Goal: Task Accomplishment & Management: Complete application form

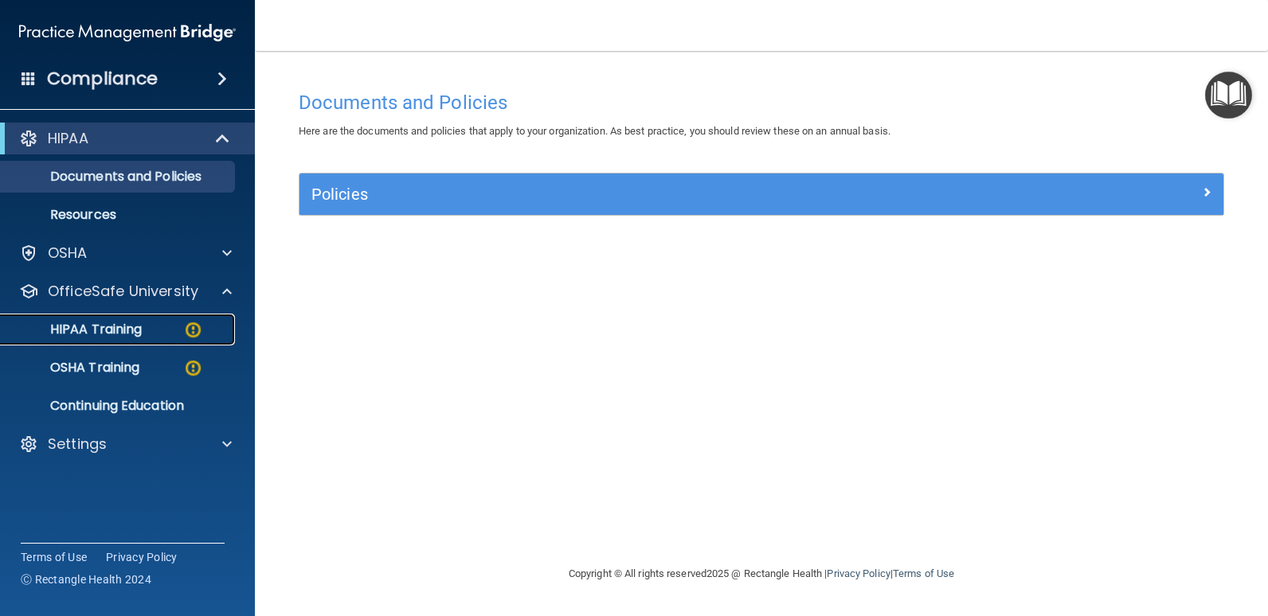
click at [104, 332] on p "HIPAA Training" at bounding box center [75, 330] width 131 height 16
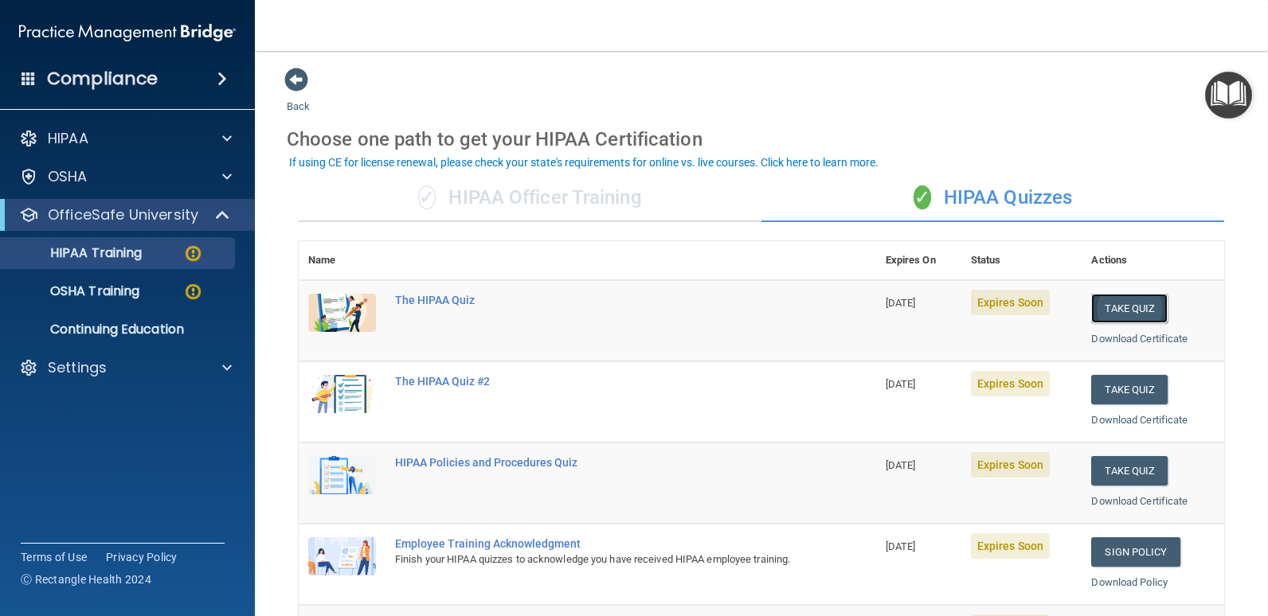
click at [1119, 310] on button "Take Quiz" at bounding box center [1129, 308] width 76 height 29
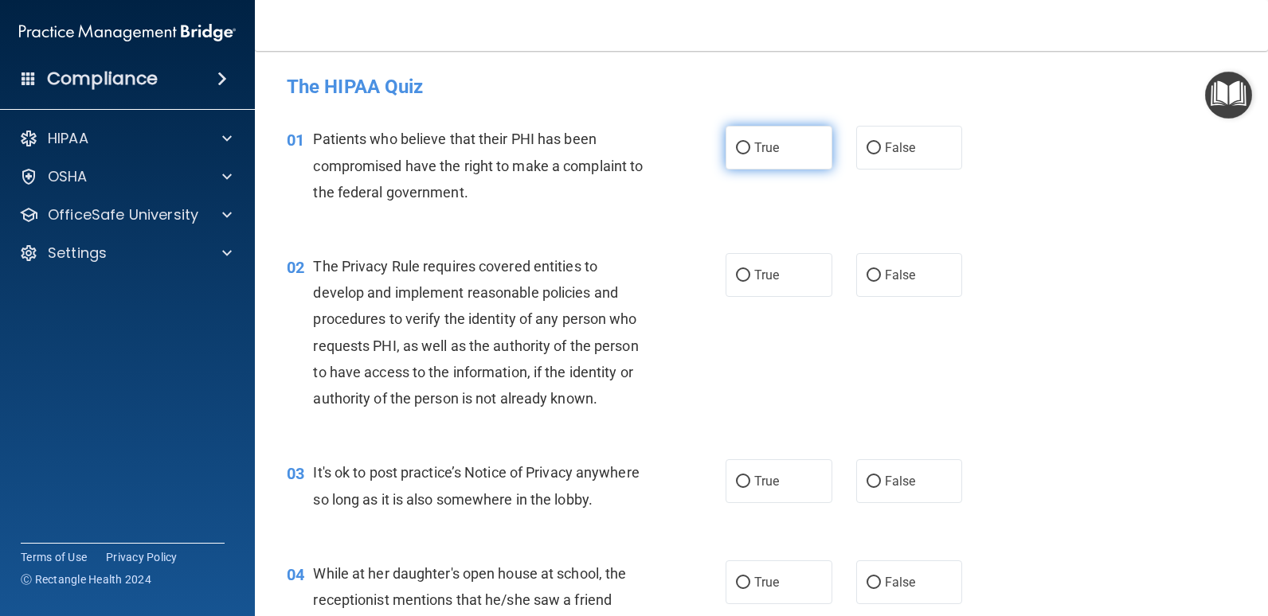
click at [739, 151] on input "True" at bounding box center [743, 149] width 14 height 12
radio input "true"
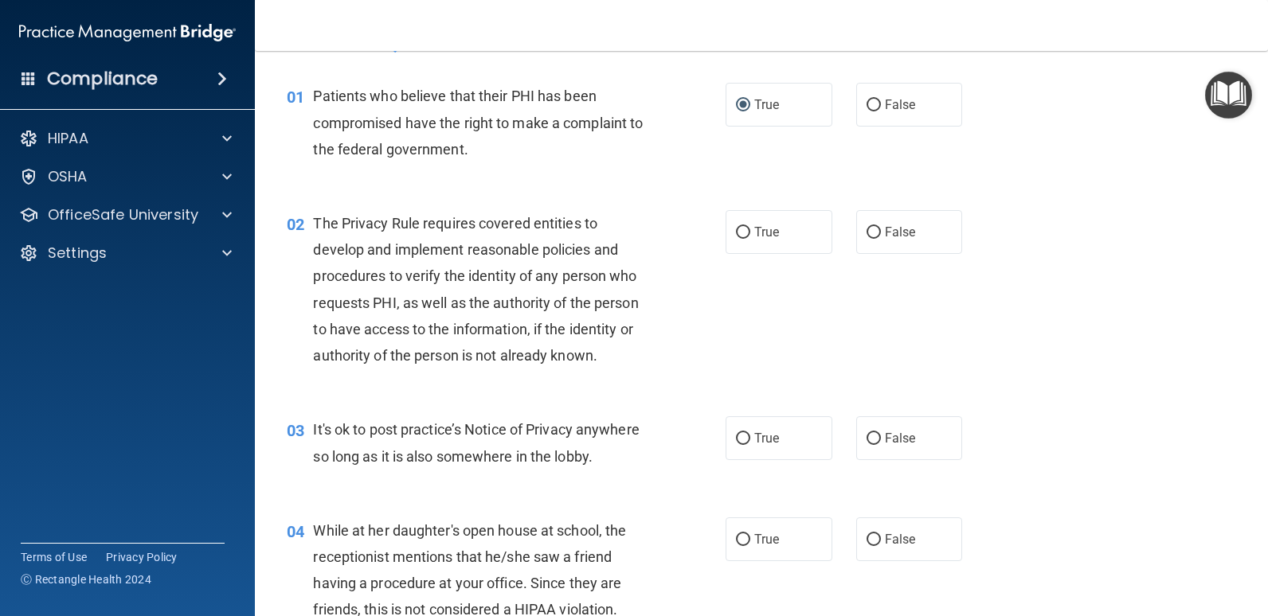
scroll to position [80, 0]
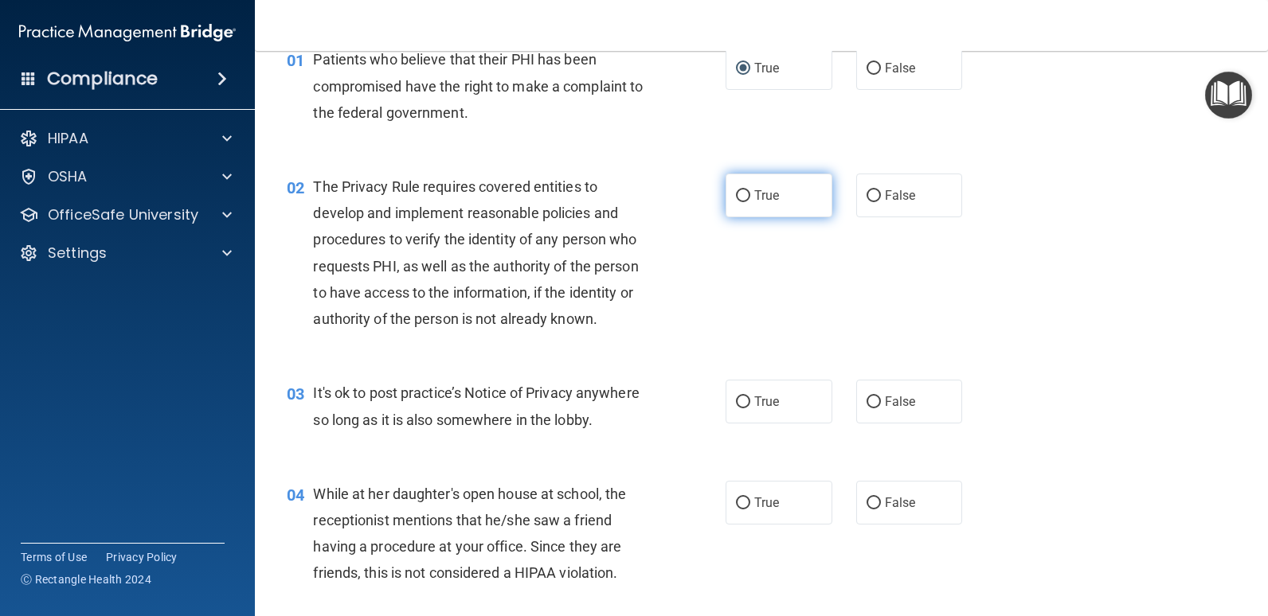
click at [747, 200] on label "True" at bounding box center [778, 196] width 107 height 44
click at [747, 200] on input "True" at bounding box center [743, 196] width 14 height 12
radio input "true"
click at [885, 408] on span "False" at bounding box center [900, 401] width 31 height 15
click at [881, 408] on input "False" at bounding box center [873, 402] width 14 height 12
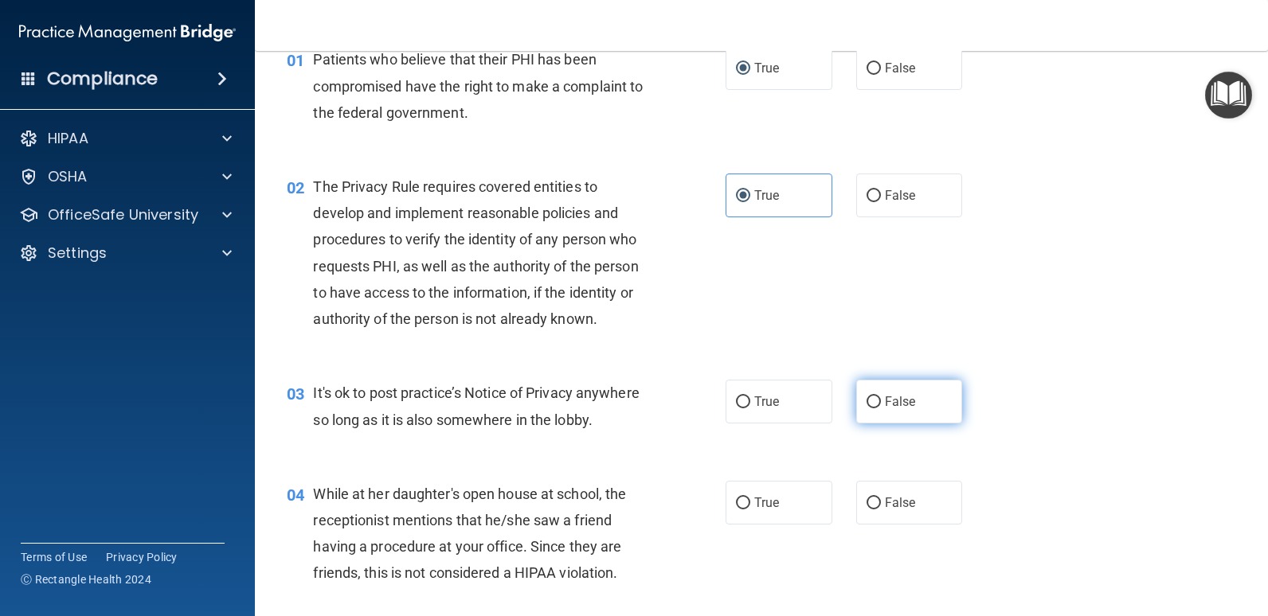
radio input "true"
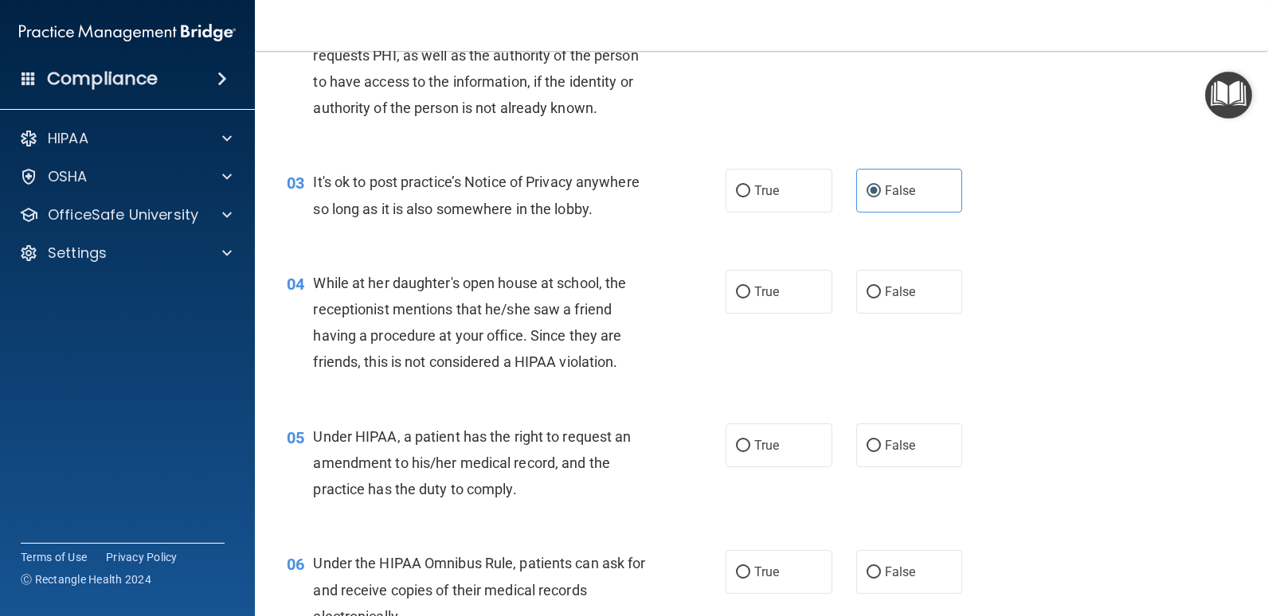
scroll to position [318, 0]
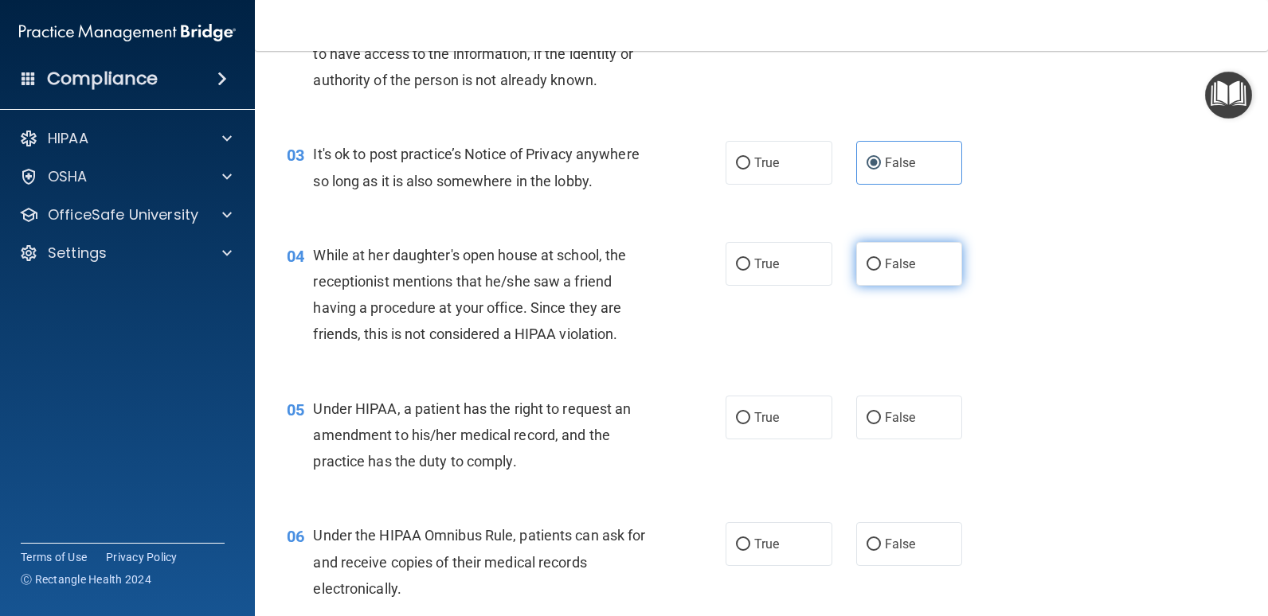
click at [885, 263] on span "False" at bounding box center [900, 263] width 31 height 15
click at [879, 263] on input "False" at bounding box center [873, 265] width 14 height 12
radio input "true"
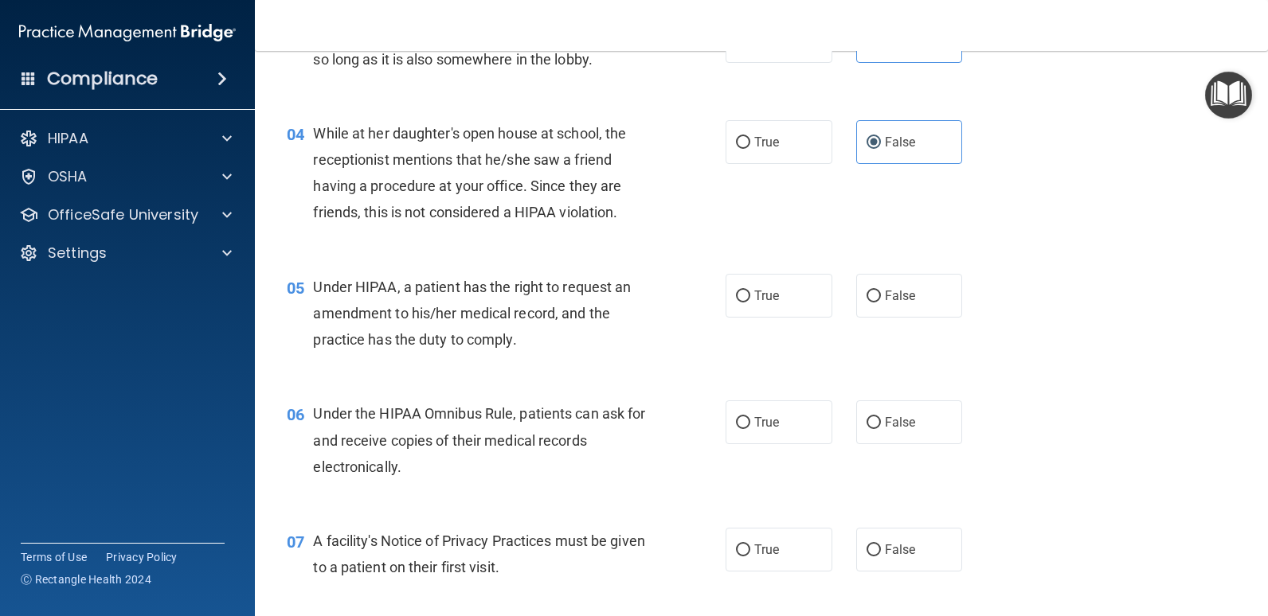
scroll to position [478, 0]
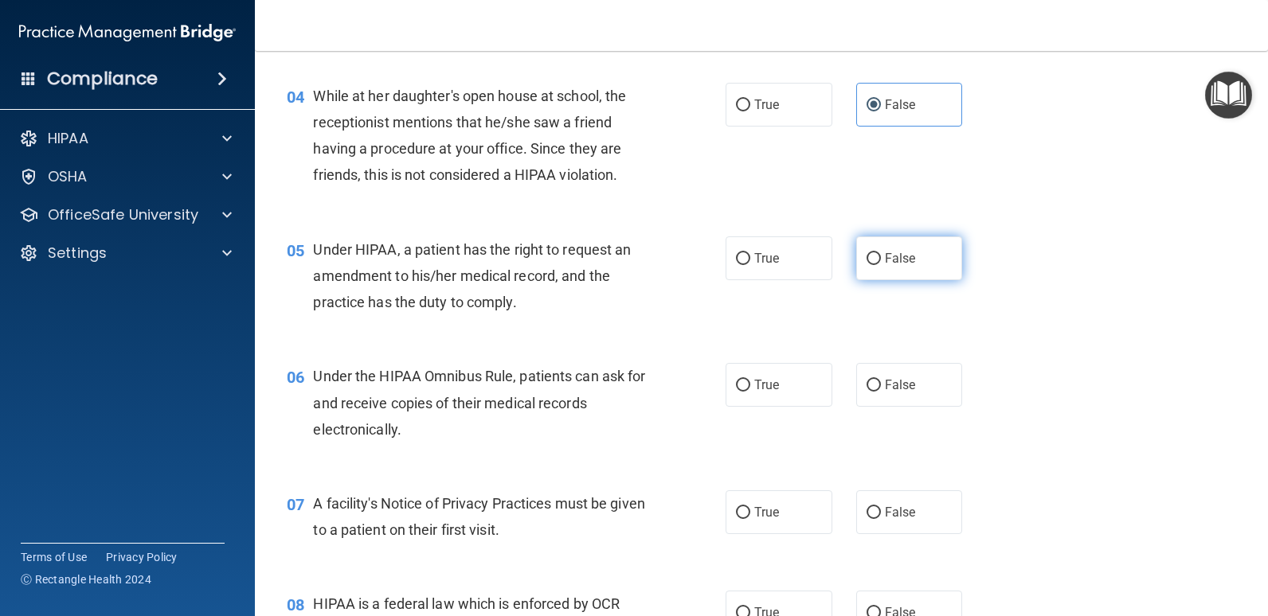
click at [873, 256] on input "False" at bounding box center [873, 259] width 14 height 12
radio input "true"
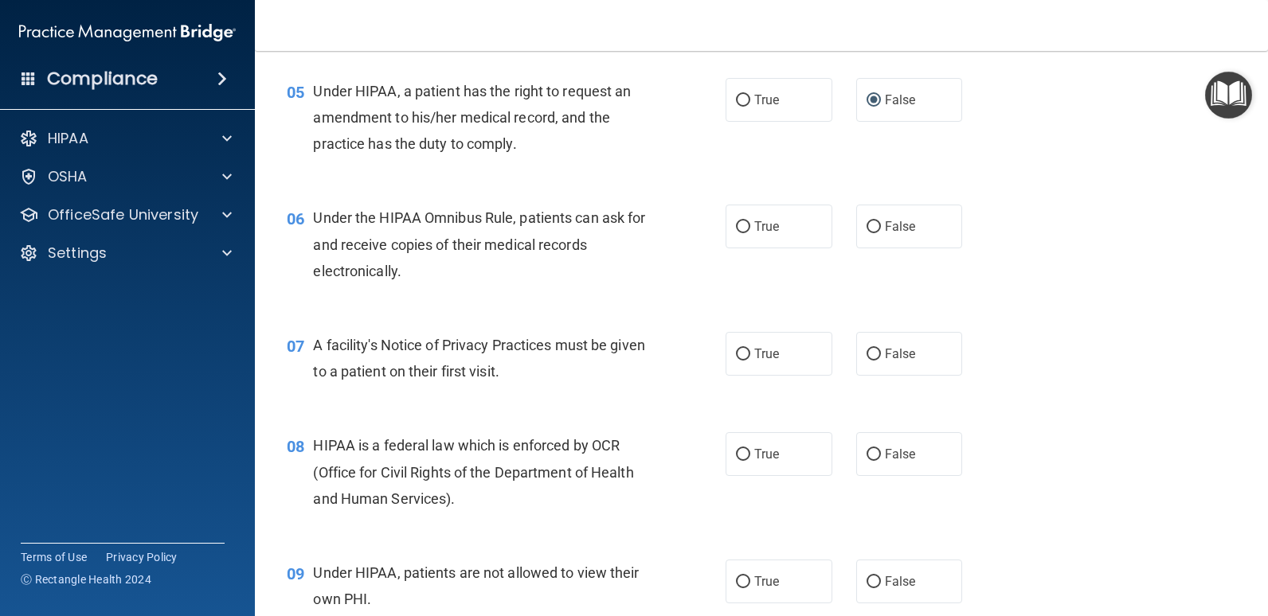
scroll to position [637, 0]
click at [754, 230] on span "True" at bounding box center [766, 225] width 25 height 15
click at [750, 230] on input "True" at bounding box center [743, 227] width 14 height 12
radio input "true"
click at [740, 348] on input "True" at bounding box center [743, 354] width 14 height 12
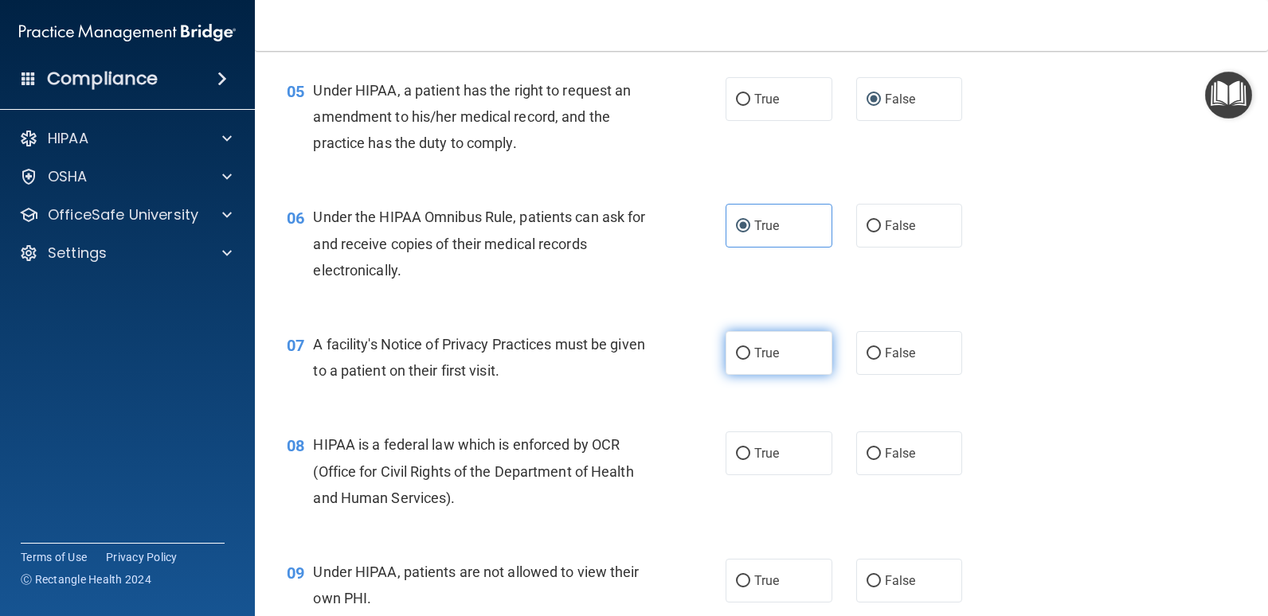
radio input "true"
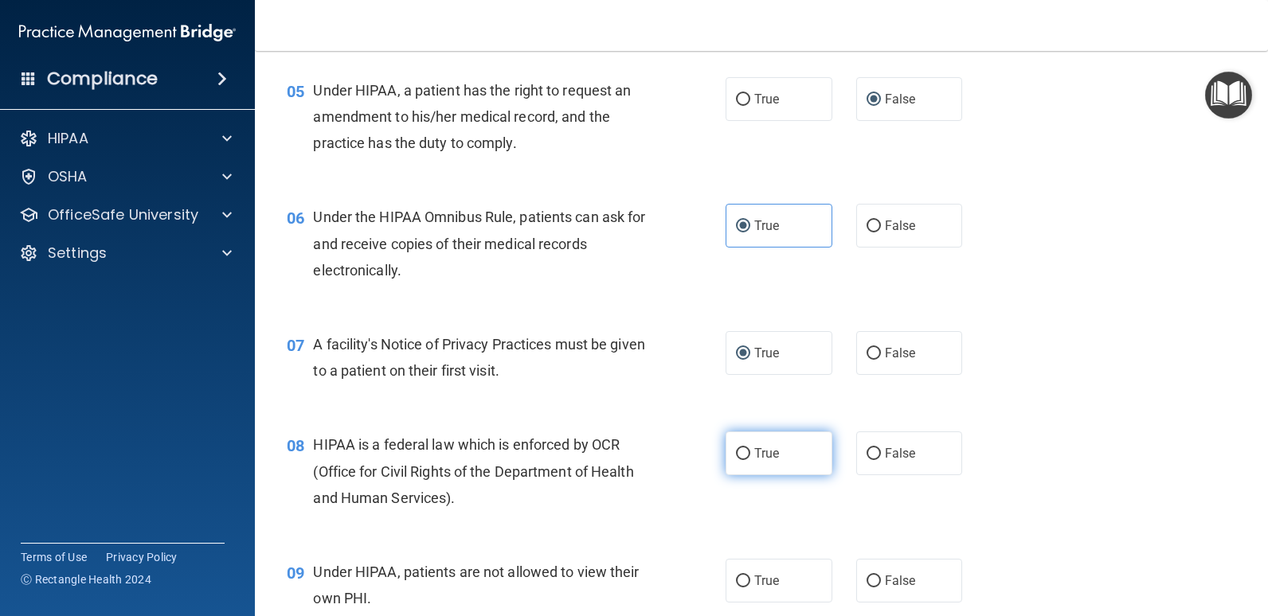
click at [761, 456] on span "True" at bounding box center [766, 453] width 25 height 15
click at [750, 456] on input "True" at bounding box center [743, 454] width 14 height 12
radio input "true"
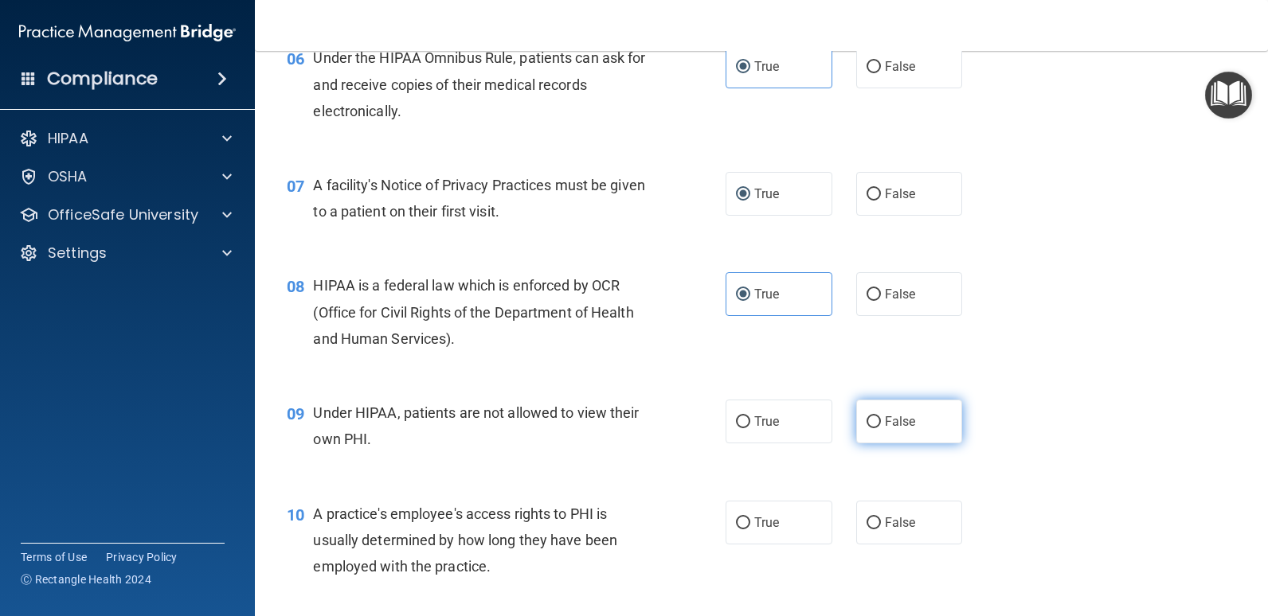
click at [889, 420] on span "False" at bounding box center [900, 421] width 31 height 15
click at [881, 420] on input "False" at bounding box center [873, 422] width 14 height 12
radio input "true"
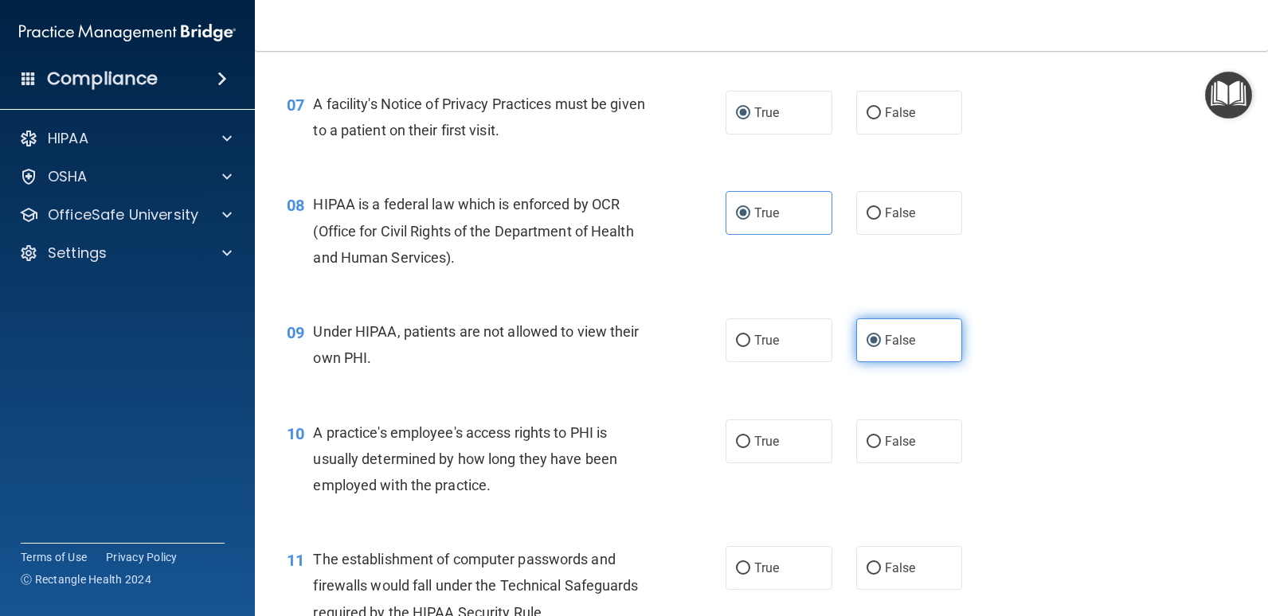
scroll to position [955, 0]
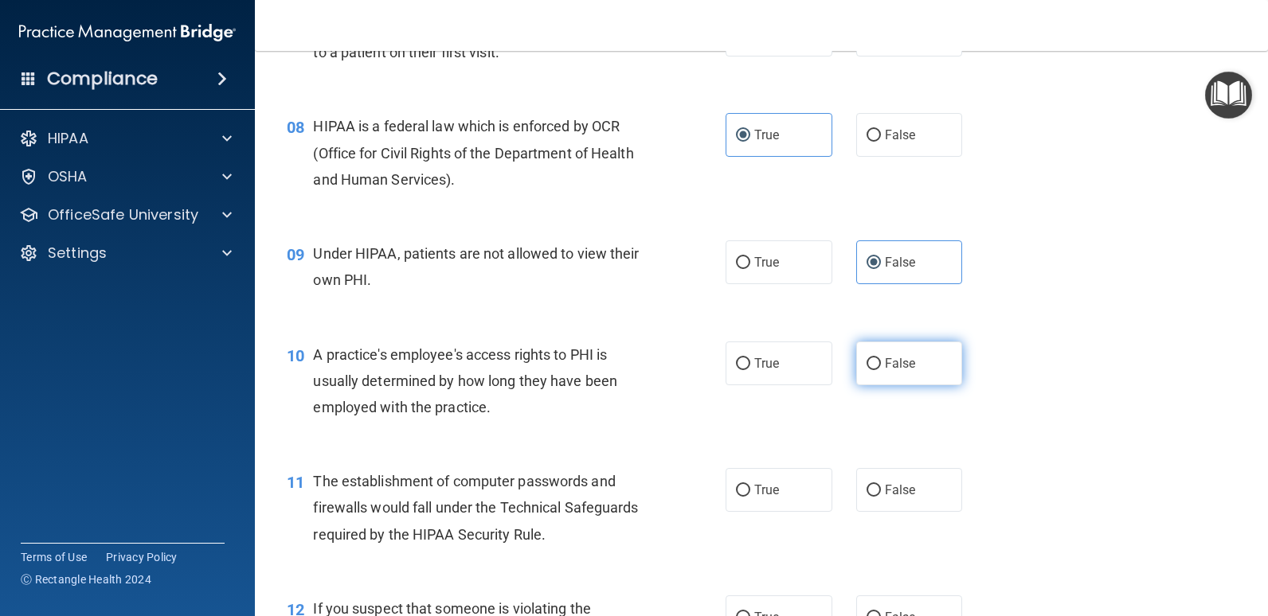
click at [870, 358] on input "False" at bounding box center [873, 364] width 14 height 12
radio input "true"
click at [770, 494] on span "True" at bounding box center [766, 489] width 25 height 15
click at [750, 494] on input "True" at bounding box center [743, 491] width 14 height 12
radio input "true"
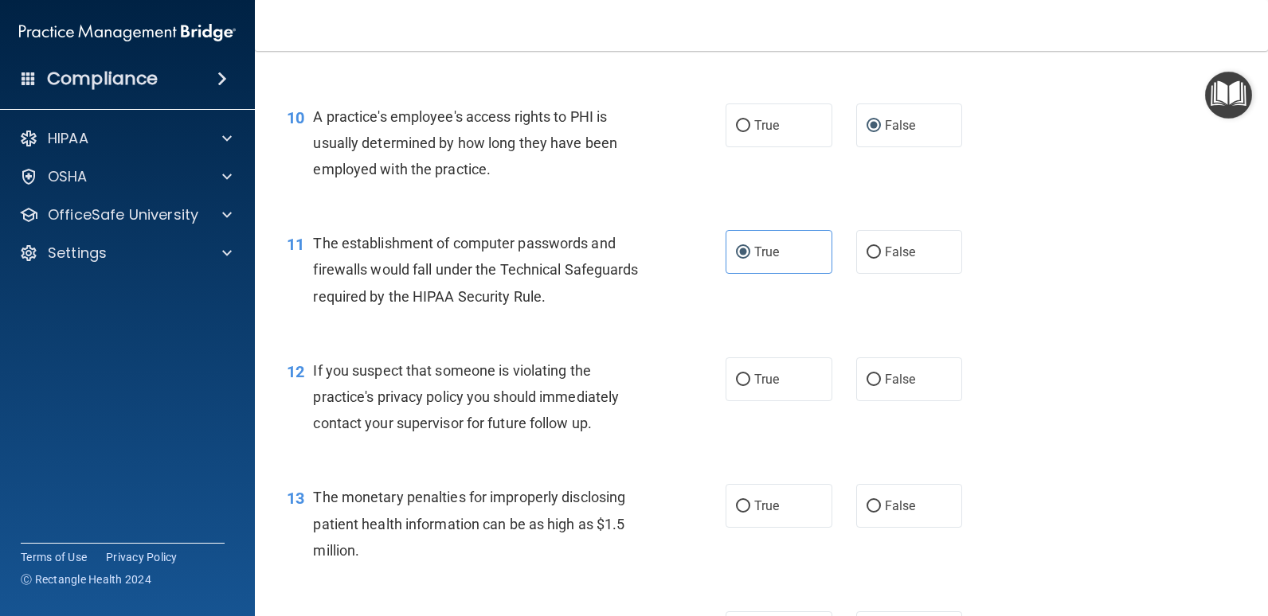
scroll to position [1194, 0]
click at [783, 374] on label "True" at bounding box center [778, 379] width 107 height 44
click at [750, 374] on input "True" at bounding box center [743, 379] width 14 height 12
radio input "true"
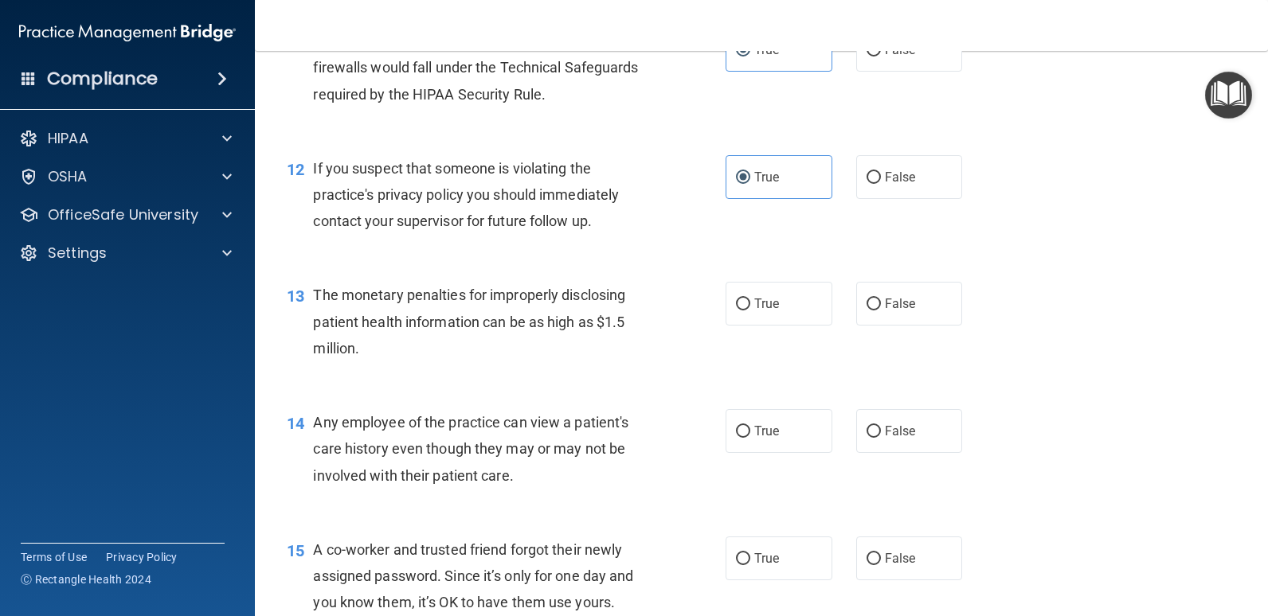
scroll to position [1433, 0]
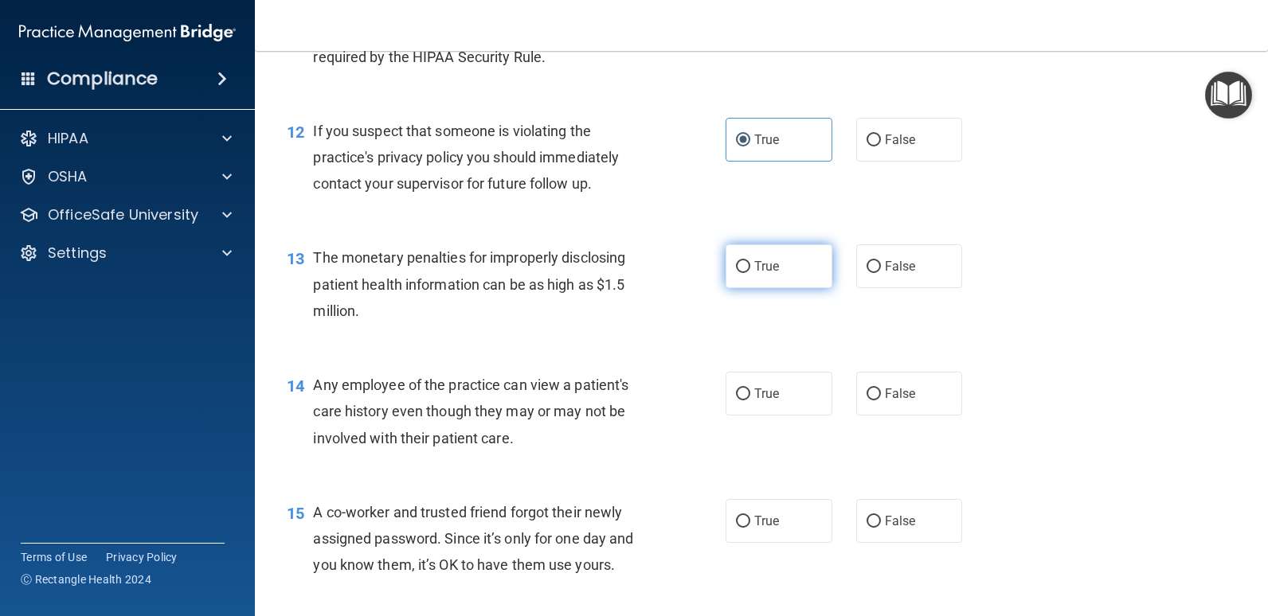
click at [732, 255] on label "True" at bounding box center [778, 266] width 107 height 44
click at [736, 261] on input "True" at bounding box center [743, 267] width 14 height 12
radio input "true"
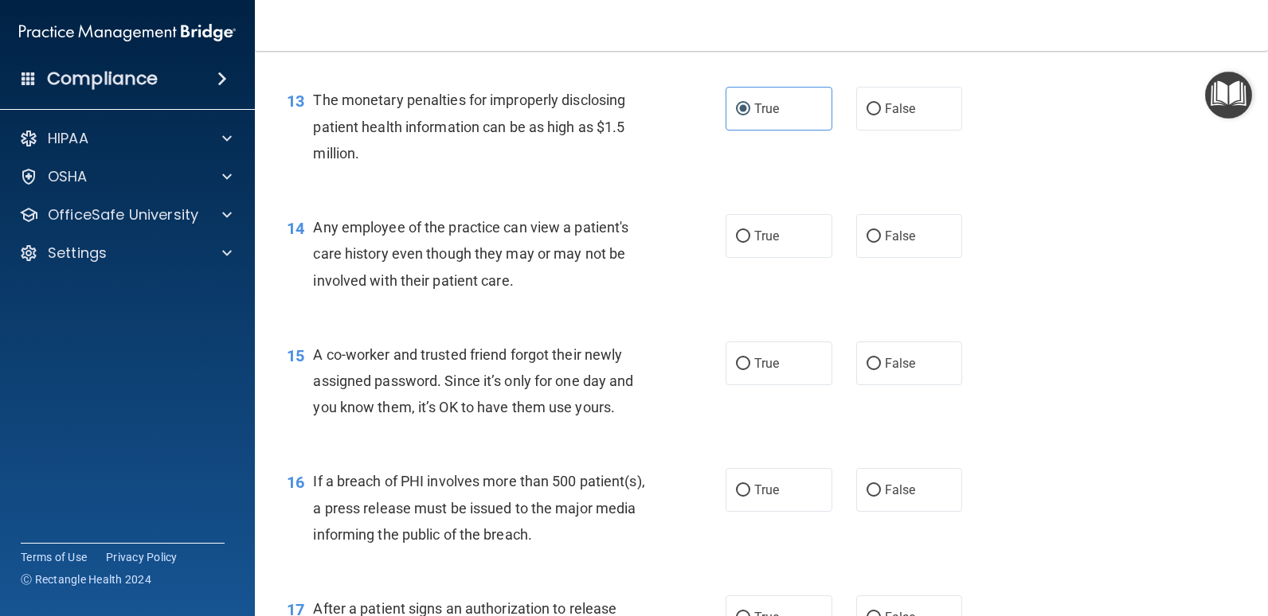
scroll to position [1592, 0]
click at [900, 234] on span "False" at bounding box center [900, 234] width 31 height 15
click at [881, 234] on input "False" at bounding box center [873, 235] width 14 height 12
radio input "true"
click at [890, 358] on span "False" at bounding box center [900, 361] width 31 height 15
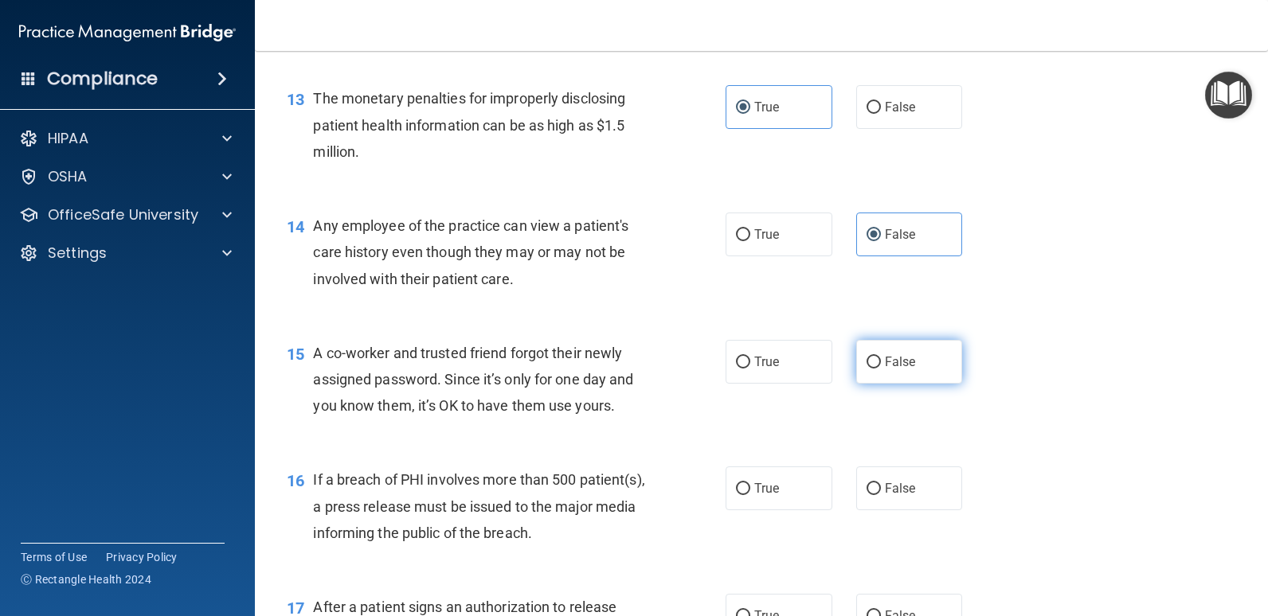
click at [881, 358] on input "False" at bounding box center [873, 363] width 14 height 12
radio input "true"
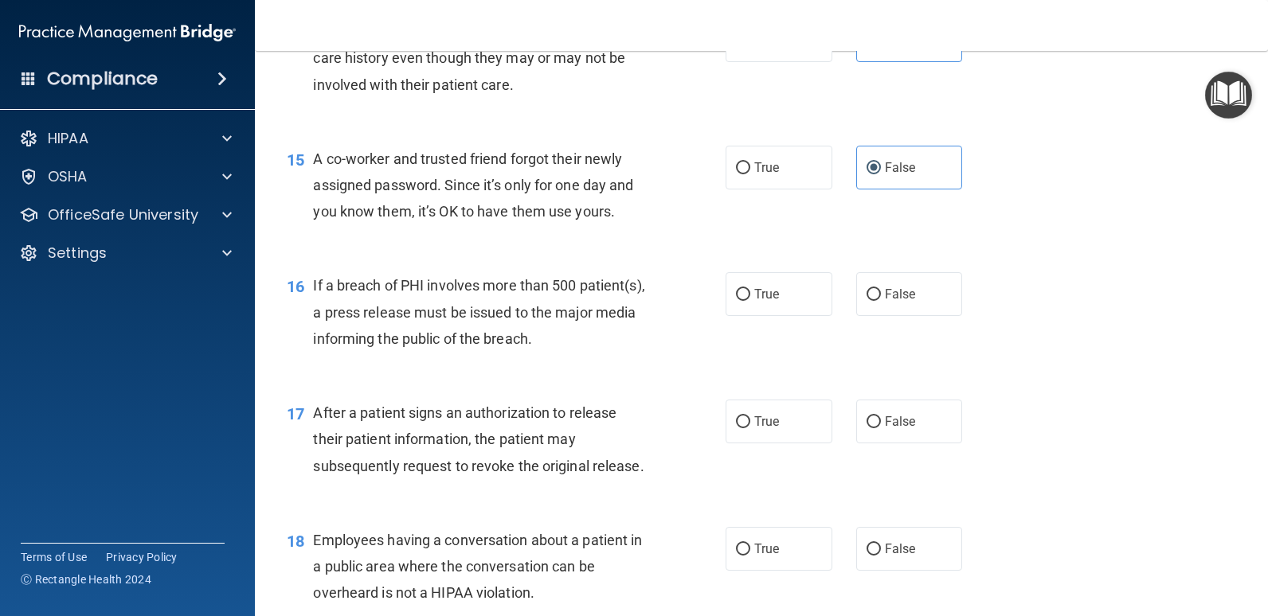
scroll to position [1831, 0]
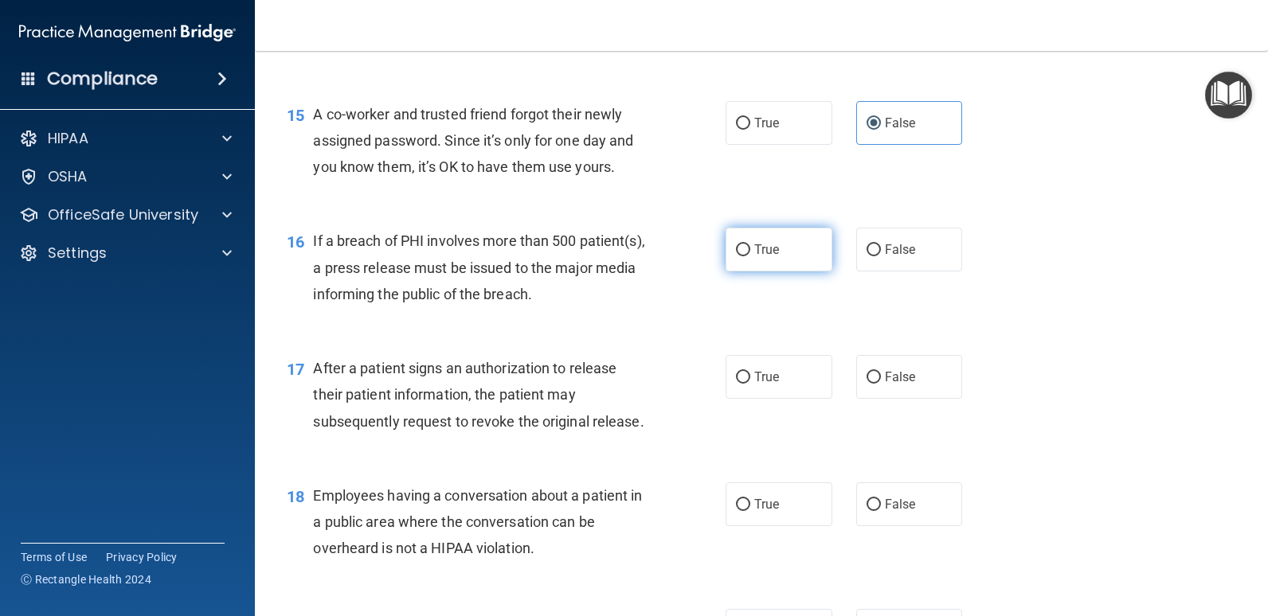
click at [756, 252] on span "True" at bounding box center [766, 249] width 25 height 15
click at [750, 252] on input "True" at bounding box center [743, 250] width 14 height 12
radio input "true"
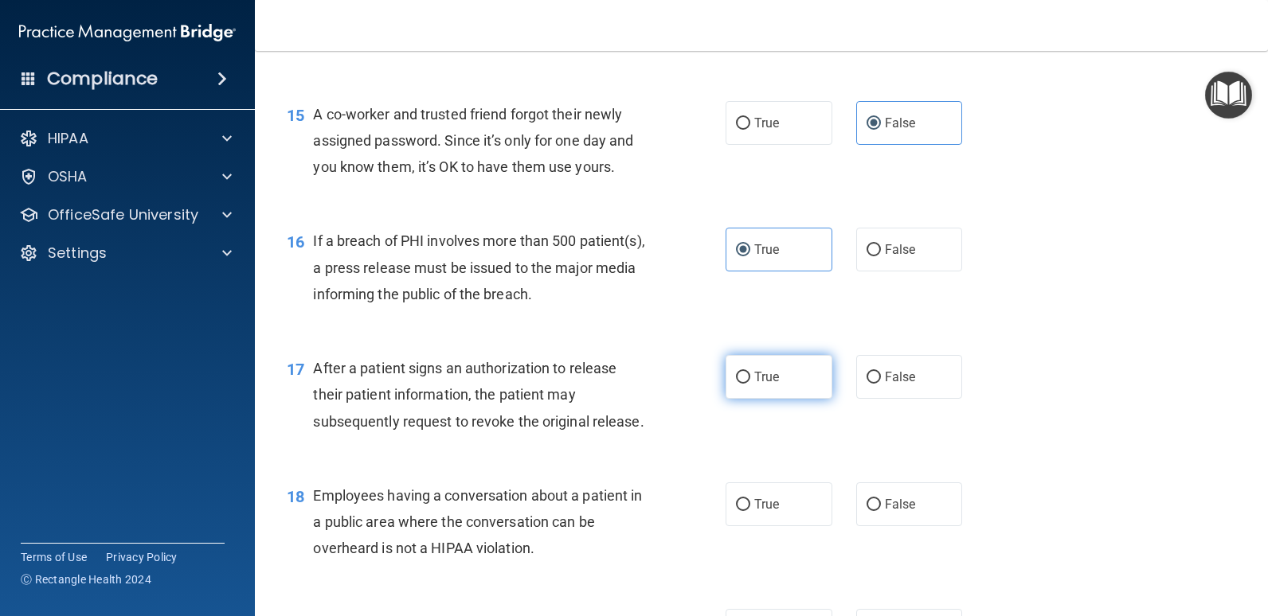
click at [754, 381] on span "True" at bounding box center [766, 376] width 25 height 15
click at [749, 381] on input "True" at bounding box center [743, 378] width 14 height 12
radio input "true"
click at [885, 508] on span "False" at bounding box center [900, 504] width 31 height 15
click at [881, 508] on input "False" at bounding box center [873, 505] width 14 height 12
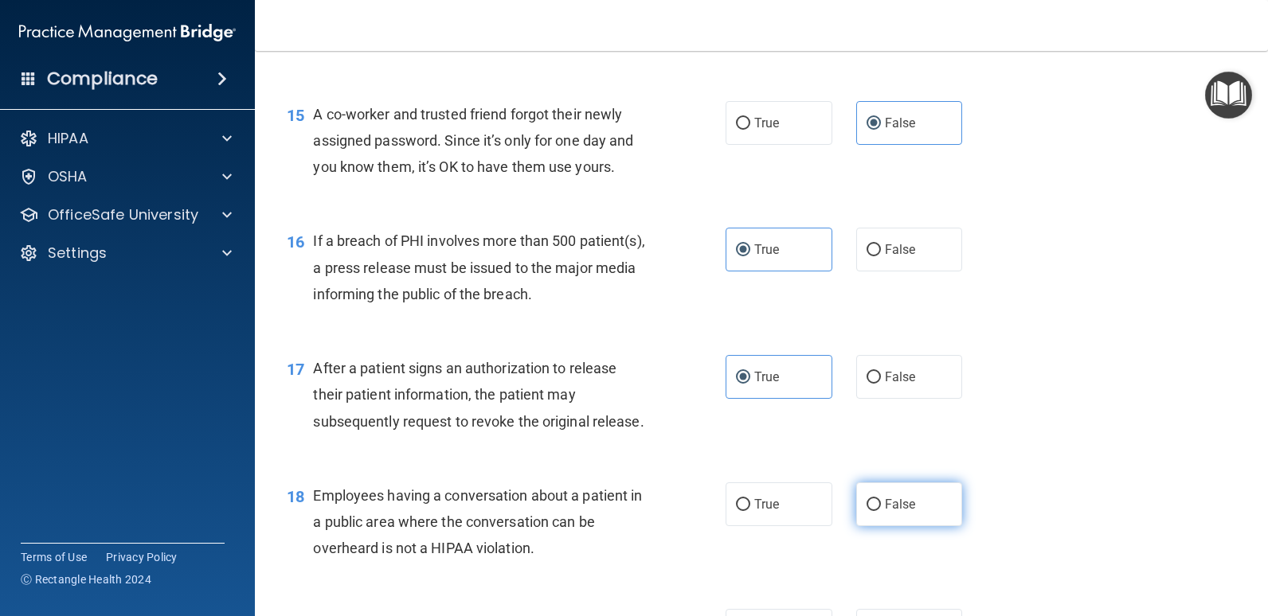
radio input "true"
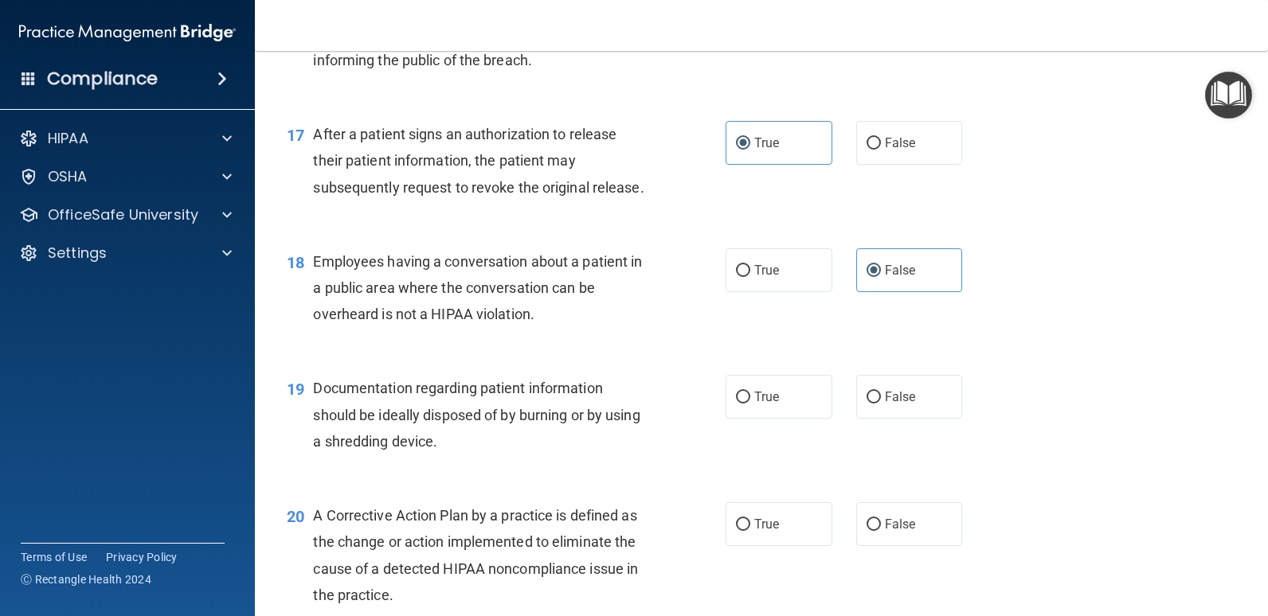
scroll to position [2070, 0]
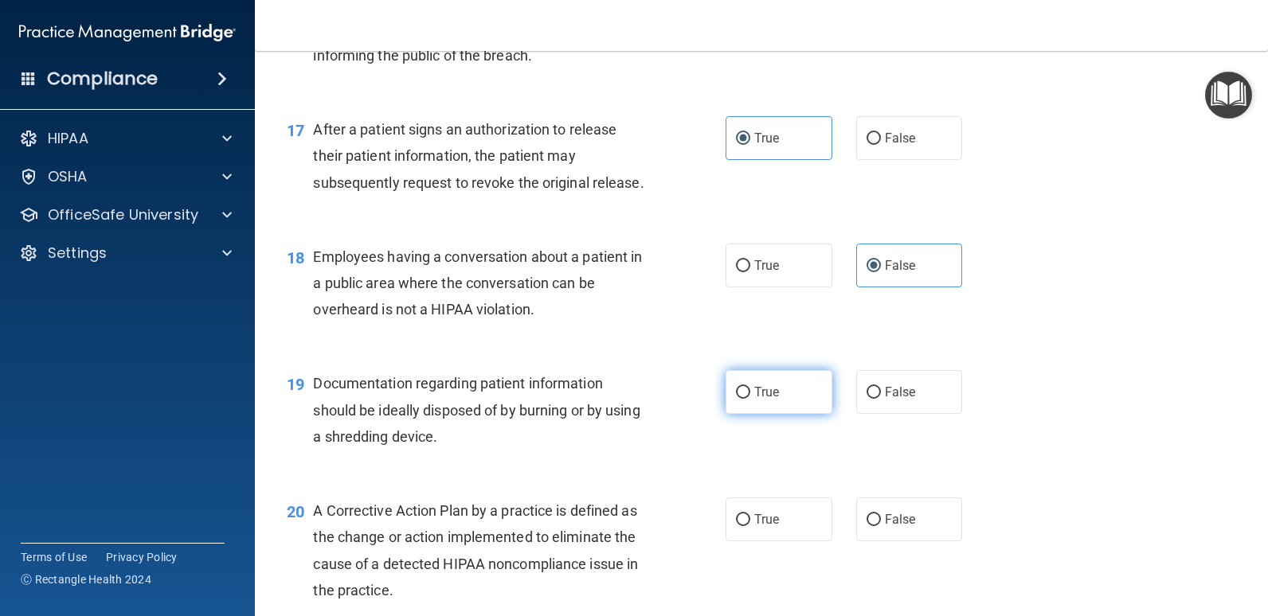
click at [754, 393] on span "True" at bounding box center [766, 392] width 25 height 15
click at [748, 393] on input "True" at bounding box center [743, 393] width 14 height 12
radio input "true"
click at [754, 519] on span "True" at bounding box center [766, 519] width 25 height 15
click at [750, 519] on input "True" at bounding box center [743, 520] width 14 height 12
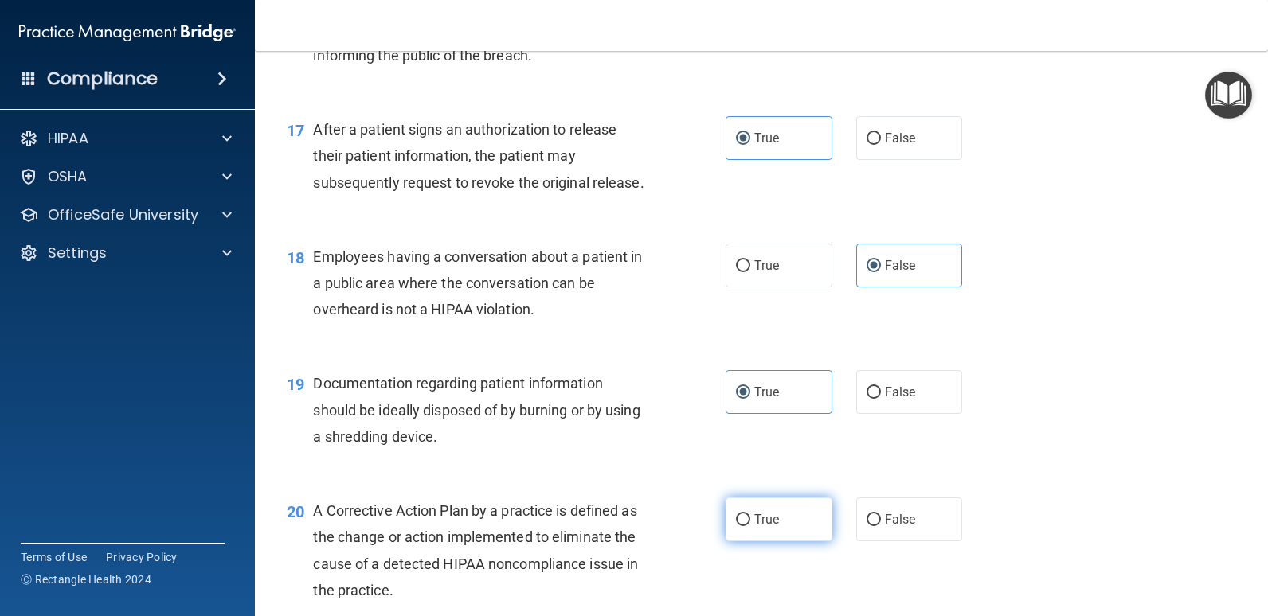
radio input "true"
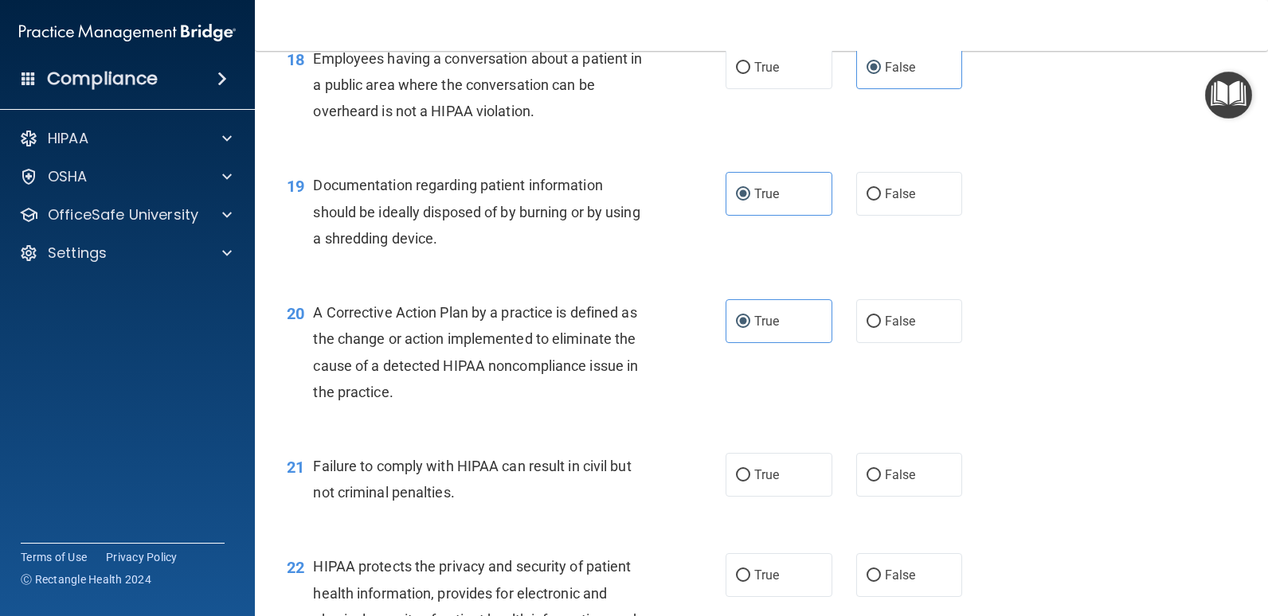
scroll to position [2309, 0]
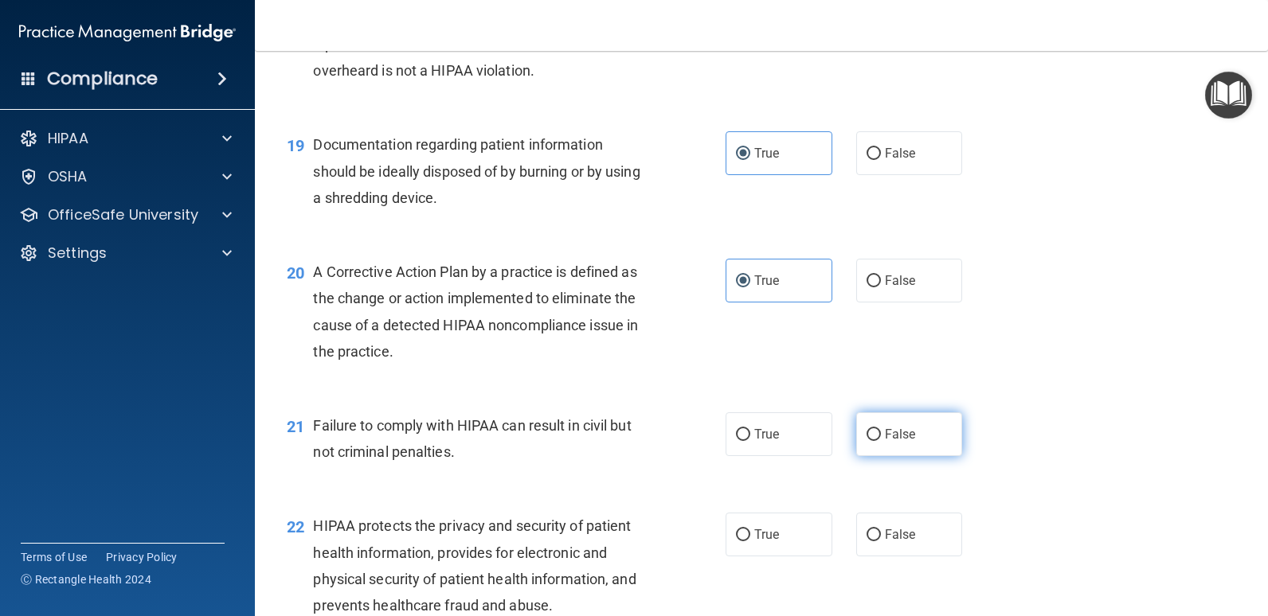
click at [916, 436] on label "False" at bounding box center [909, 434] width 107 height 44
click at [881, 436] on input "False" at bounding box center [873, 435] width 14 height 12
radio input "true"
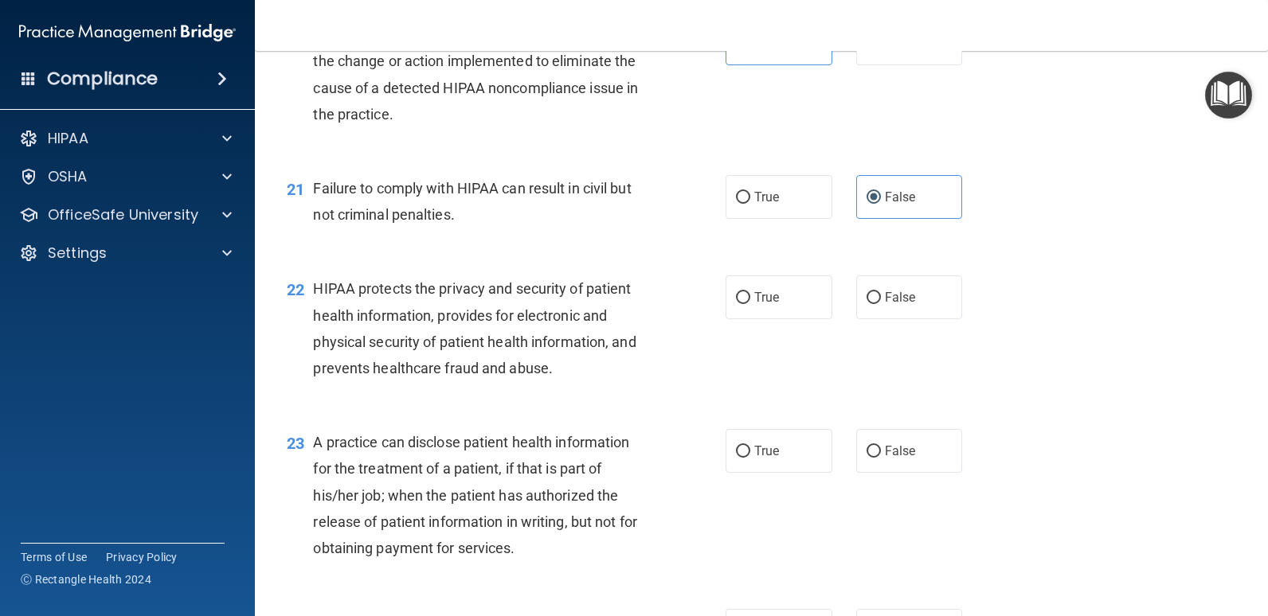
scroll to position [2548, 0]
click at [738, 444] on input "True" at bounding box center [743, 450] width 14 height 12
radio input "true"
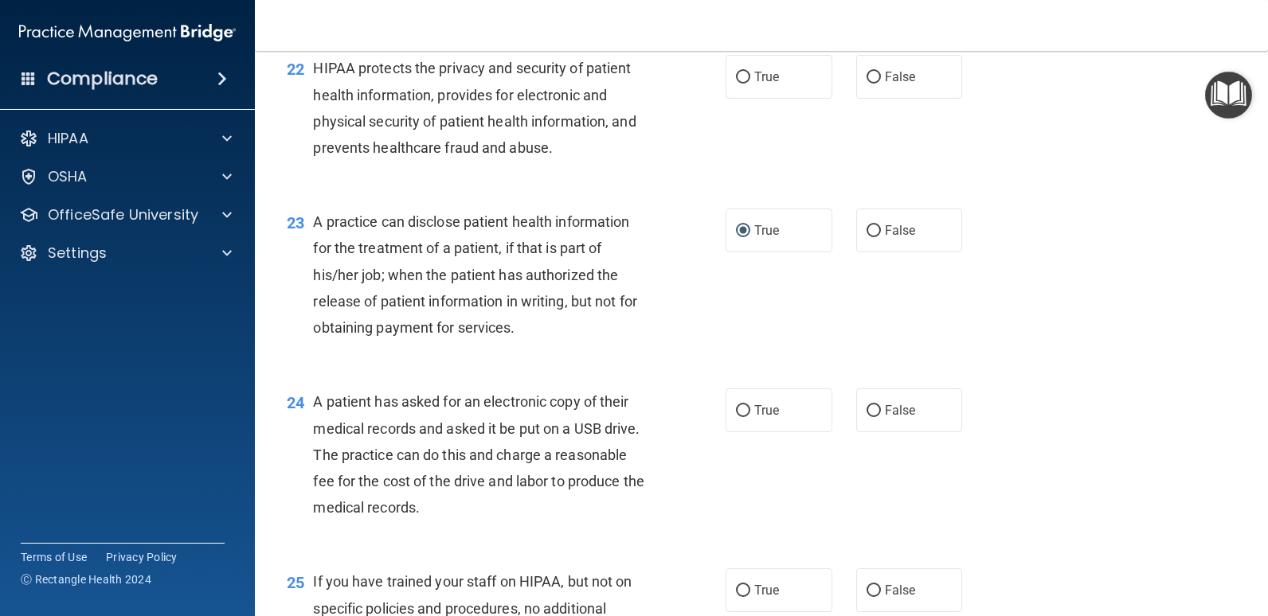
scroll to position [2787, 0]
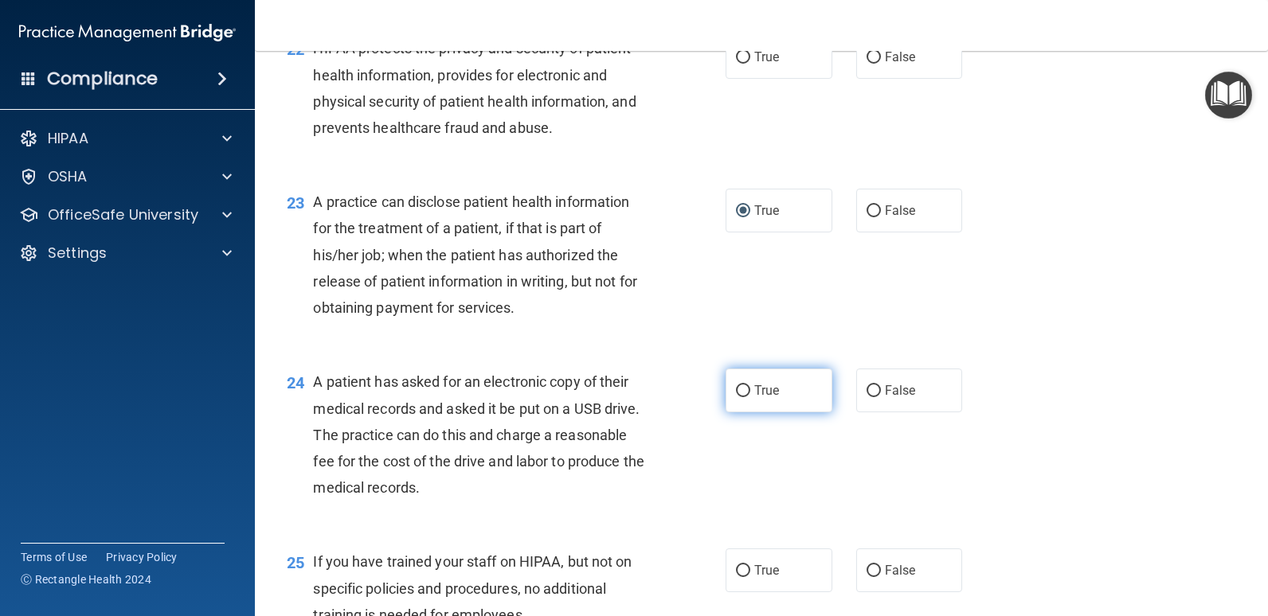
click at [749, 398] on label "True" at bounding box center [778, 391] width 107 height 44
click at [749, 397] on input "True" at bounding box center [743, 391] width 14 height 12
radio input "true"
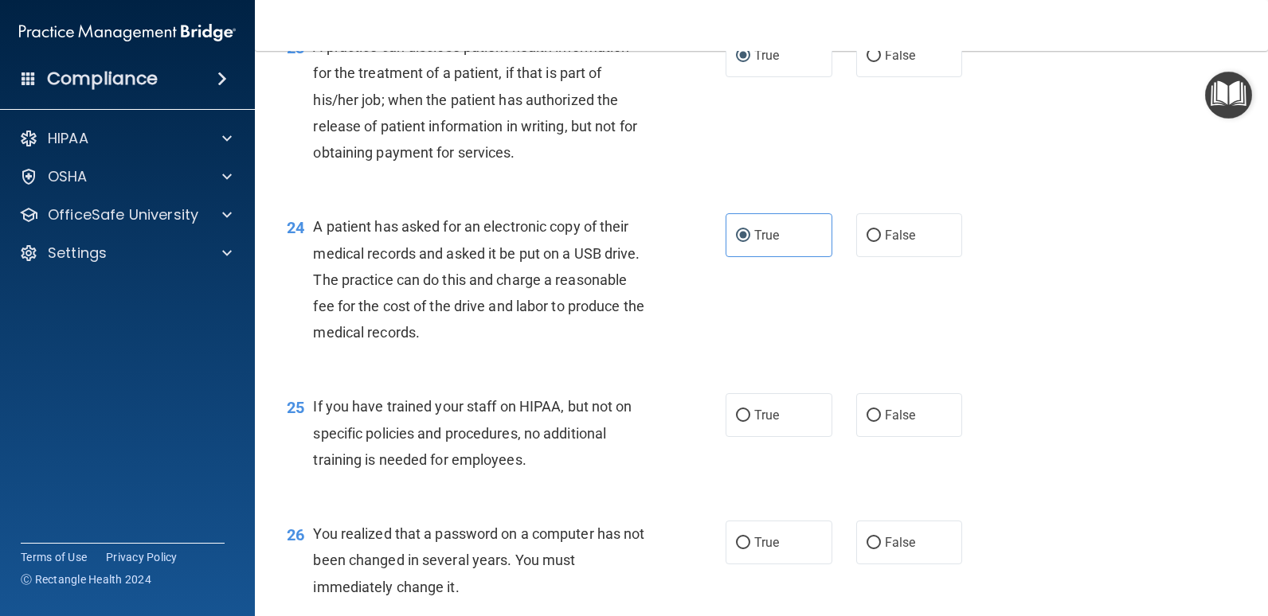
scroll to position [2946, 0]
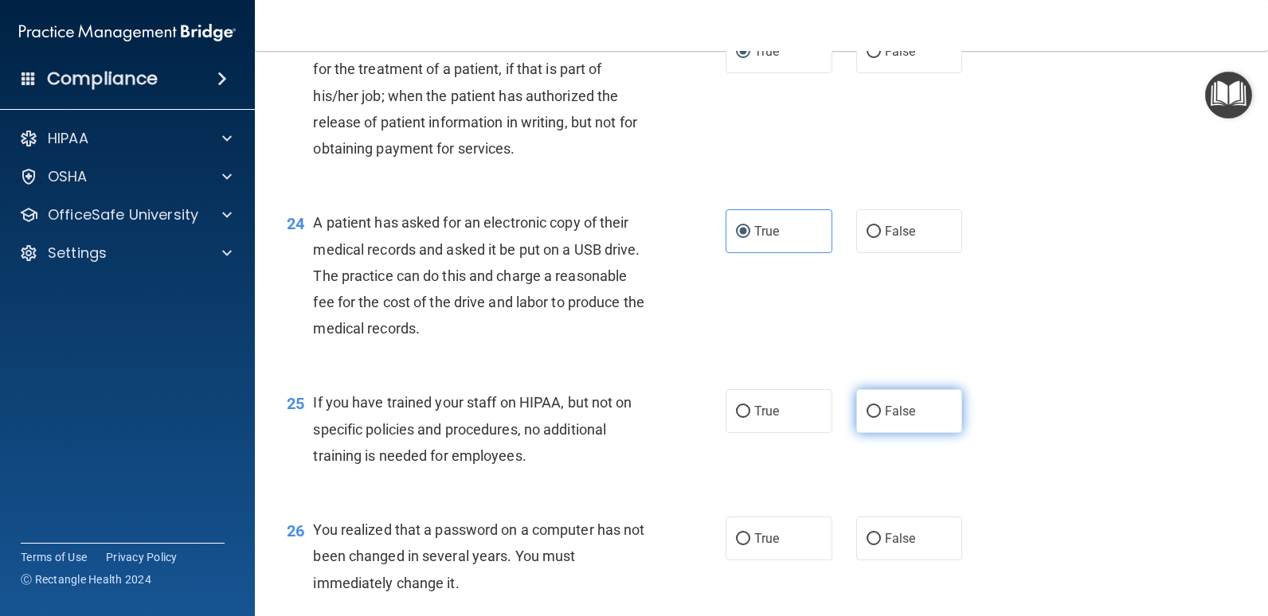
click at [885, 403] on label "False" at bounding box center [909, 411] width 107 height 44
click at [881, 406] on input "False" at bounding box center [873, 412] width 14 height 12
radio input "true"
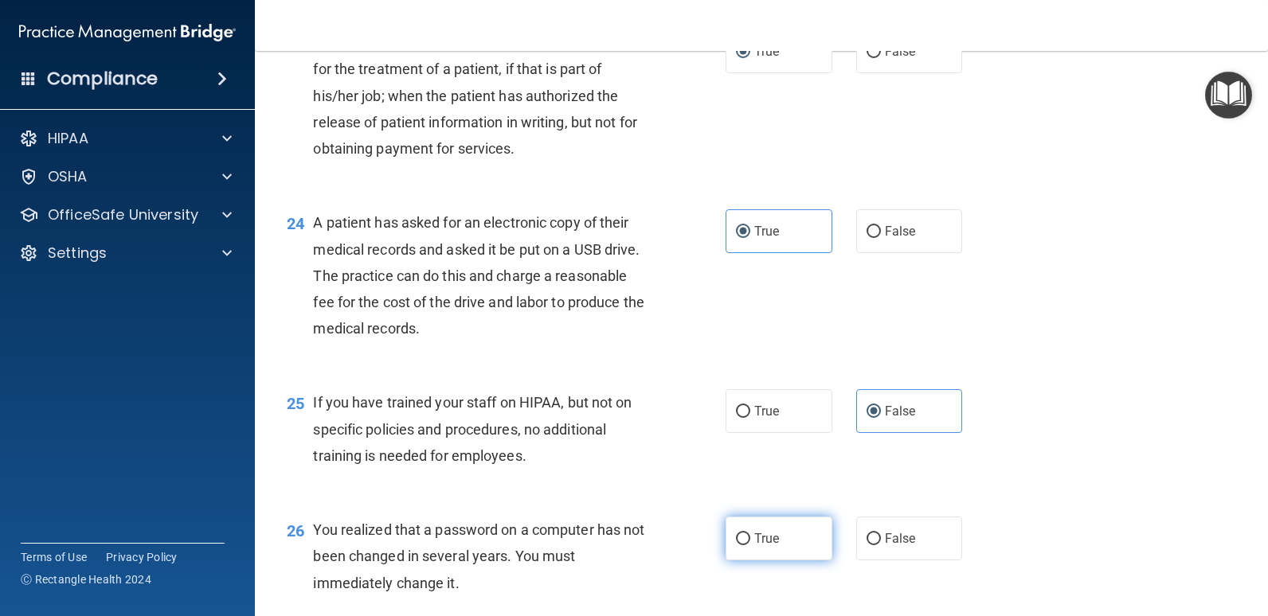
click at [752, 529] on label "True" at bounding box center [778, 539] width 107 height 44
click at [750, 533] on input "True" at bounding box center [743, 539] width 14 height 12
radio input "true"
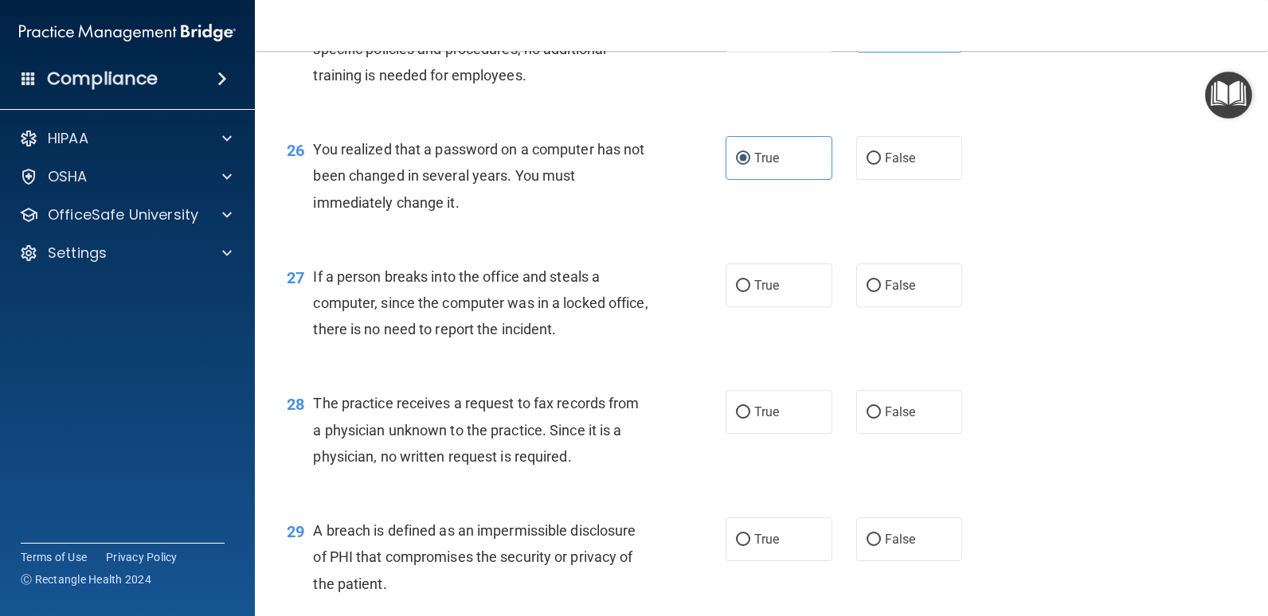
scroll to position [3424, 0]
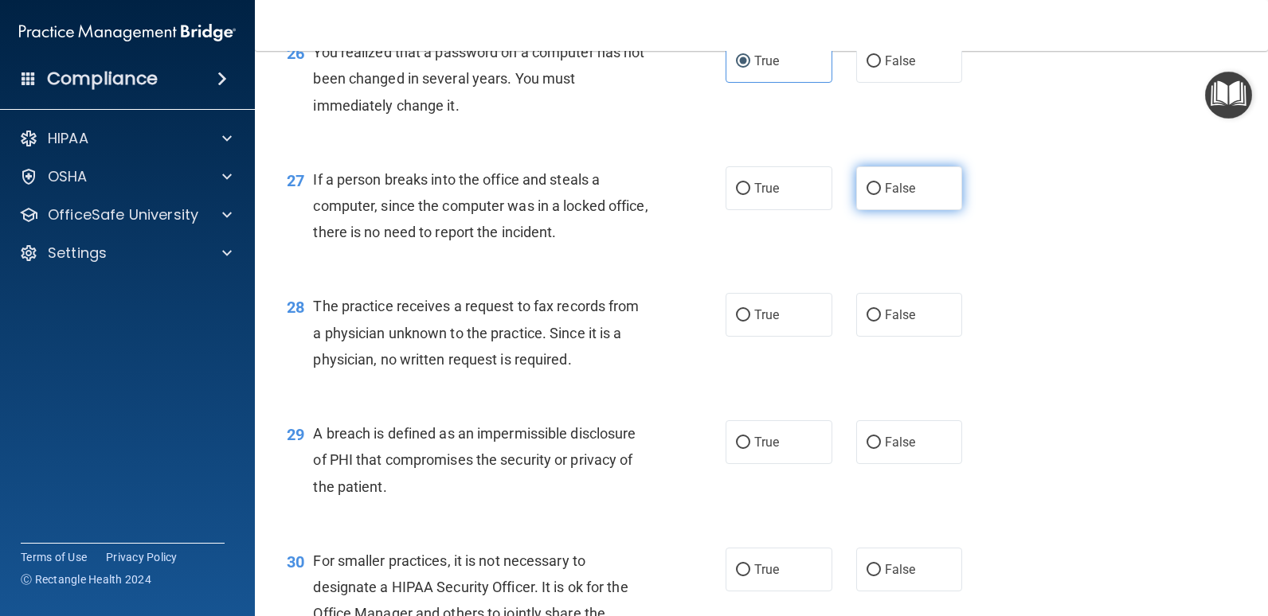
click at [875, 193] on label "False" at bounding box center [909, 188] width 107 height 44
click at [875, 193] on input "False" at bounding box center [873, 189] width 14 height 12
radio input "true"
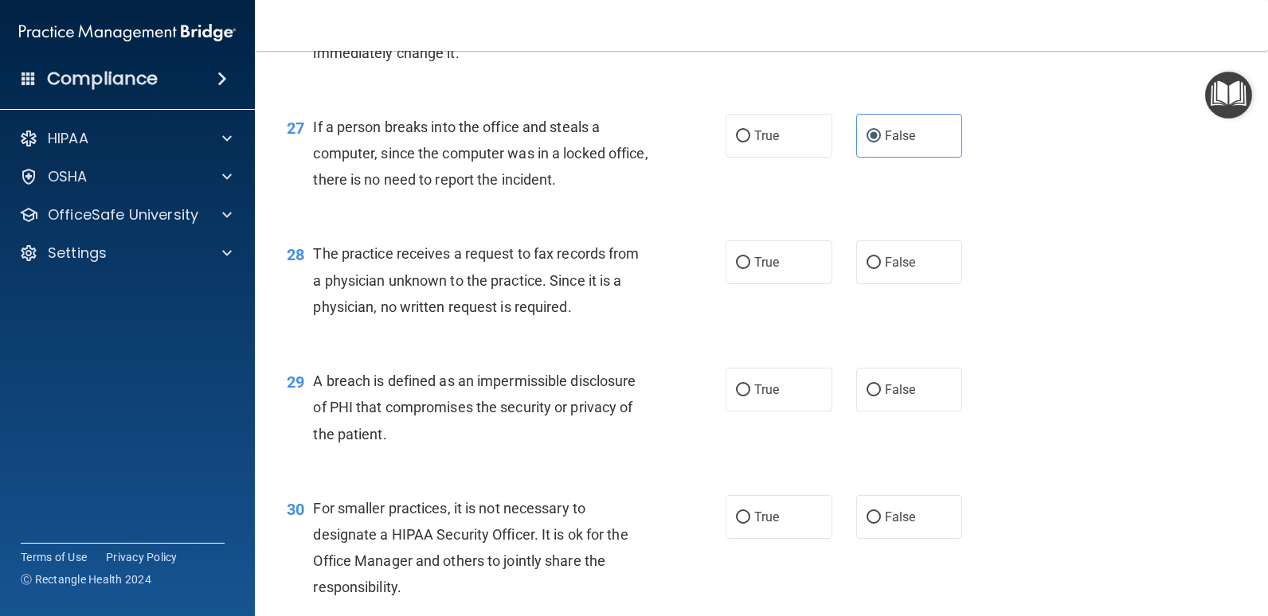
scroll to position [3503, 0]
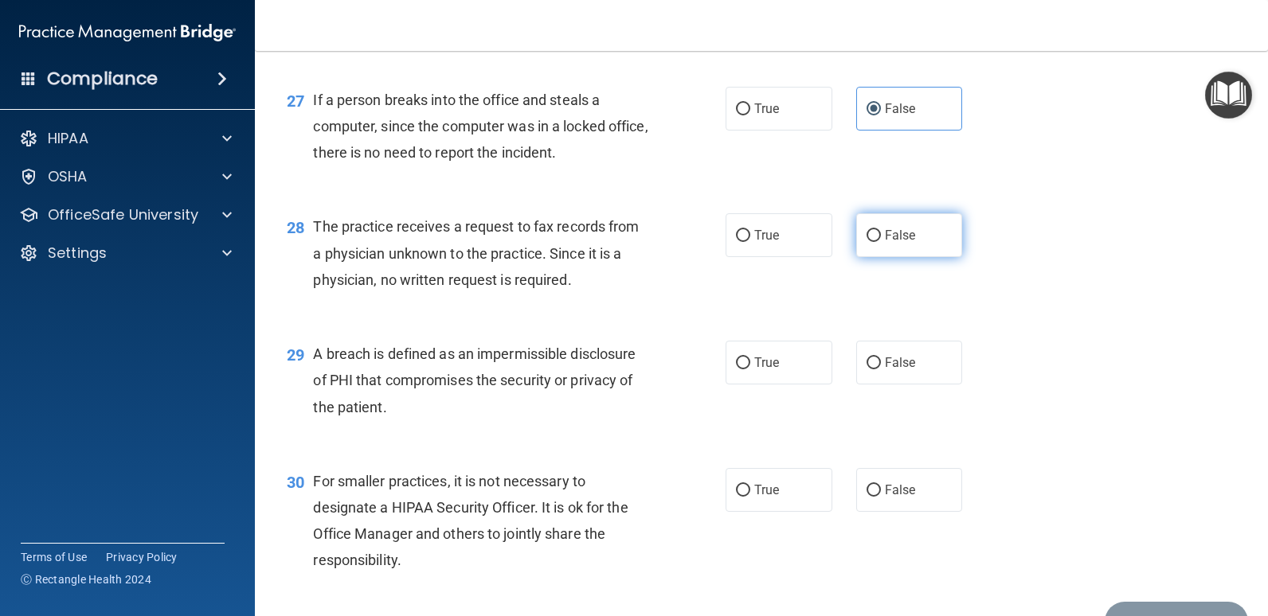
click at [889, 240] on span "False" at bounding box center [900, 235] width 31 height 15
click at [881, 240] on input "False" at bounding box center [873, 236] width 14 height 12
radio input "true"
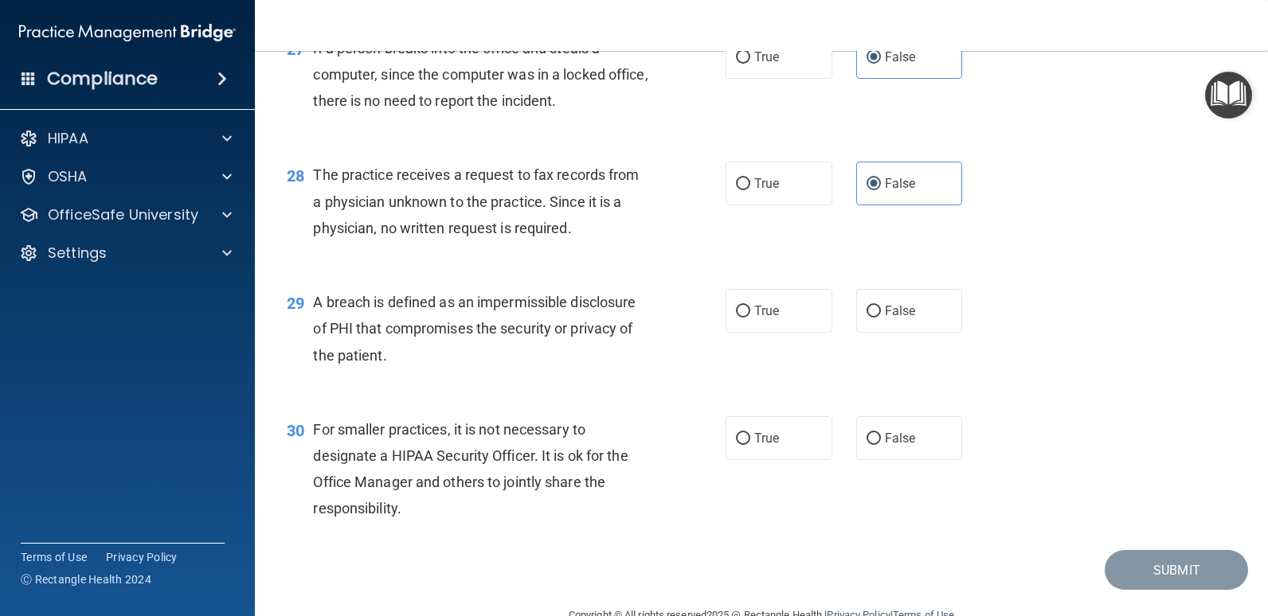
scroll to position [3583, 0]
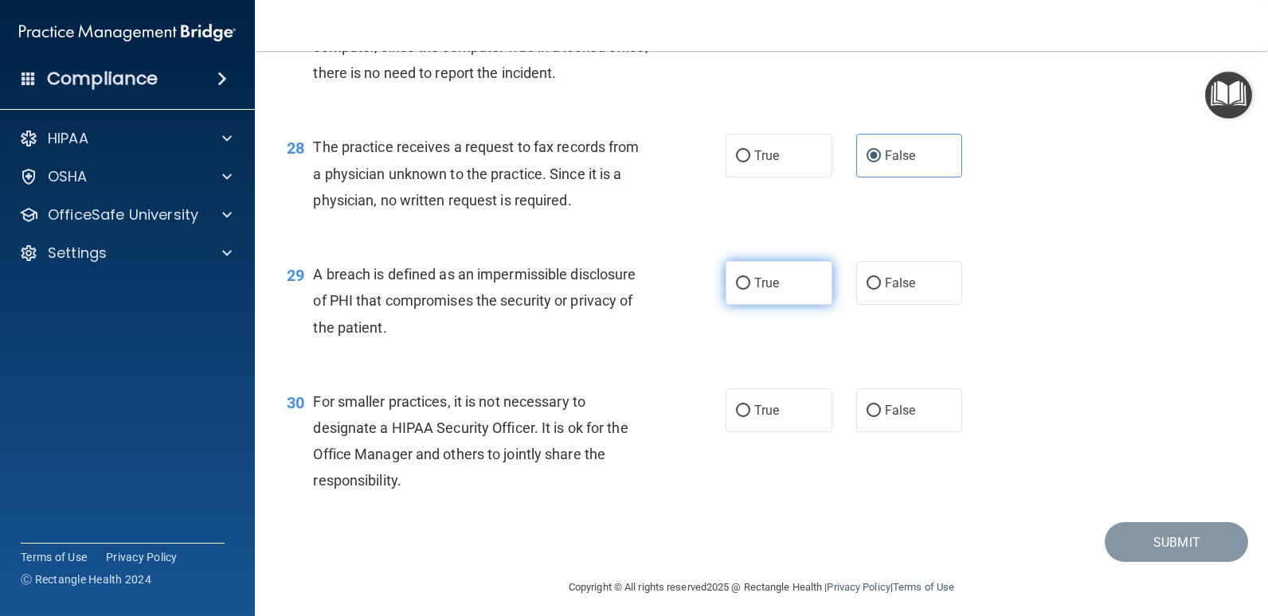
click at [736, 280] on input "True" at bounding box center [743, 284] width 14 height 12
radio input "true"
click at [917, 416] on label "False" at bounding box center [909, 411] width 107 height 44
click at [881, 416] on input "False" at bounding box center [873, 411] width 14 height 12
radio input "true"
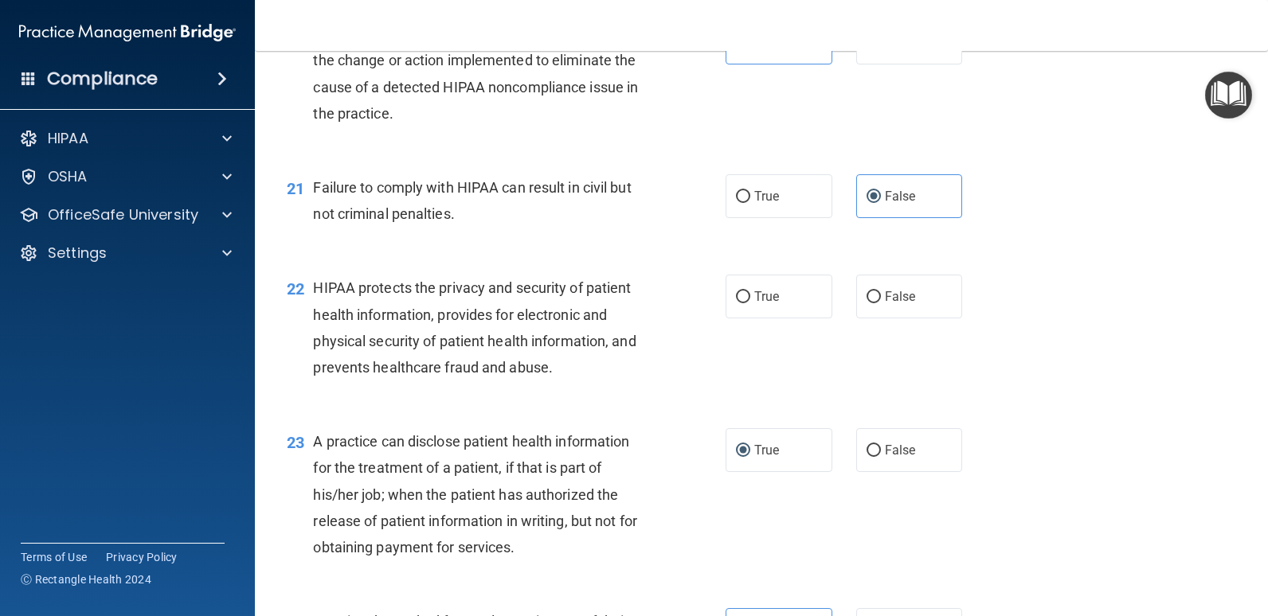
scroll to position [2548, 0]
click at [767, 298] on span "True" at bounding box center [766, 295] width 25 height 15
click at [750, 298] on input "True" at bounding box center [743, 297] width 14 height 12
radio input "true"
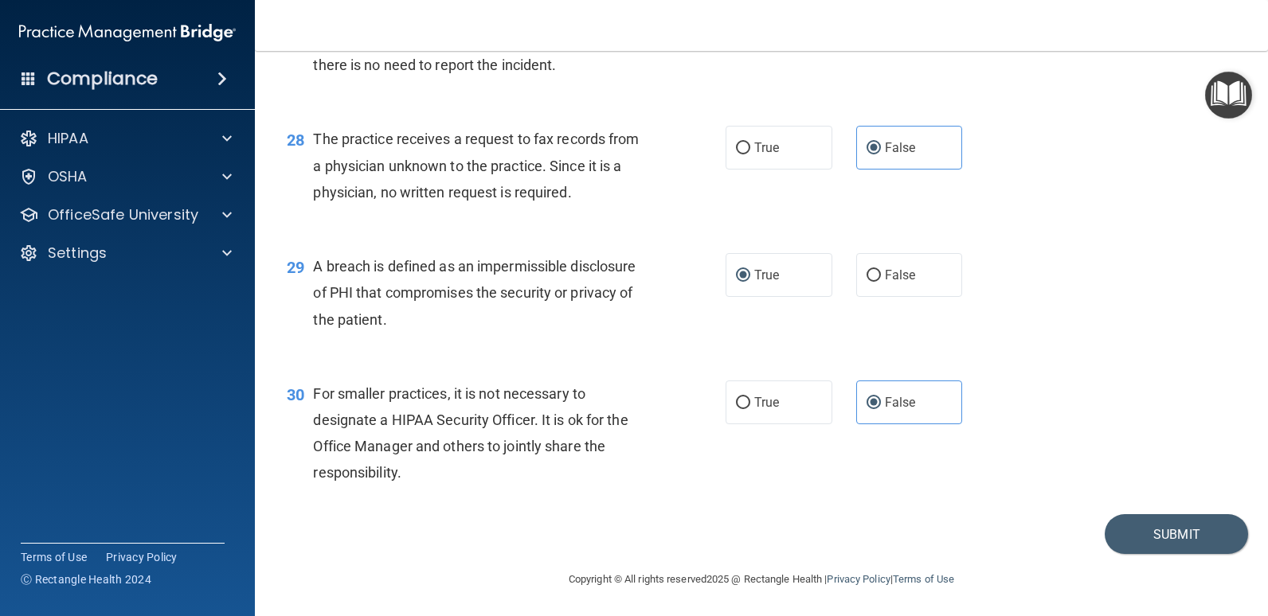
scroll to position [3592, 0]
click at [1124, 539] on button "Submit" at bounding box center [1175, 533] width 143 height 41
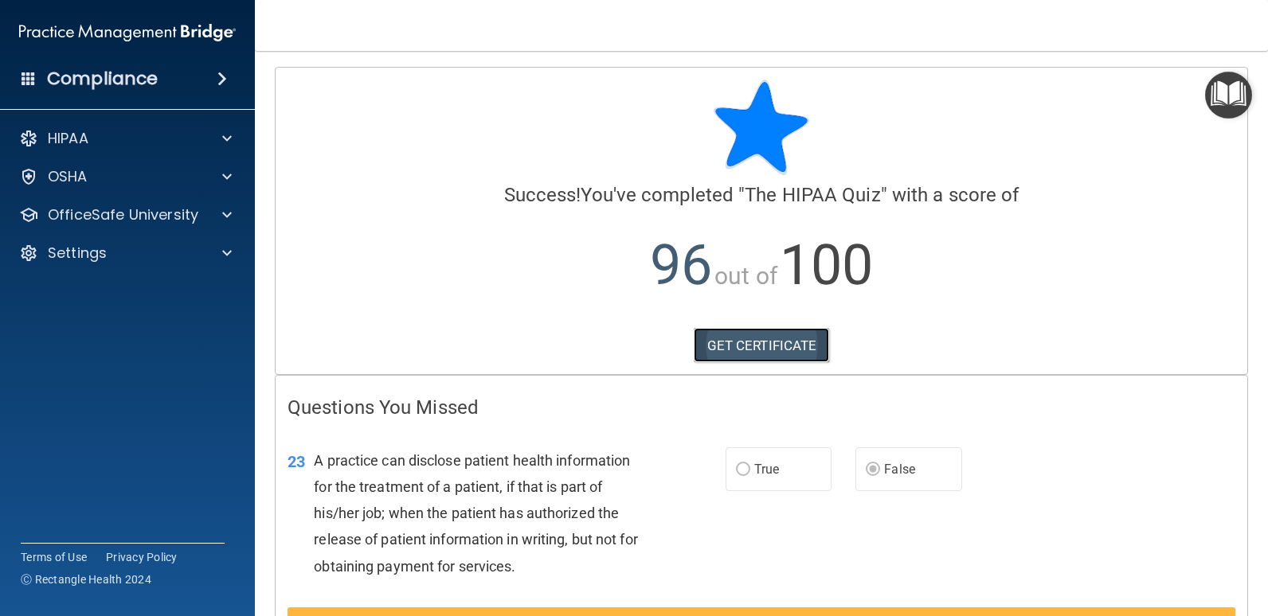
click at [763, 357] on link "GET CERTIFICATE" at bounding box center [761, 345] width 136 height 35
click at [122, 211] on p "OfficeSafe University" at bounding box center [123, 214] width 150 height 19
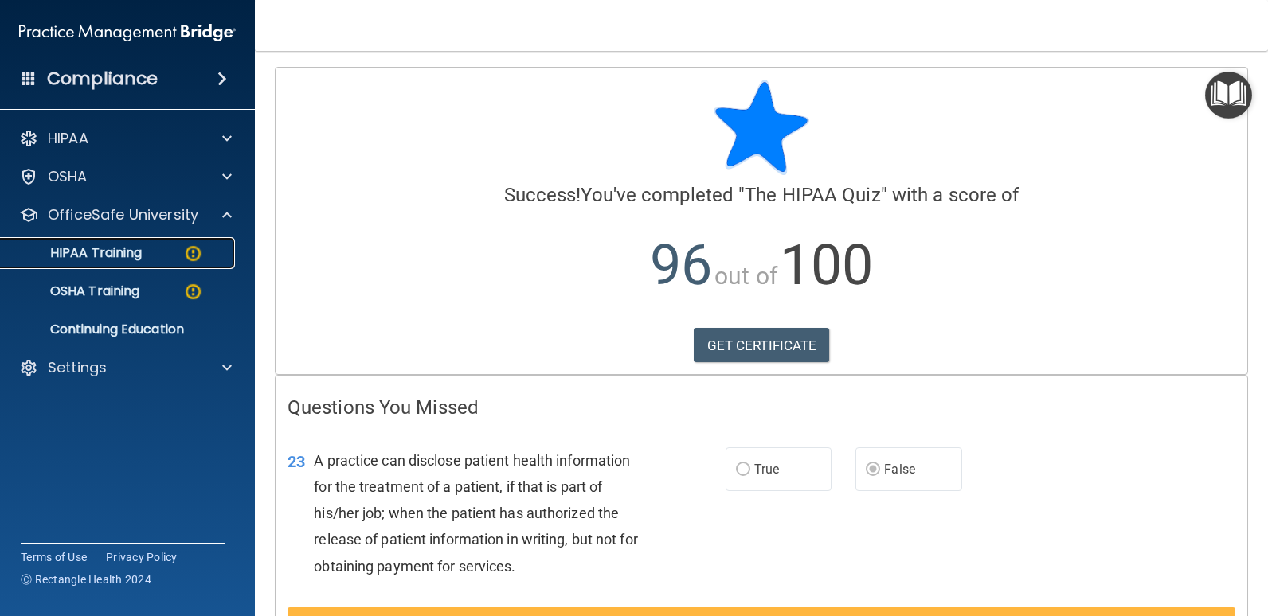
click at [104, 245] on p "HIPAA Training" at bounding box center [75, 253] width 131 height 16
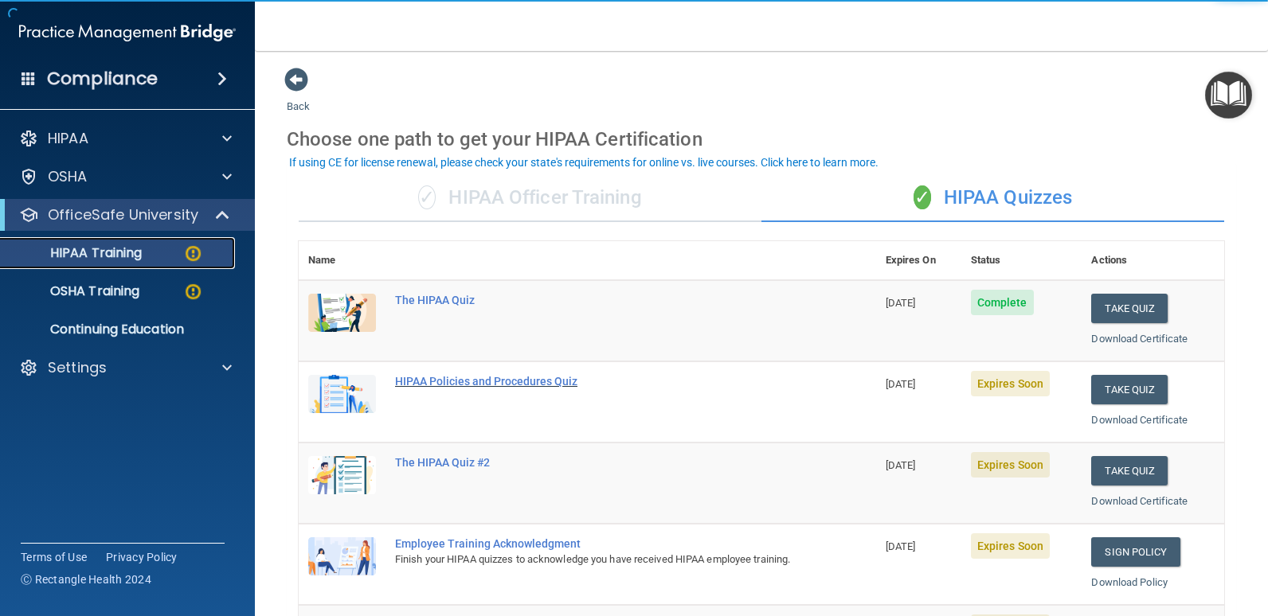
scroll to position [80, 0]
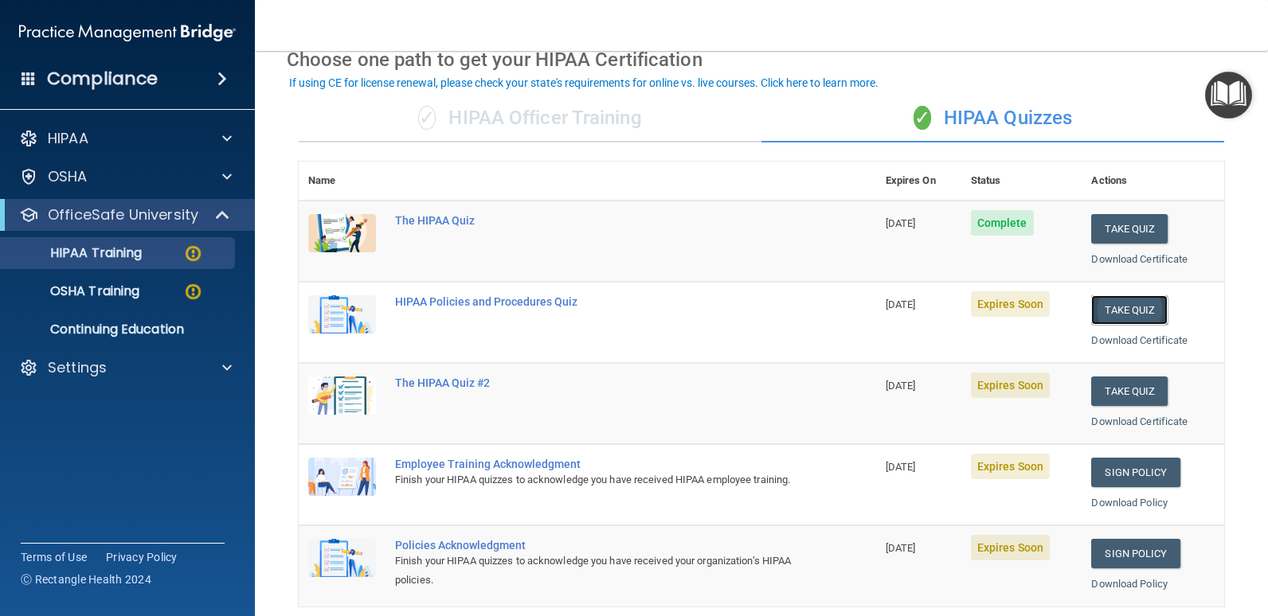
click at [1104, 305] on button "Take Quiz" at bounding box center [1129, 309] width 76 height 29
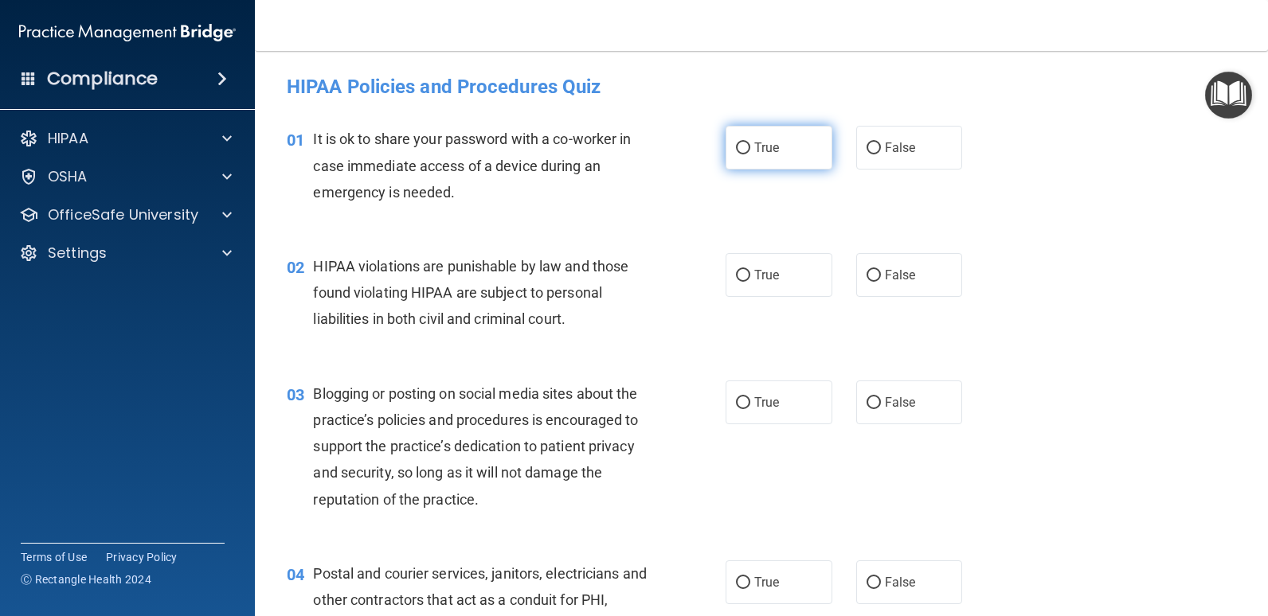
click at [779, 150] on label "True" at bounding box center [778, 148] width 107 height 44
click at [750, 150] on input "True" at bounding box center [743, 149] width 14 height 12
radio input "true"
click at [754, 278] on span "True" at bounding box center [766, 275] width 25 height 15
click at [749, 278] on input "True" at bounding box center [743, 276] width 14 height 12
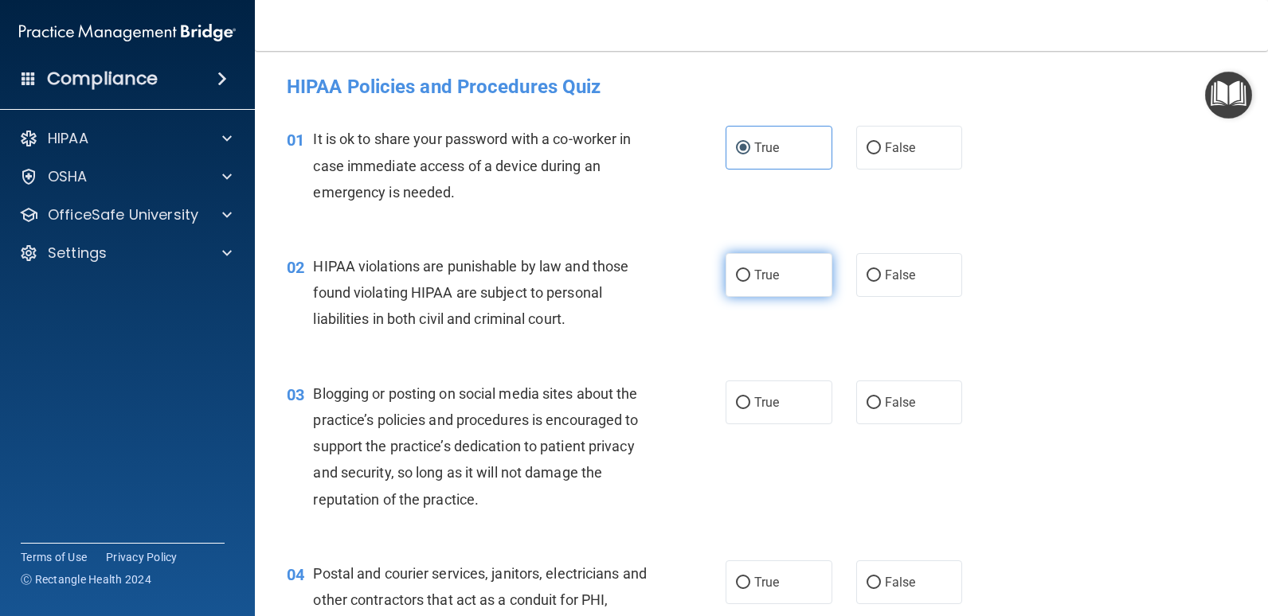
radio input "true"
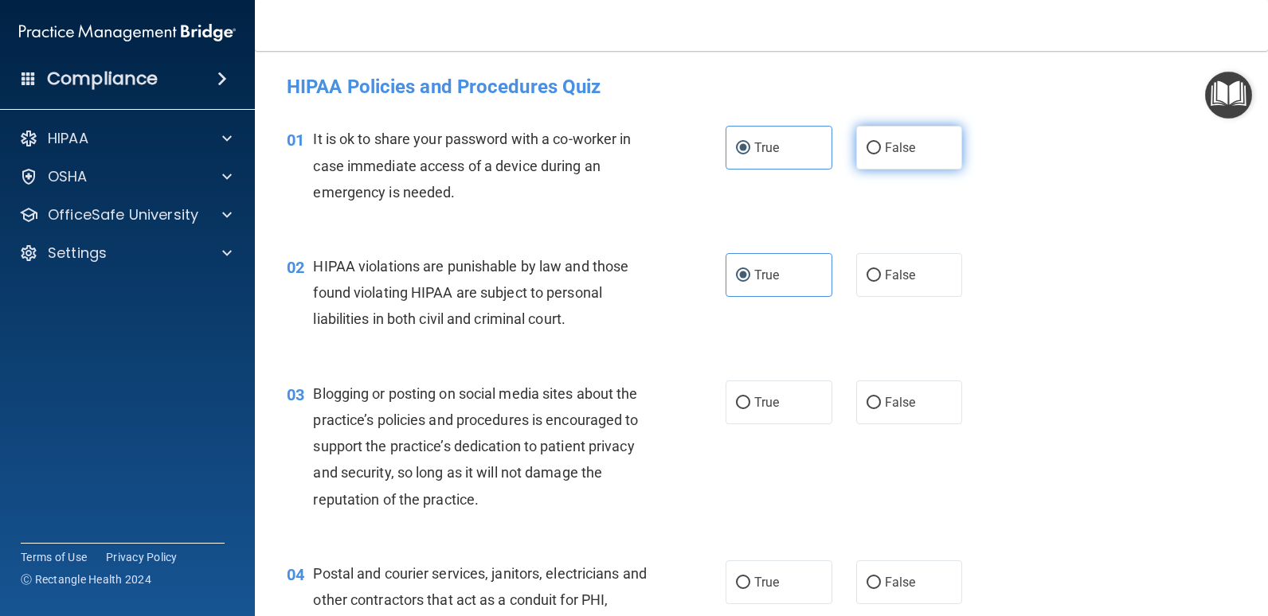
click at [886, 143] on span "False" at bounding box center [900, 147] width 31 height 15
click at [881, 143] on input "False" at bounding box center [873, 149] width 14 height 12
radio input "true"
radio input "false"
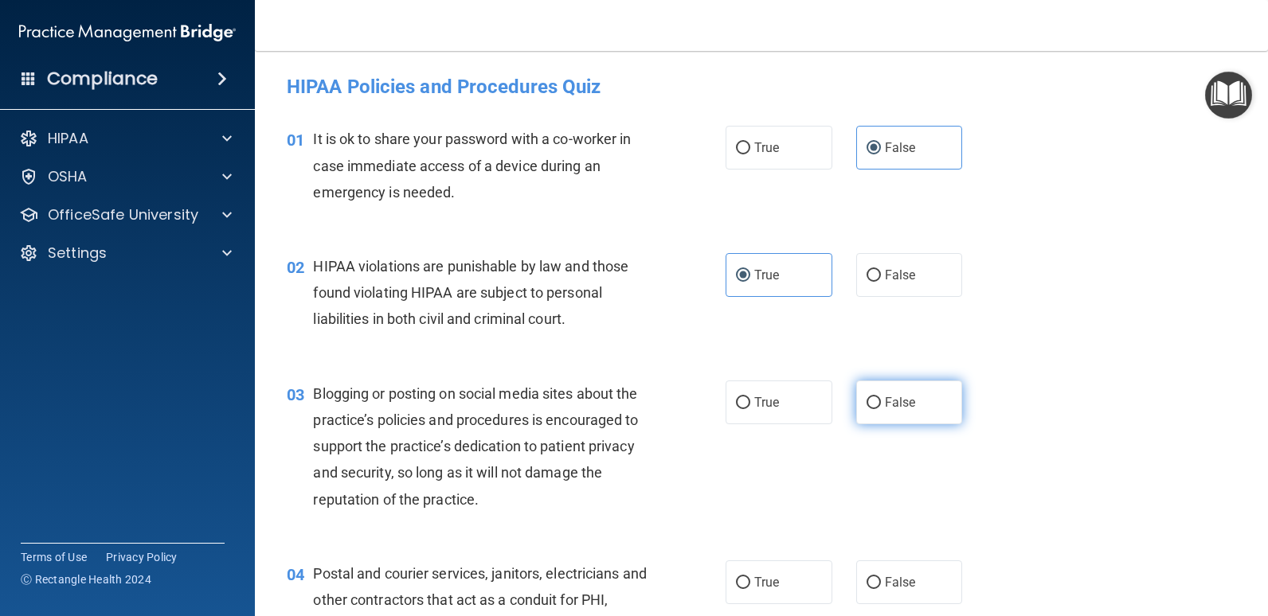
click at [886, 404] on span "False" at bounding box center [900, 402] width 31 height 15
click at [881, 404] on input "False" at bounding box center [873, 403] width 14 height 12
radio input "true"
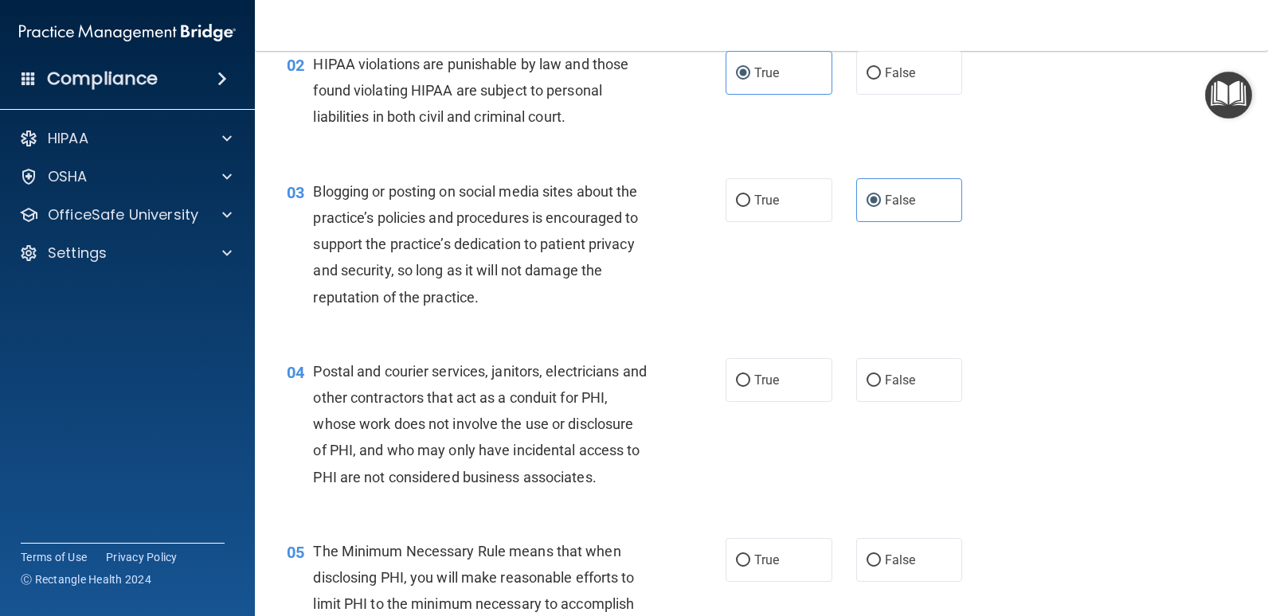
scroll to position [239, 0]
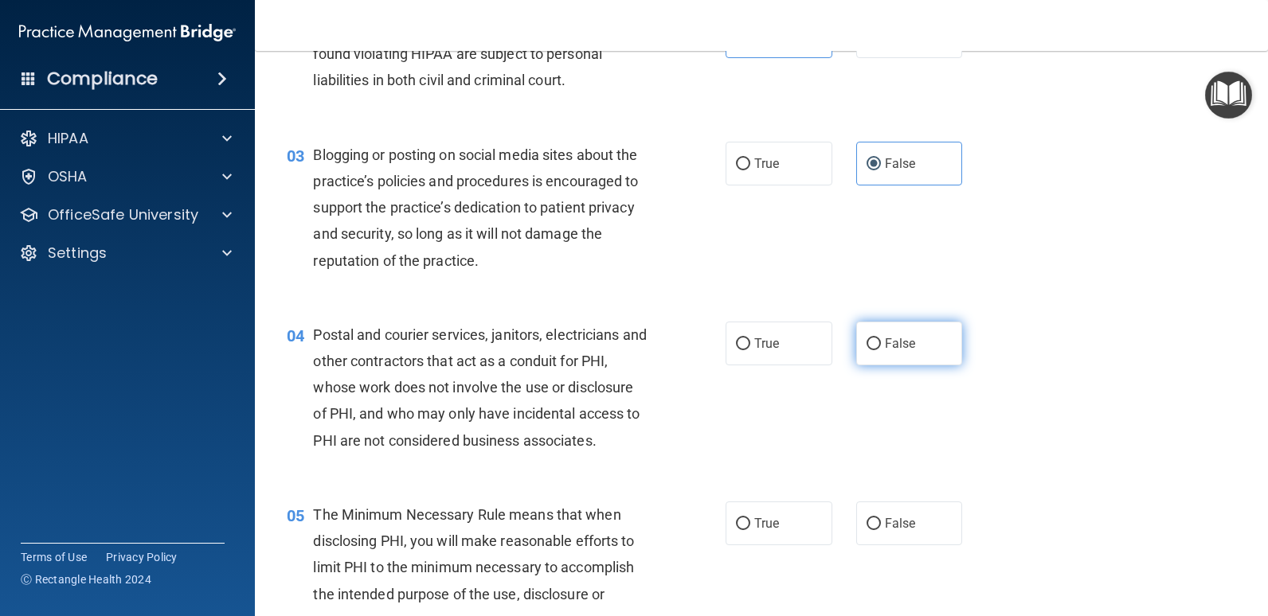
click at [912, 344] on label "False" at bounding box center [909, 344] width 107 height 44
click at [881, 344] on input "False" at bounding box center [873, 344] width 14 height 12
radio input "true"
click at [765, 338] on span "True" at bounding box center [766, 343] width 25 height 15
click at [750, 338] on input "True" at bounding box center [743, 344] width 14 height 12
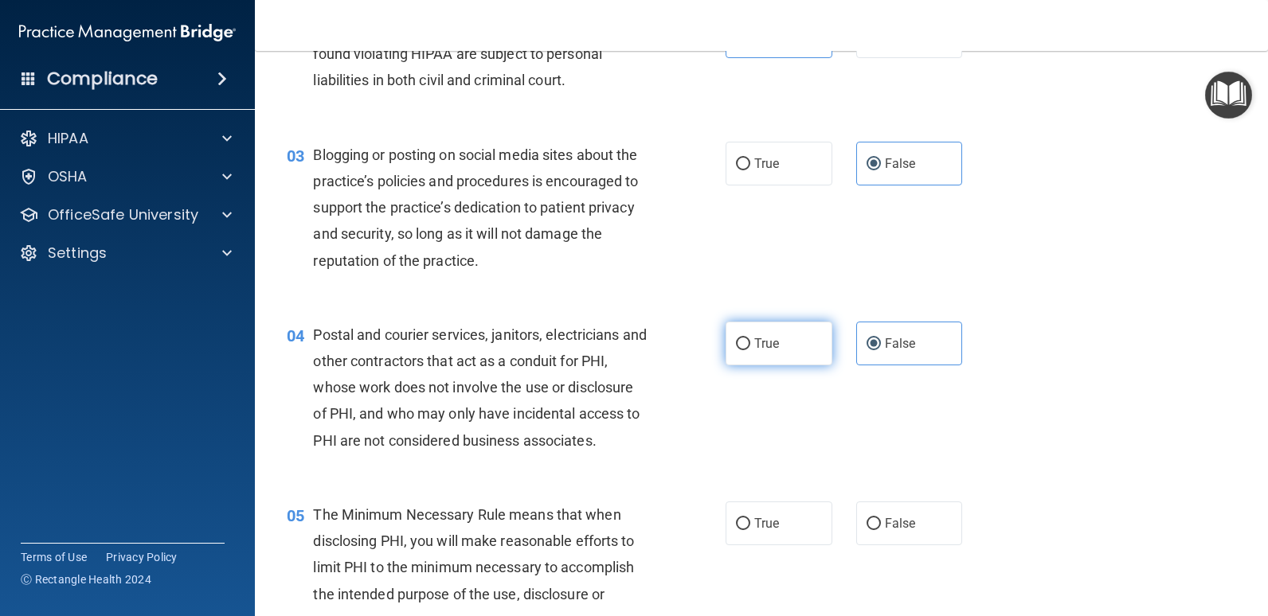
radio input "true"
radio input "false"
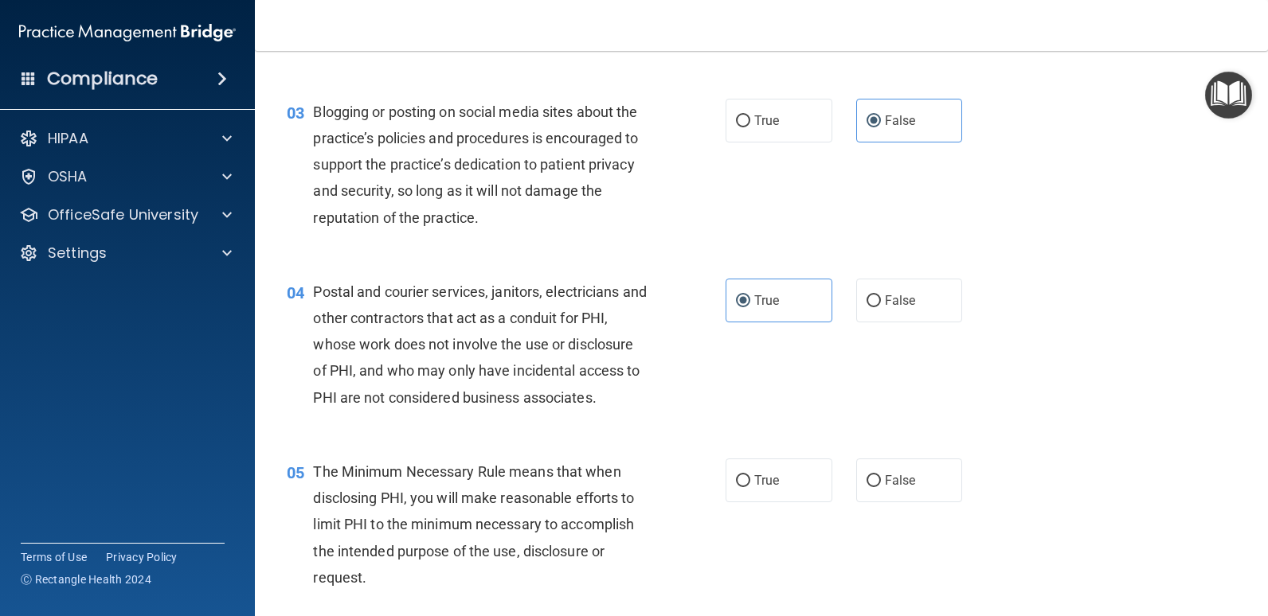
scroll to position [398, 0]
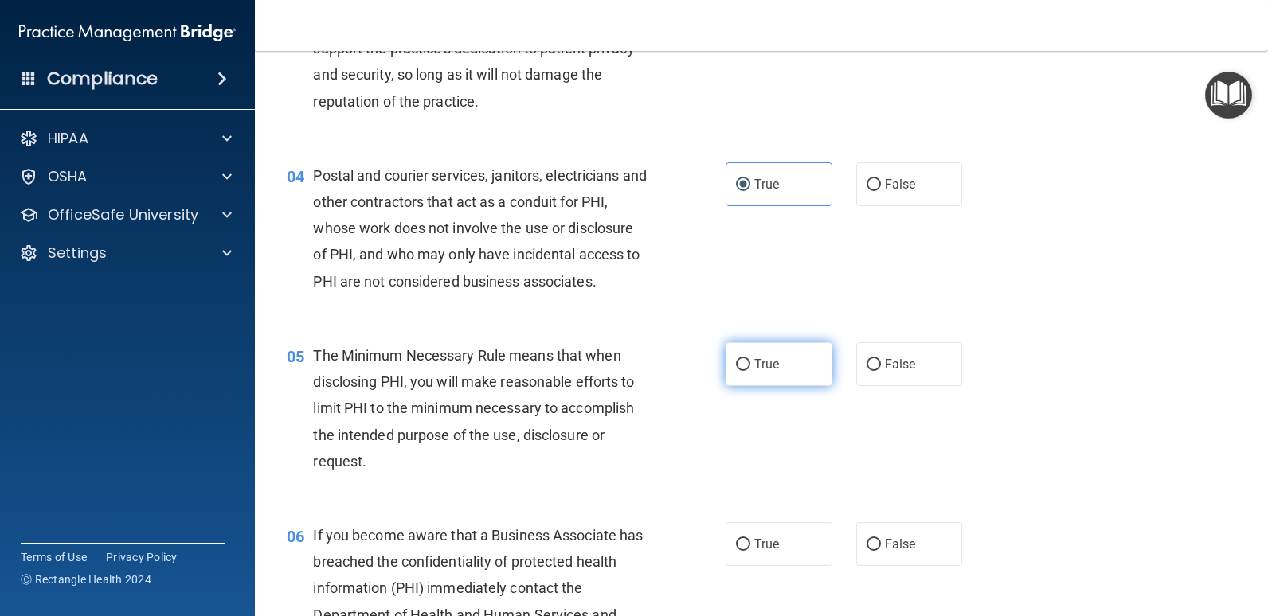
click at [767, 368] on span "True" at bounding box center [766, 364] width 25 height 15
click at [750, 368] on input "True" at bounding box center [743, 365] width 14 height 12
radio input "true"
click at [871, 531] on label "False" at bounding box center [909, 544] width 107 height 44
click at [871, 539] on input "False" at bounding box center [873, 545] width 14 height 12
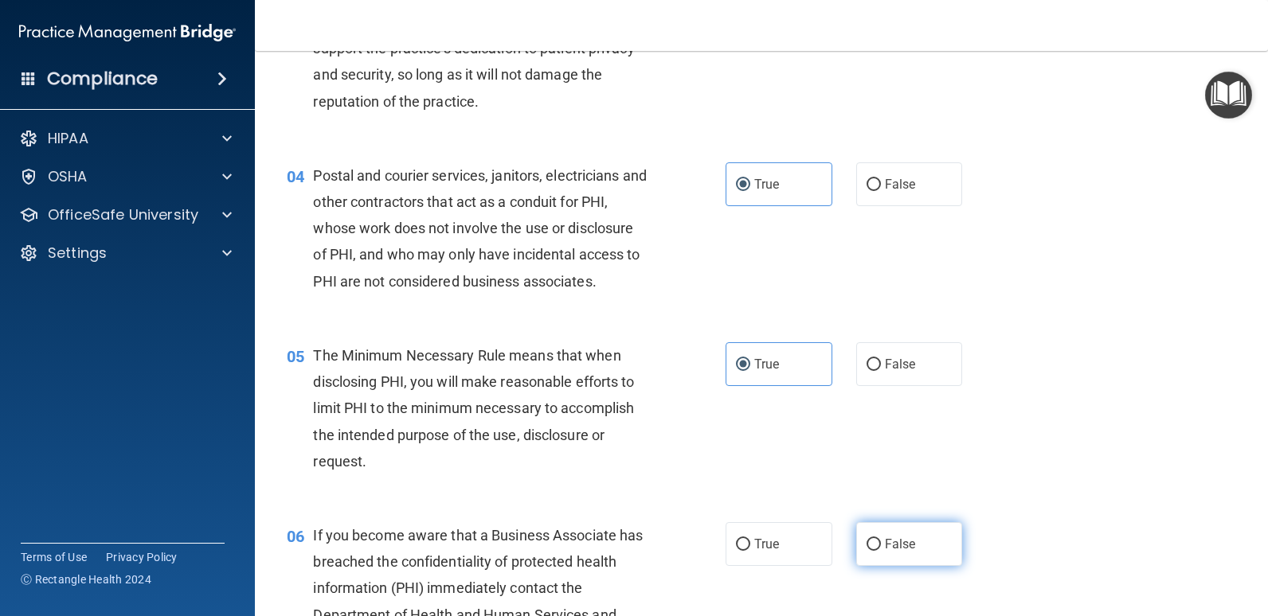
radio input "true"
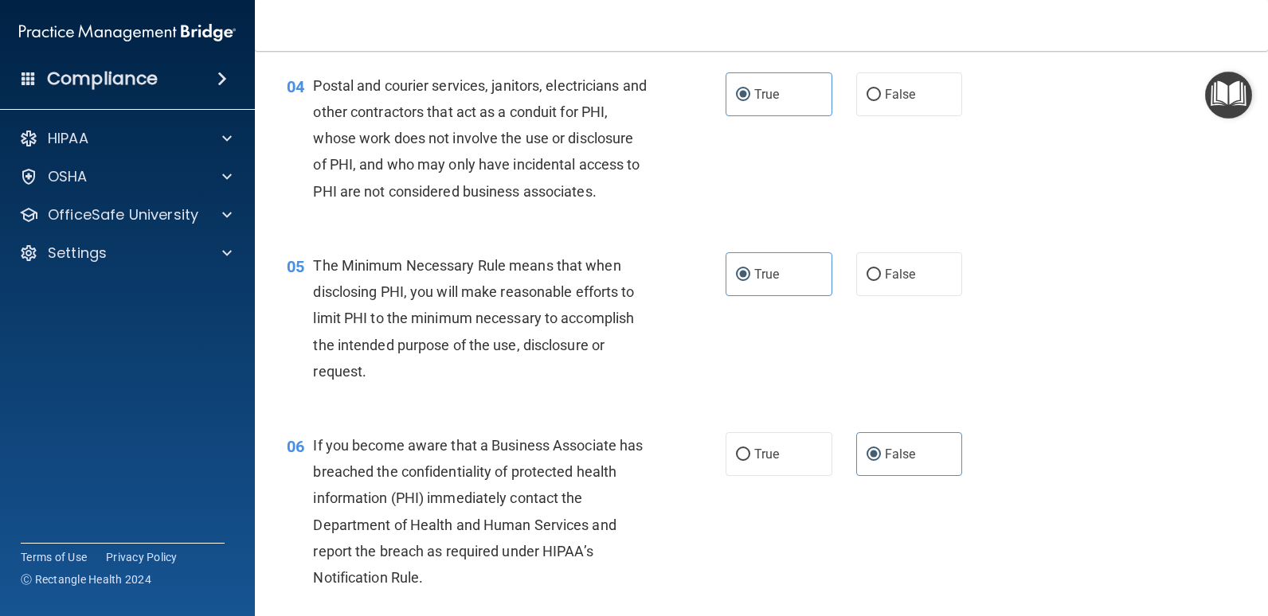
scroll to position [637, 0]
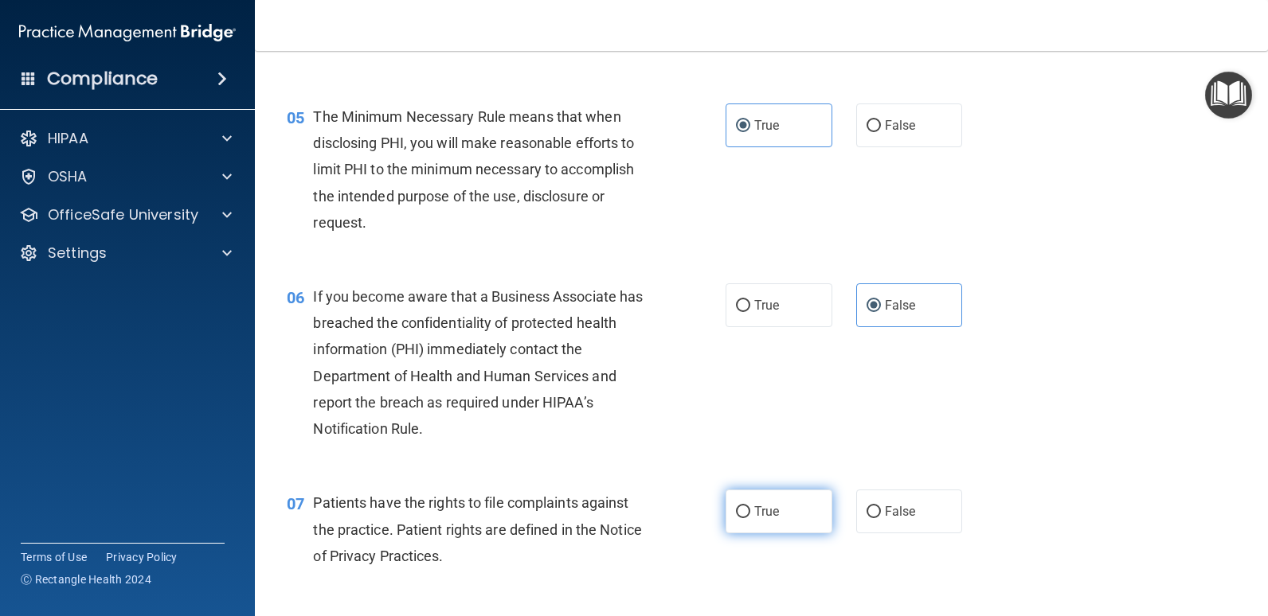
click at [754, 507] on span "True" at bounding box center [766, 511] width 25 height 15
click at [750, 507] on input "True" at bounding box center [743, 512] width 14 height 12
radio input "true"
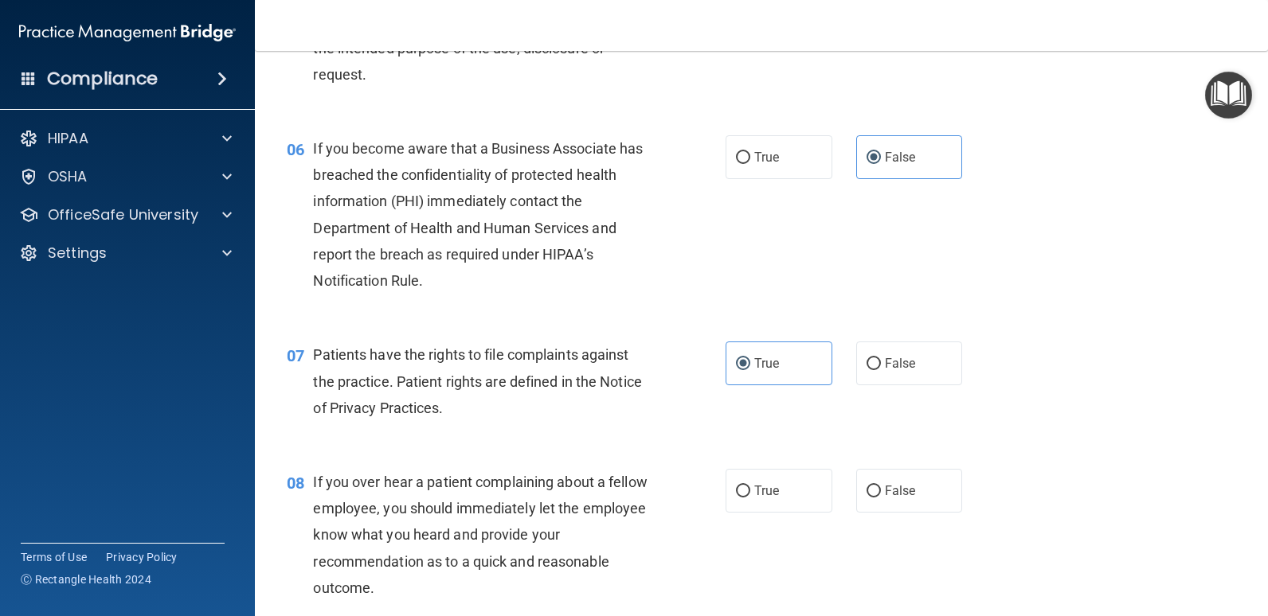
scroll to position [955, 0]
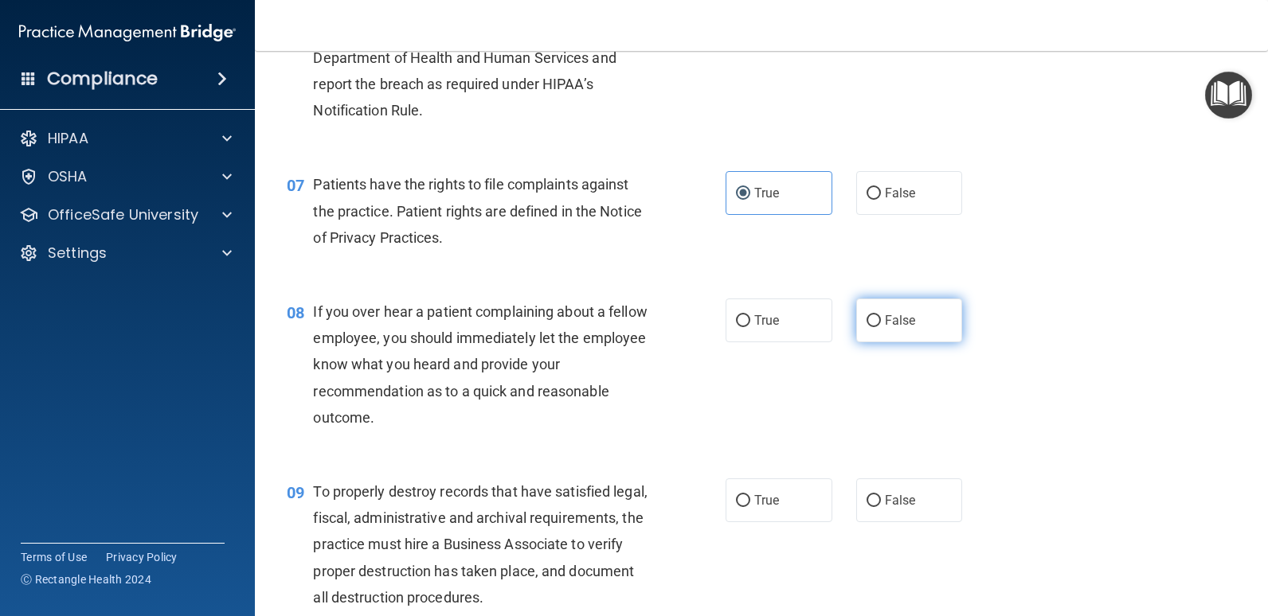
click at [911, 323] on label "False" at bounding box center [909, 321] width 107 height 44
click at [881, 323] on input "False" at bounding box center [873, 321] width 14 height 12
radio input "true"
click at [901, 510] on label "False" at bounding box center [909, 501] width 107 height 44
click at [881, 507] on input "False" at bounding box center [873, 501] width 14 height 12
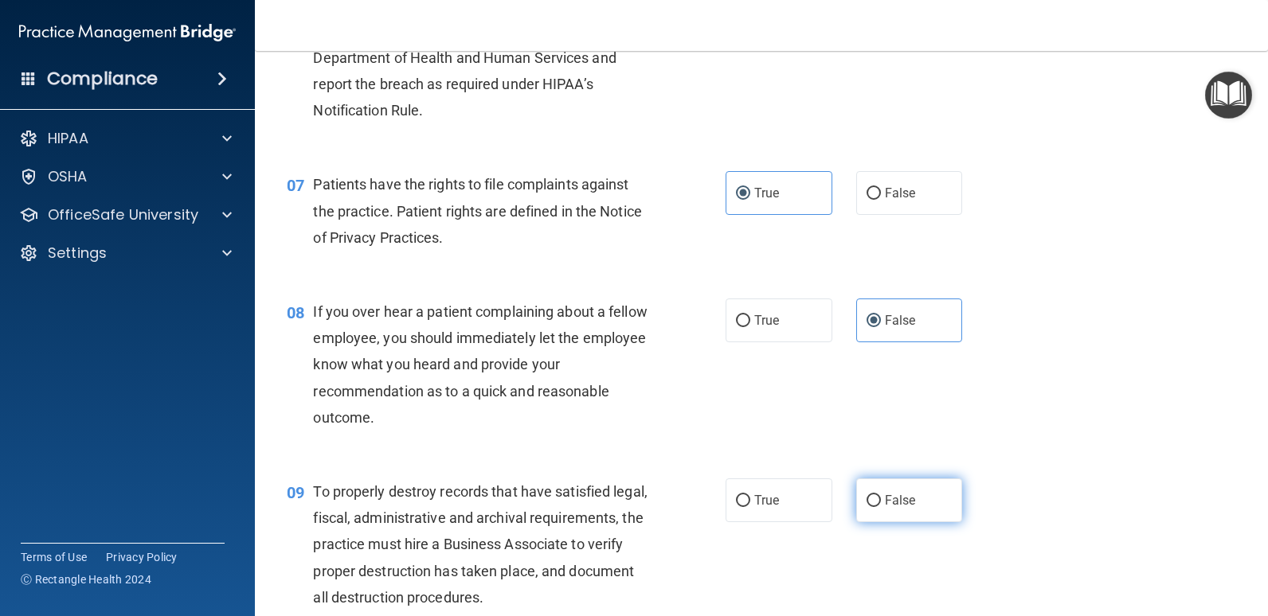
radio input "true"
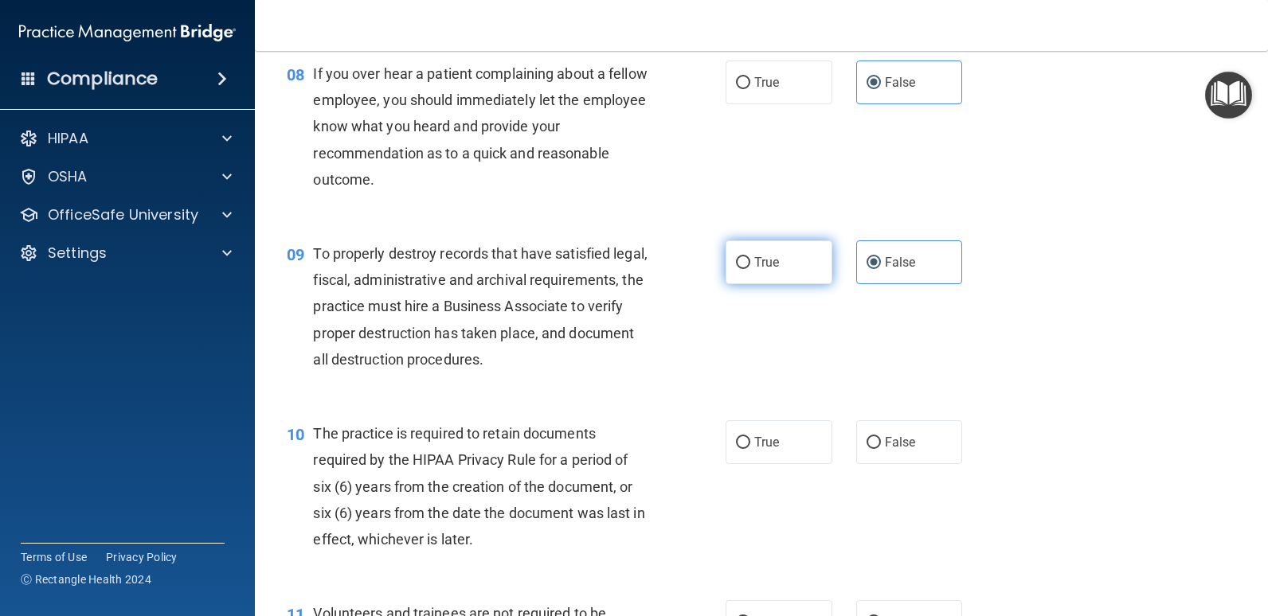
scroll to position [1194, 0]
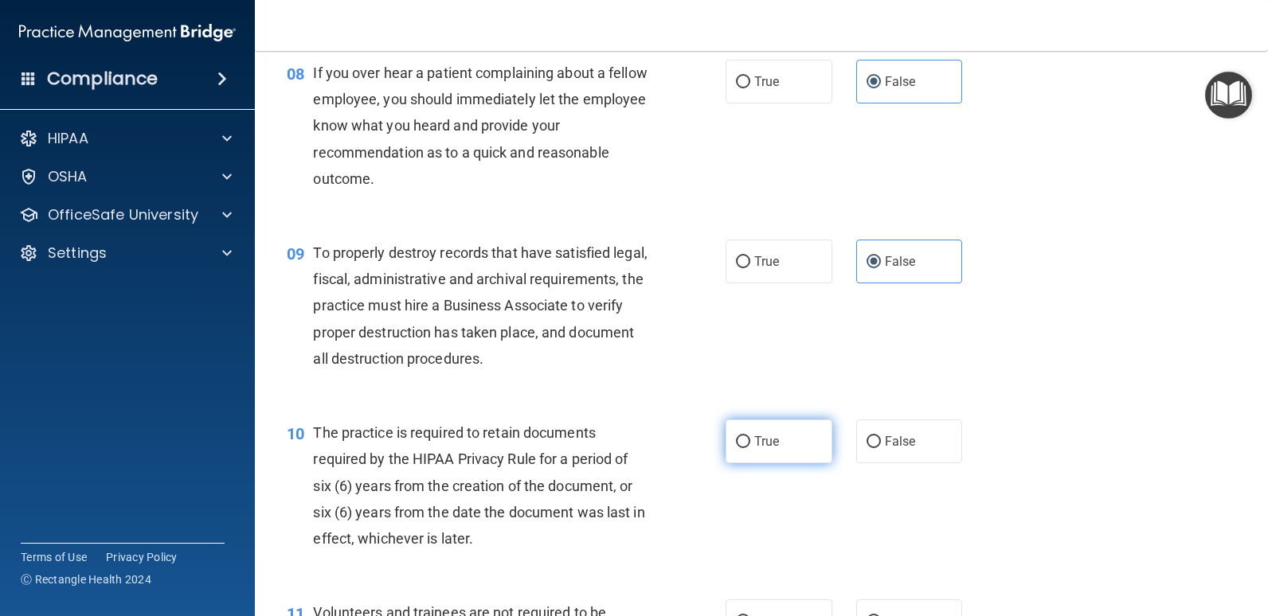
click at [774, 447] on label "True" at bounding box center [778, 442] width 107 height 44
click at [750, 447] on input "True" at bounding box center [743, 442] width 14 height 12
radio input "true"
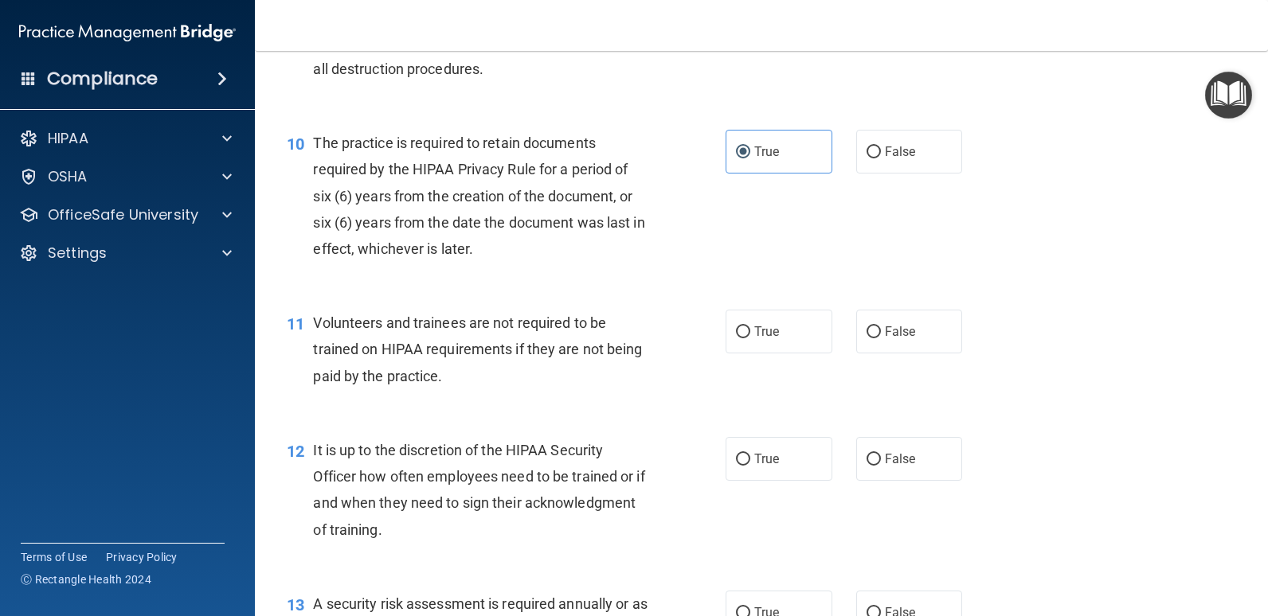
scroll to position [1592, 0]
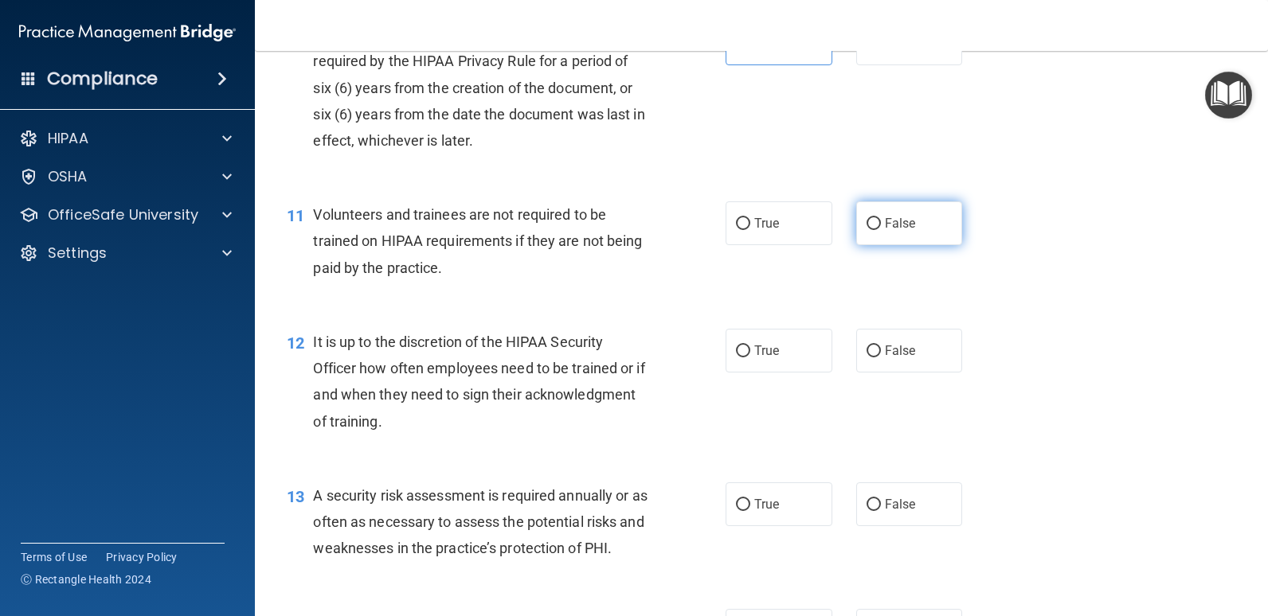
click at [888, 224] on span "False" at bounding box center [900, 223] width 31 height 15
click at [881, 224] on input "False" at bounding box center [873, 224] width 14 height 12
radio input "true"
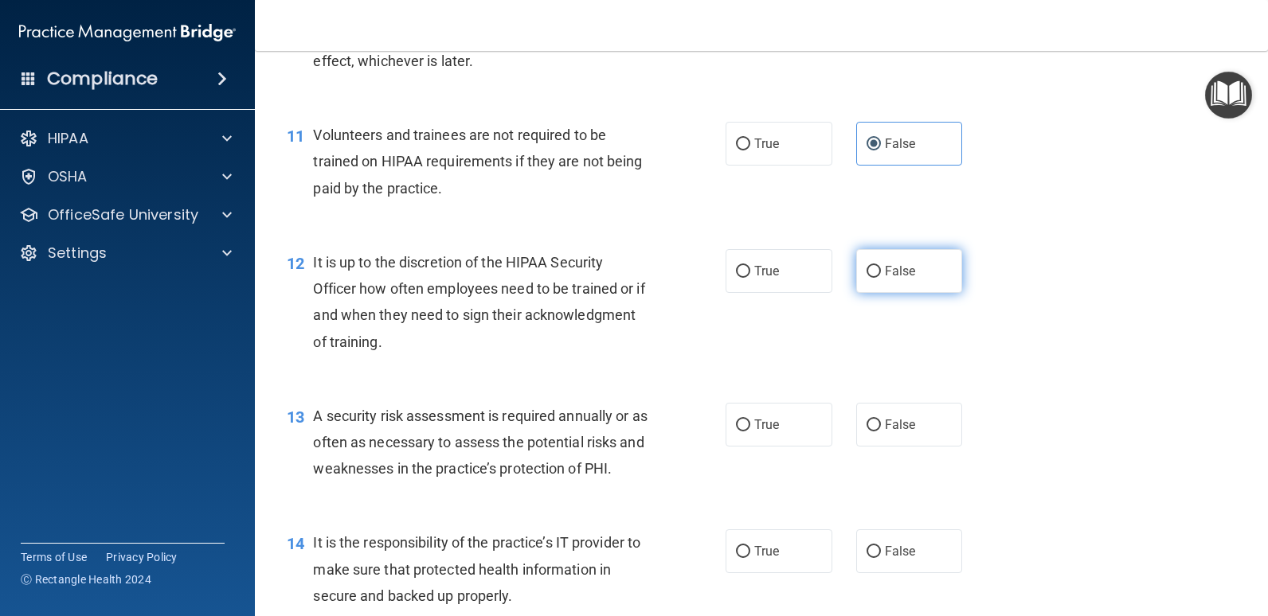
click at [863, 278] on label "False" at bounding box center [909, 271] width 107 height 44
click at [866, 278] on input "False" at bounding box center [873, 272] width 14 height 12
radio input "true"
click at [765, 436] on label "True" at bounding box center [778, 425] width 107 height 44
click at [750, 432] on input "True" at bounding box center [743, 426] width 14 height 12
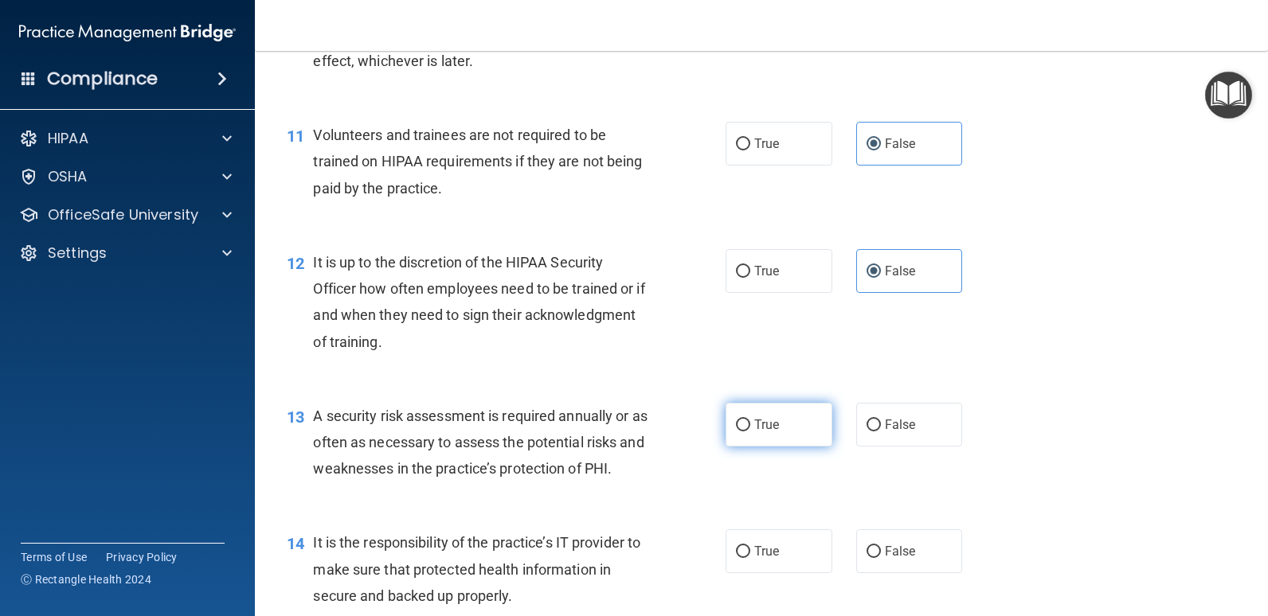
radio input "true"
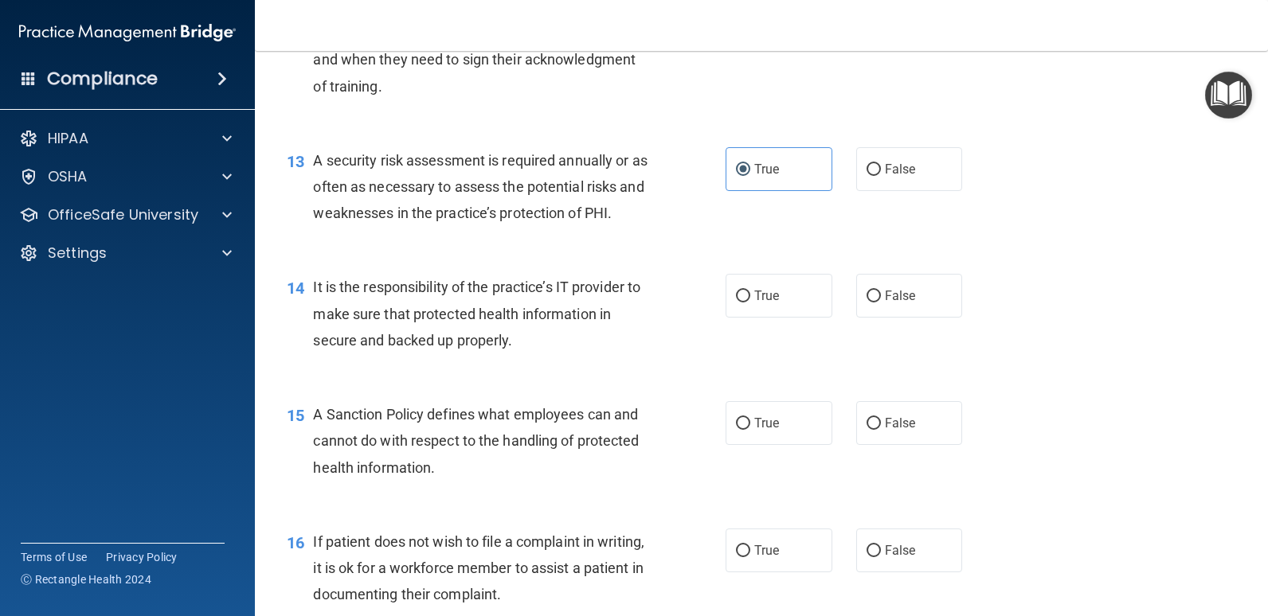
scroll to position [1990, 0]
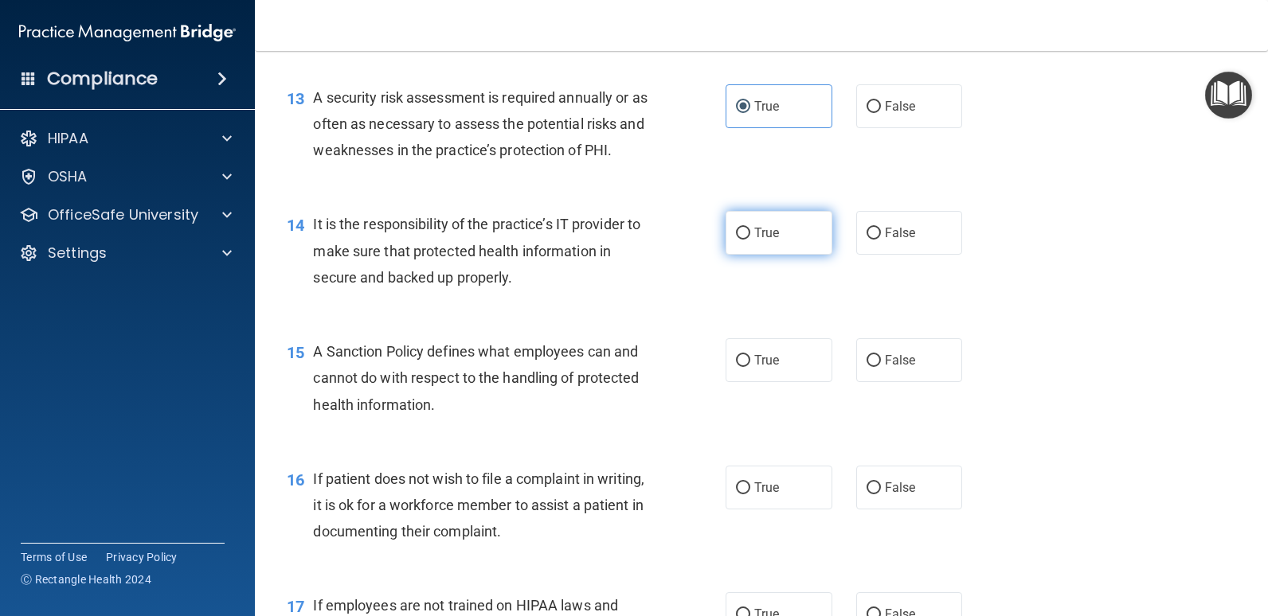
click at [781, 236] on label "True" at bounding box center [778, 233] width 107 height 44
click at [750, 236] on input "True" at bounding box center [743, 234] width 14 height 12
radio input "true"
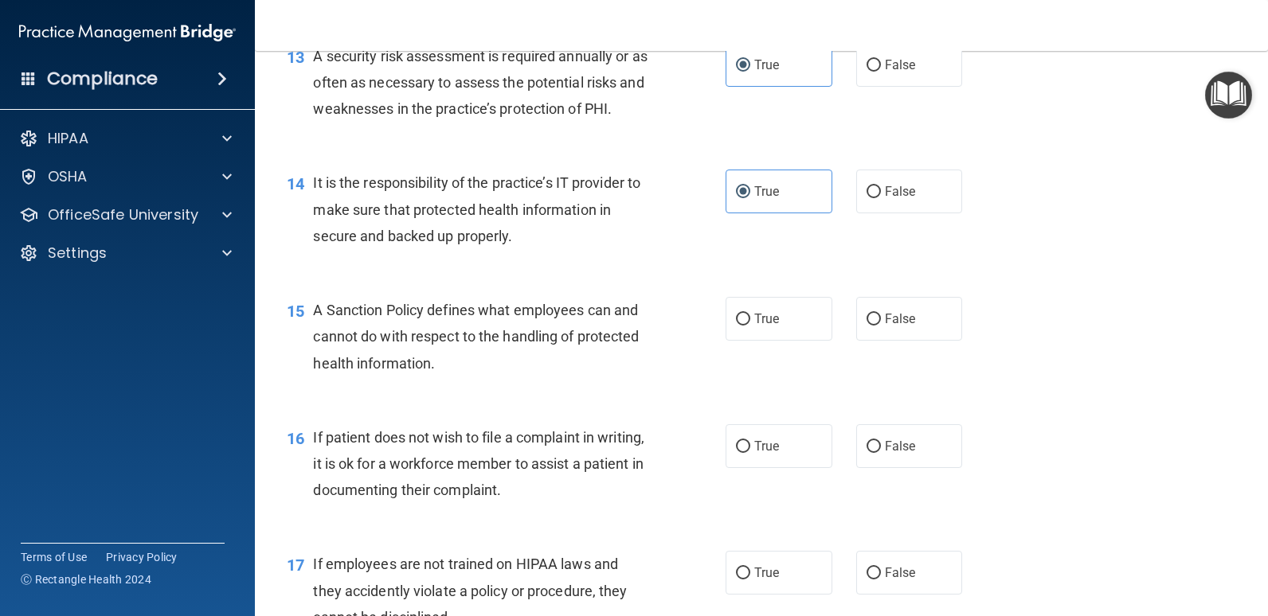
scroll to position [2070, 0]
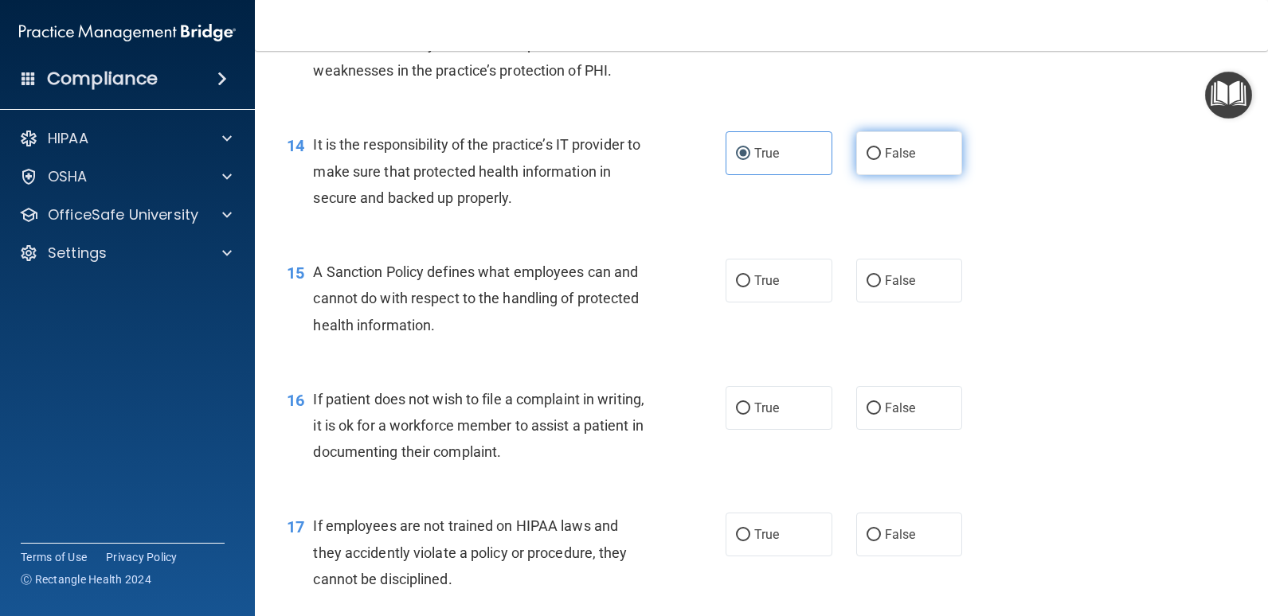
click at [866, 157] on input "False" at bounding box center [873, 154] width 14 height 12
radio input "true"
radio input "false"
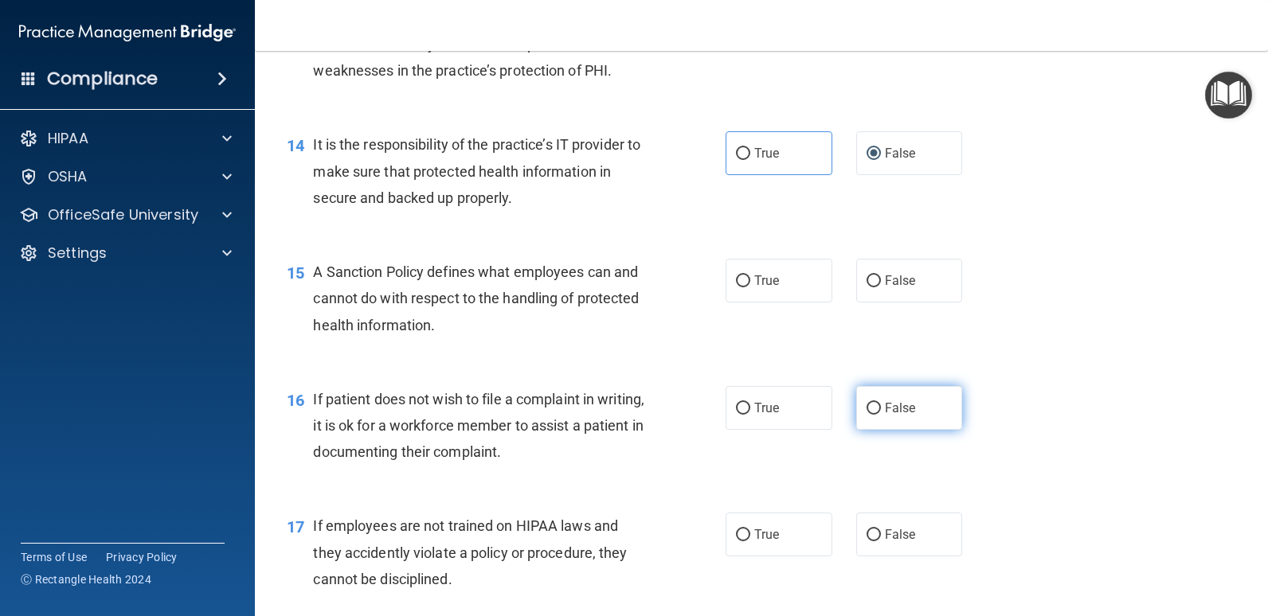
click at [887, 404] on span "False" at bounding box center [900, 407] width 31 height 15
click at [881, 404] on input "False" at bounding box center [873, 409] width 14 height 12
radio input "true"
click at [899, 284] on span "False" at bounding box center [900, 280] width 31 height 15
click at [881, 284] on input "False" at bounding box center [873, 281] width 14 height 12
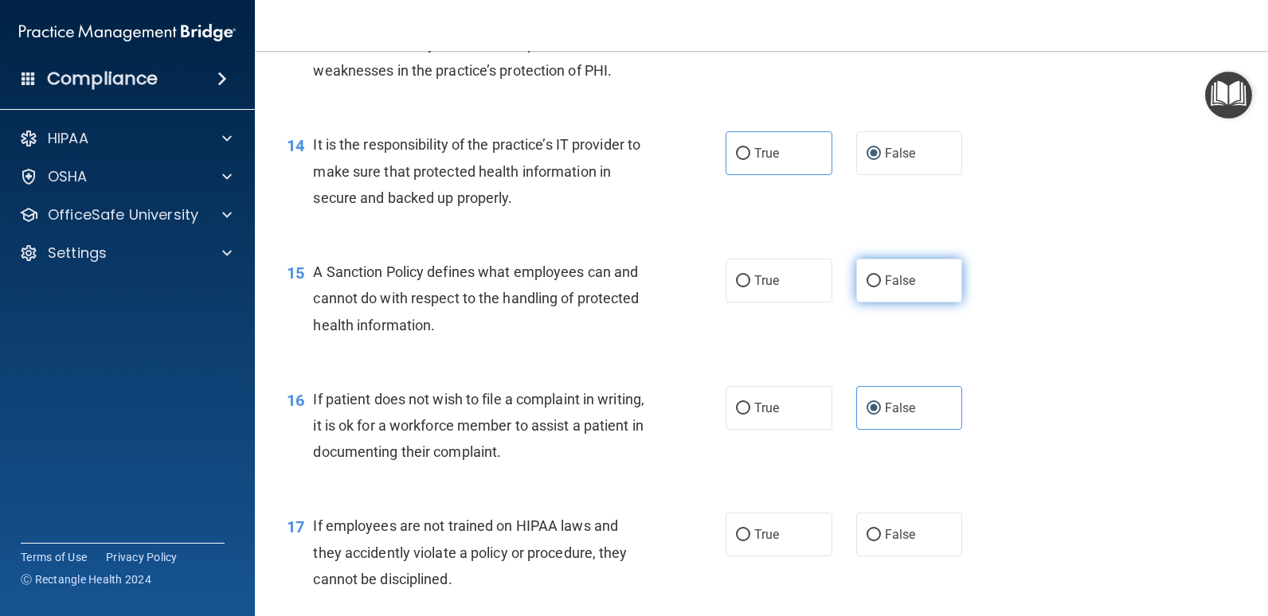
radio input "true"
click at [760, 415] on span "True" at bounding box center [766, 407] width 25 height 15
click at [750, 415] on input "True" at bounding box center [743, 409] width 14 height 12
radio input "true"
radio input "false"
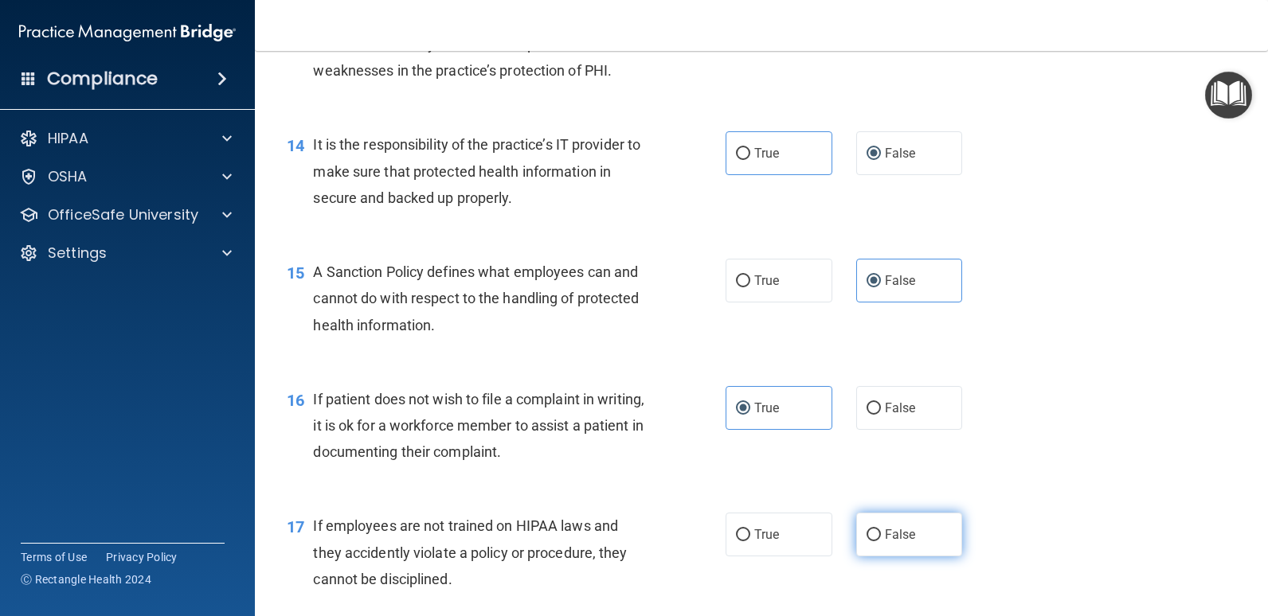
click at [866, 536] on input "False" at bounding box center [873, 535] width 14 height 12
radio input "true"
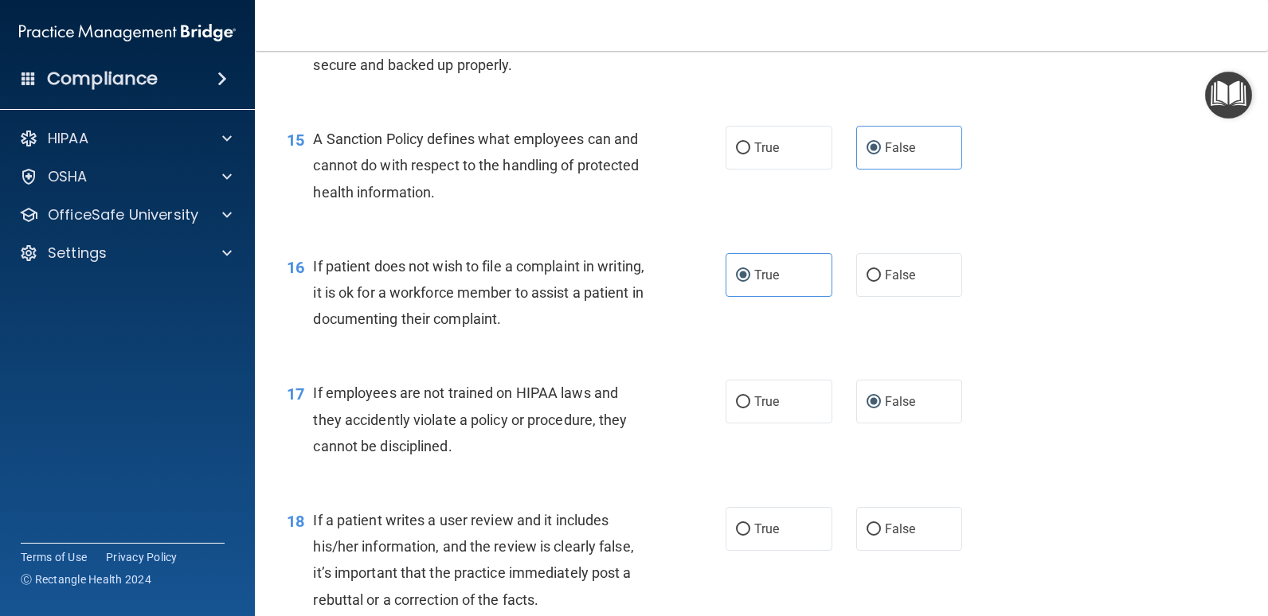
scroll to position [2229, 0]
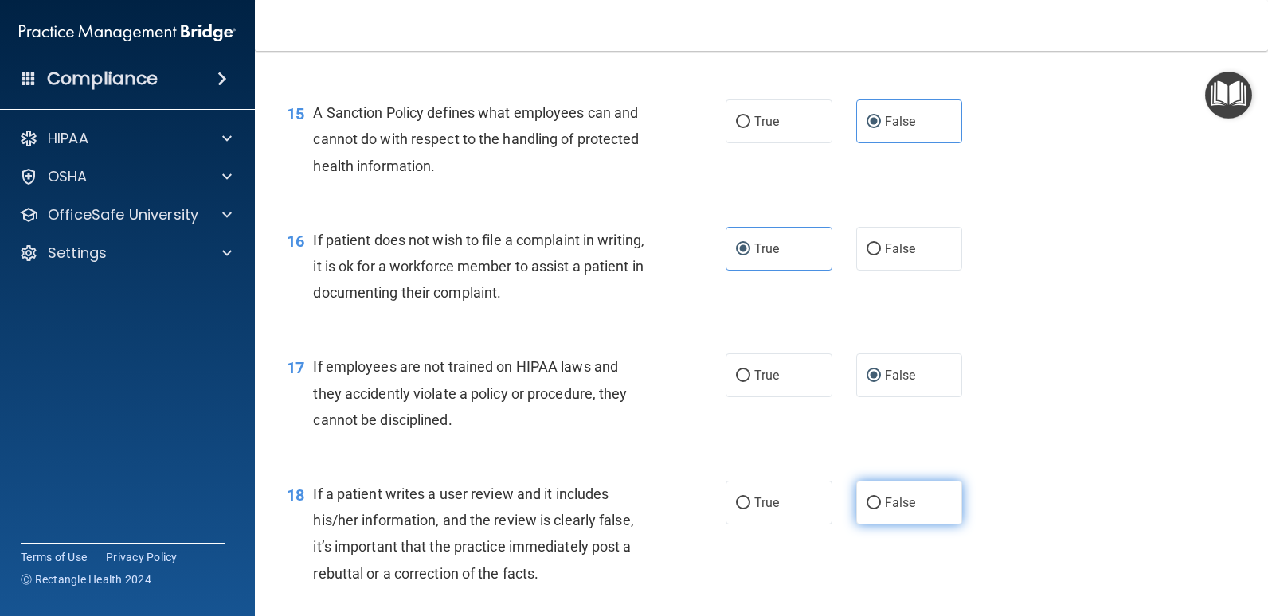
click at [873, 505] on label "False" at bounding box center [909, 503] width 107 height 44
click at [873, 505] on input "False" at bounding box center [873, 504] width 14 height 12
radio input "true"
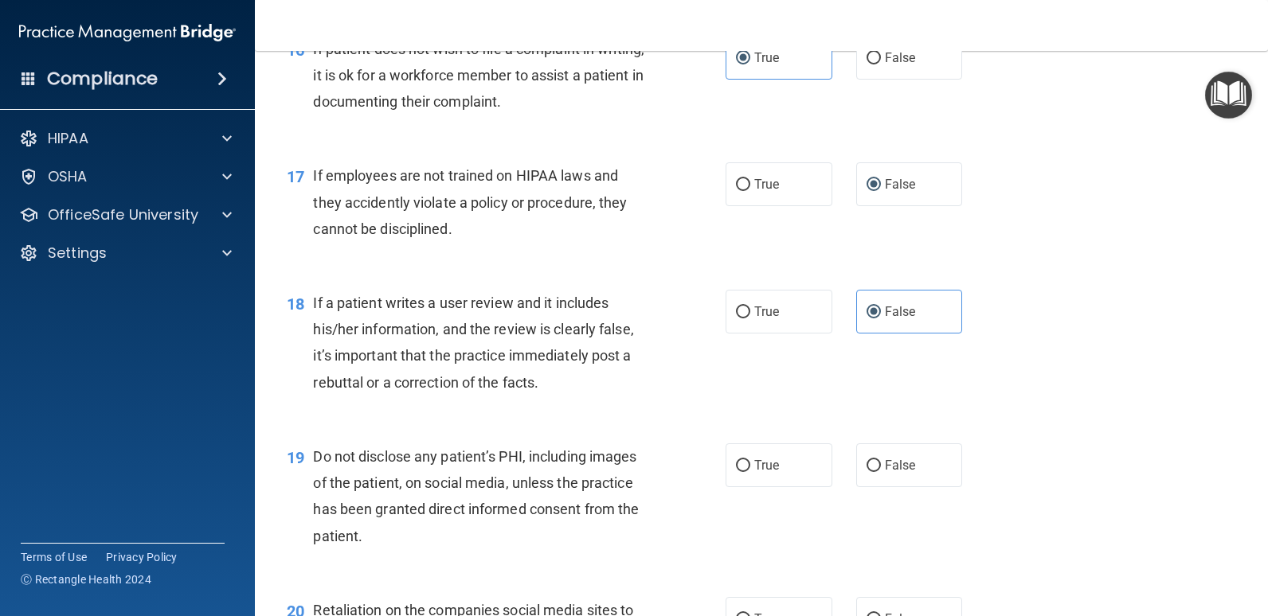
scroll to position [2468, 0]
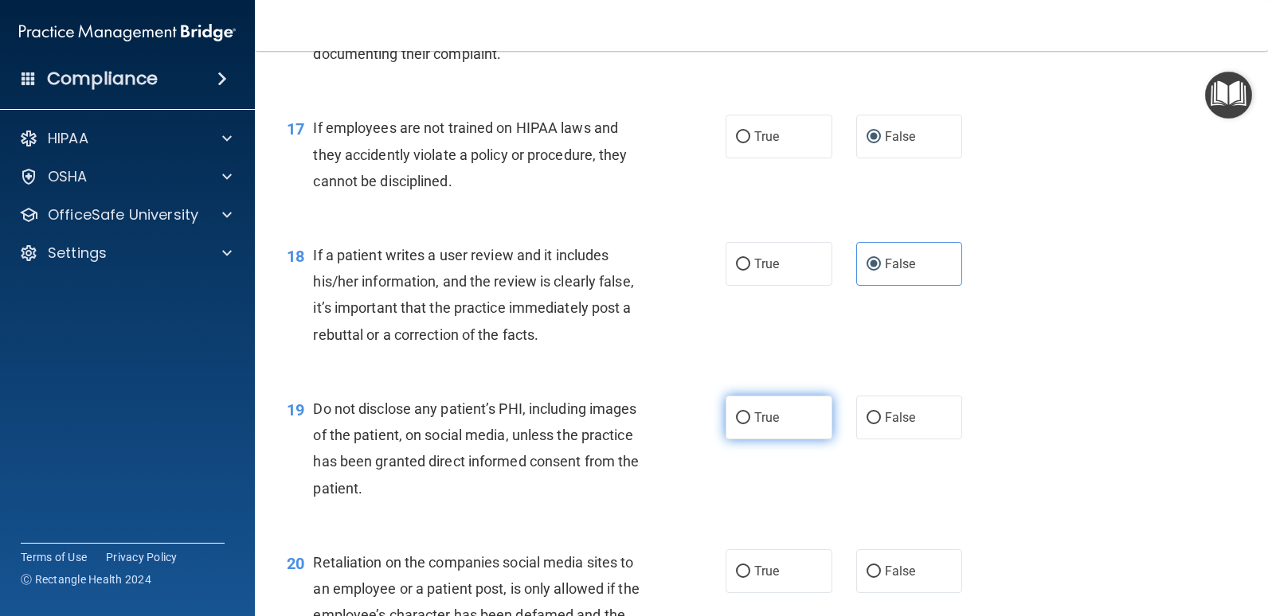
click at [736, 417] on input "True" at bounding box center [743, 418] width 14 height 12
radio input "true"
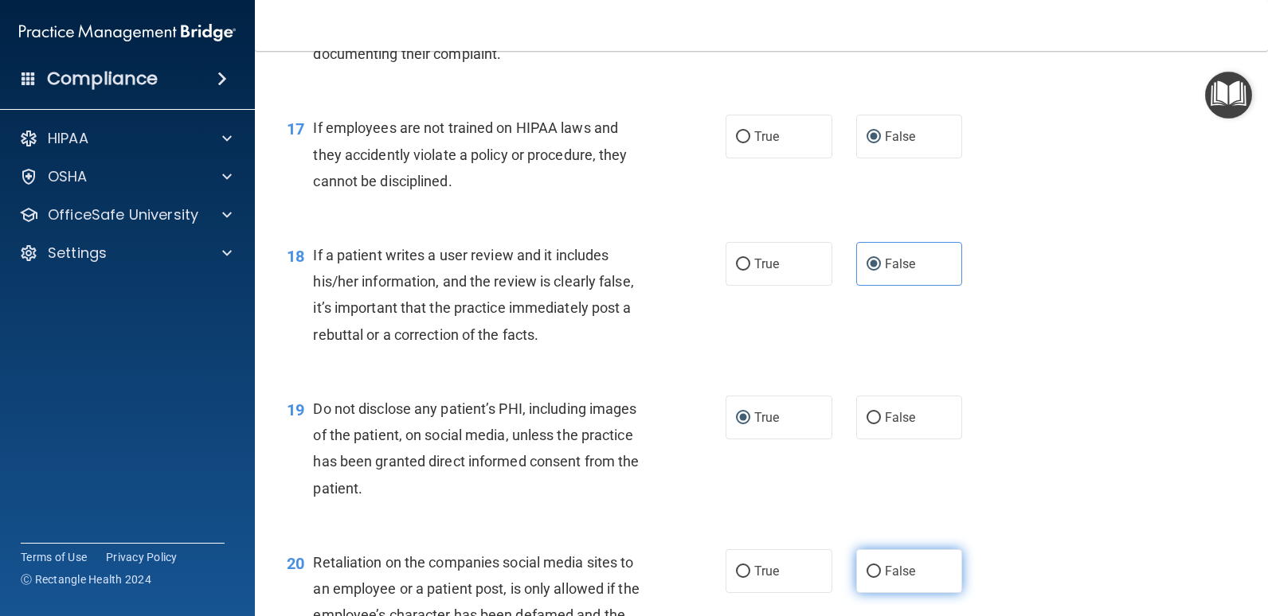
click at [885, 575] on span "False" at bounding box center [900, 571] width 31 height 15
click at [881, 575] on input "False" at bounding box center [873, 572] width 14 height 12
radio input "true"
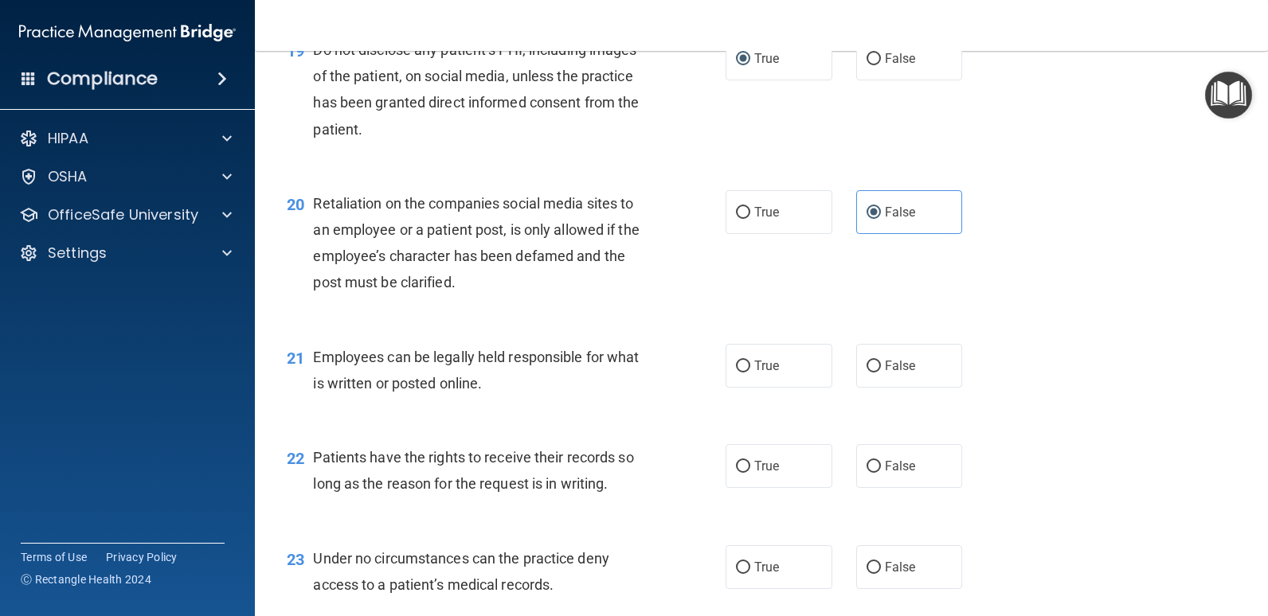
scroll to position [2866, 0]
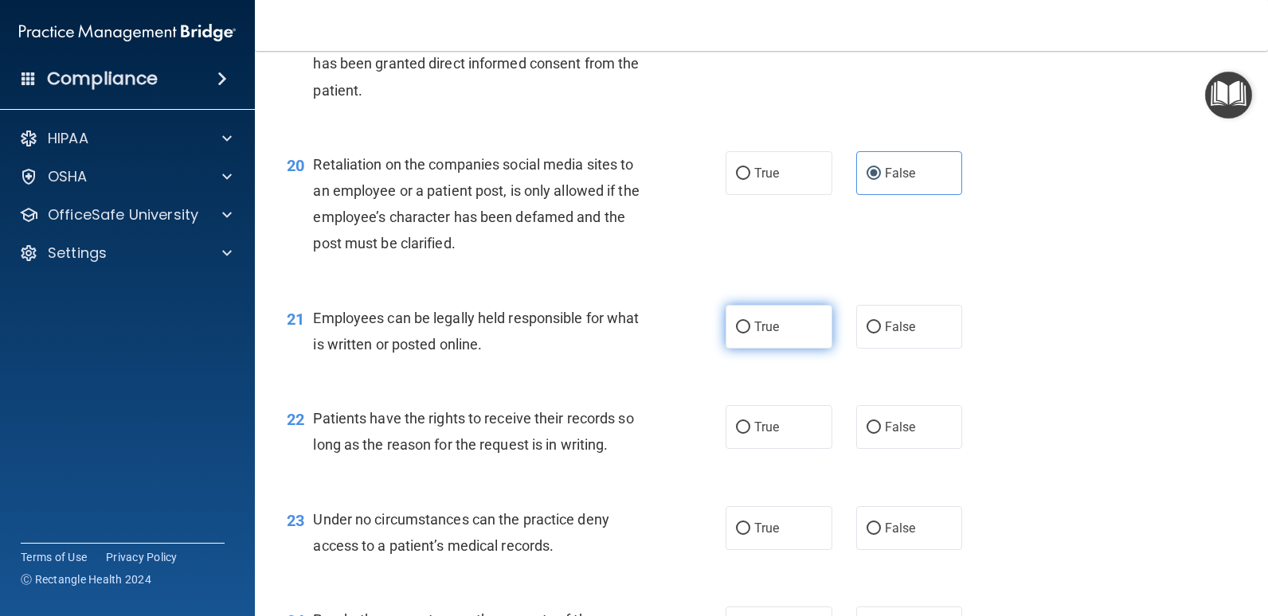
click at [776, 324] on label "True" at bounding box center [778, 327] width 107 height 44
click at [750, 324] on input "True" at bounding box center [743, 328] width 14 height 12
radio input "true"
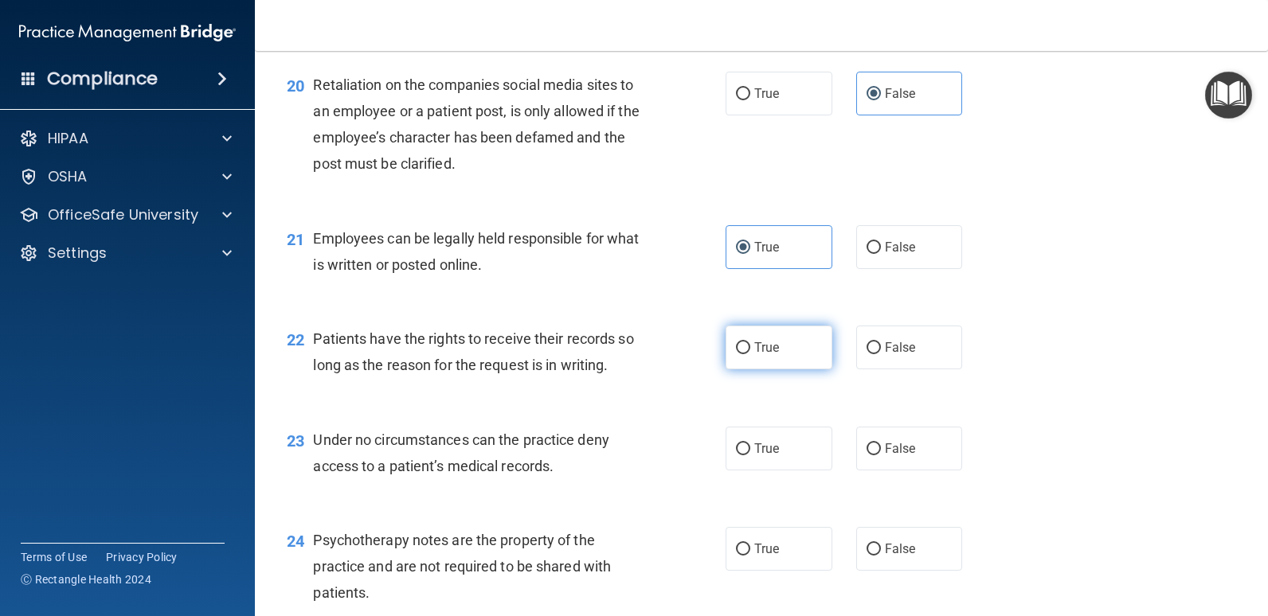
click at [754, 350] on span "True" at bounding box center [766, 347] width 25 height 15
click at [750, 350] on input "True" at bounding box center [743, 348] width 14 height 12
radio input "true"
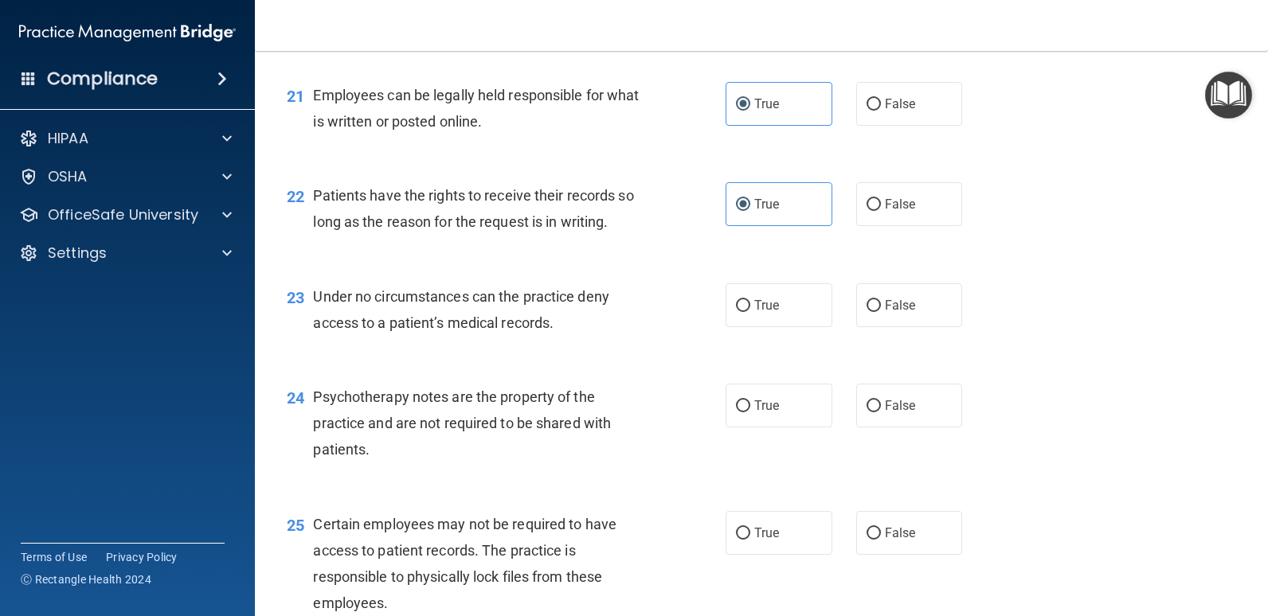
scroll to position [3105, 0]
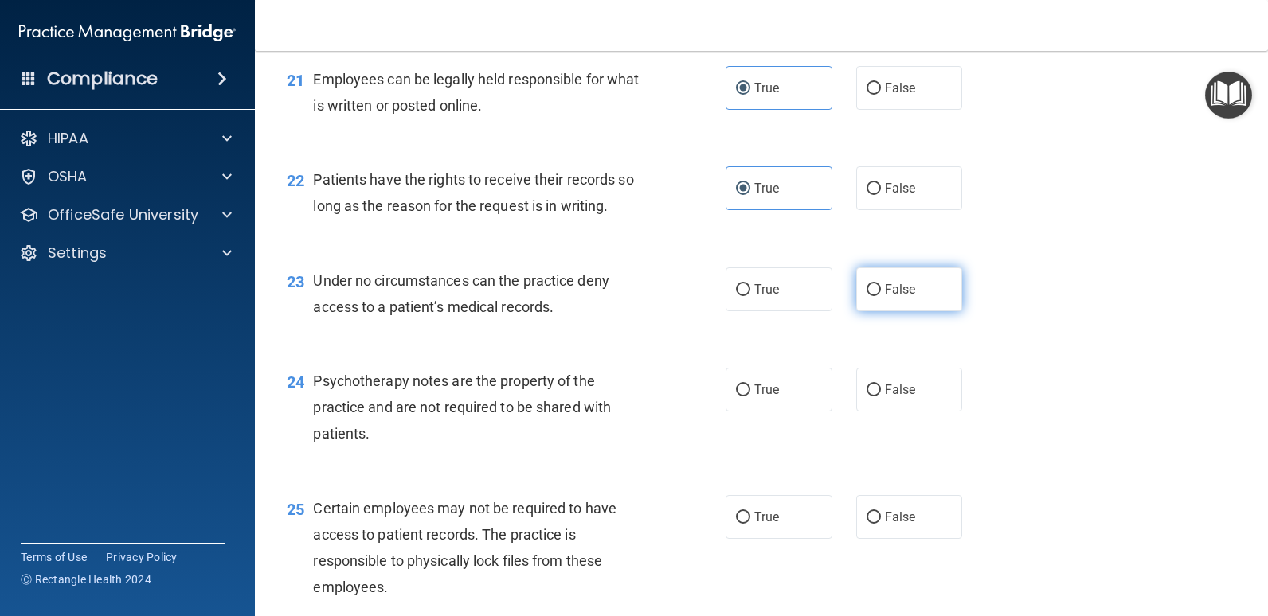
click at [914, 291] on label "False" at bounding box center [909, 290] width 107 height 44
click at [881, 291] on input "False" at bounding box center [873, 290] width 14 height 12
radio input "true"
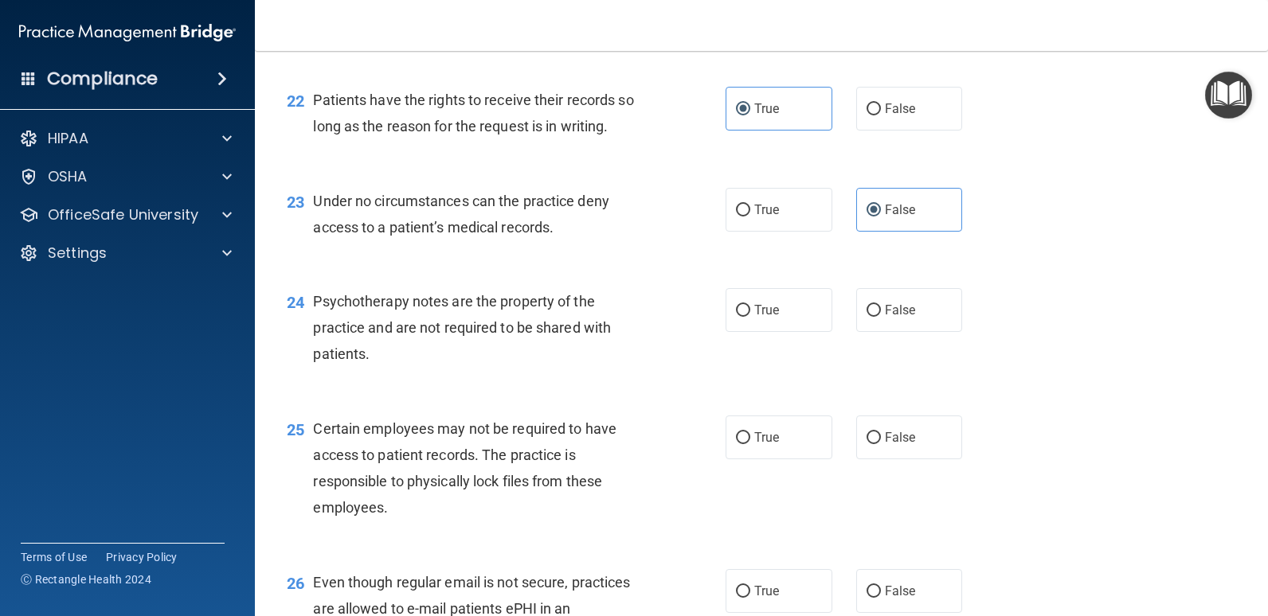
scroll to position [3264, 0]
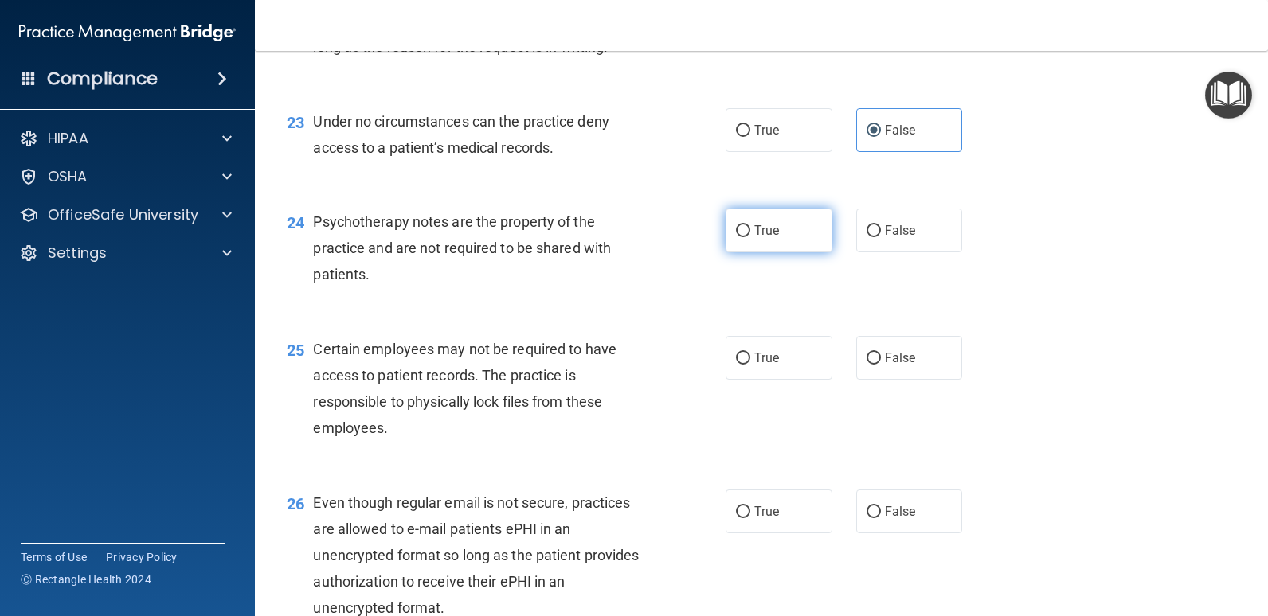
click at [758, 239] on label "True" at bounding box center [778, 231] width 107 height 44
click at [750, 237] on input "True" at bounding box center [743, 231] width 14 height 12
radio input "true"
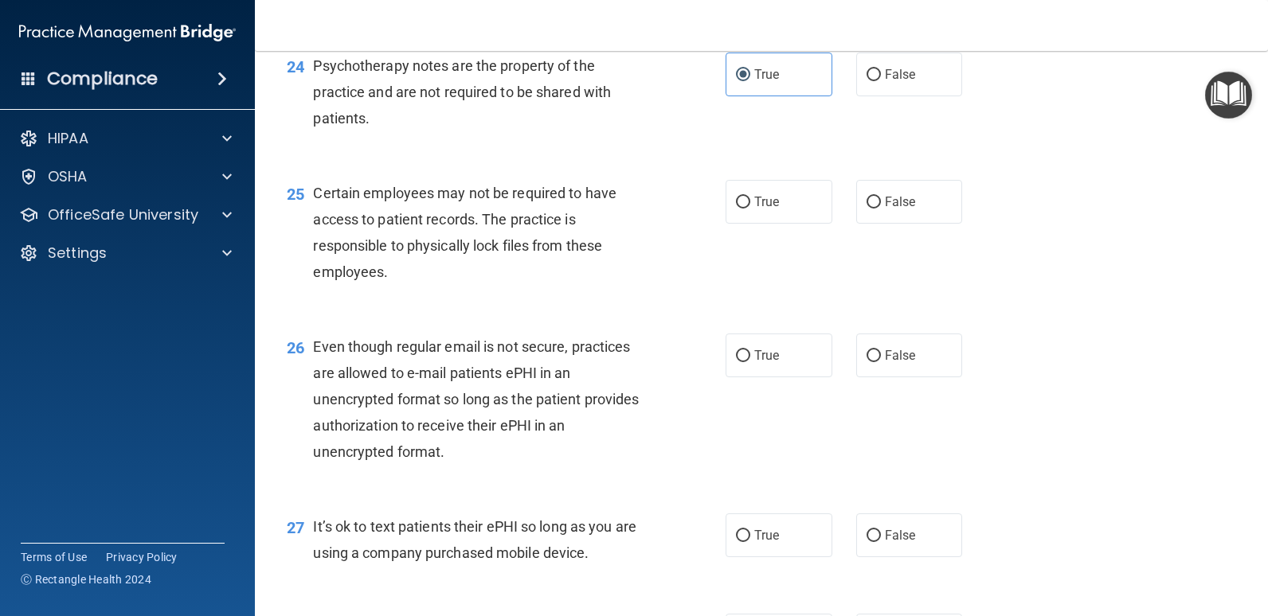
scroll to position [3424, 0]
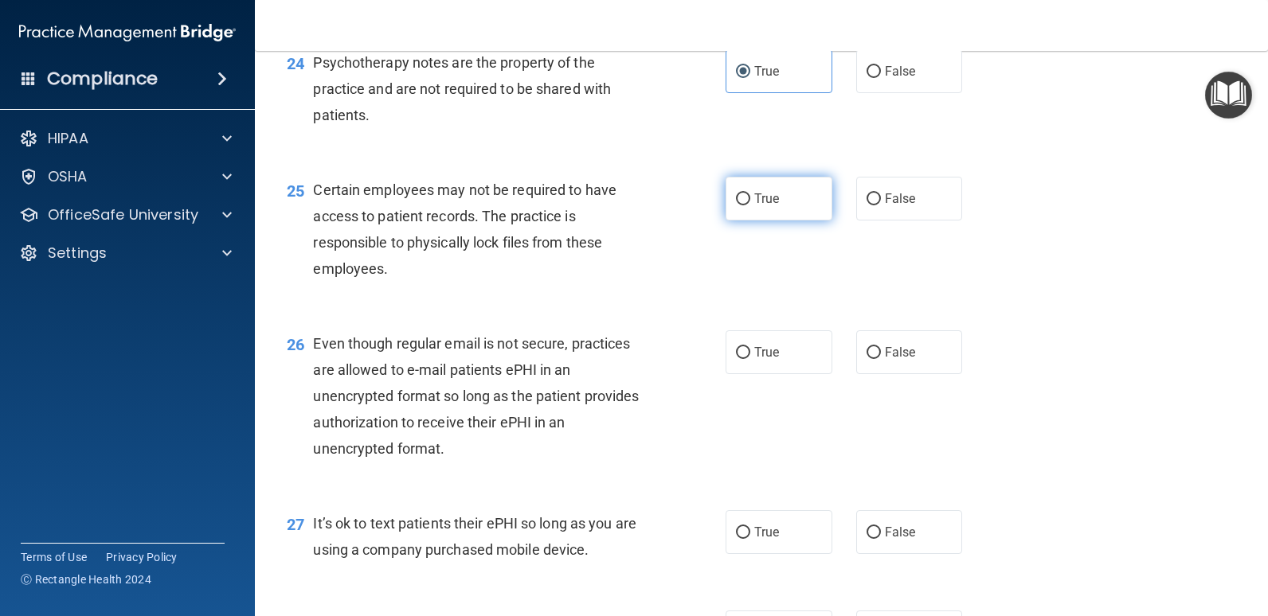
click at [764, 205] on span "True" at bounding box center [766, 198] width 25 height 15
click at [750, 205] on input "True" at bounding box center [743, 199] width 14 height 12
radio input "true"
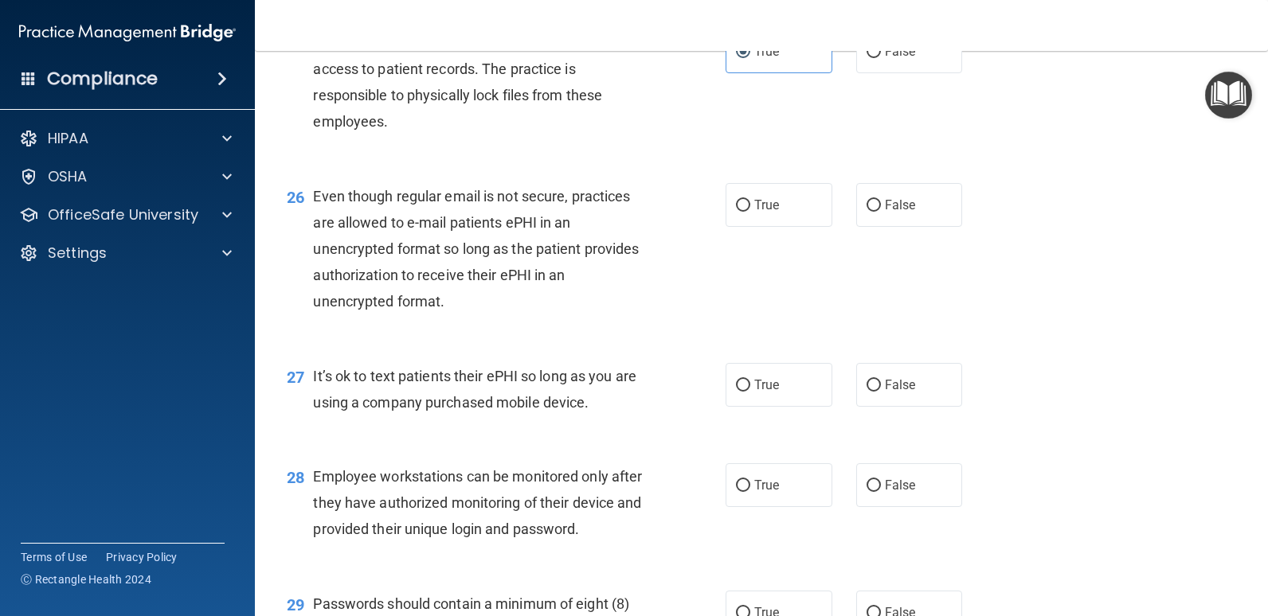
scroll to position [3583, 0]
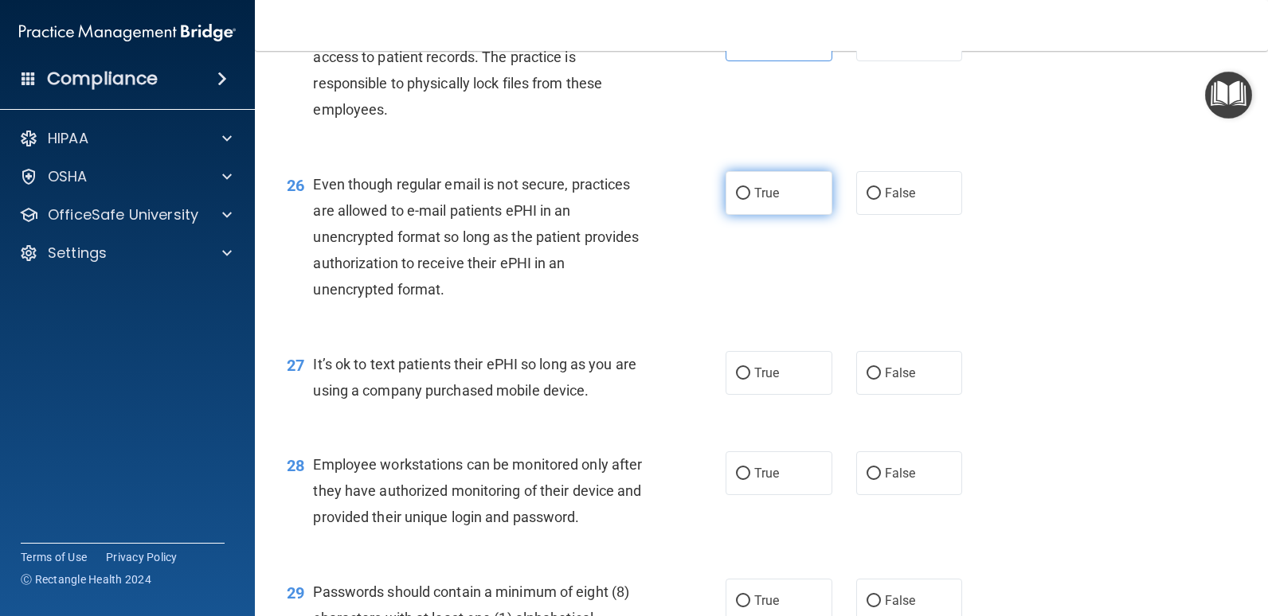
click at [756, 201] on label "True" at bounding box center [778, 193] width 107 height 44
click at [750, 200] on input "True" at bounding box center [743, 194] width 14 height 12
radio input "true"
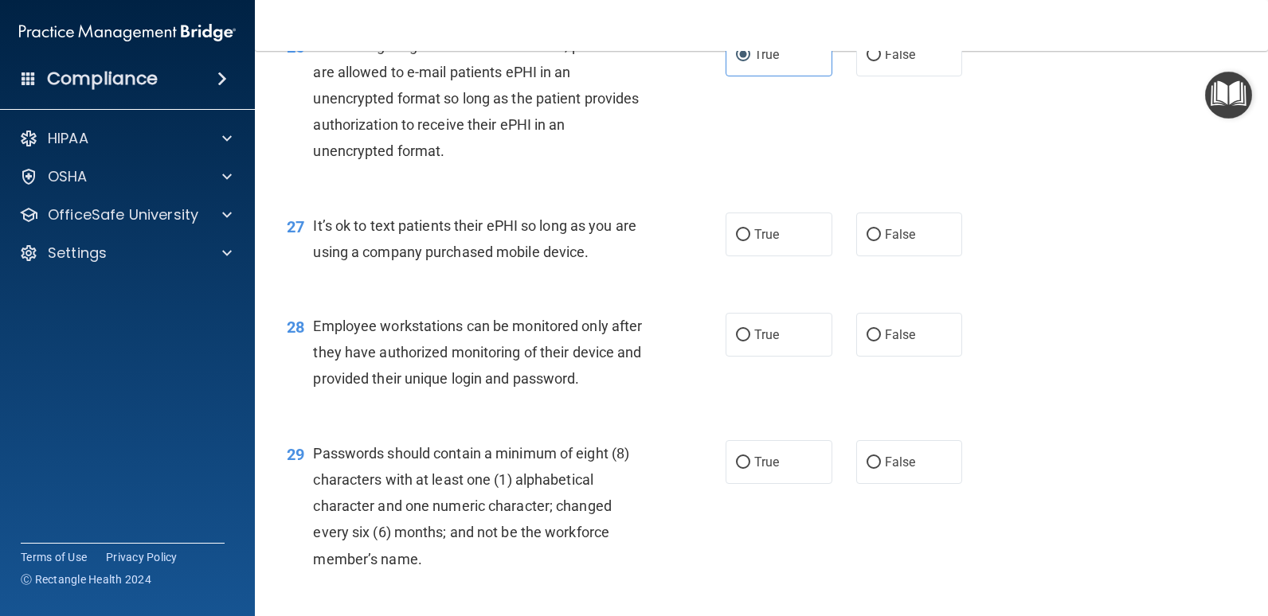
scroll to position [3742, 0]
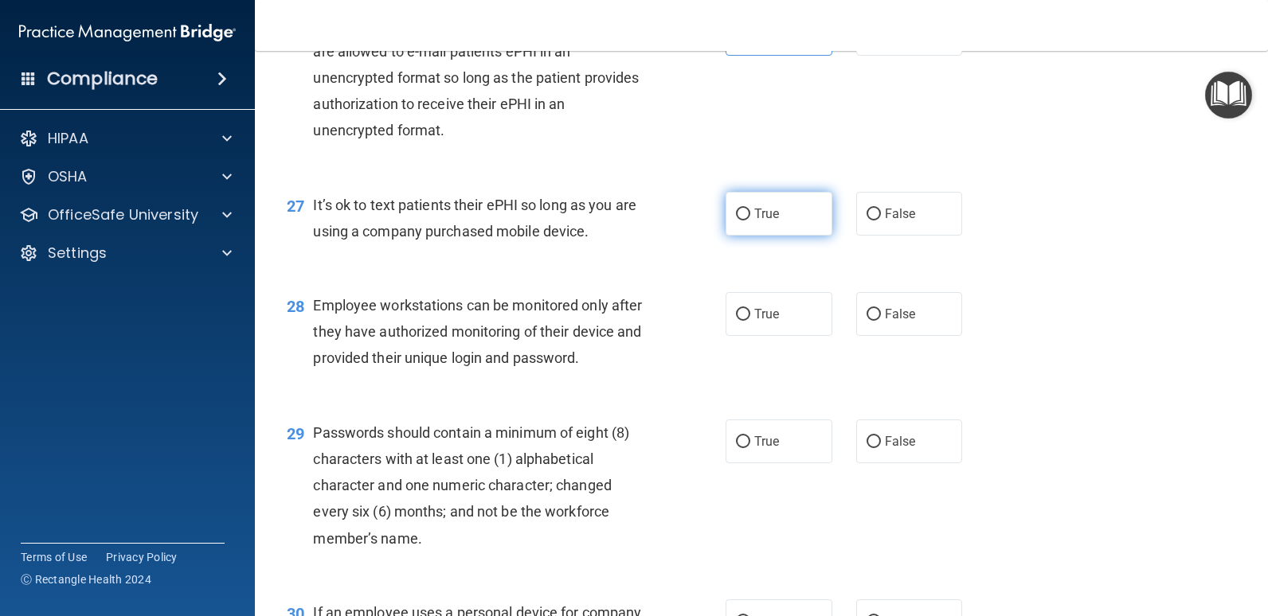
click at [756, 205] on label "True" at bounding box center [778, 214] width 107 height 44
click at [750, 209] on input "True" at bounding box center [743, 215] width 14 height 12
radio input "true"
click at [912, 205] on label "False" at bounding box center [909, 214] width 107 height 44
click at [881, 209] on input "False" at bounding box center [873, 215] width 14 height 12
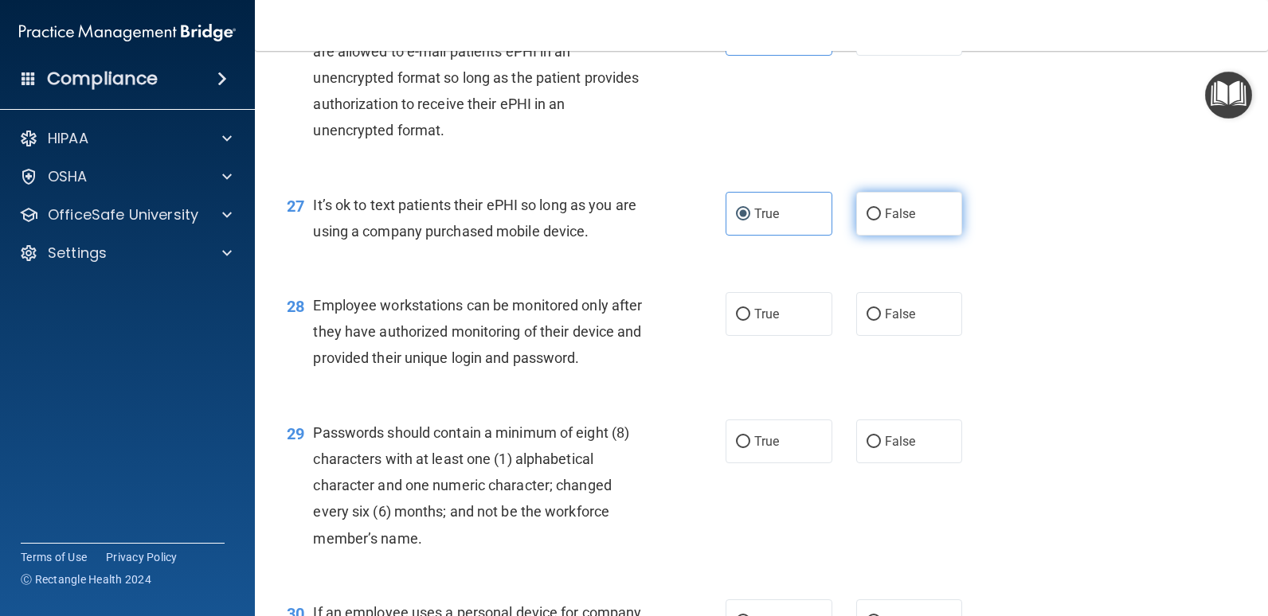
radio input "true"
radio input "false"
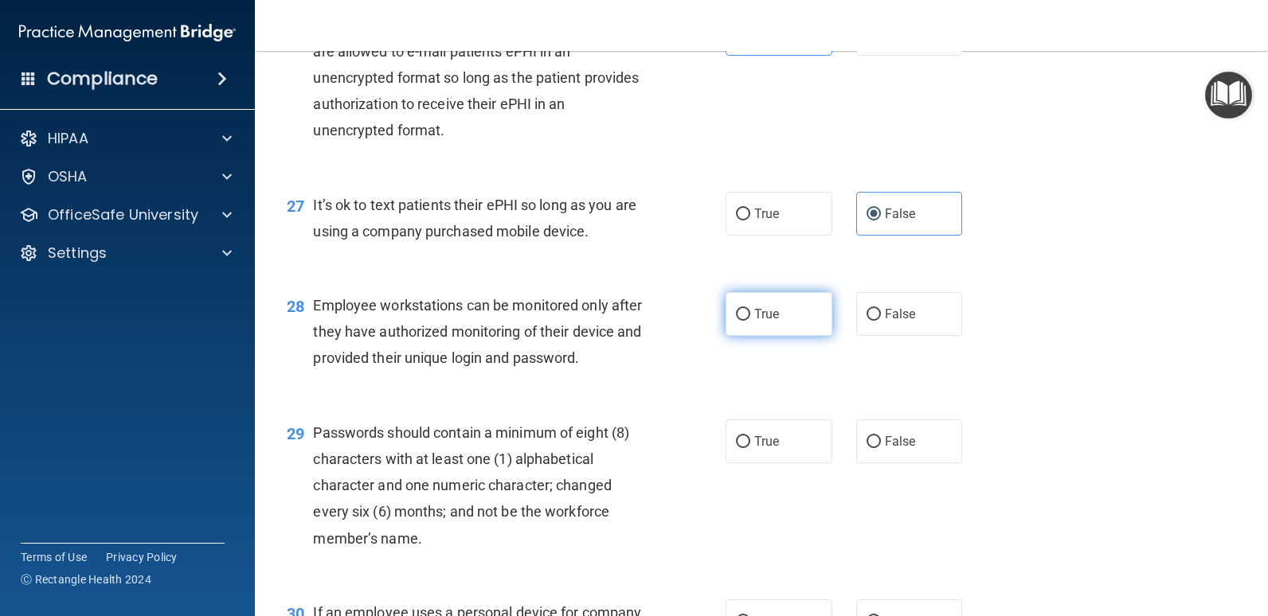
click at [744, 318] on label "True" at bounding box center [778, 314] width 107 height 44
click at [744, 318] on input "True" at bounding box center [743, 315] width 14 height 12
radio input "true"
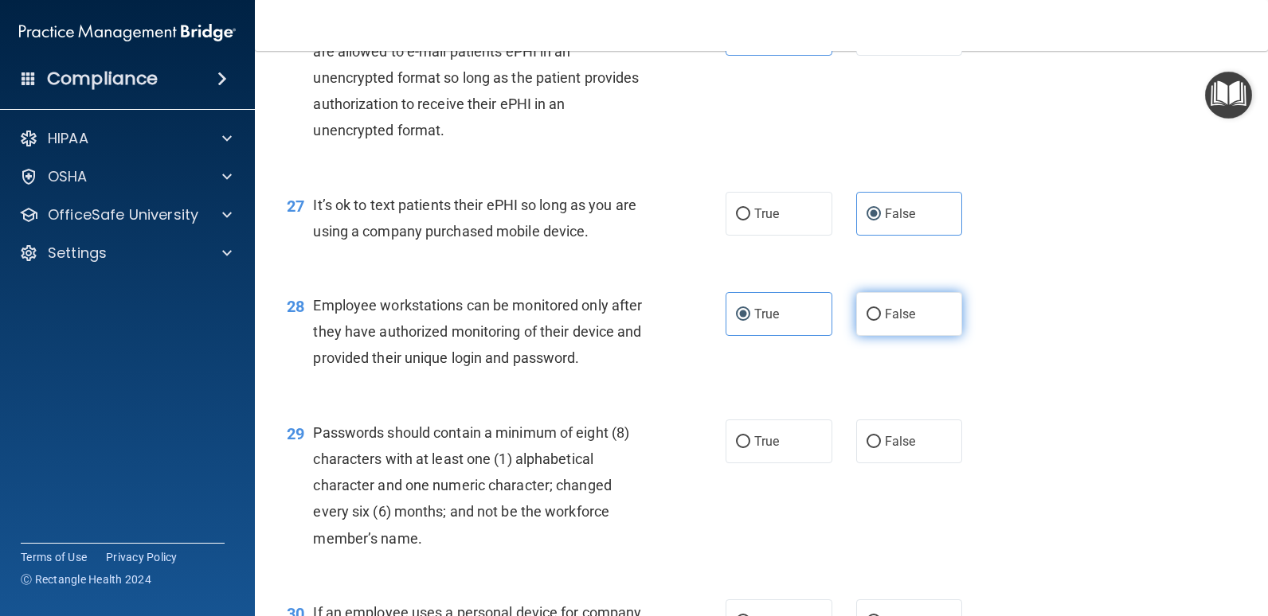
click at [877, 322] on label "False" at bounding box center [909, 314] width 107 height 44
click at [877, 321] on input "False" at bounding box center [873, 315] width 14 height 12
radio input "true"
radio input "false"
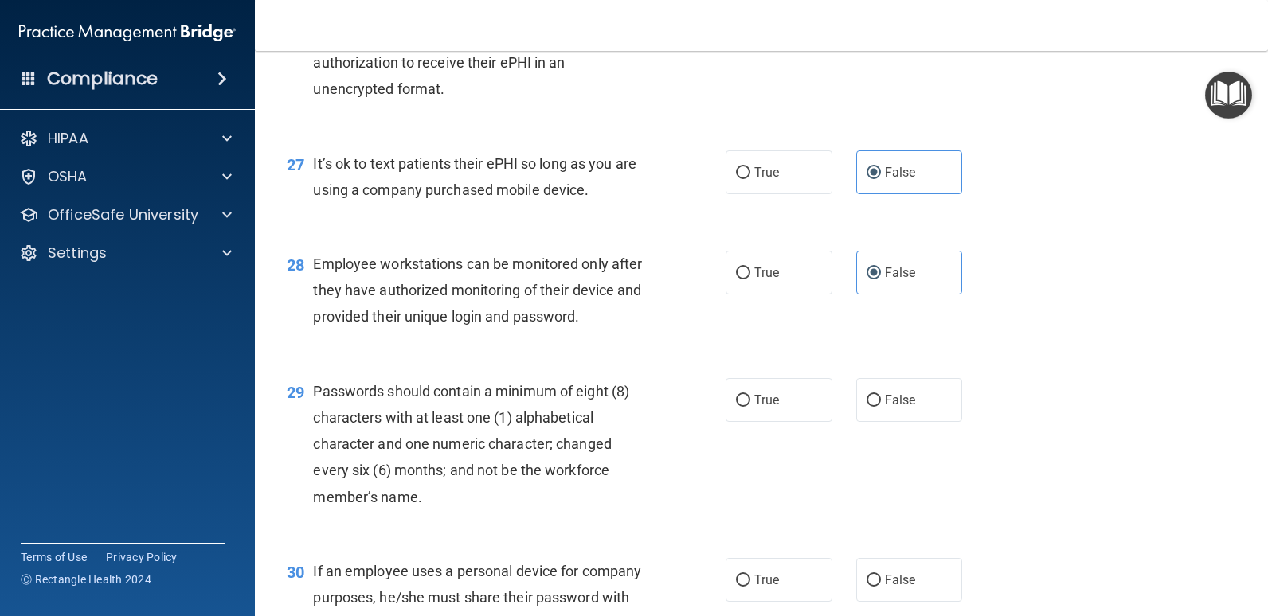
scroll to position [3822, 0]
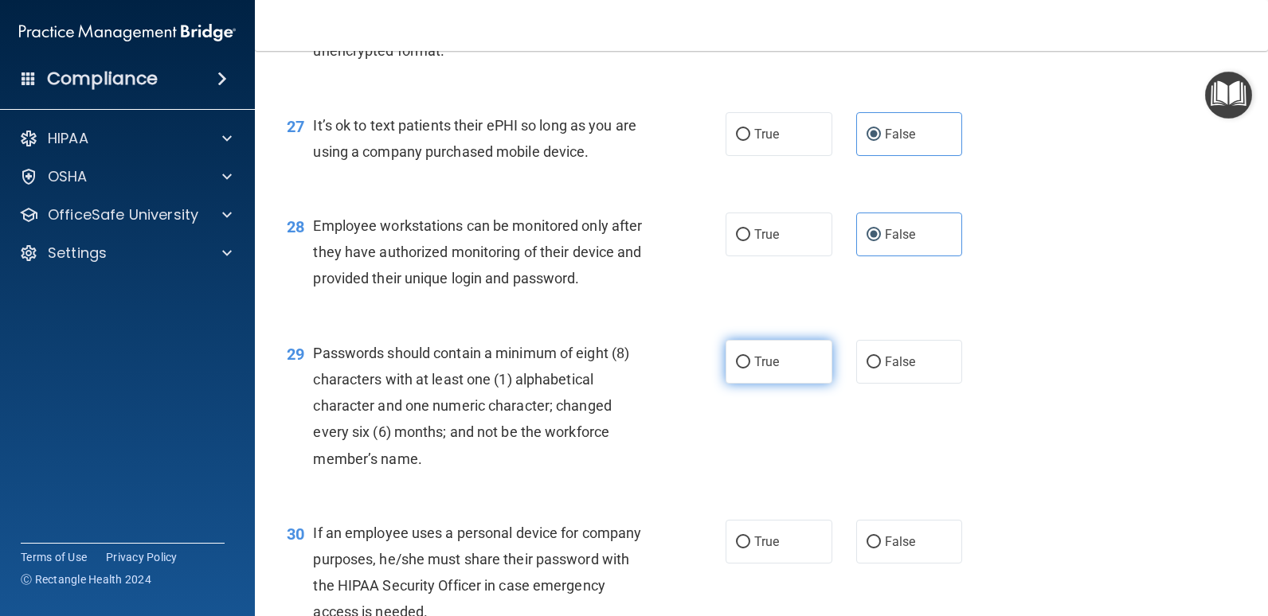
click at [788, 357] on label "True" at bounding box center [778, 362] width 107 height 44
click at [750, 357] on input "True" at bounding box center [743, 363] width 14 height 12
radio input "true"
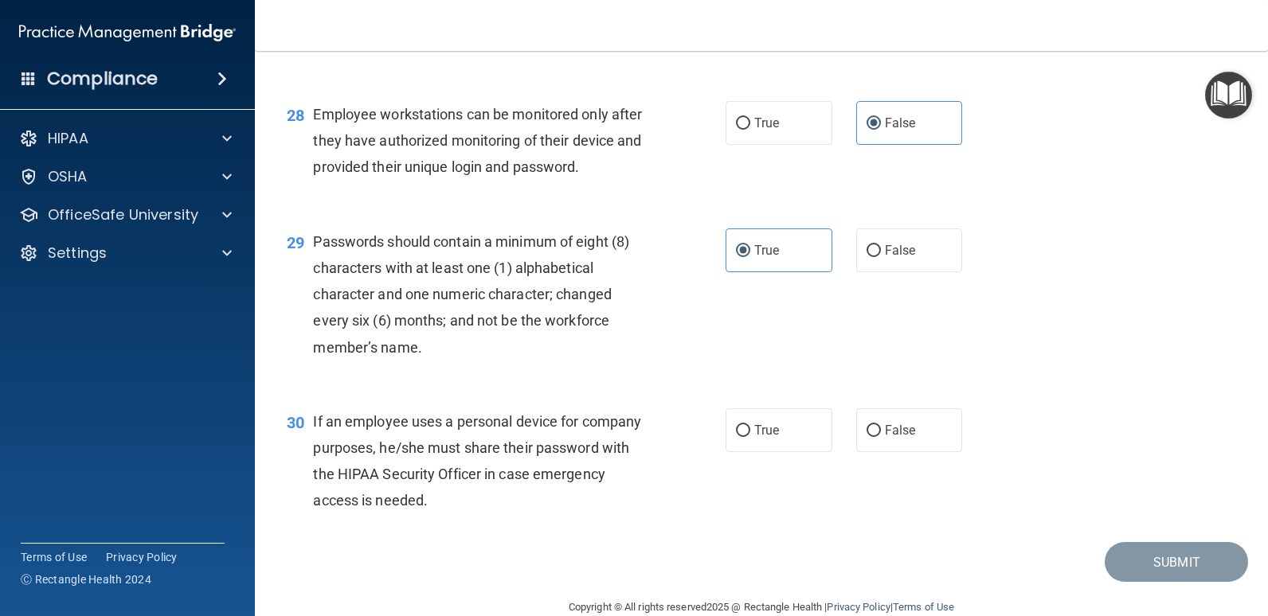
scroll to position [3963, 0]
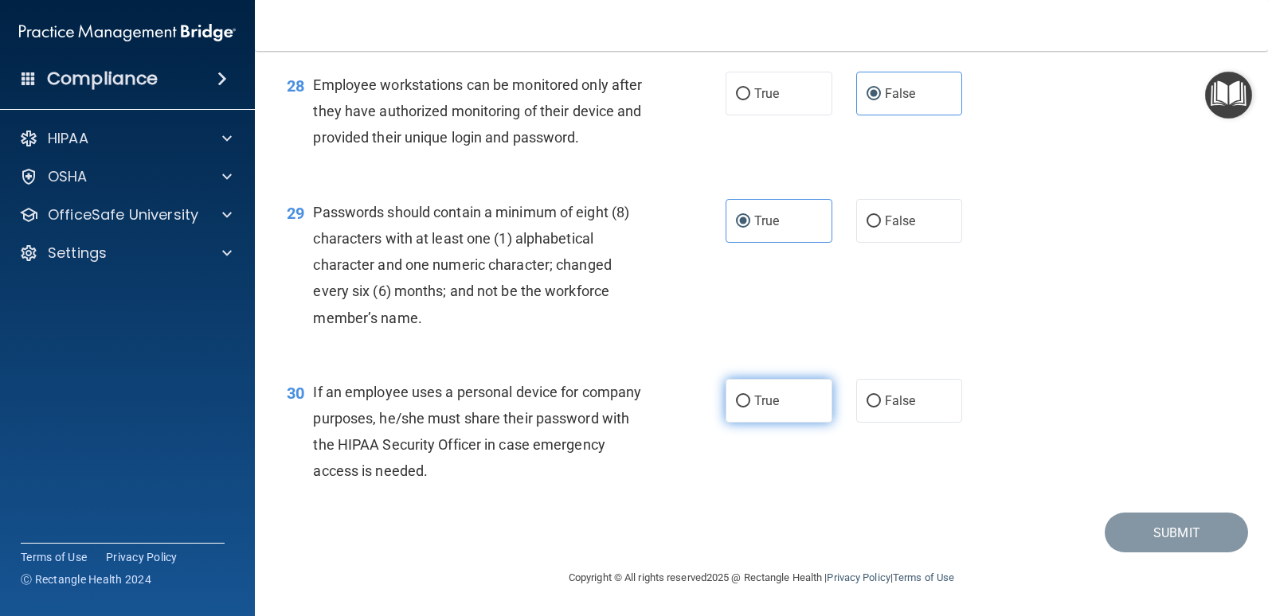
click at [764, 405] on span "True" at bounding box center [766, 400] width 25 height 15
drag, startPoint x: 764, startPoint y: 405, endPoint x: 748, endPoint y: 414, distance: 17.5
click at [748, 414] on label "True" at bounding box center [778, 401] width 107 height 44
click at [748, 408] on input "True" at bounding box center [743, 402] width 14 height 12
radio input "true"
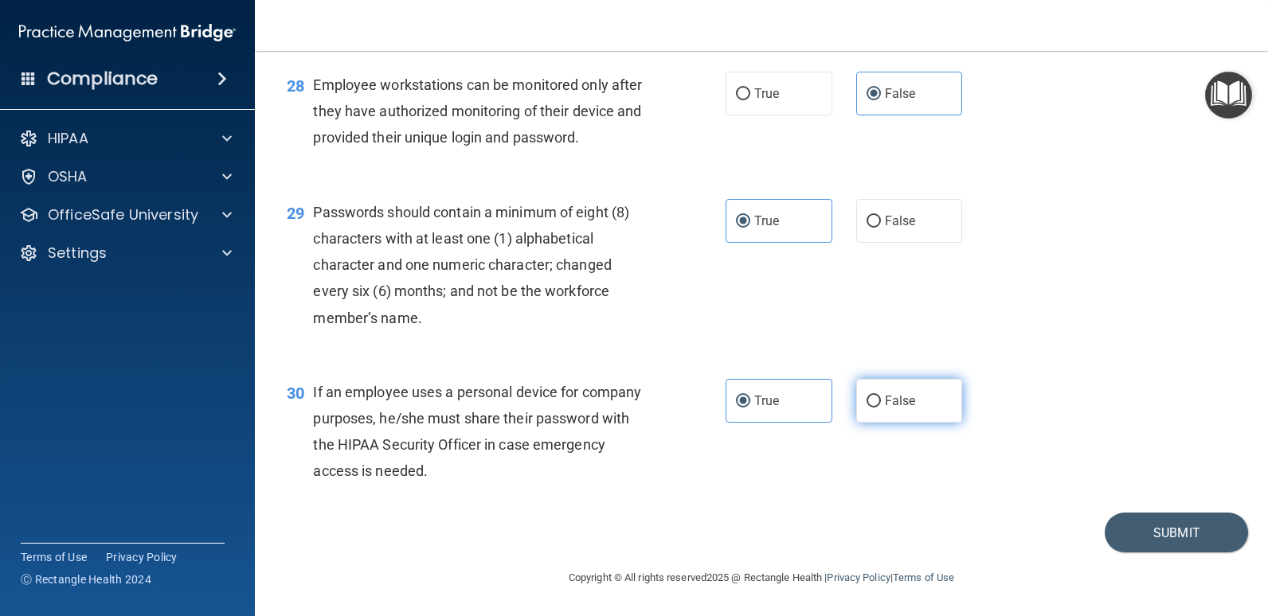
click at [869, 397] on input "False" at bounding box center [873, 402] width 14 height 12
radio input "true"
radio input "false"
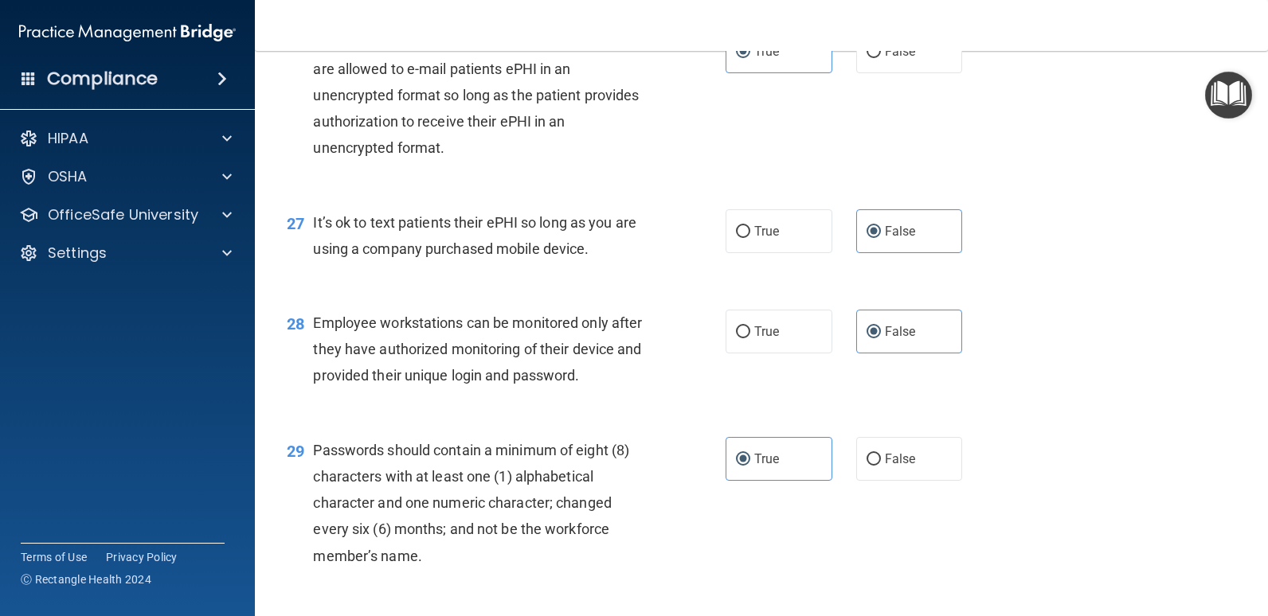
scroll to position [3724, 0]
click at [754, 233] on span "True" at bounding box center [766, 232] width 25 height 15
click at [750, 233] on input "True" at bounding box center [743, 233] width 14 height 12
radio input "true"
radio input "false"
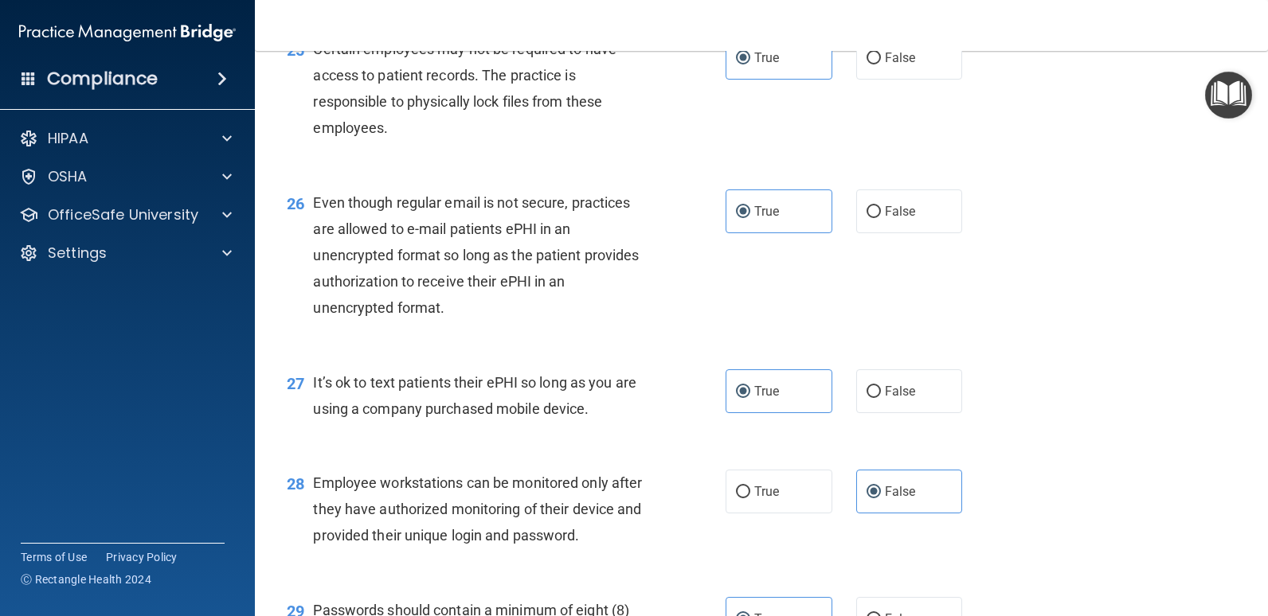
scroll to position [3963, 0]
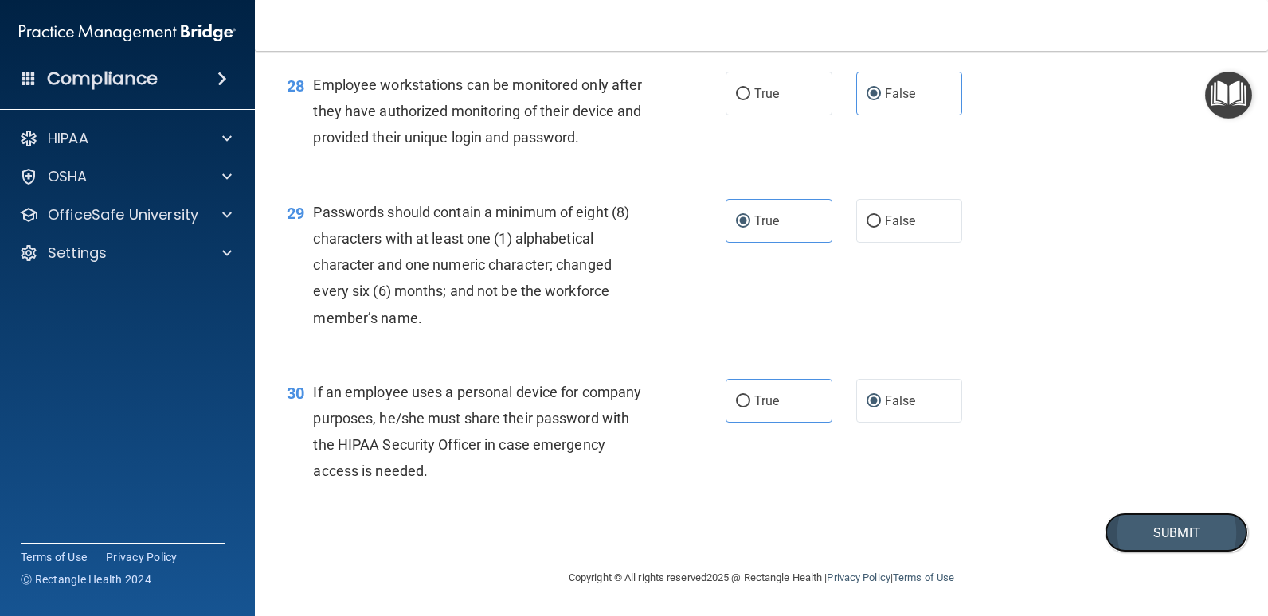
click at [1146, 541] on button "Submit" at bounding box center [1175, 533] width 143 height 41
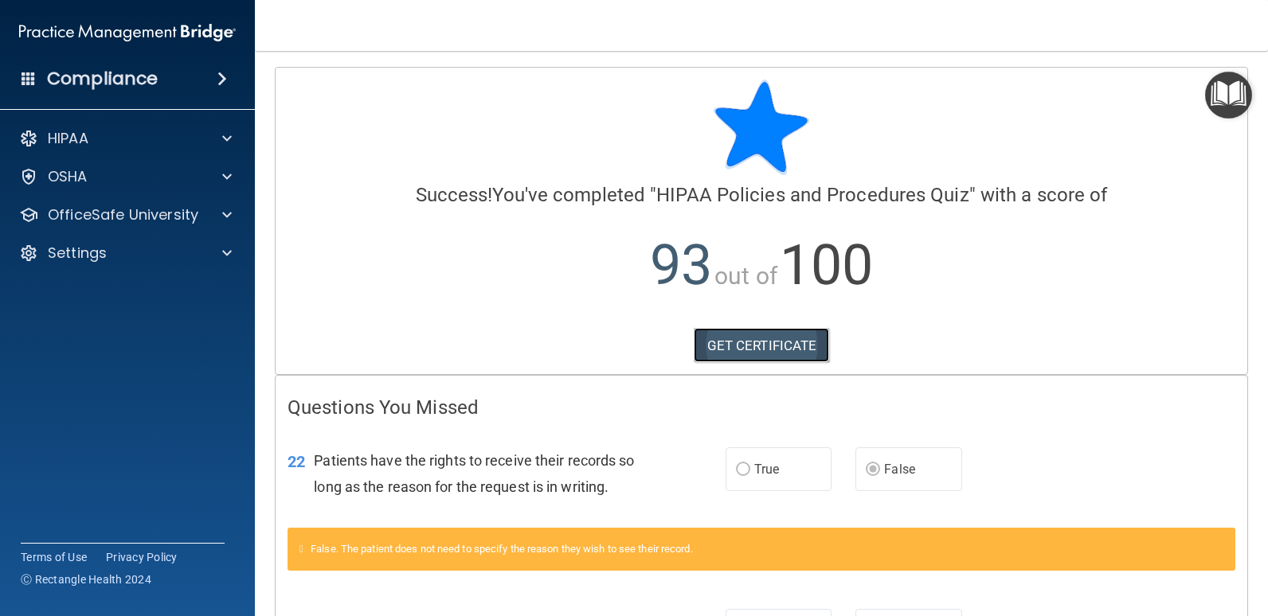
click at [731, 346] on link "GET CERTIFICATE" at bounding box center [761, 345] width 136 height 35
click at [104, 209] on p "OfficeSafe University" at bounding box center [123, 214] width 150 height 19
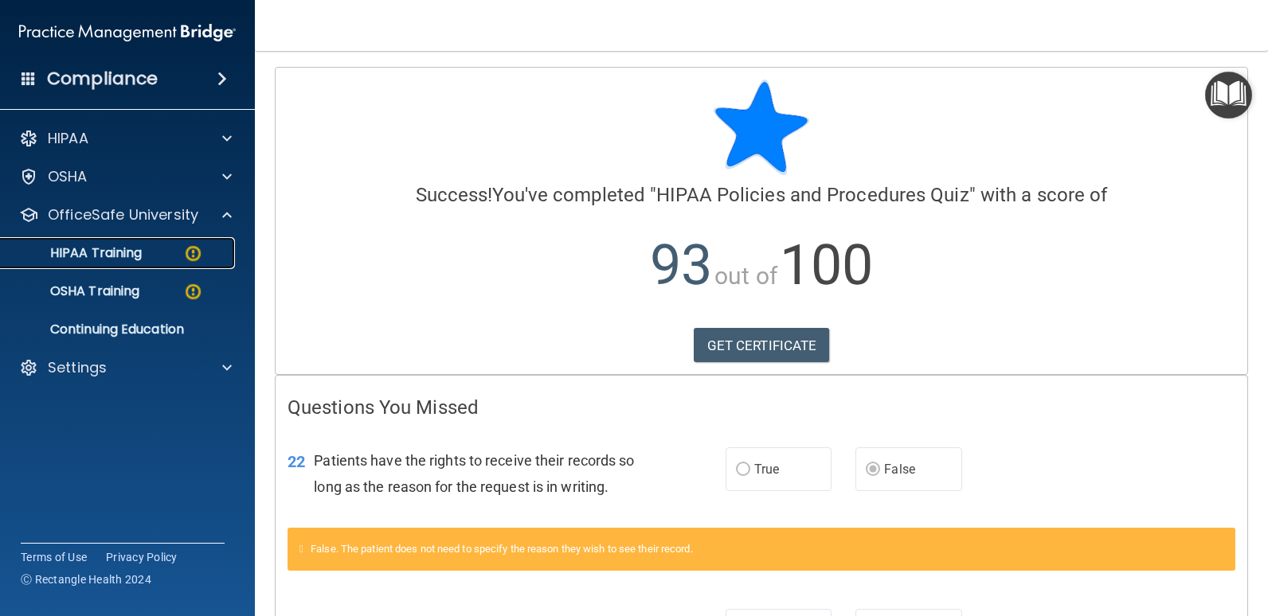
click at [85, 259] on p "HIPAA Training" at bounding box center [75, 253] width 131 height 16
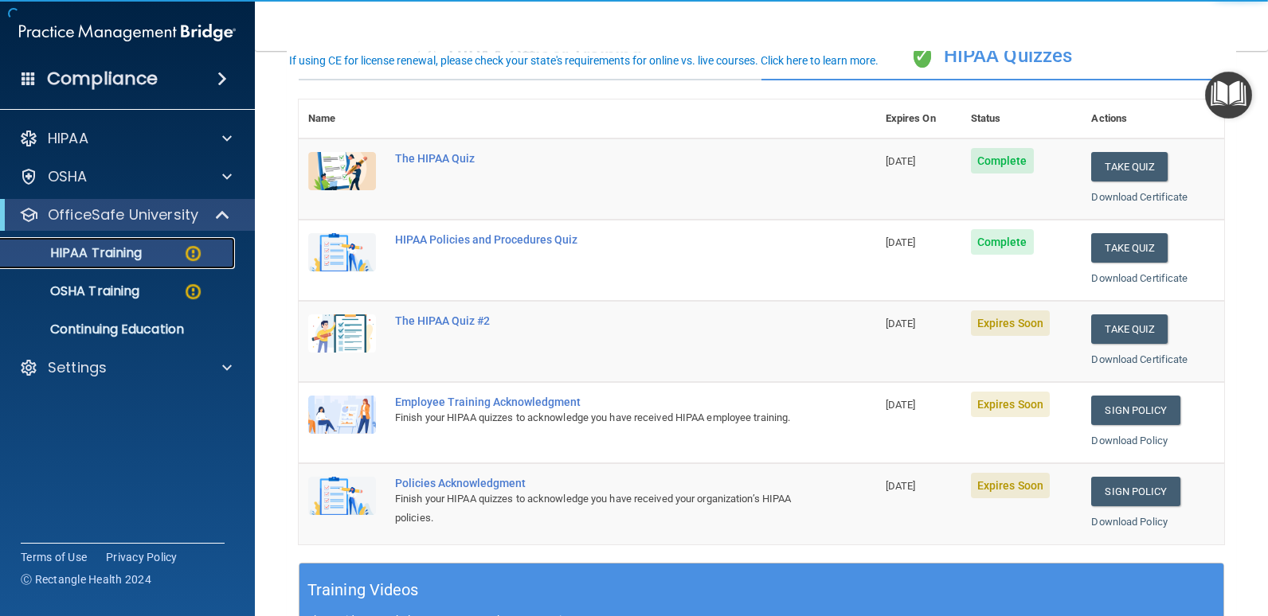
scroll to position [159, 0]
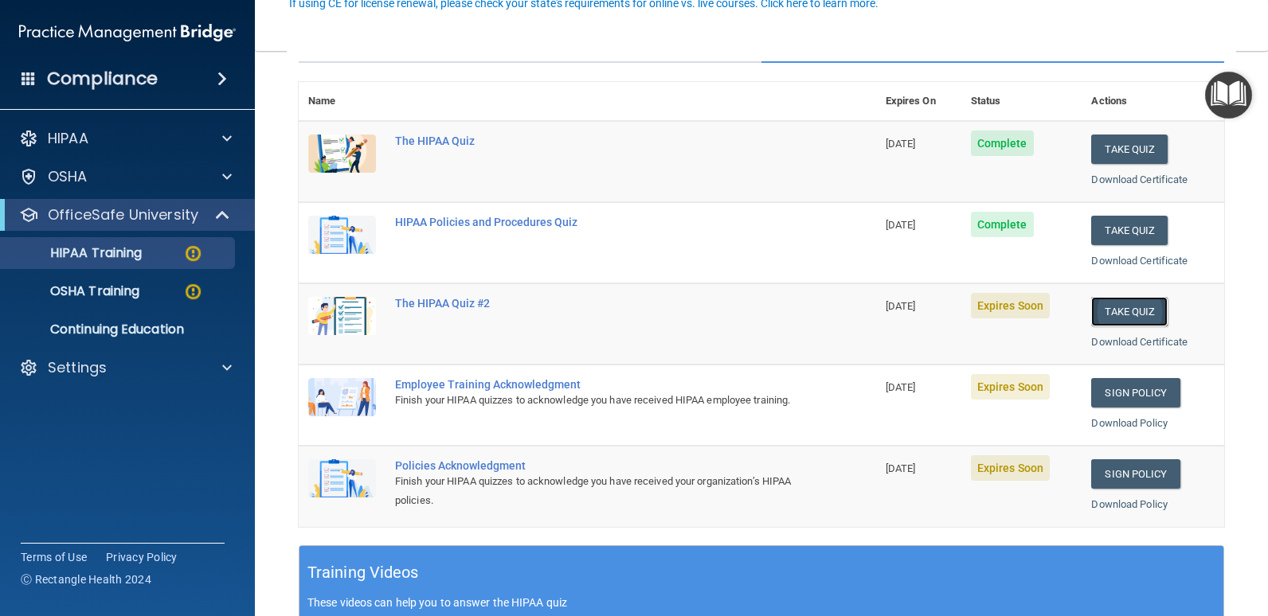
click at [1117, 310] on button "Take Quiz" at bounding box center [1129, 311] width 76 height 29
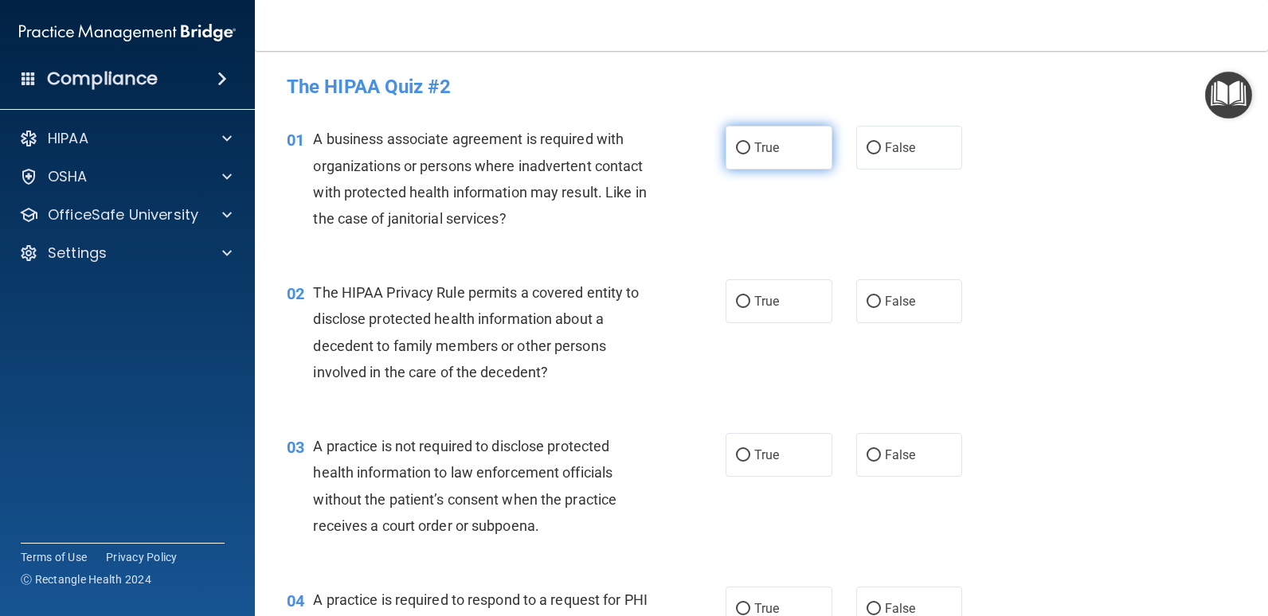
click at [741, 143] on input "True" at bounding box center [743, 149] width 14 height 12
radio input "true"
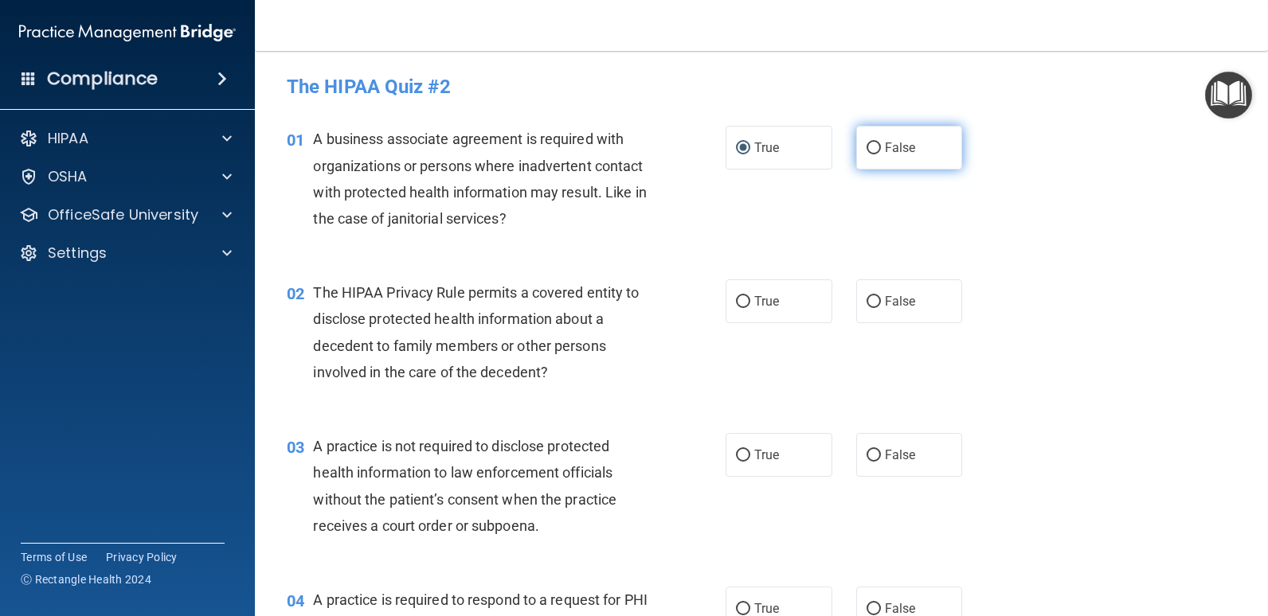
click at [890, 135] on label "False" at bounding box center [909, 148] width 107 height 44
click at [881, 143] on input "False" at bounding box center [873, 149] width 14 height 12
radio input "true"
radio input "false"
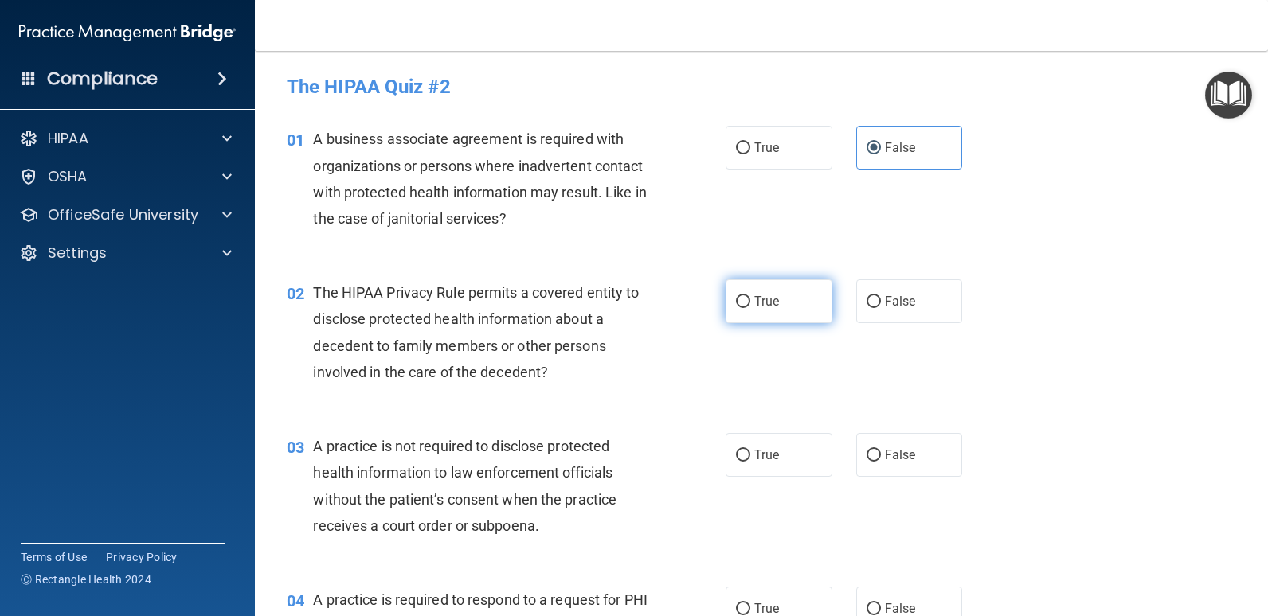
click at [746, 314] on label "True" at bounding box center [778, 301] width 107 height 44
click at [746, 308] on input "True" at bounding box center [743, 302] width 14 height 12
radio input "true"
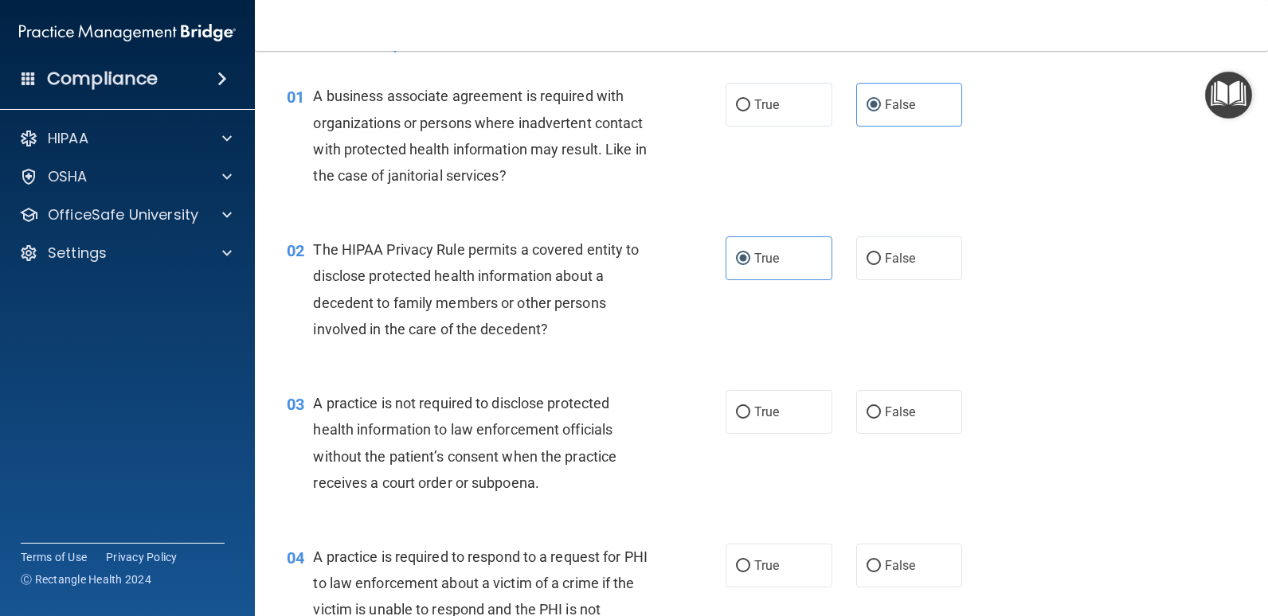
scroll to position [80, 0]
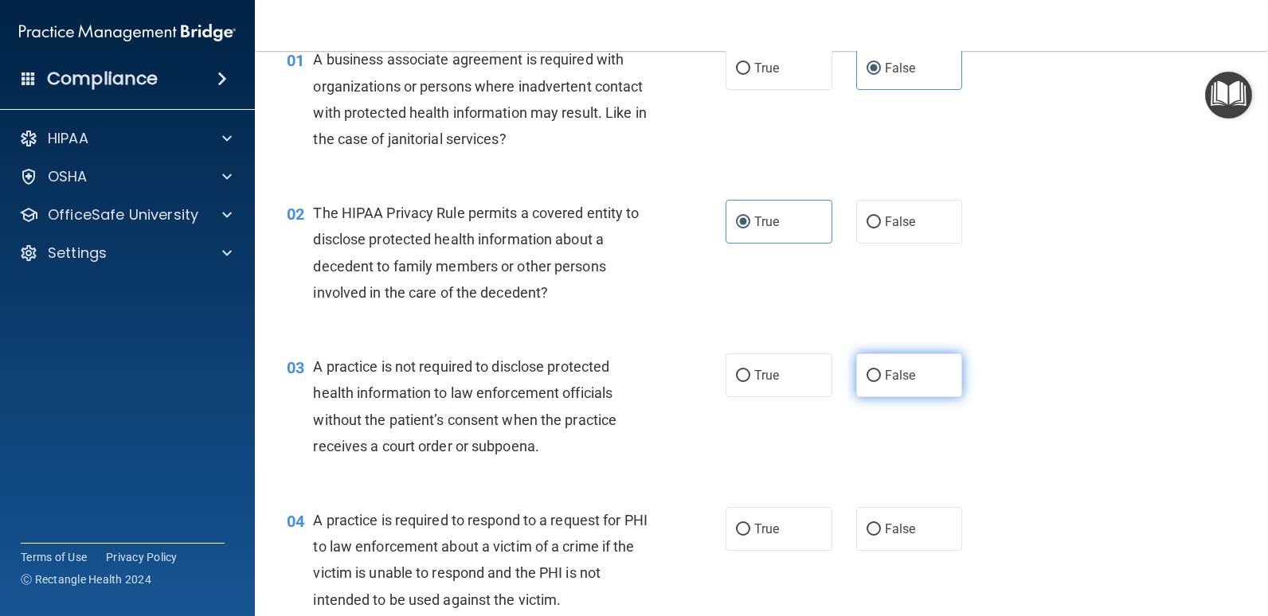
click at [885, 377] on span "False" at bounding box center [900, 375] width 31 height 15
click at [881, 377] on input "False" at bounding box center [873, 376] width 14 height 12
radio input "true"
click at [764, 525] on span "True" at bounding box center [766, 528] width 25 height 15
click at [750, 525] on input "True" at bounding box center [743, 530] width 14 height 12
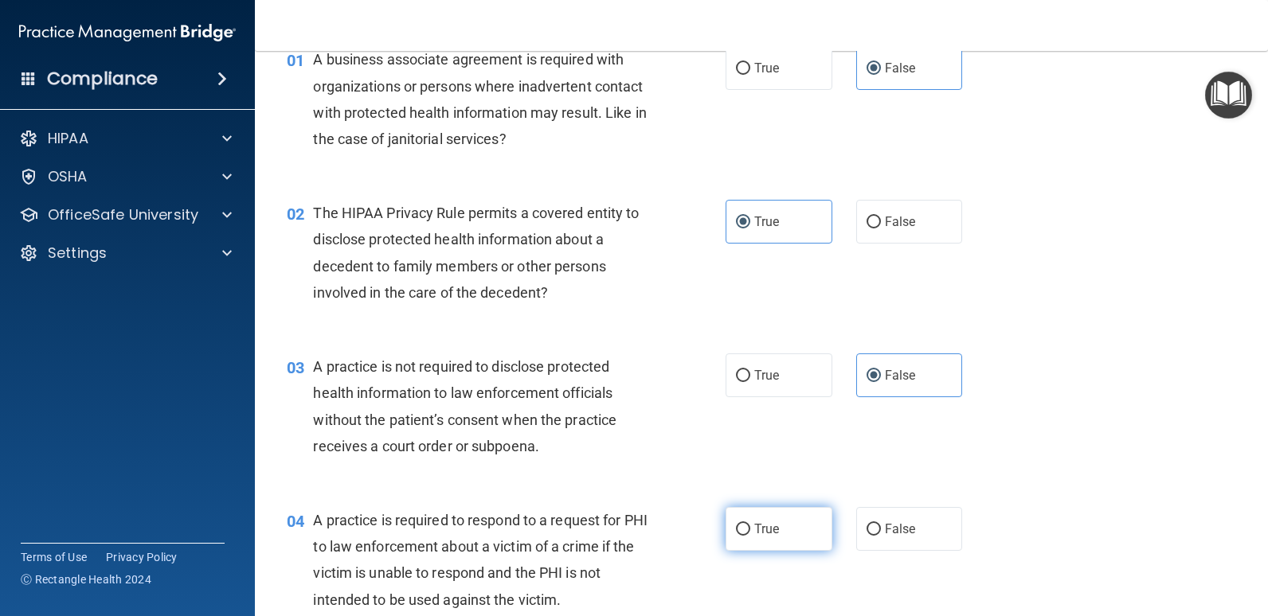
radio input "true"
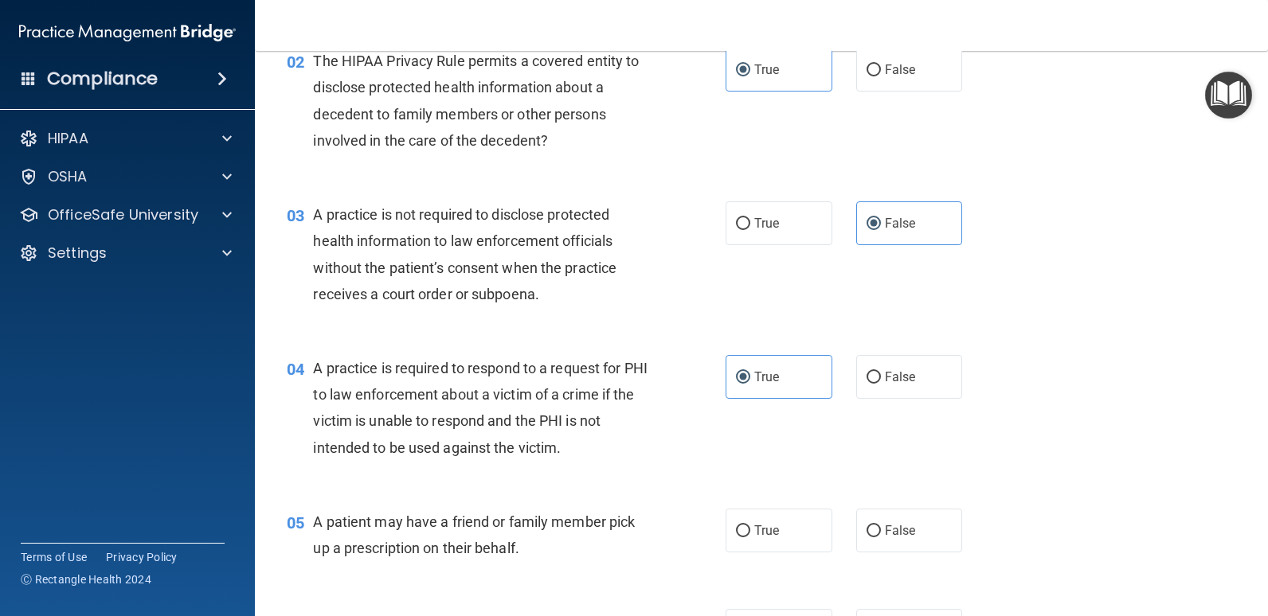
scroll to position [239, 0]
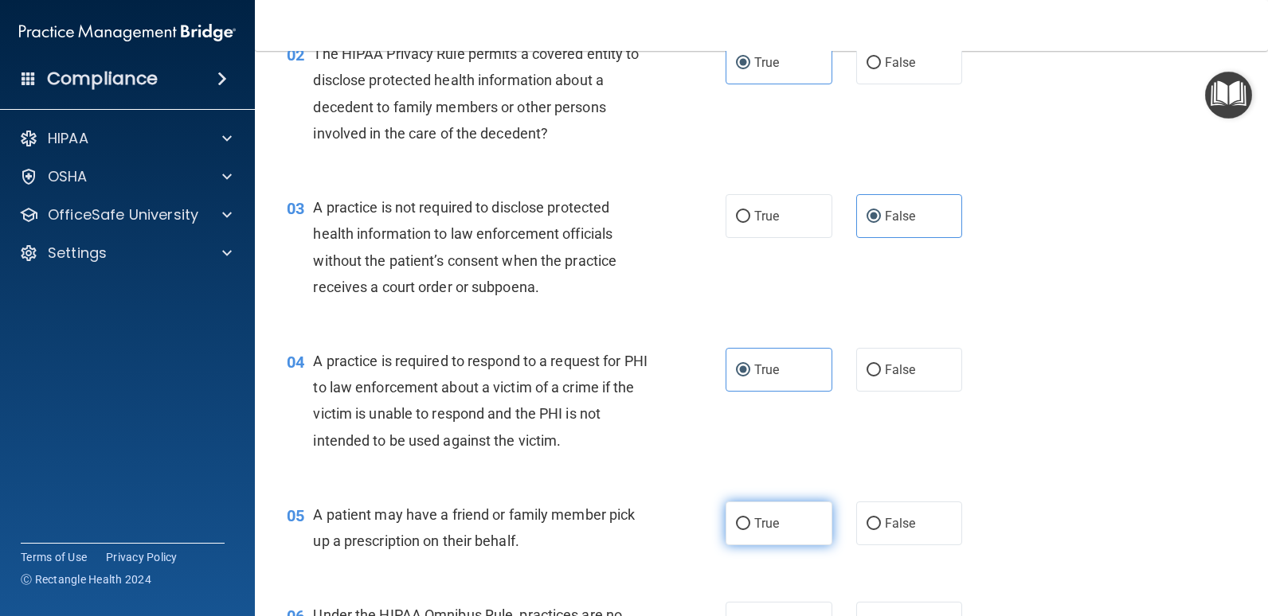
click at [747, 519] on label "True" at bounding box center [778, 524] width 107 height 44
click at [747, 519] on input "True" at bounding box center [743, 524] width 14 height 12
radio input "true"
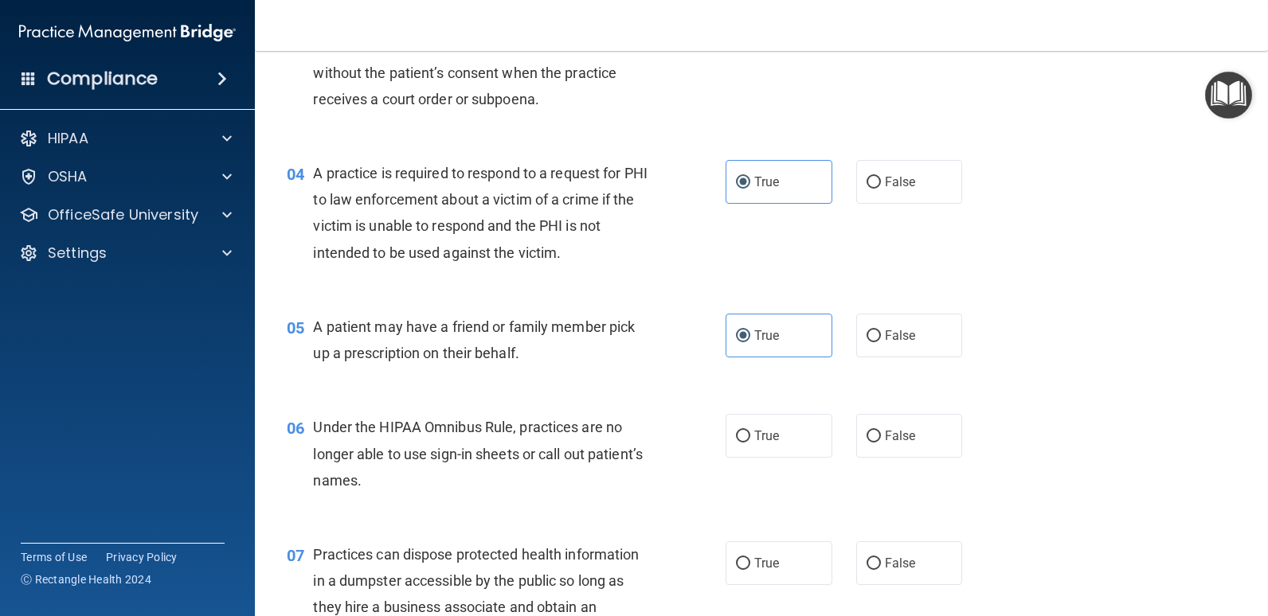
scroll to position [478, 0]
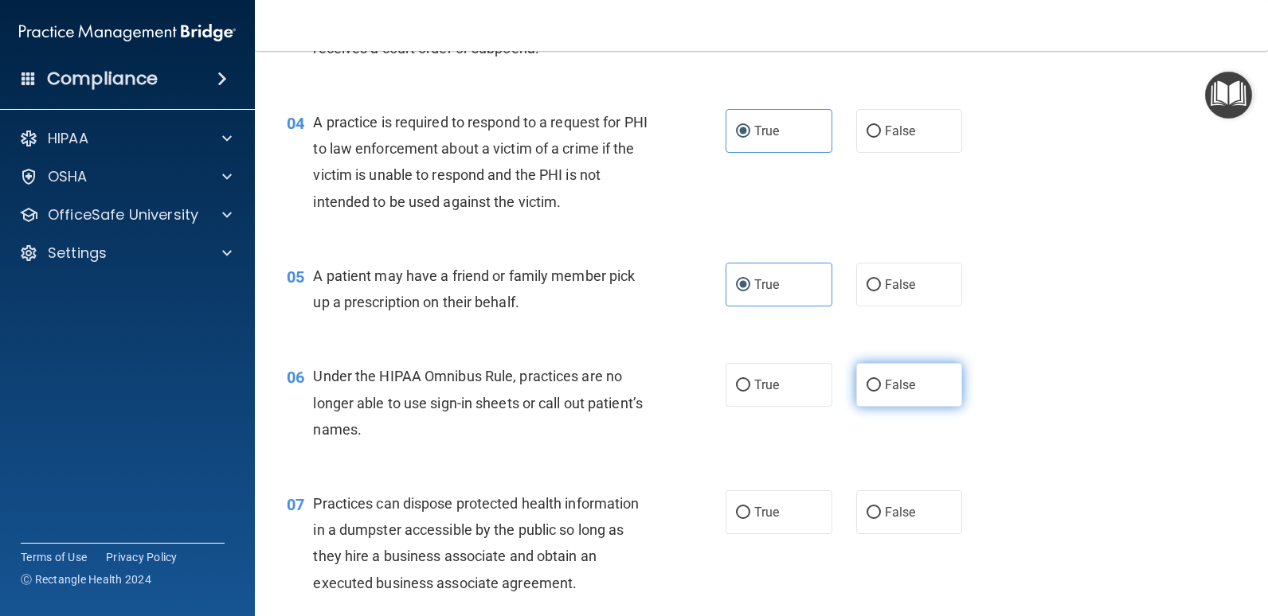
click at [885, 389] on span "False" at bounding box center [900, 384] width 31 height 15
click at [881, 389] on input "False" at bounding box center [873, 386] width 14 height 12
radio input "true"
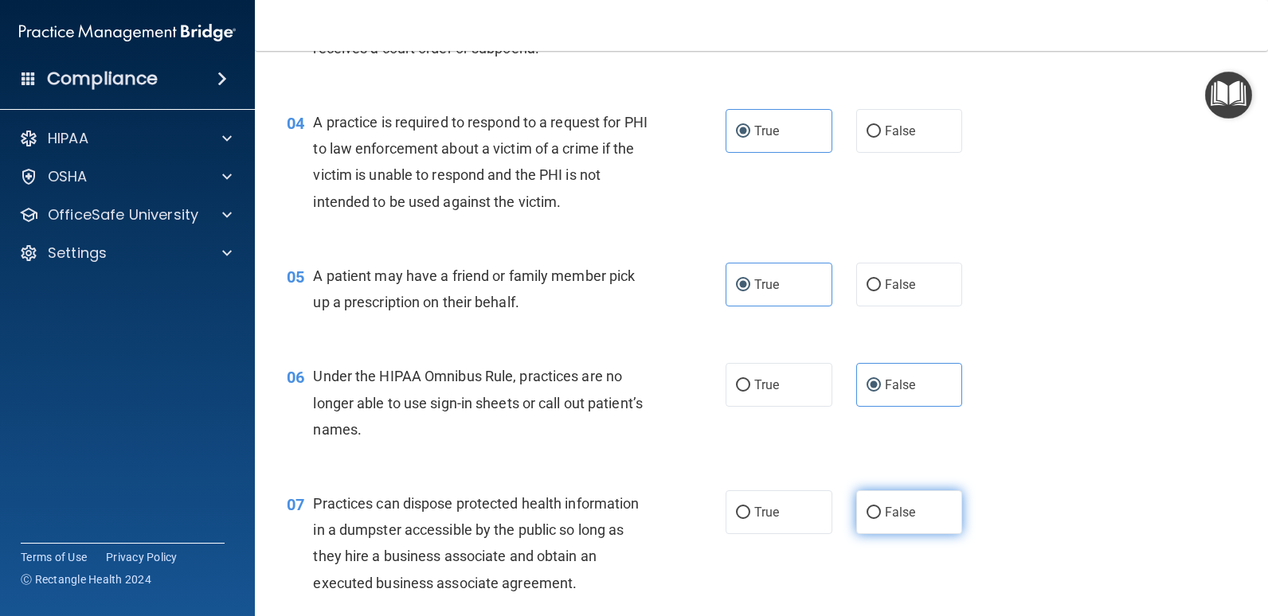
click at [885, 516] on span "False" at bounding box center [900, 512] width 31 height 15
click at [877, 516] on input "False" at bounding box center [873, 513] width 14 height 12
radio input "true"
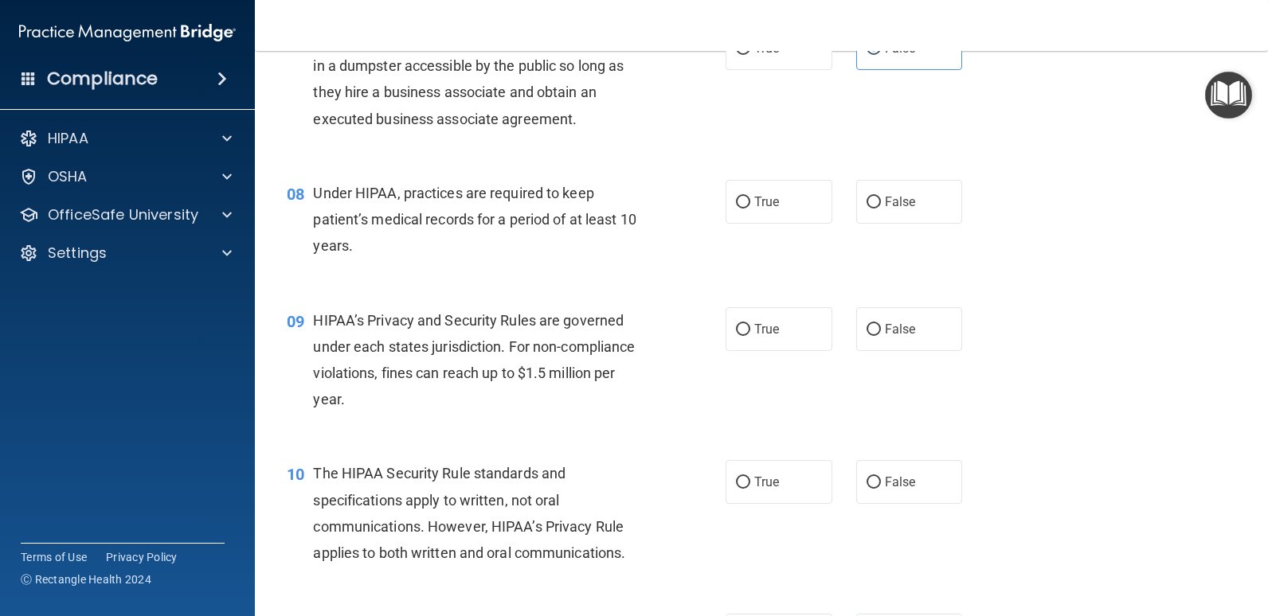
scroll to position [955, 0]
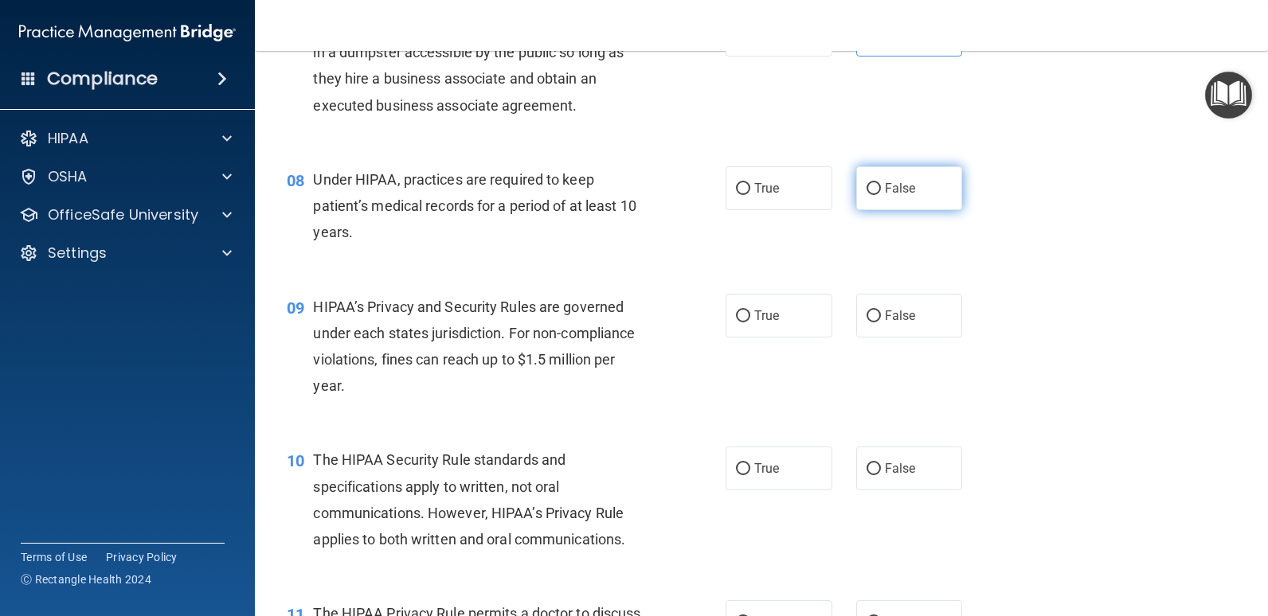
click at [889, 189] on span "False" at bounding box center [900, 188] width 31 height 15
click at [881, 189] on input "False" at bounding box center [873, 189] width 14 height 12
radio input "true"
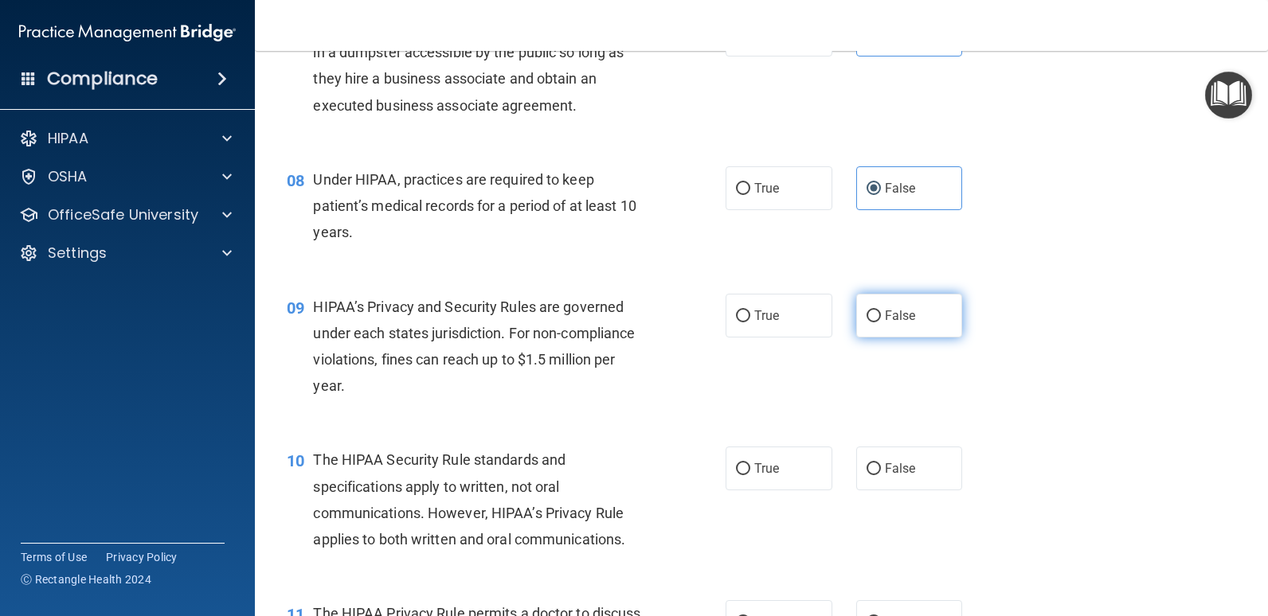
click at [893, 321] on span "False" at bounding box center [900, 315] width 31 height 15
click at [881, 321] on input "False" at bounding box center [873, 317] width 14 height 12
radio input "true"
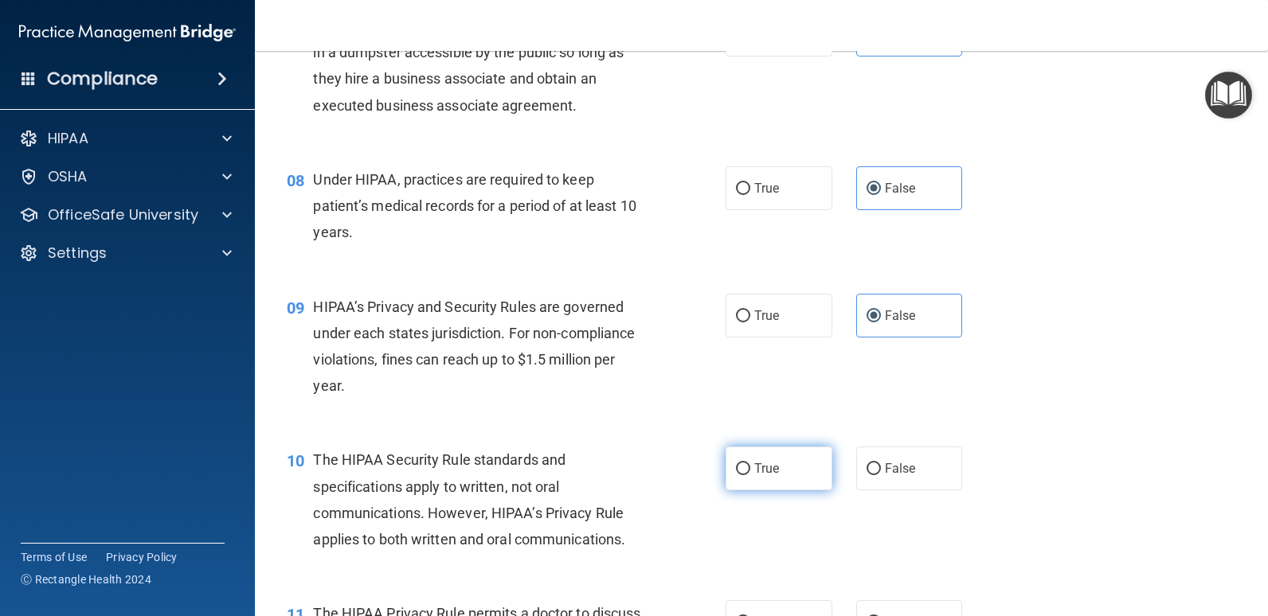
click at [764, 475] on span "True" at bounding box center [766, 468] width 25 height 15
click at [750, 475] on input "True" at bounding box center [743, 469] width 14 height 12
radio input "true"
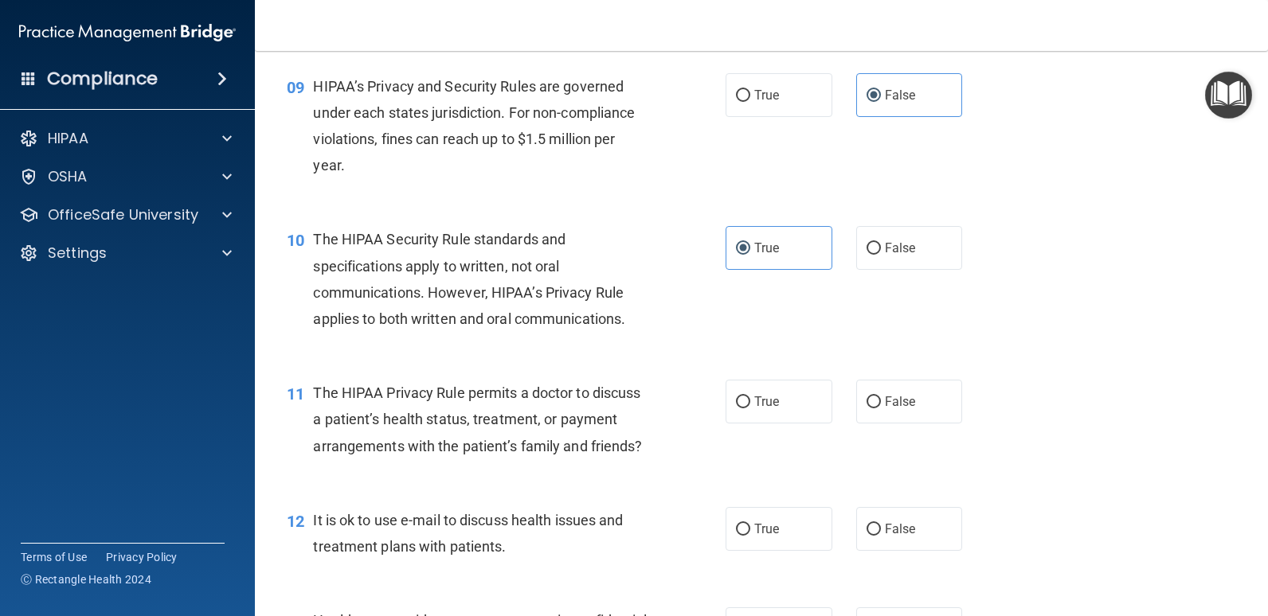
scroll to position [1194, 0]
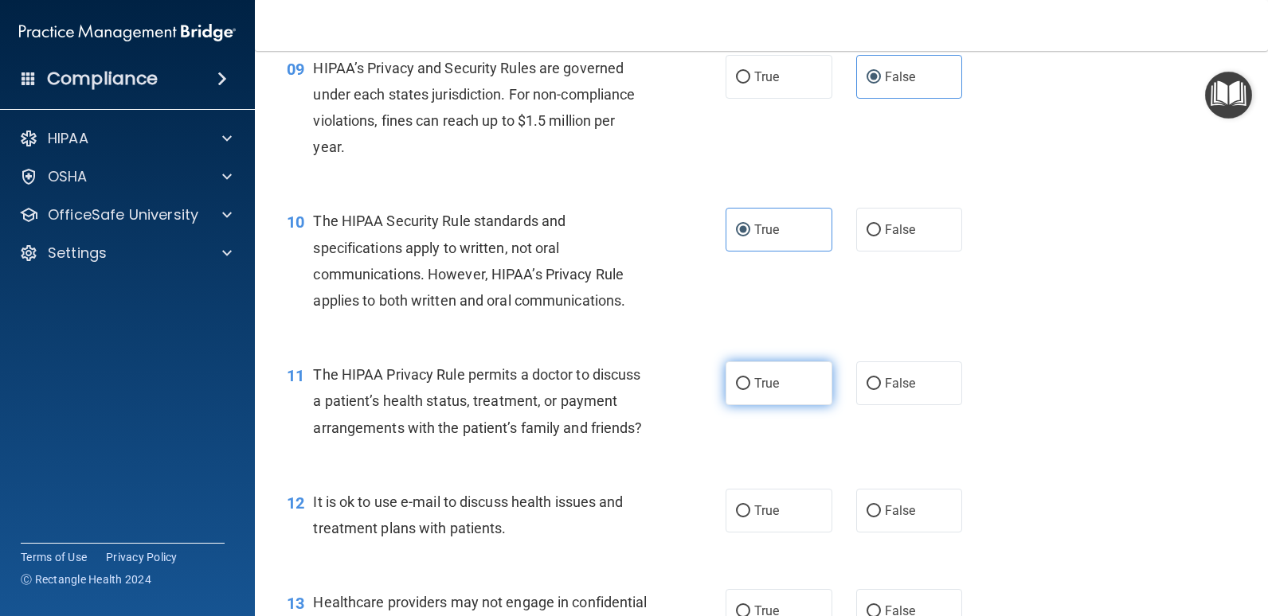
click at [742, 388] on input "True" at bounding box center [743, 384] width 14 height 12
radio input "true"
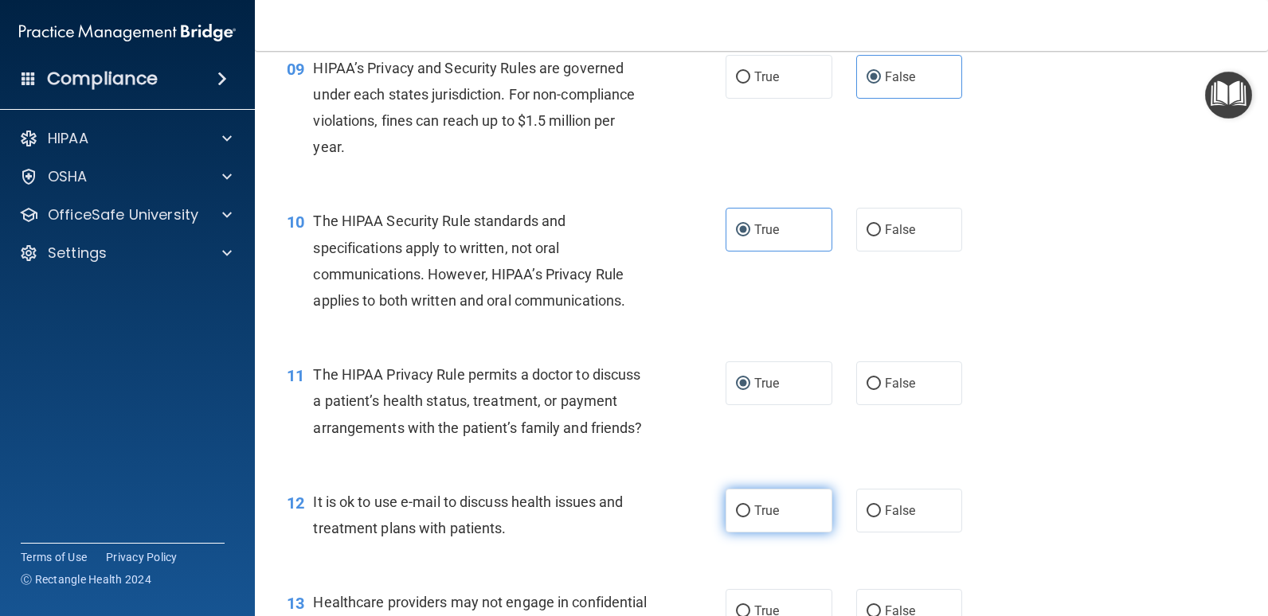
click at [742, 518] on input "True" at bounding box center [743, 512] width 14 height 12
radio input "true"
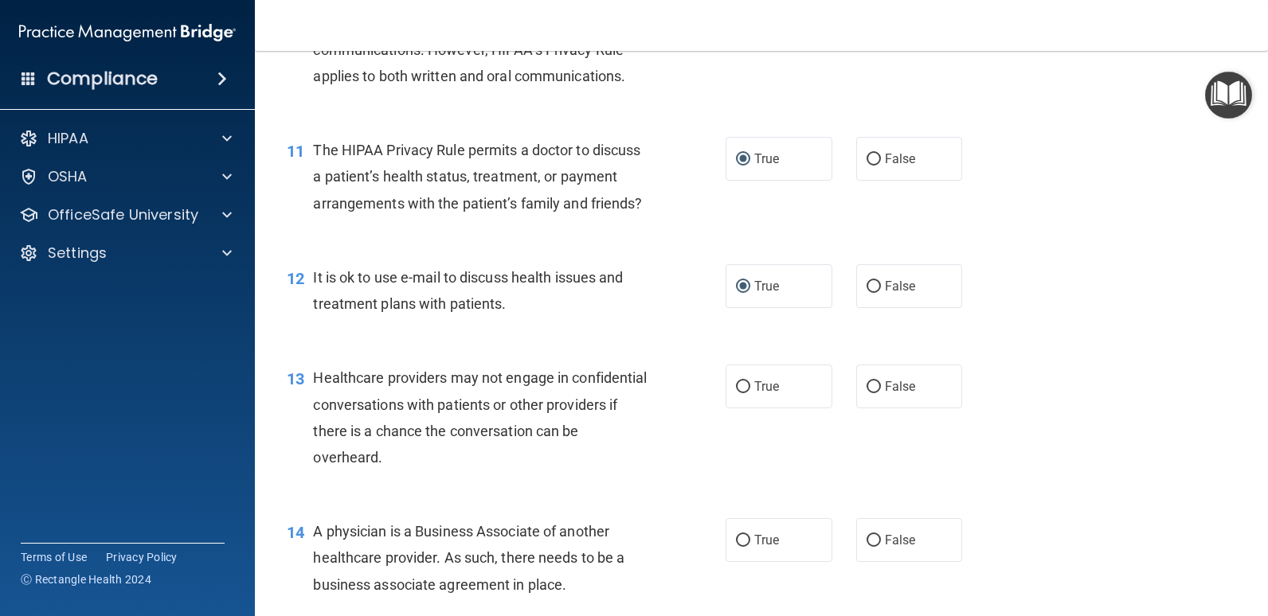
scroll to position [1433, 0]
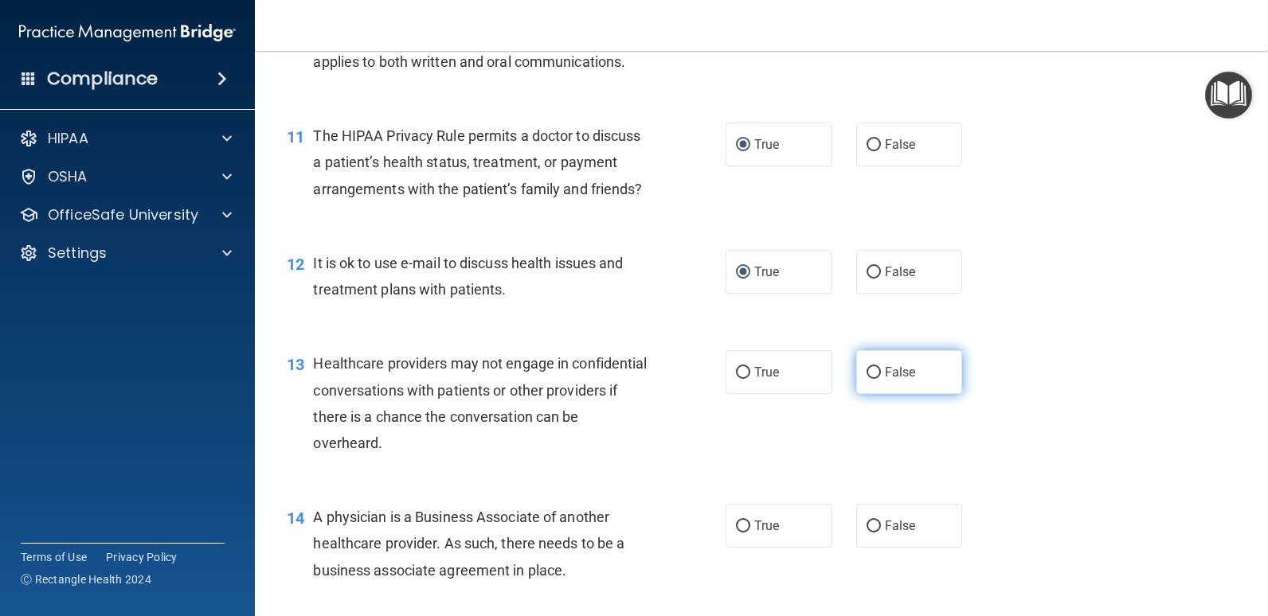
click at [892, 380] on span "False" at bounding box center [900, 372] width 31 height 15
click at [881, 379] on input "False" at bounding box center [873, 373] width 14 height 12
radio input "true"
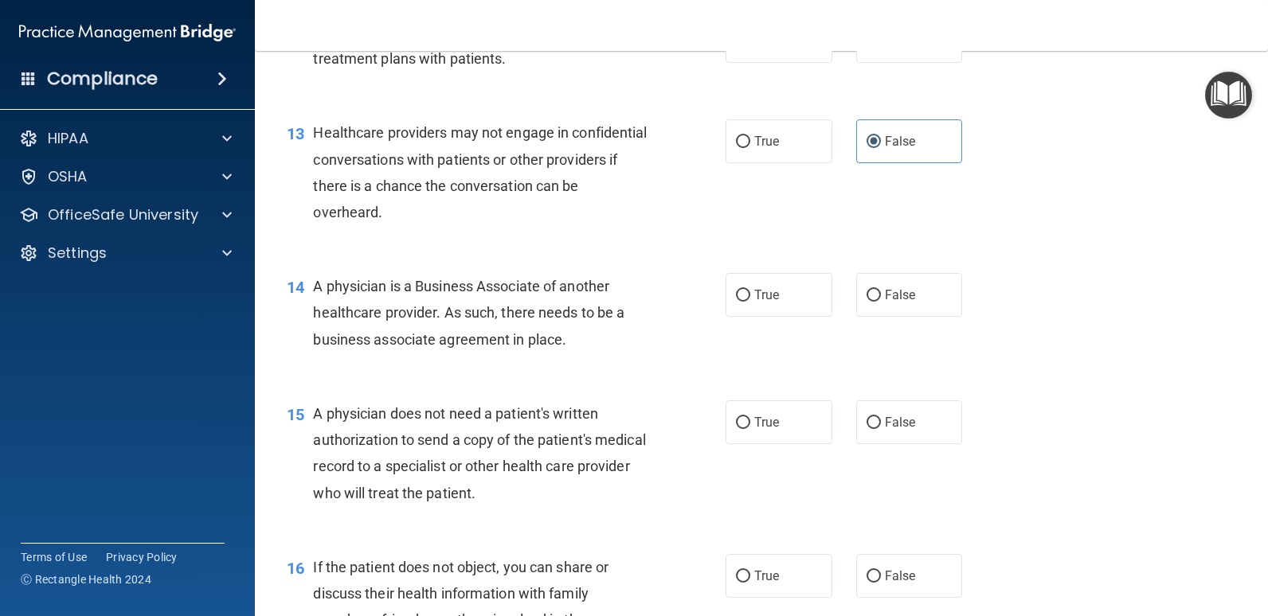
scroll to position [1672, 0]
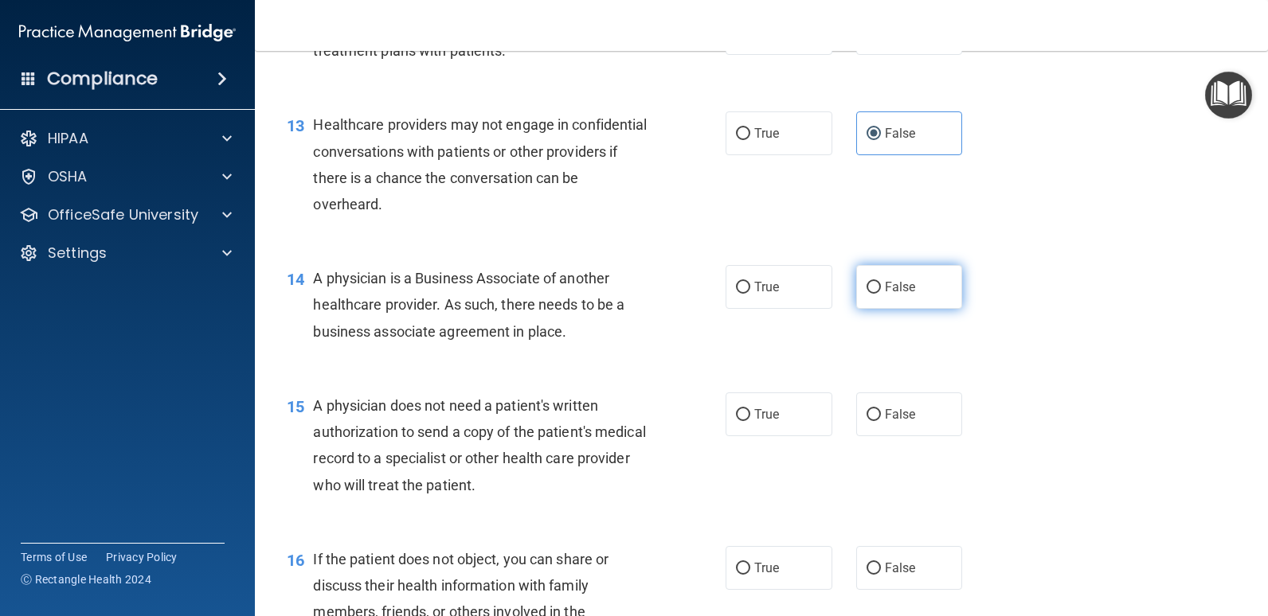
click at [871, 294] on input "False" at bounding box center [873, 288] width 14 height 12
radio input "true"
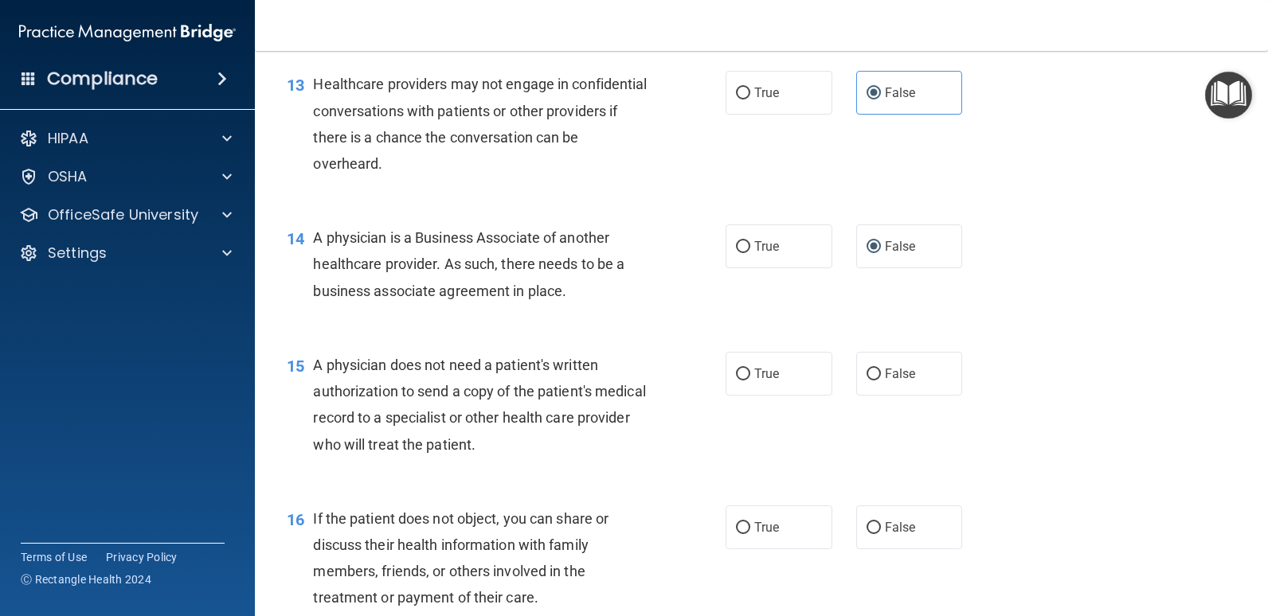
scroll to position [1752, 0]
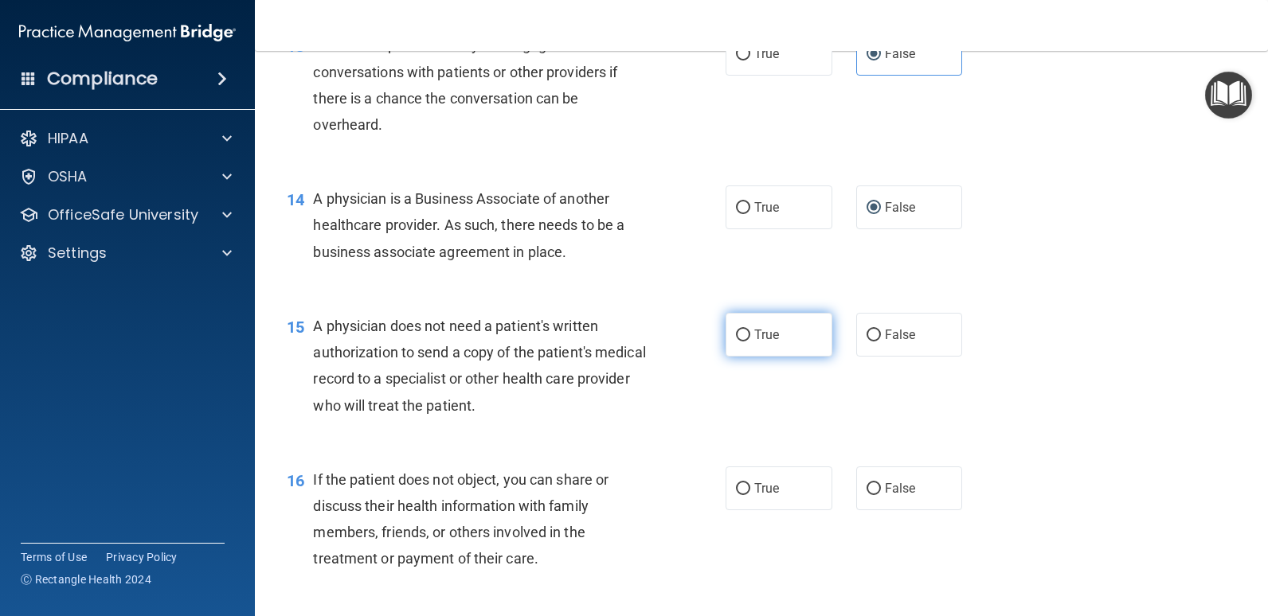
click at [764, 342] on span "True" at bounding box center [766, 334] width 25 height 15
click at [750, 342] on input "True" at bounding box center [743, 336] width 14 height 12
radio input "true"
click at [766, 496] on span "True" at bounding box center [766, 488] width 25 height 15
click at [750, 495] on input "True" at bounding box center [743, 489] width 14 height 12
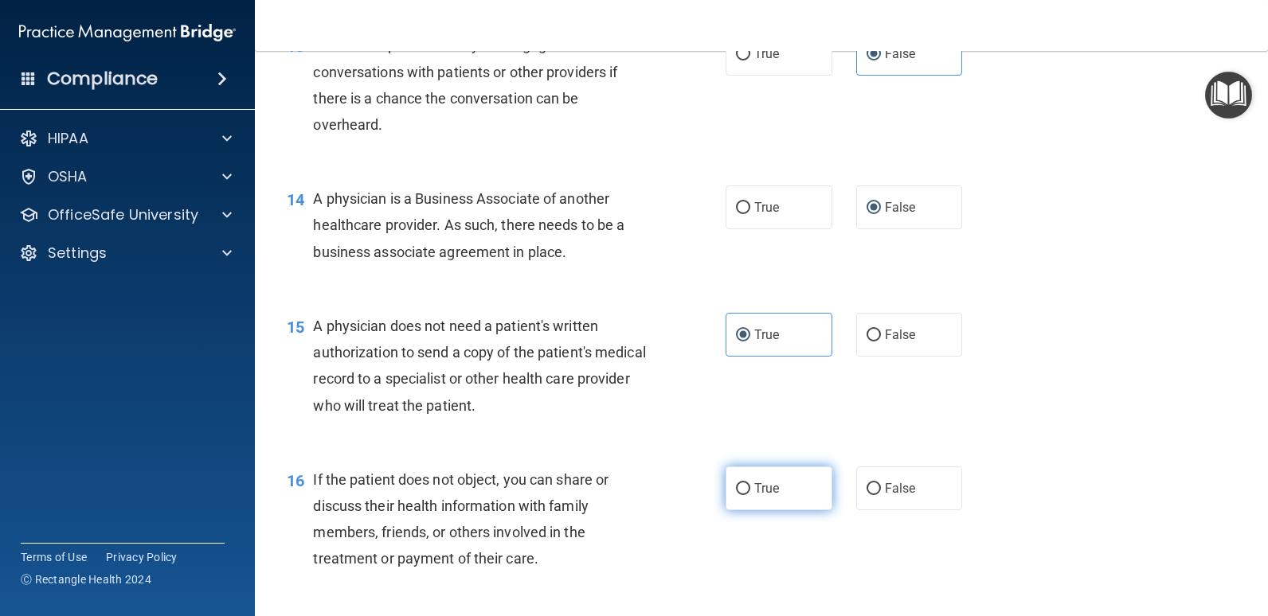
radio input "true"
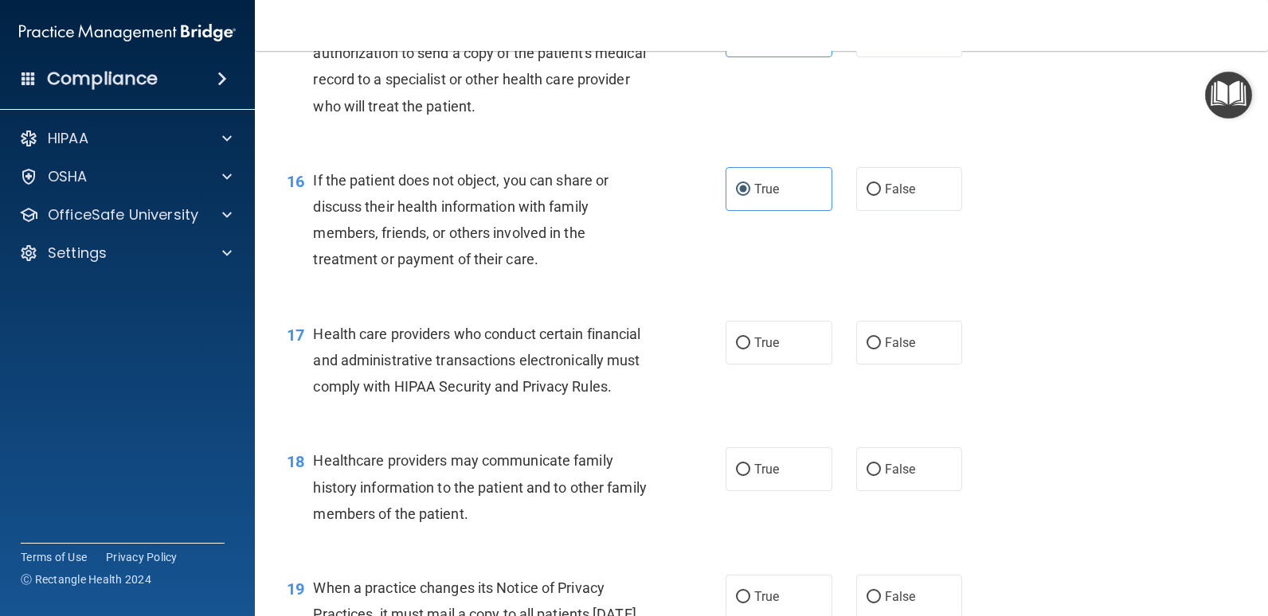
scroll to position [2150, 0]
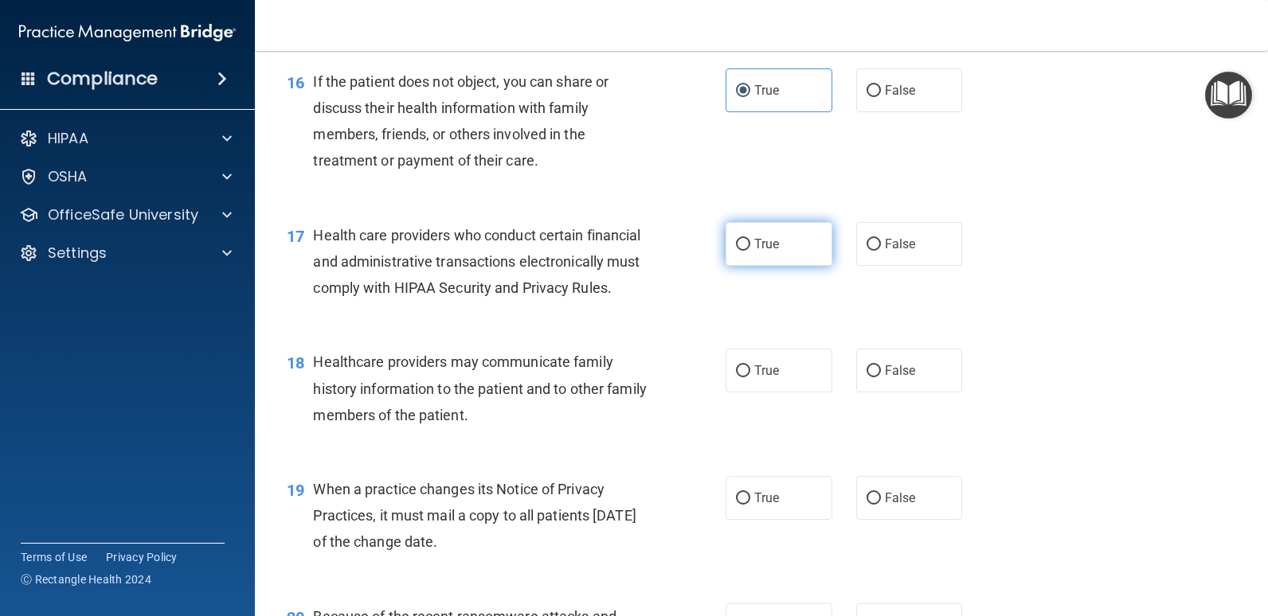
click at [759, 252] on span "True" at bounding box center [766, 243] width 25 height 15
click at [750, 251] on input "True" at bounding box center [743, 245] width 14 height 12
radio input "true"
click at [881, 393] on label "False" at bounding box center [909, 371] width 107 height 44
click at [881, 377] on input "False" at bounding box center [873, 371] width 14 height 12
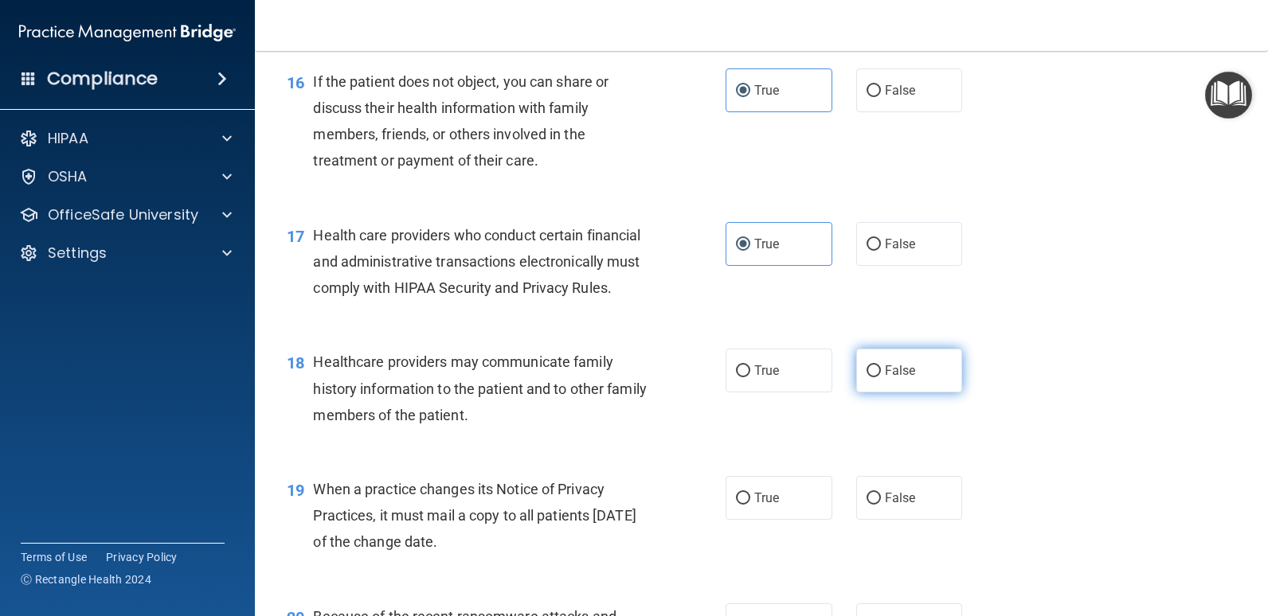
radio input "true"
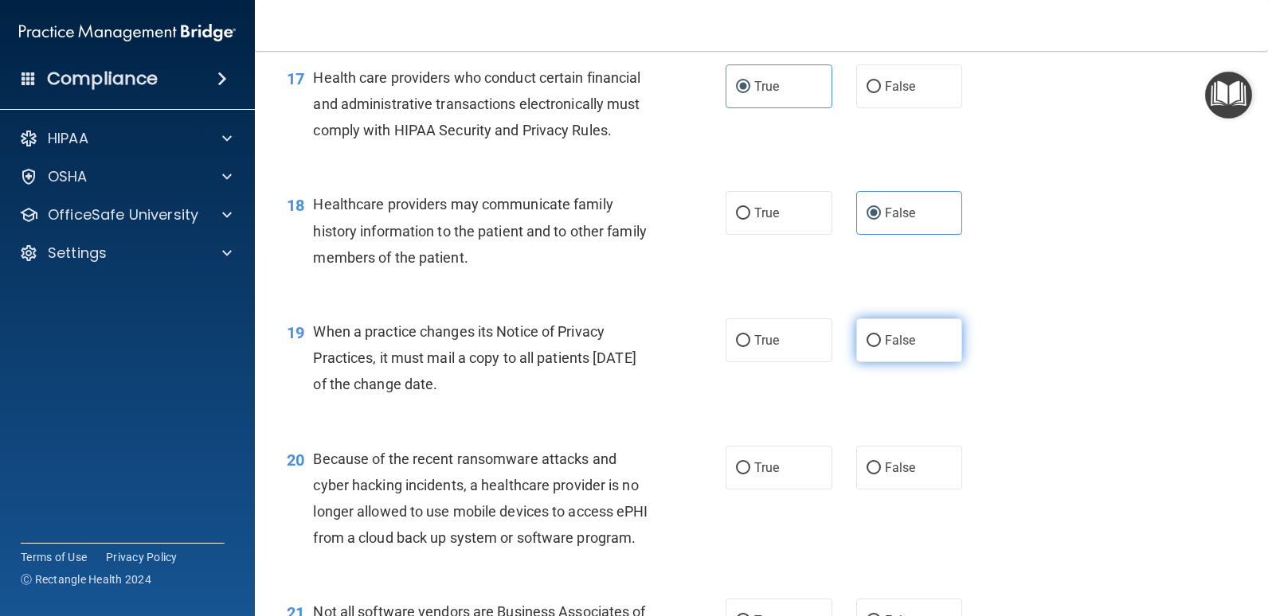
scroll to position [2309, 0]
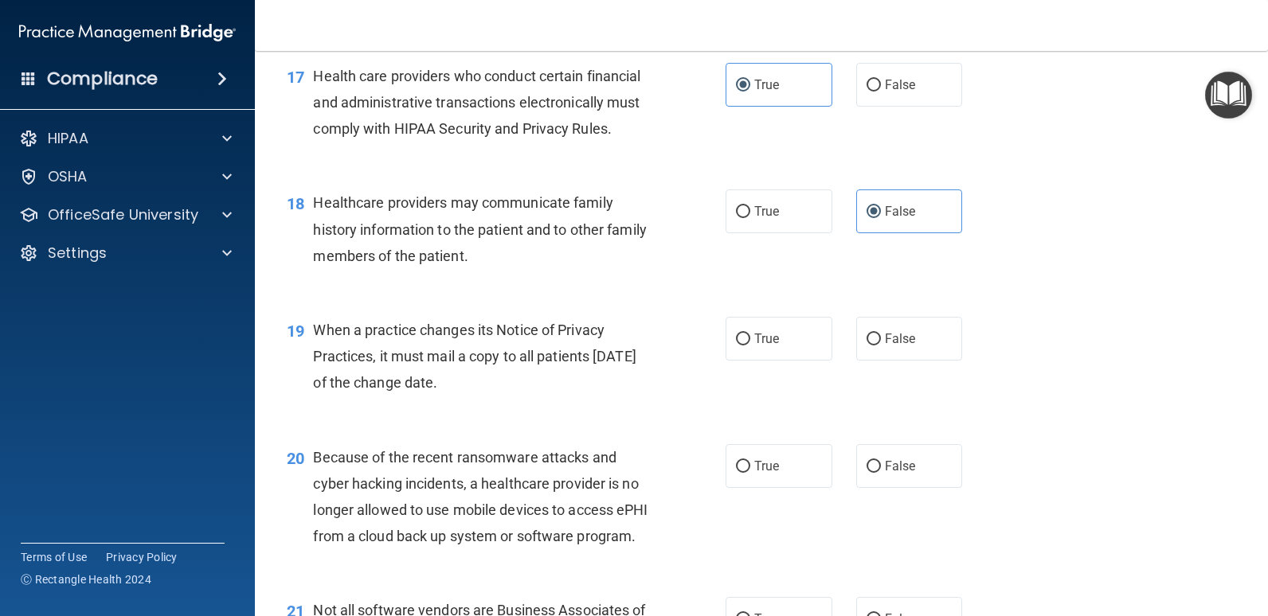
drag, startPoint x: 867, startPoint y: 391, endPoint x: 885, endPoint y: 482, distance: 92.4
click at [867, 346] on input "False" at bounding box center [873, 340] width 14 height 12
radio input "true"
click at [885, 474] on span "False" at bounding box center [900, 466] width 31 height 15
click at [881, 473] on input "False" at bounding box center [873, 467] width 14 height 12
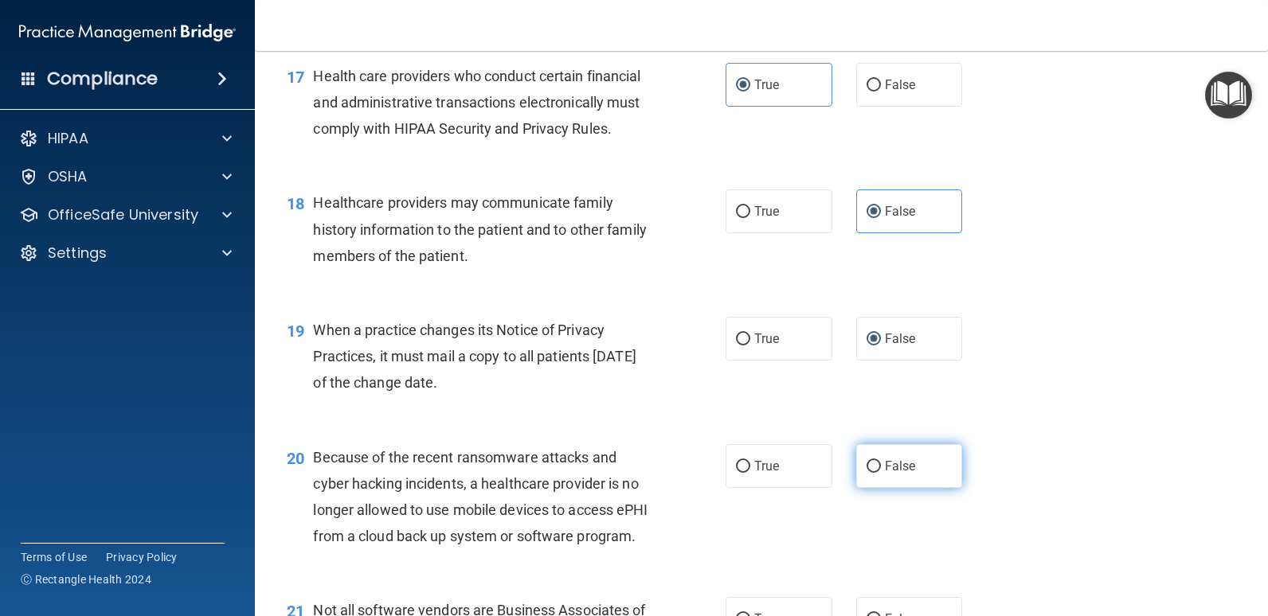
radio input "true"
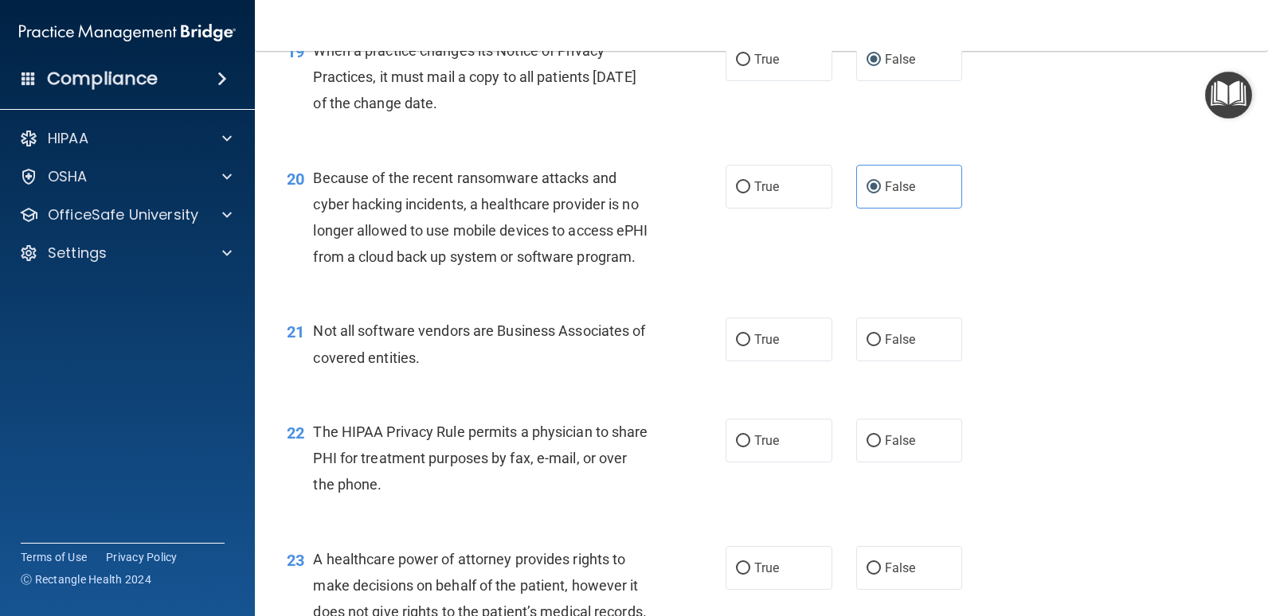
scroll to position [2627, 0]
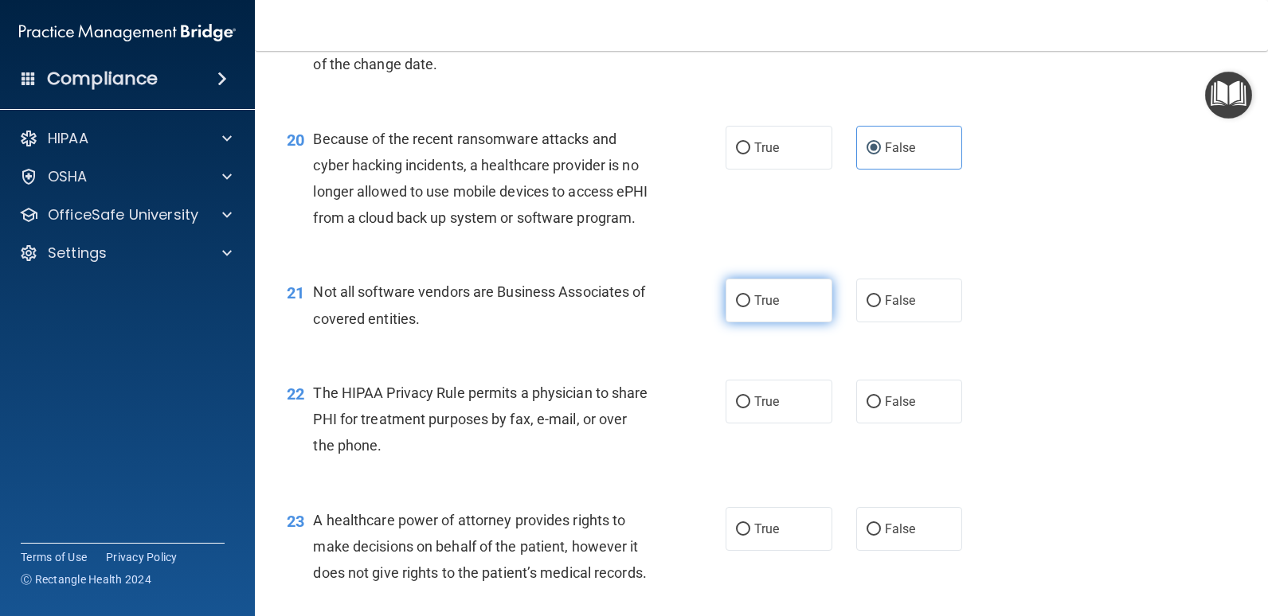
click at [754, 308] on span "True" at bounding box center [766, 300] width 25 height 15
click at [750, 307] on input "True" at bounding box center [743, 301] width 14 height 12
radio input "true"
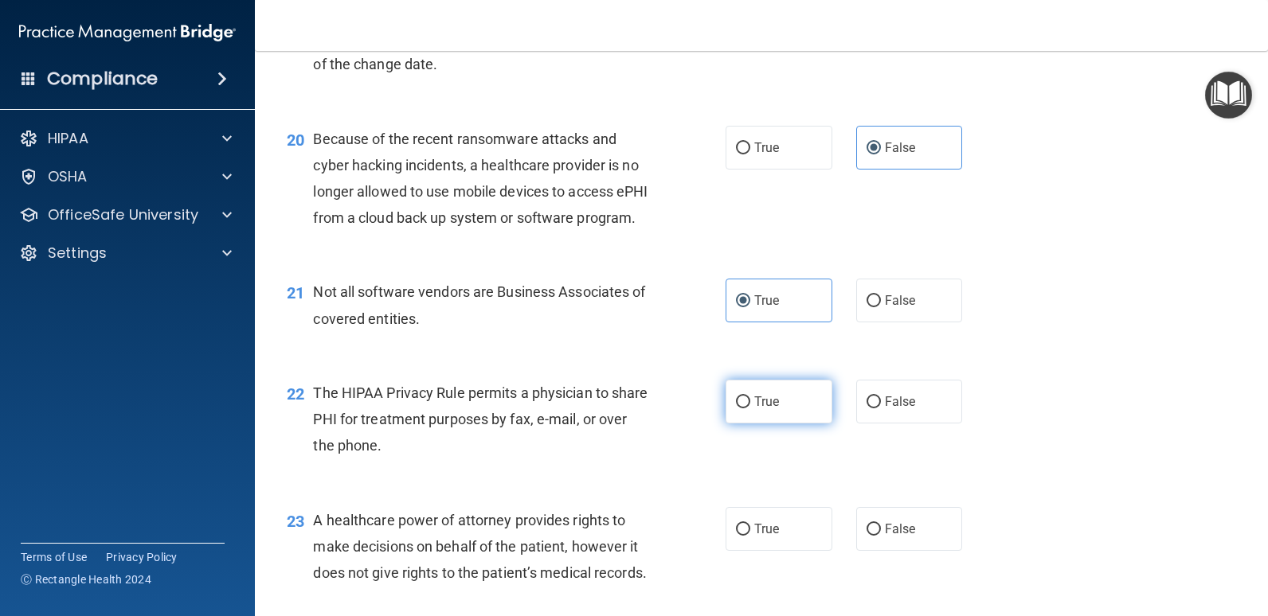
click at [766, 409] on span "True" at bounding box center [766, 401] width 25 height 15
click at [750, 408] on input "True" at bounding box center [743, 402] width 14 height 12
radio input "true"
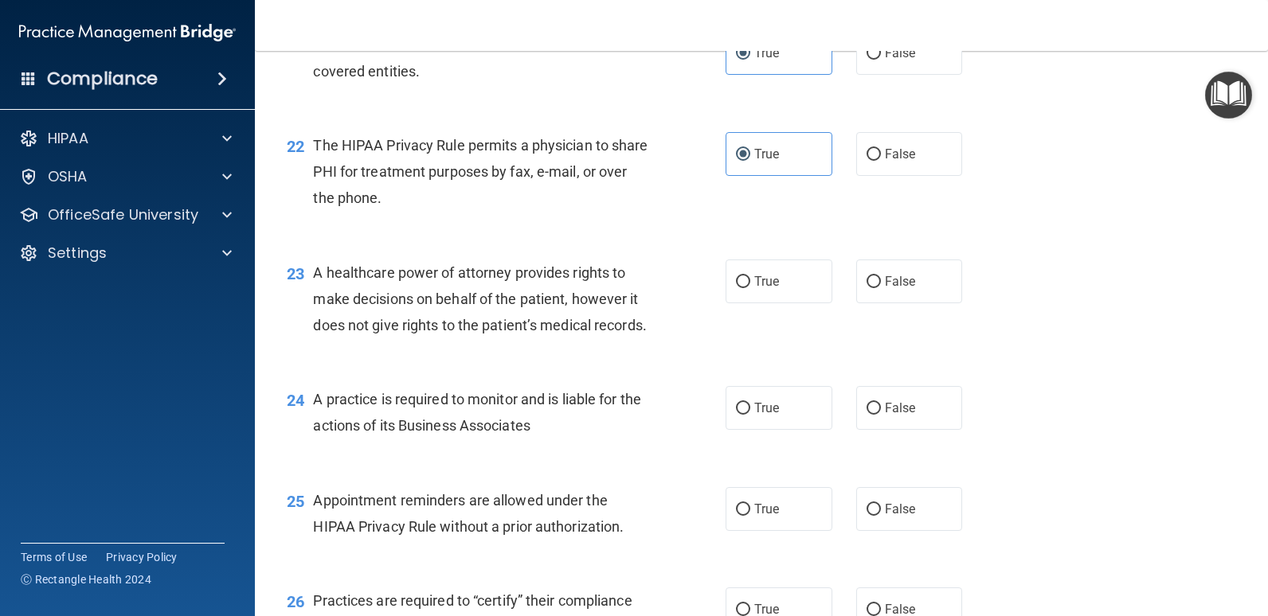
scroll to position [2946, 0]
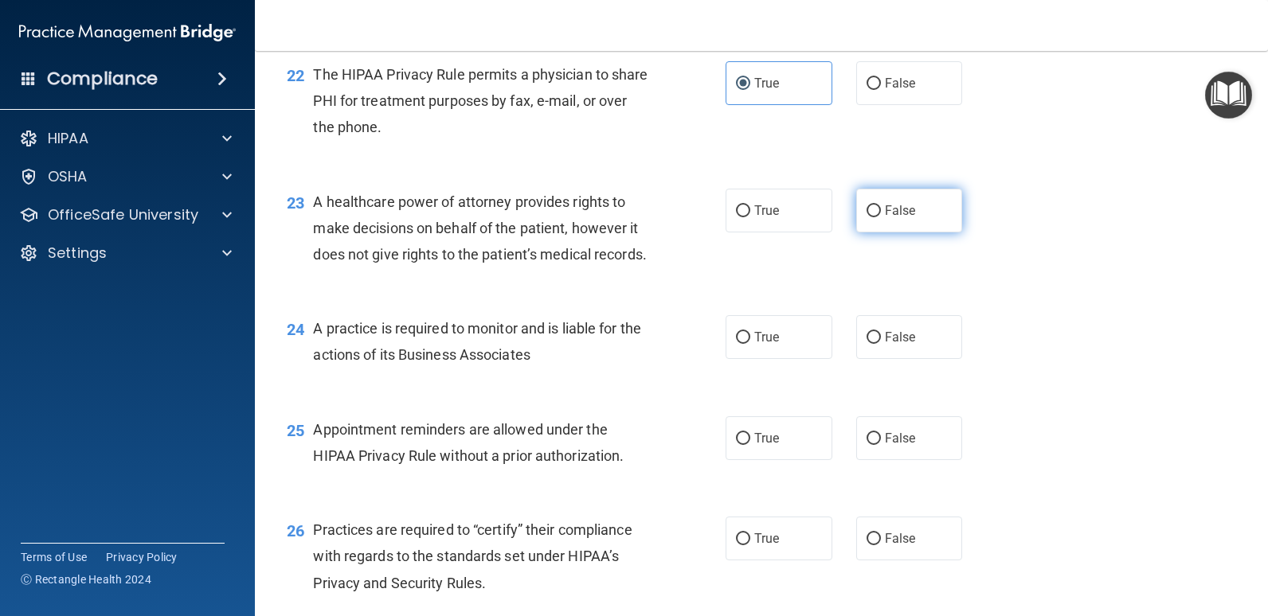
click at [866, 217] on input "False" at bounding box center [873, 211] width 14 height 12
radio input "true"
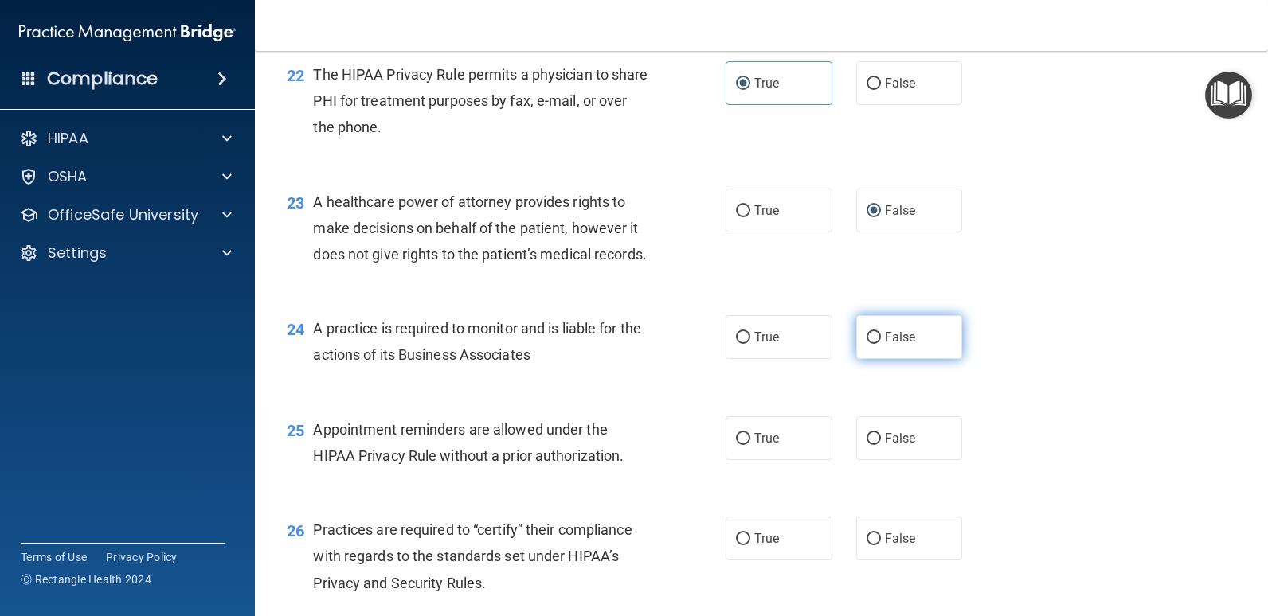
click at [898, 359] on label "False" at bounding box center [909, 337] width 107 height 44
click at [881, 344] on input "False" at bounding box center [873, 338] width 14 height 12
radio input "true"
click at [770, 460] on label "True" at bounding box center [778, 438] width 107 height 44
click at [750, 445] on input "True" at bounding box center [743, 439] width 14 height 12
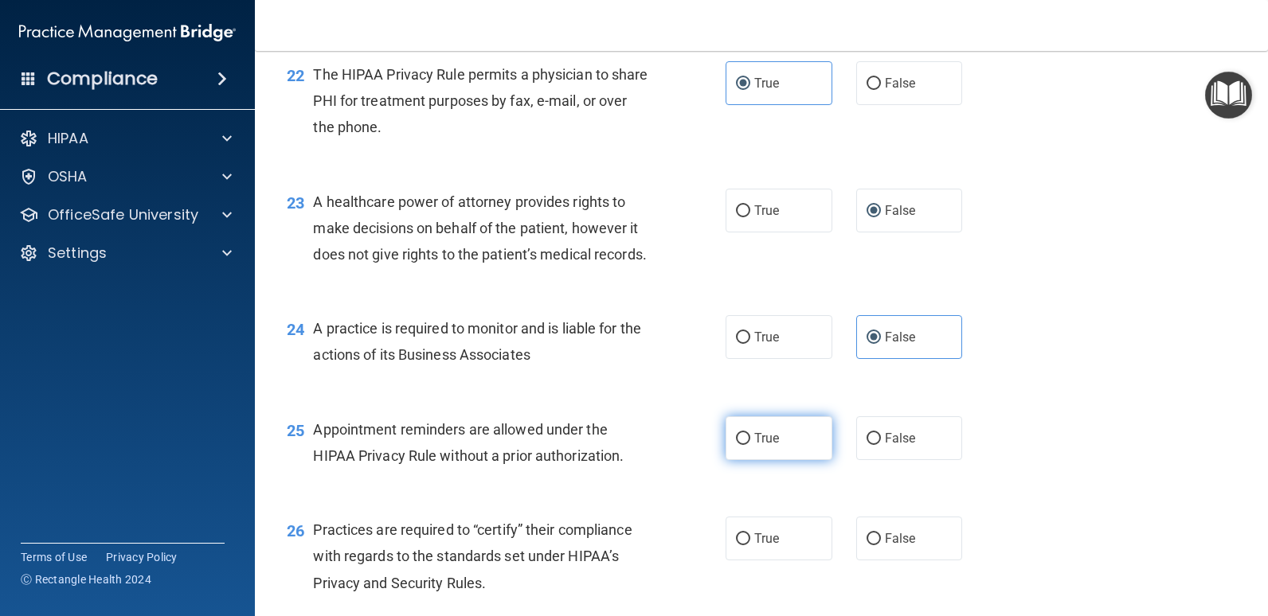
radio input "true"
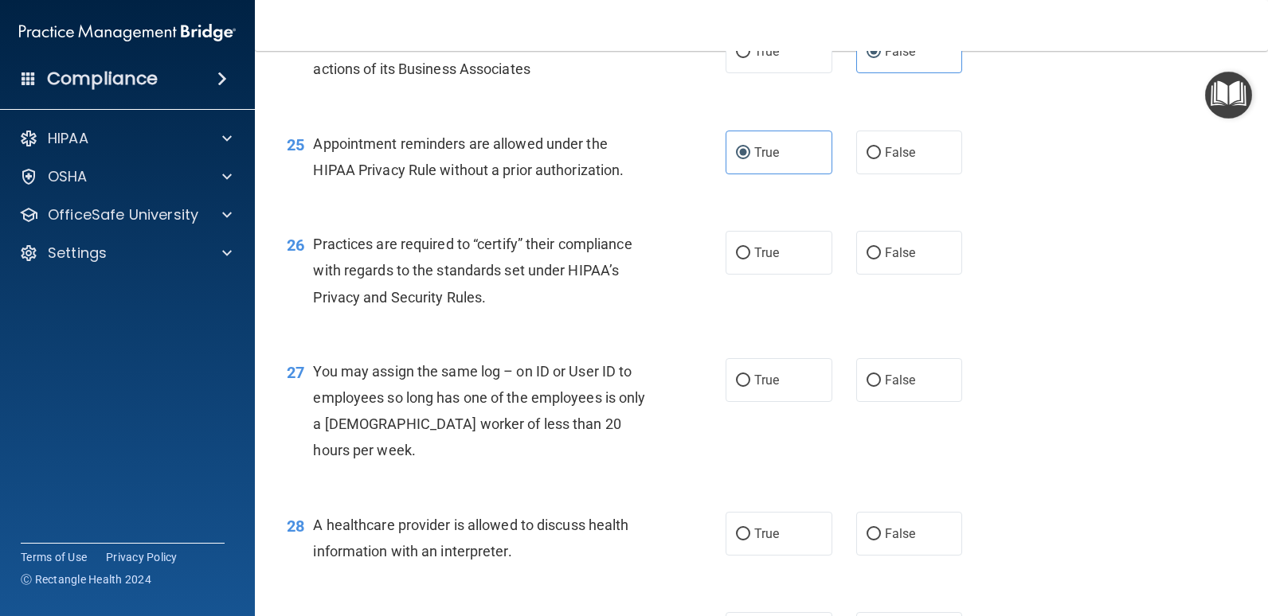
scroll to position [3264, 0]
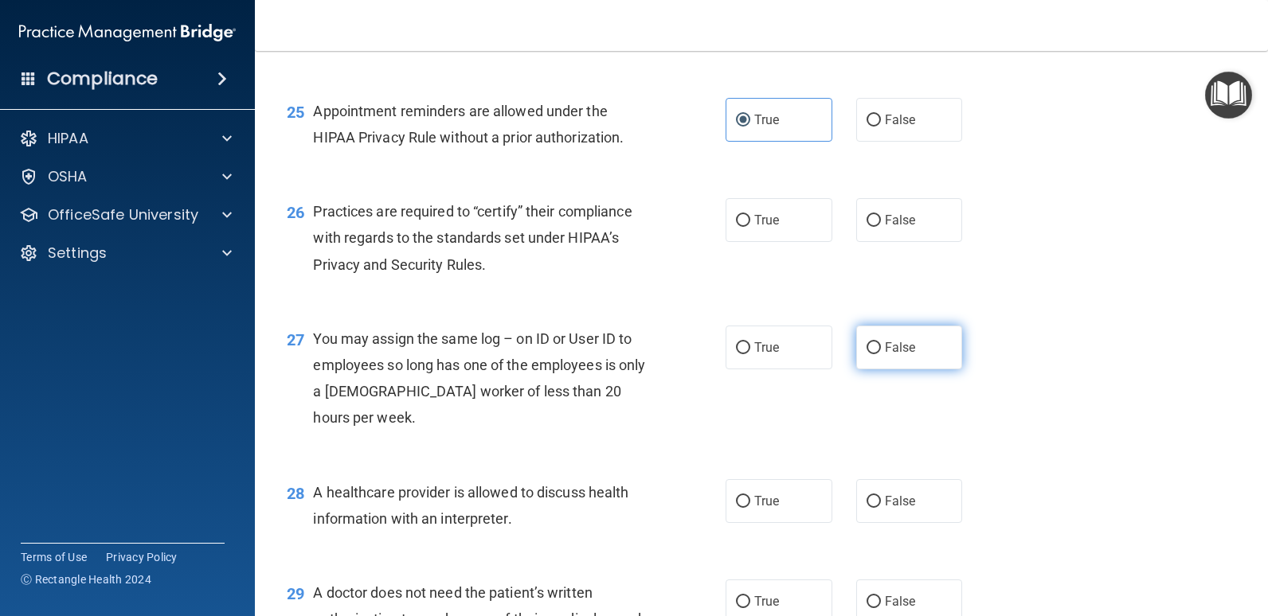
click at [866, 354] on input "False" at bounding box center [873, 348] width 14 height 12
radio input "true"
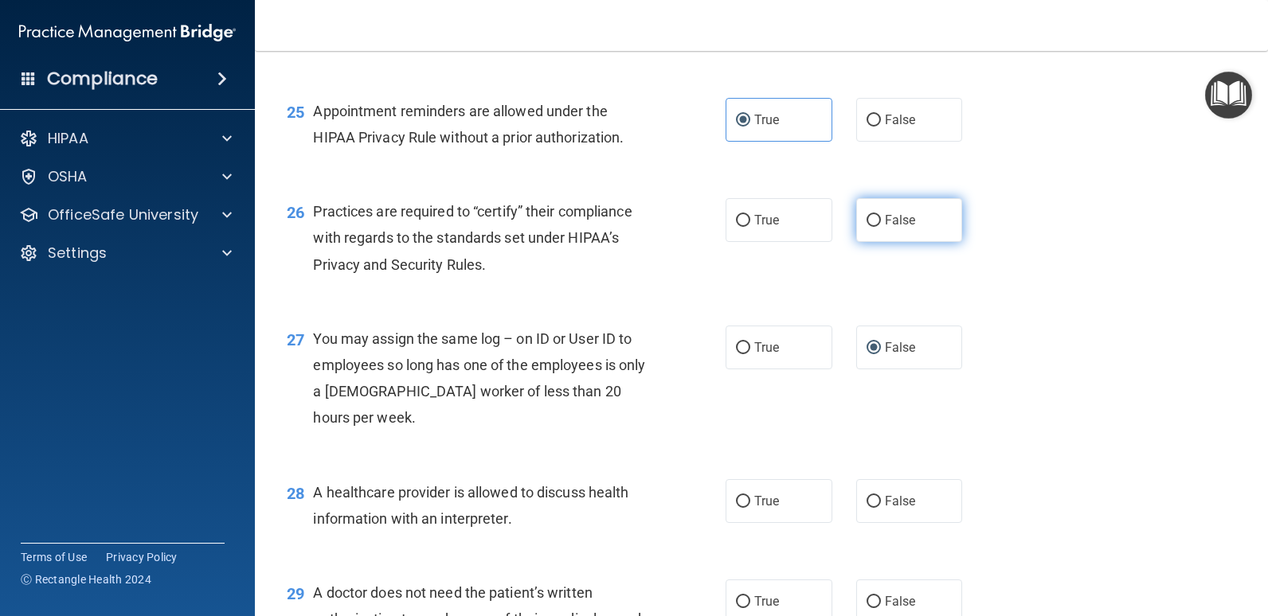
click at [873, 242] on label "False" at bounding box center [909, 220] width 107 height 44
click at [873, 227] on input "False" at bounding box center [873, 221] width 14 height 12
radio input "true"
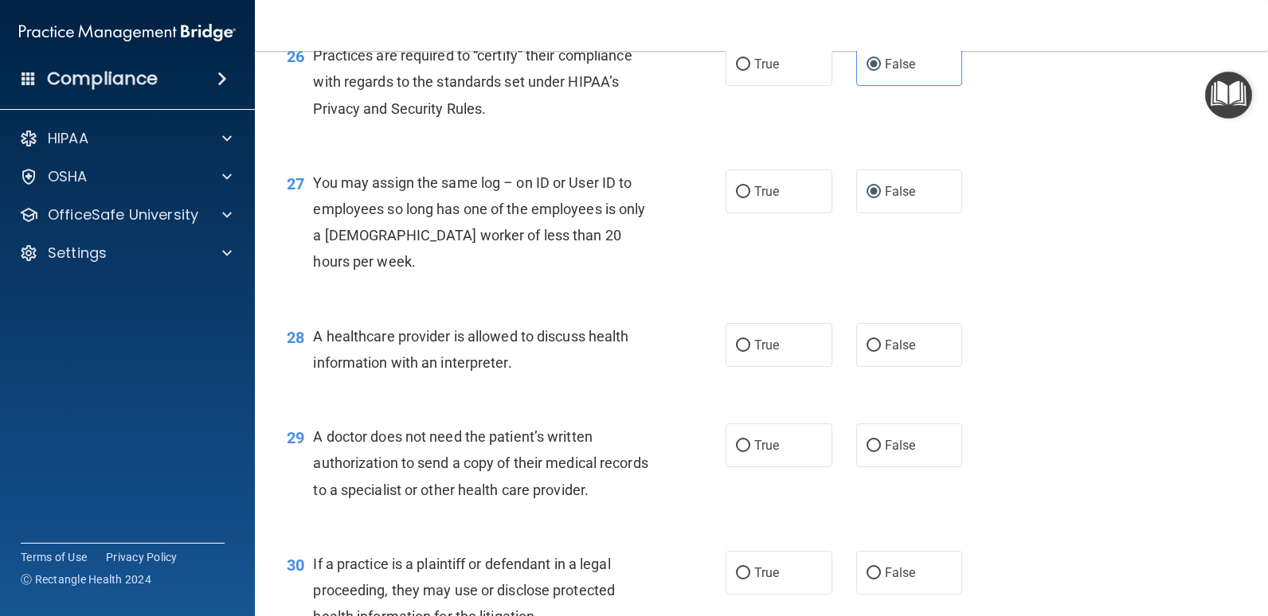
scroll to position [3424, 0]
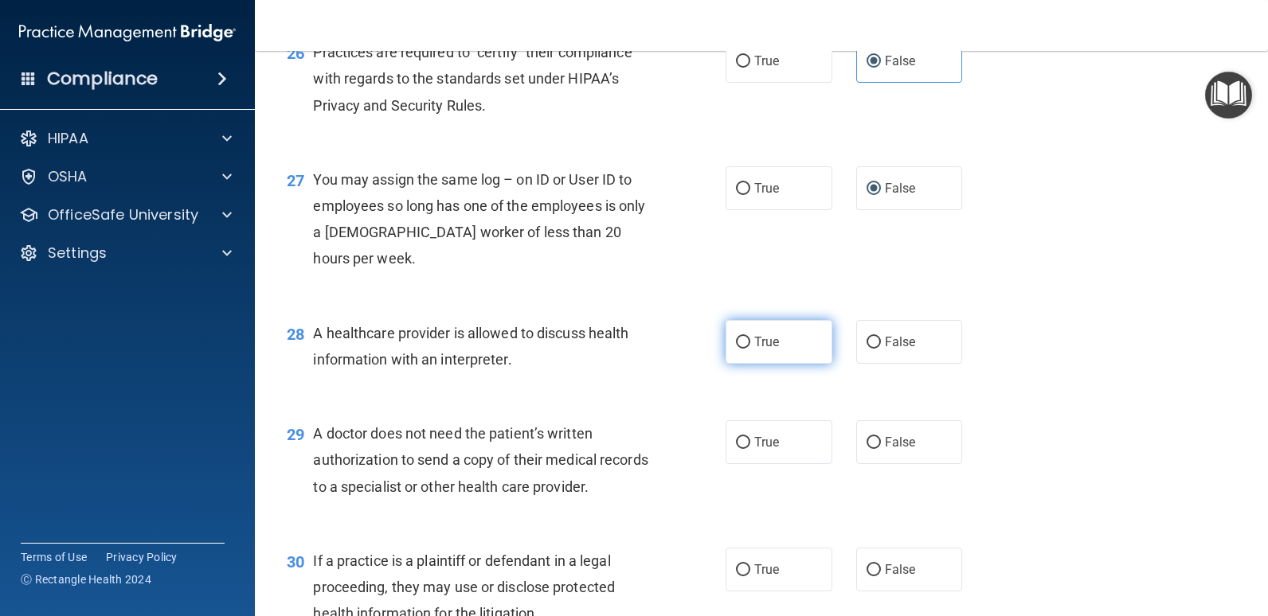
click at [726, 364] on label "True" at bounding box center [778, 342] width 107 height 44
click at [736, 349] on input "True" at bounding box center [743, 343] width 14 height 12
radio input "true"
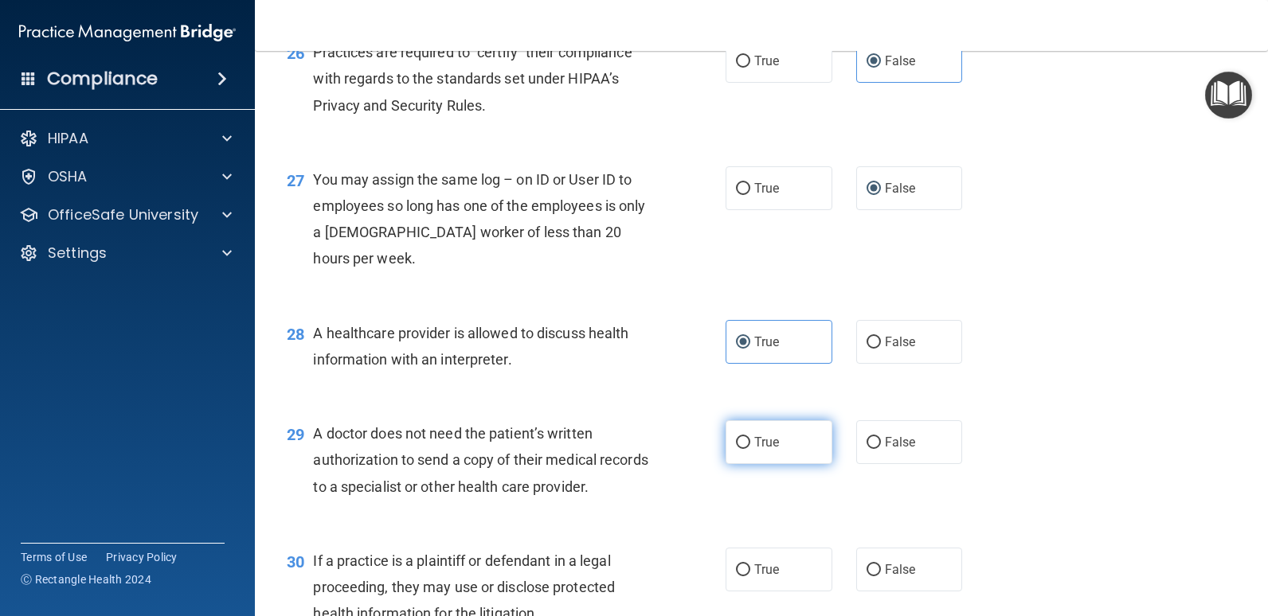
click at [764, 464] on label "True" at bounding box center [778, 442] width 107 height 44
click at [750, 449] on input "True" at bounding box center [743, 443] width 14 height 12
radio input "true"
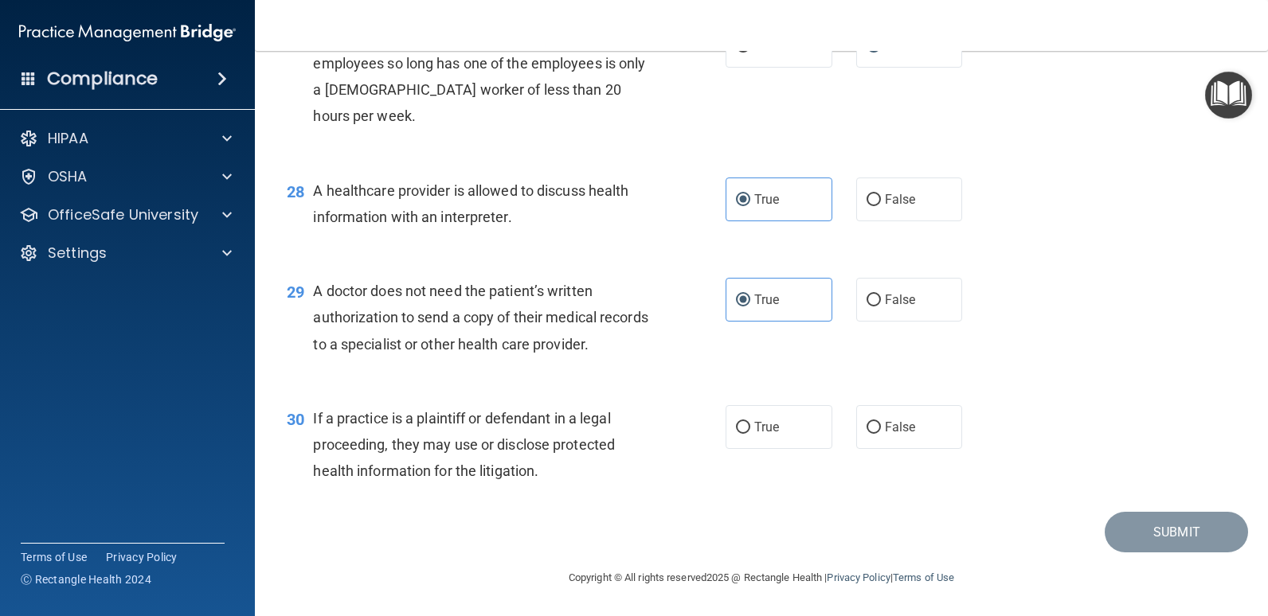
scroll to position [3662, 0]
click at [761, 446] on label "True" at bounding box center [778, 427] width 107 height 44
click at [750, 434] on input "True" at bounding box center [743, 428] width 14 height 12
radio input "true"
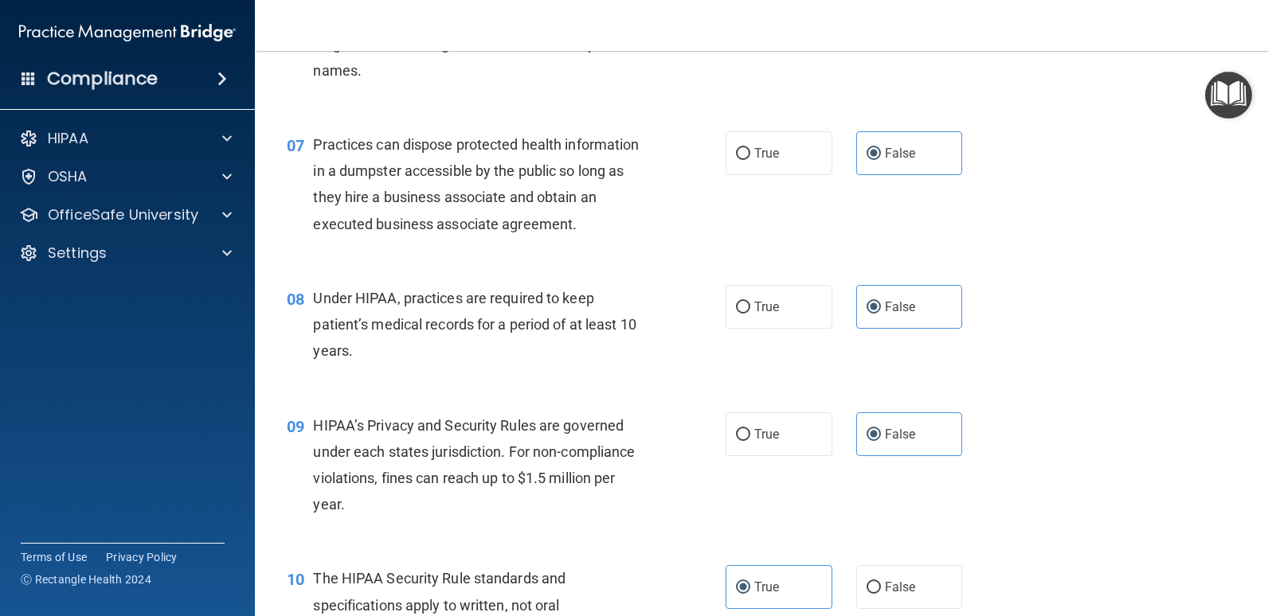
scroll to position [876, 0]
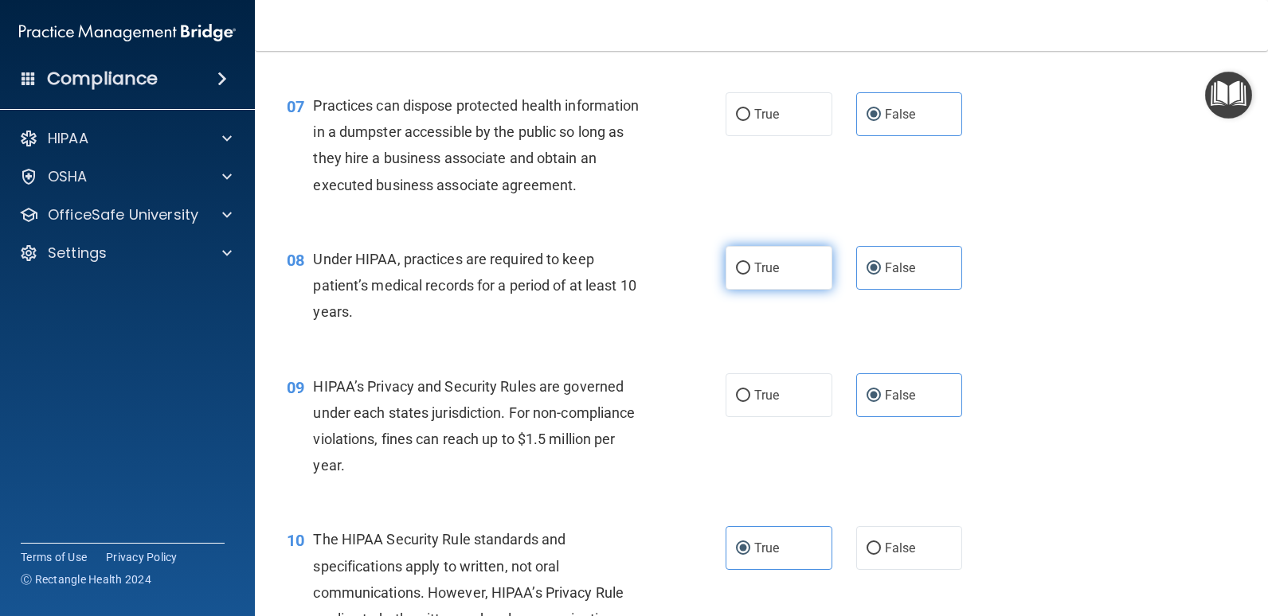
click at [747, 271] on label "True" at bounding box center [778, 268] width 107 height 44
click at [747, 271] on input "True" at bounding box center [743, 269] width 14 height 12
radio input "true"
radio input "false"
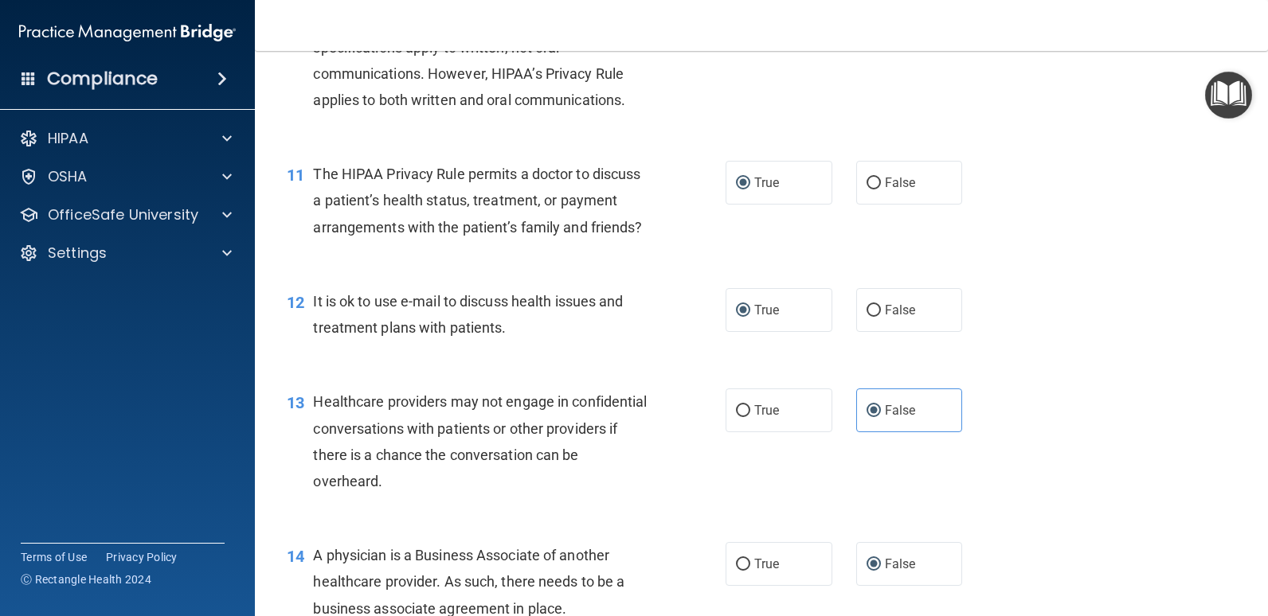
scroll to position [1433, 0]
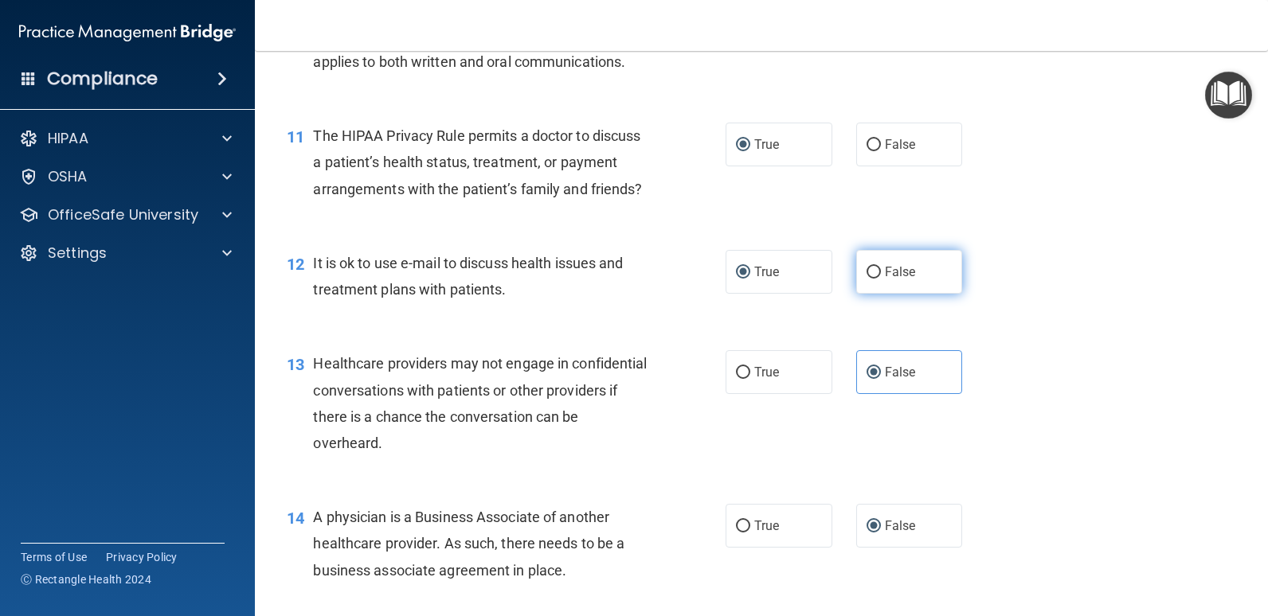
click at [896, 279] on span "False" at bounding box center [900, 271] width 31 height 15
click at [881, 279] on input "False" at bounding box center [873, 273] width 14 height 12
radio input "true"
radio input "false"
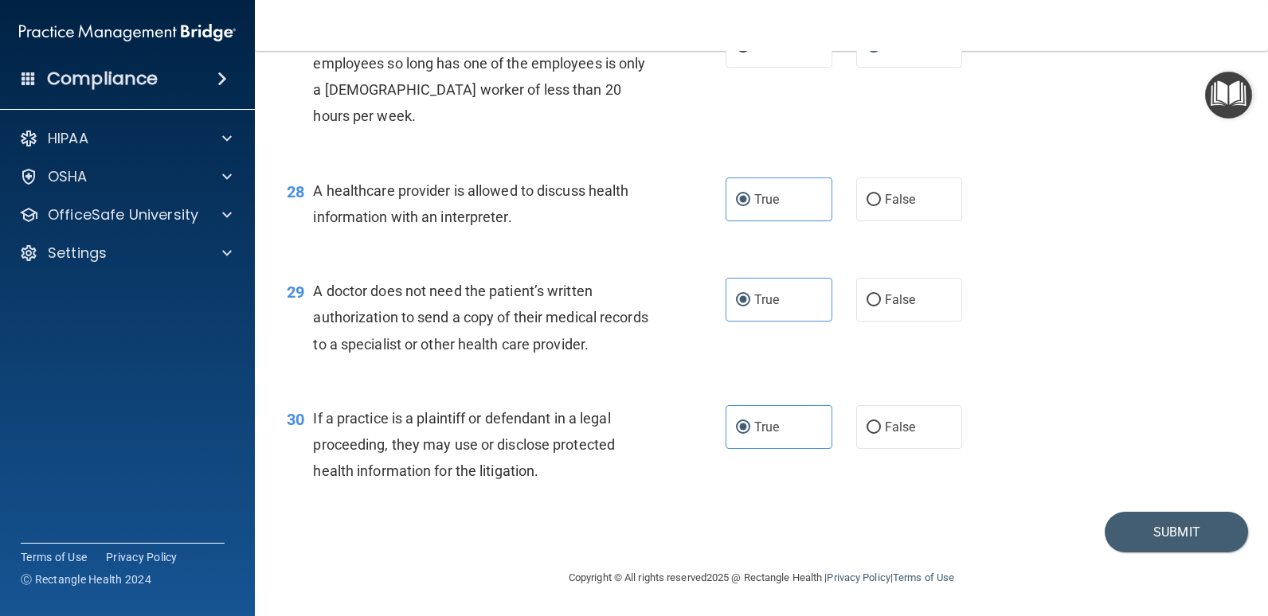
scroll to position [3672, 0]
click at [1139, 543] on button "Submit" at bounding box center [1175, 532] width 143 height 41
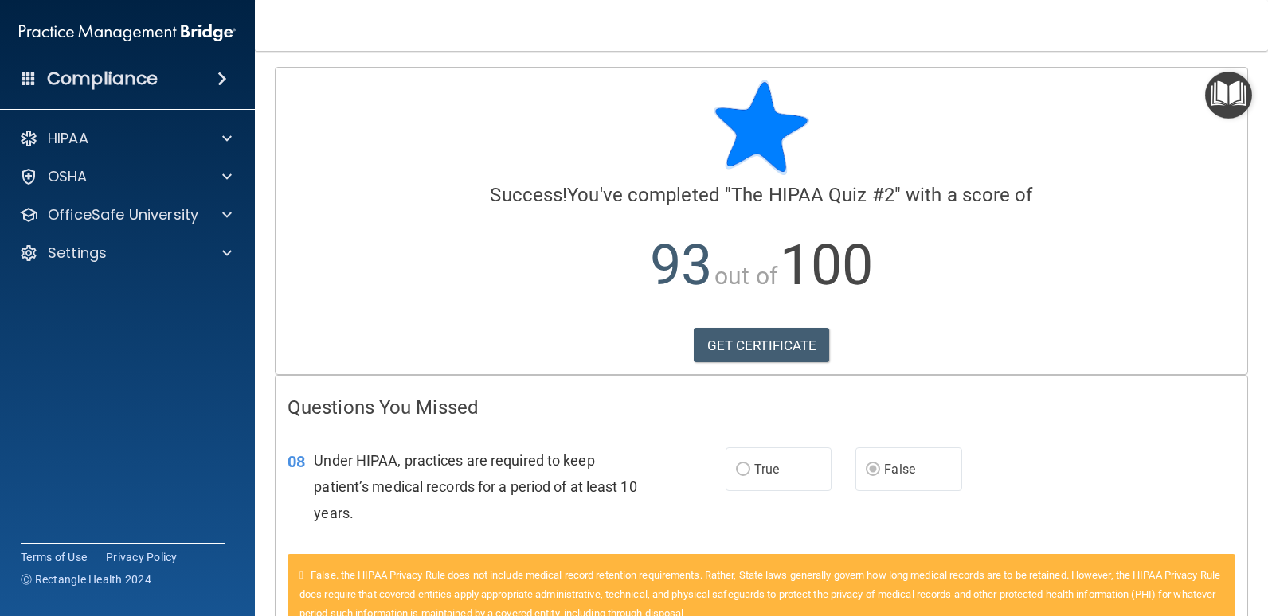
click at [753, 322] on div "Calculating your score.... Success! You've completed " The HIPAA Quiz #2 " with…" at bounding box center [760, 221] width 971 height 307
click at [751, 344] on link "GET CERTIFICATE" at bounding box center [761, 345] width 136 height 35
click at [88, 209] on p "OfficeSafe University" at bounding box center [123, 214] width 150 height 19
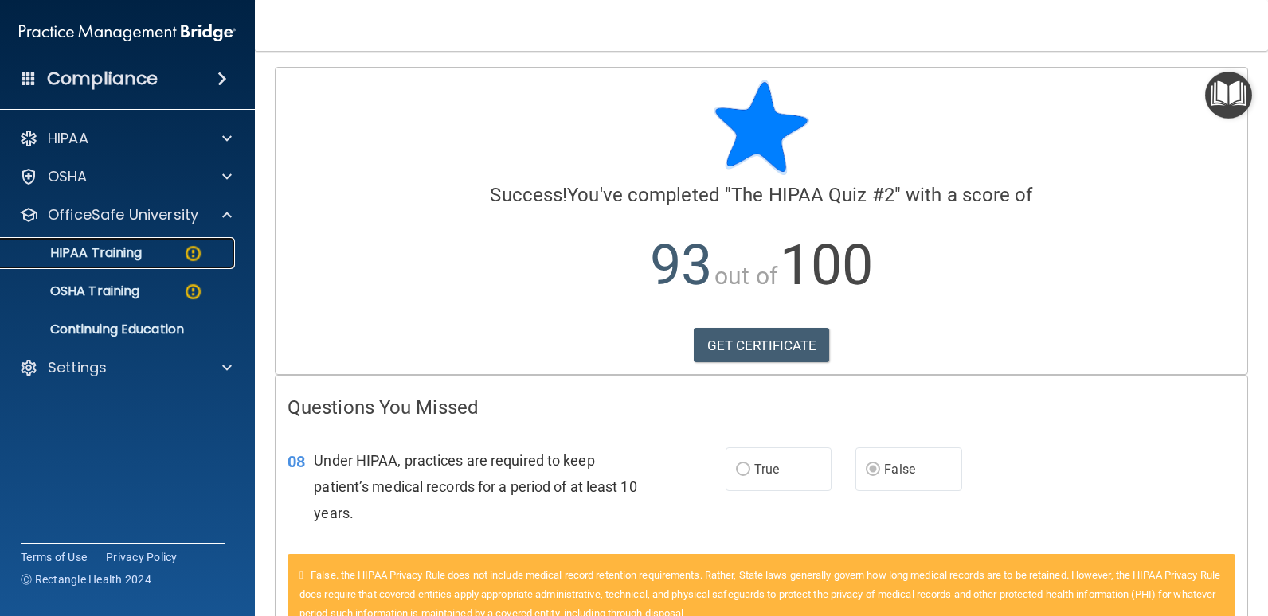
click at [81, 249] on p "HIPAA Training" at bounding box center [75, 253] width 131 height 16
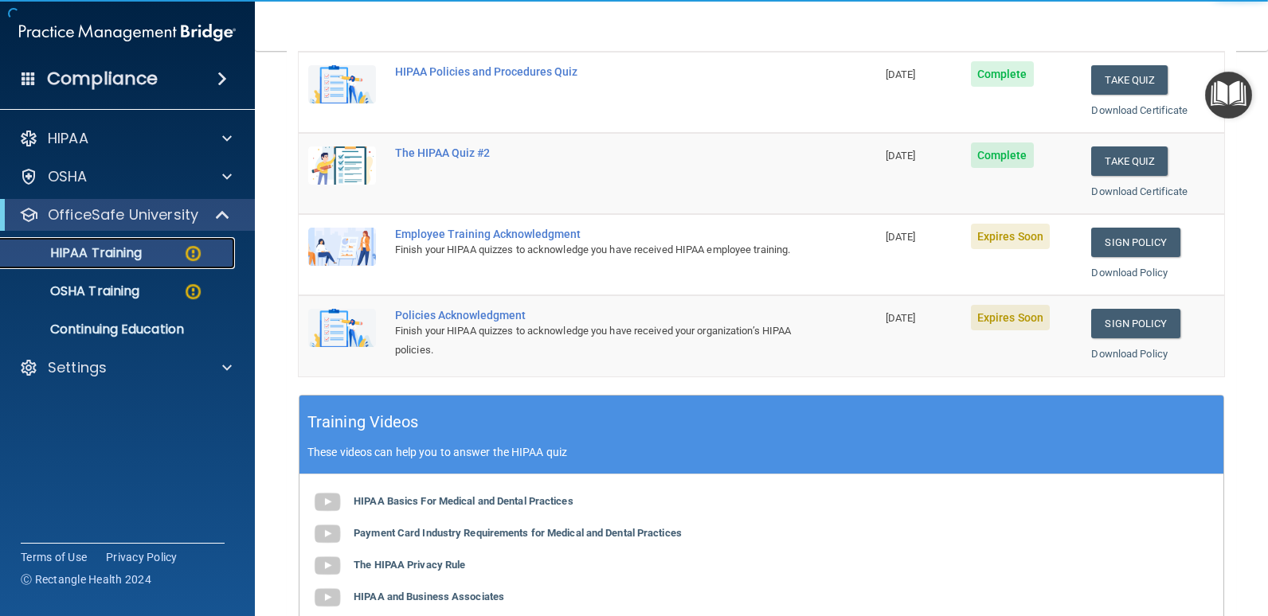
scroll to position [318, 0]
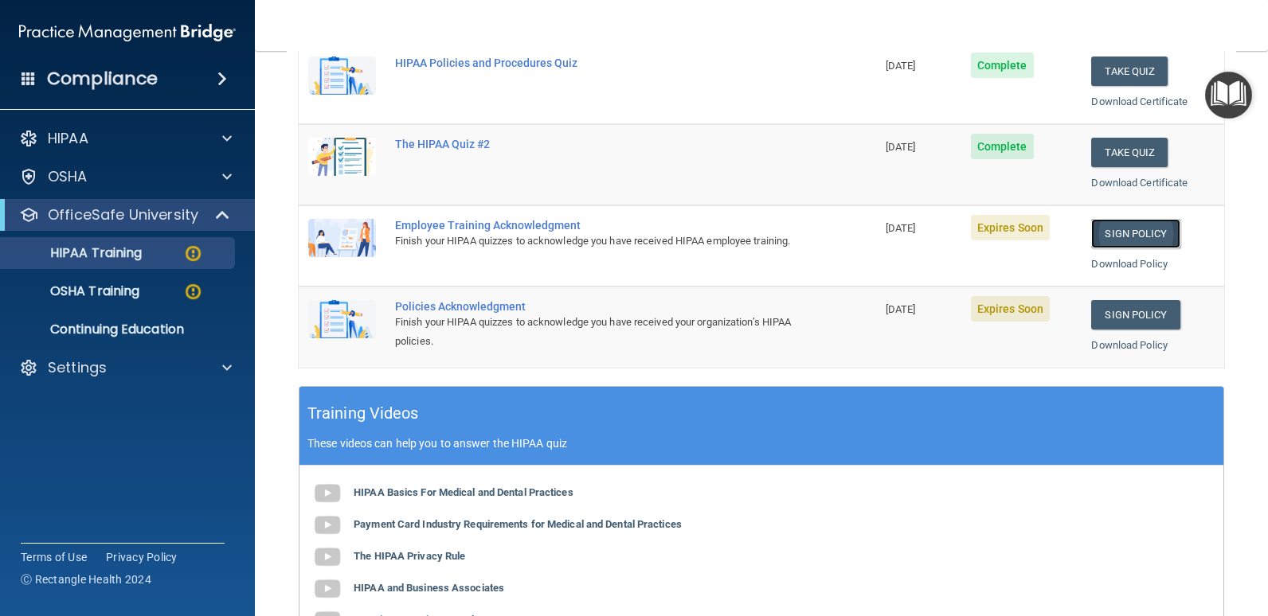
click at [1112, 236] on link "Sign Policy" at bounding box center [1135, 233] width 88 height 29
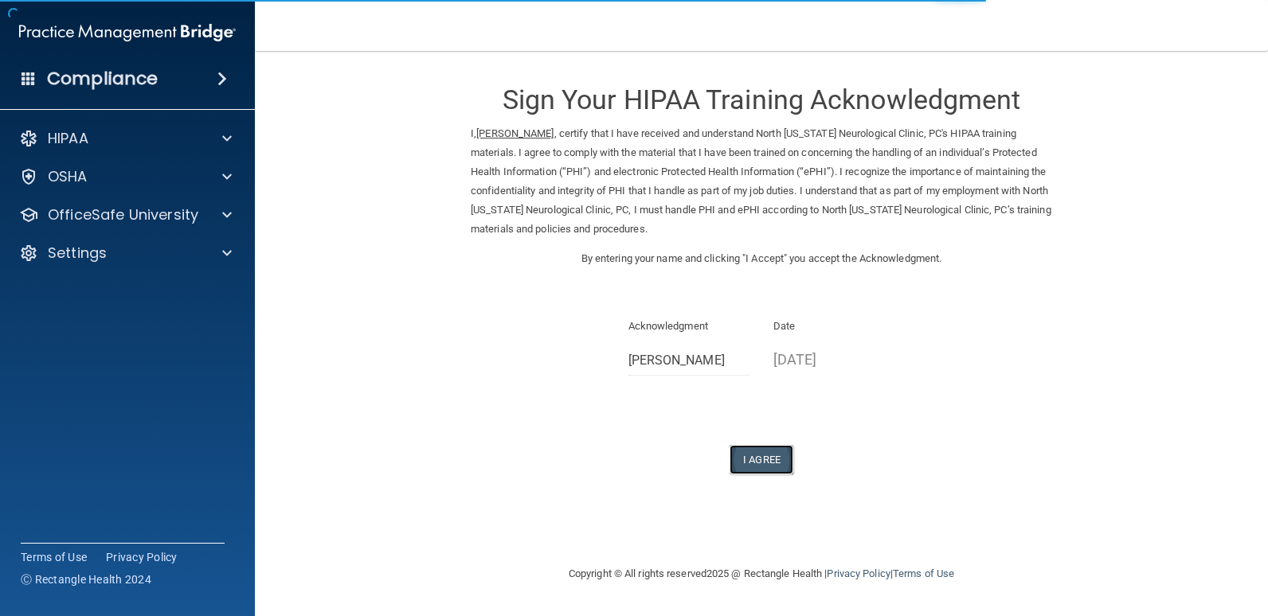
click at [752, 466] on button "I Agree" at bounding box center [761, 459] width 64 height 29
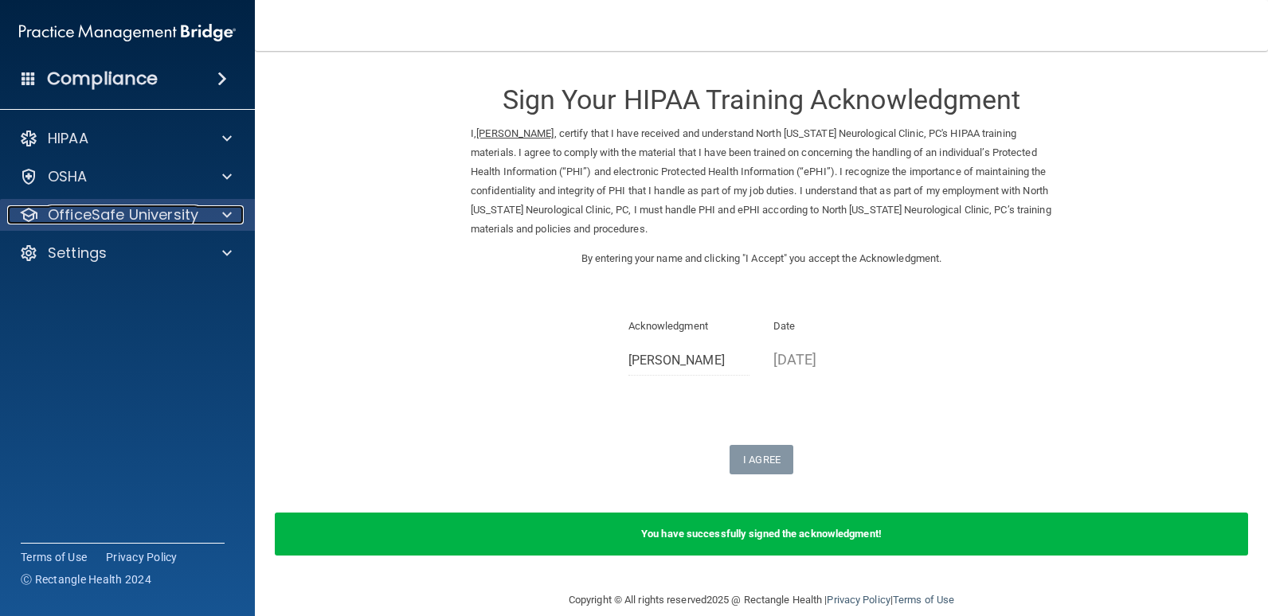
click at [84, 211] on p "OfficeSafe University" at bounding box center [123, 214] width 150 height 19
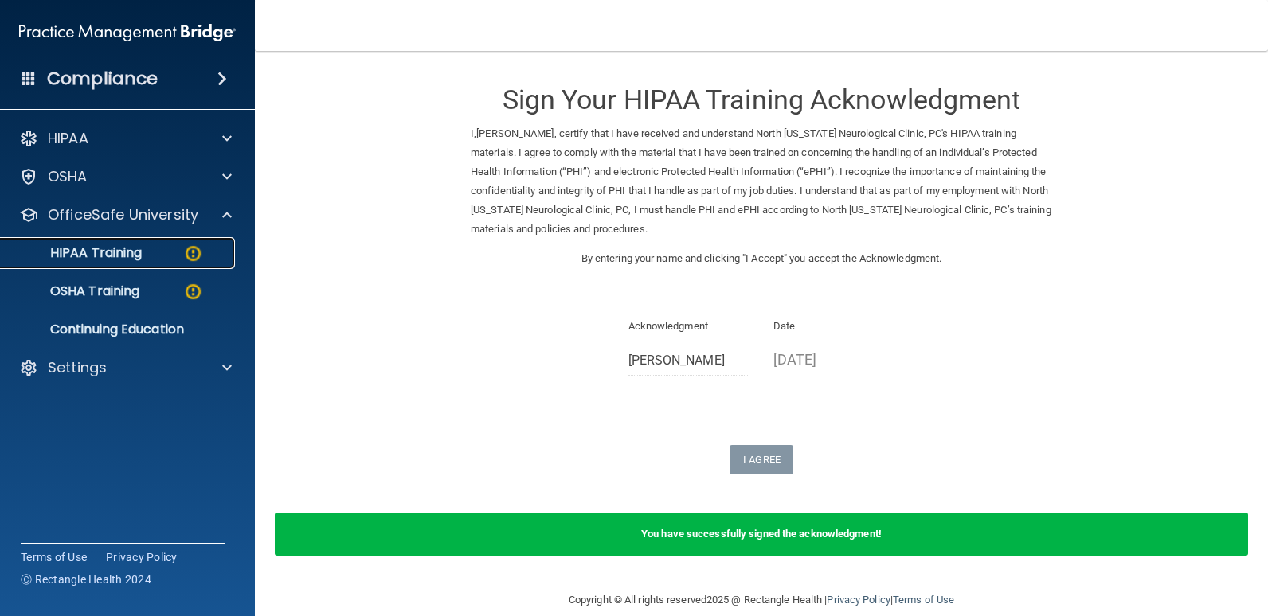
click at [64, 252] on p "HIPAA Training" at bounding box center [75, 253] width 131 height 16
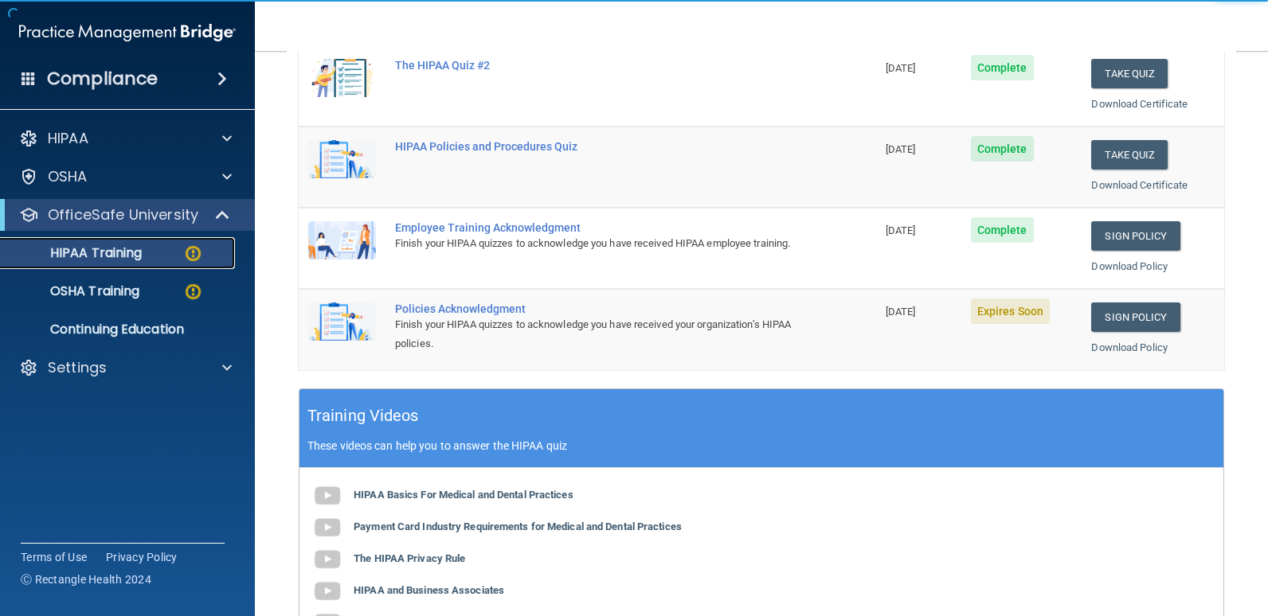
scroll to position [318, 0]
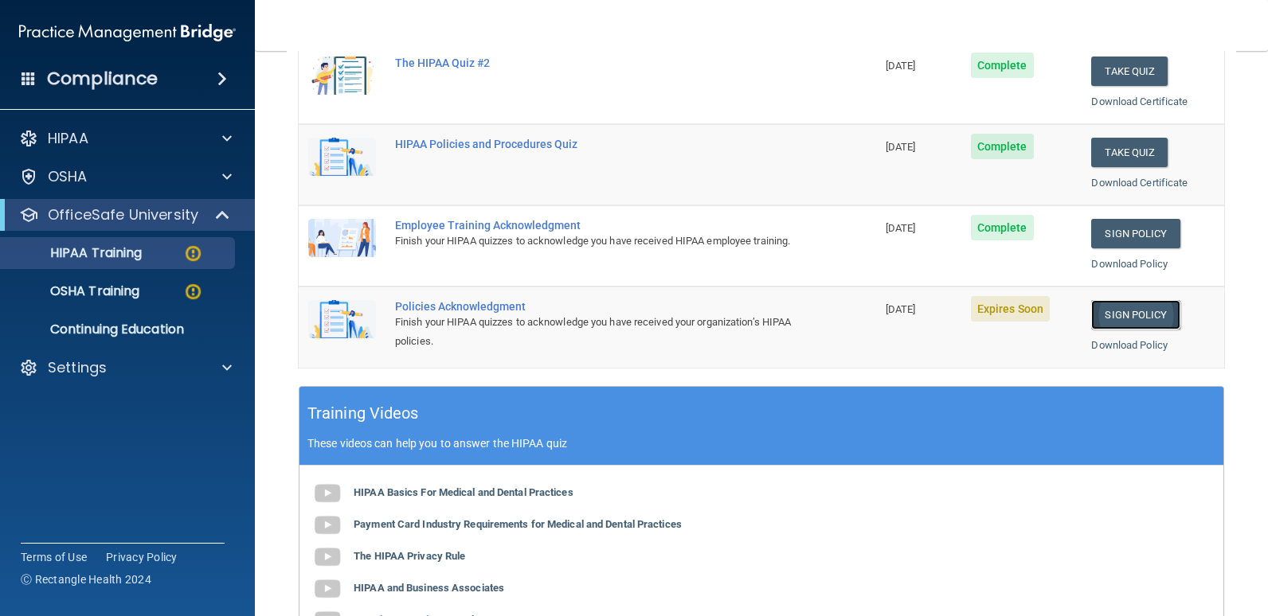
click at [1117, 319] on link "Sign Policy" at bounding box center [1135, 314] width 88 height 29
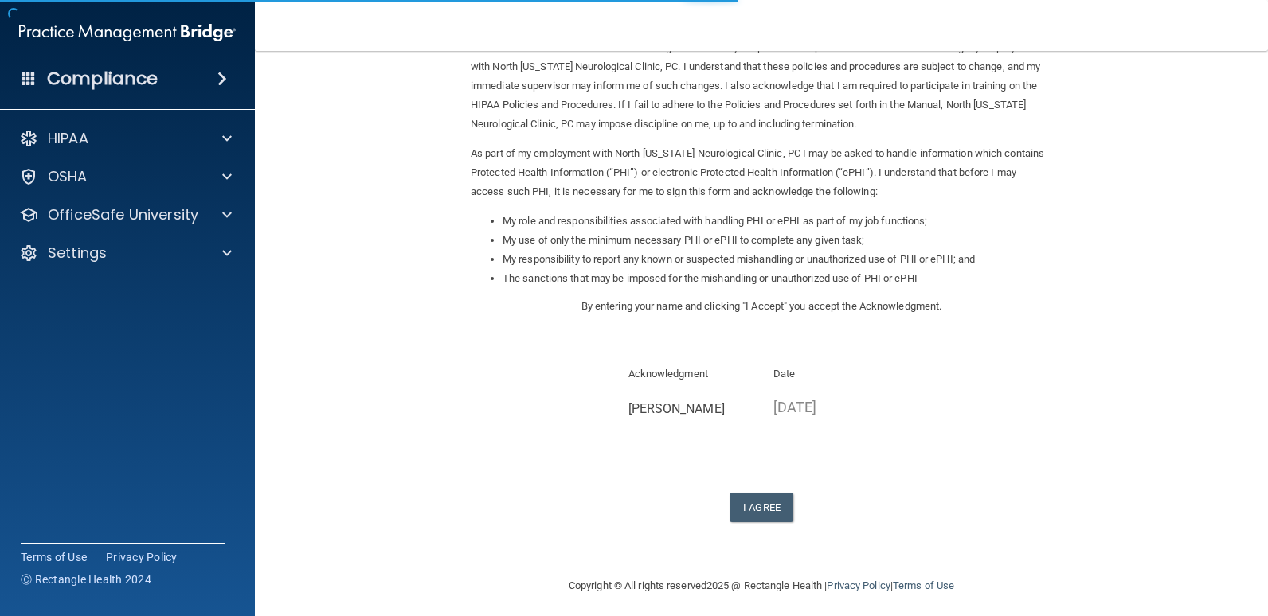
scroll to position [113, 0]
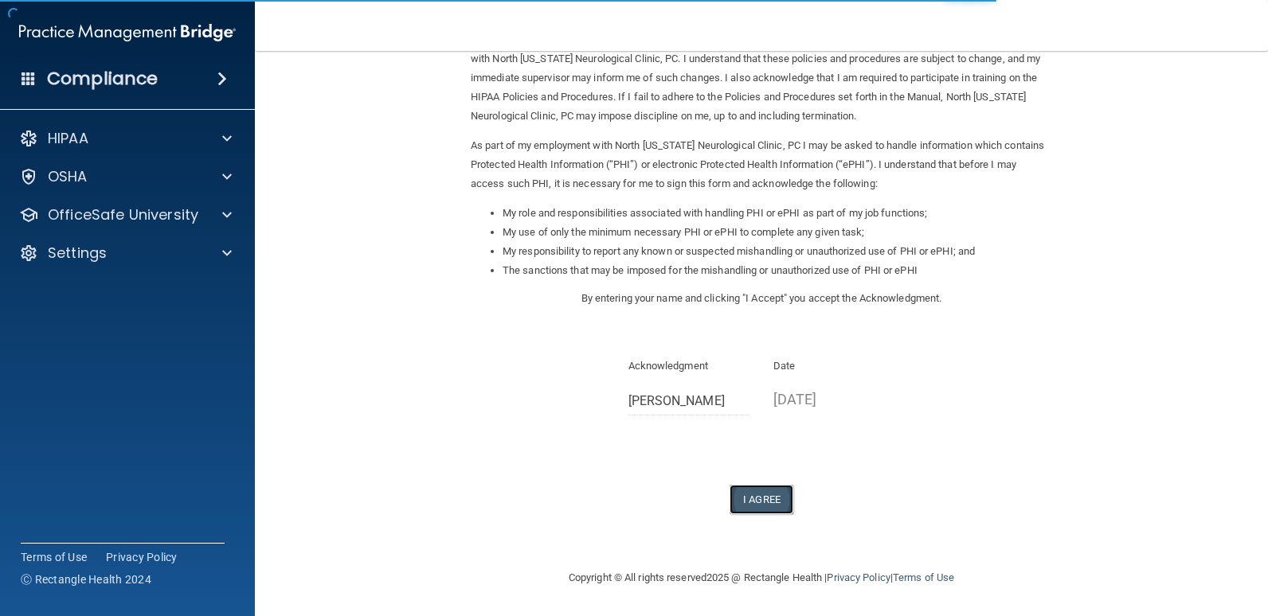
click at [739, 495] on button "I Agree" at bounding box center [761, 499] width 64 height 29
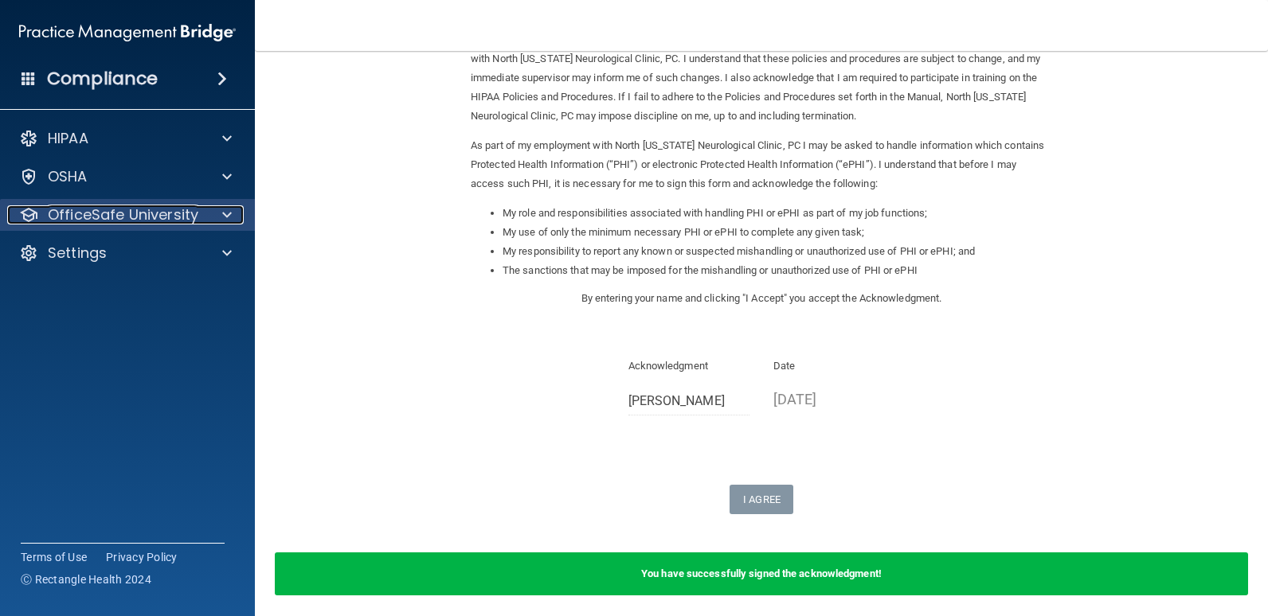
click at [100, 215] on p "OfficeSafe University" at bounding box center [123, 214] width 150 height 19
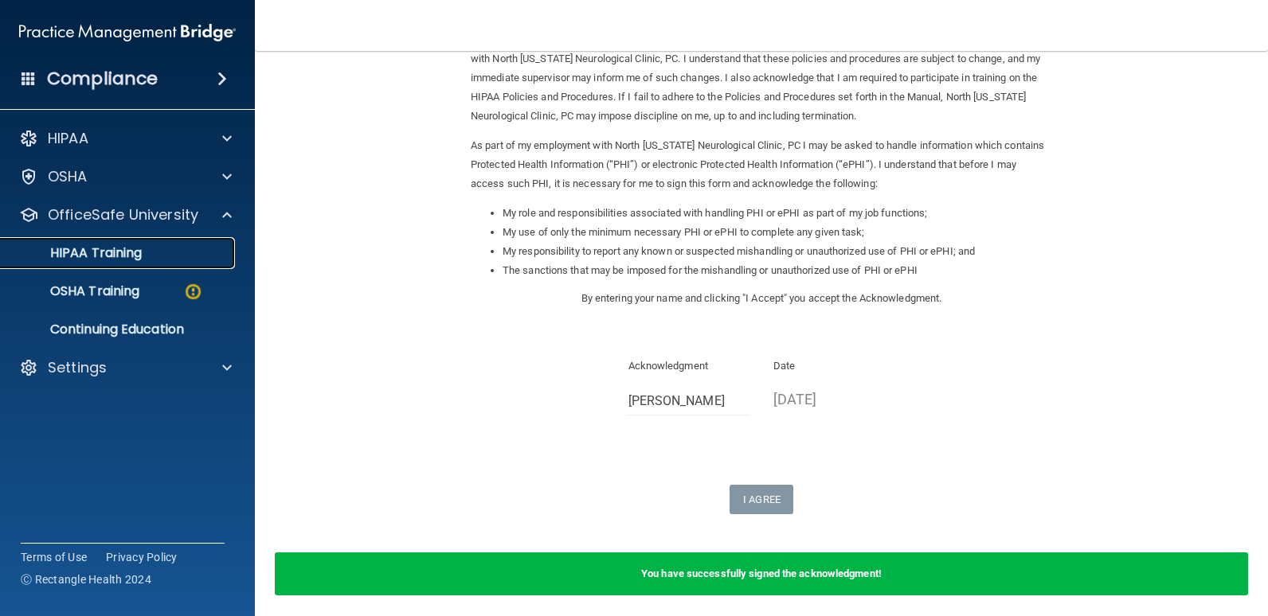
click at [102, 259] on p "HIPAA Training" at bounding box center [75, 253] width 131 height 16
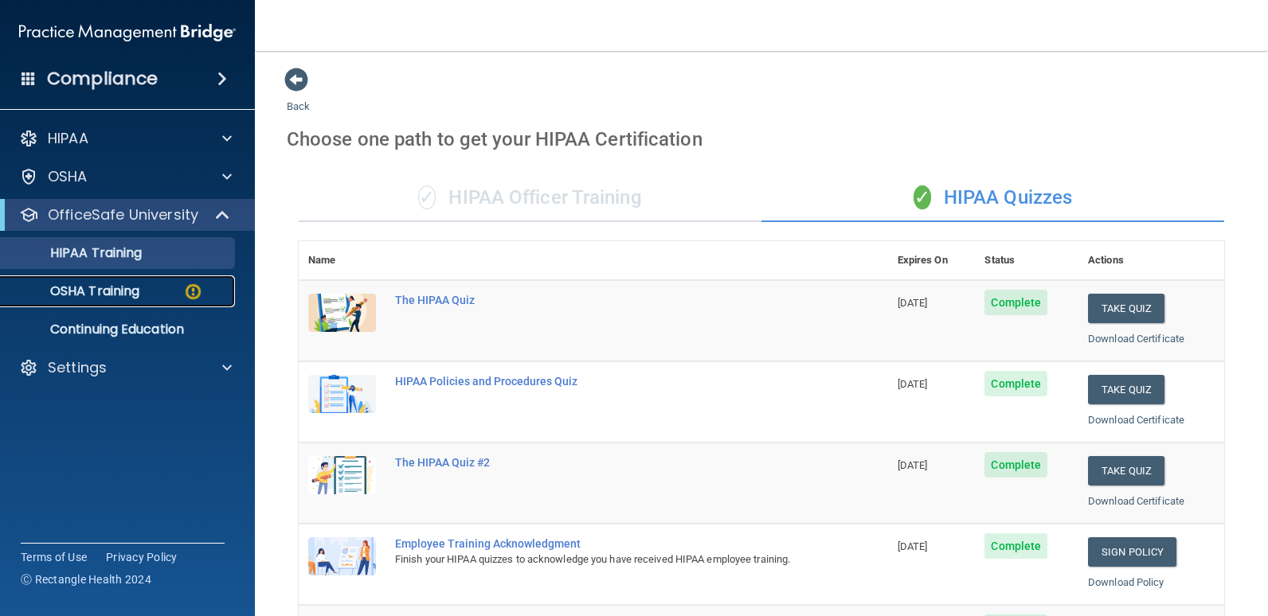
click at [106, 294] on p "OSHA Training" at bounding box center [74, 291] width 129 height 16
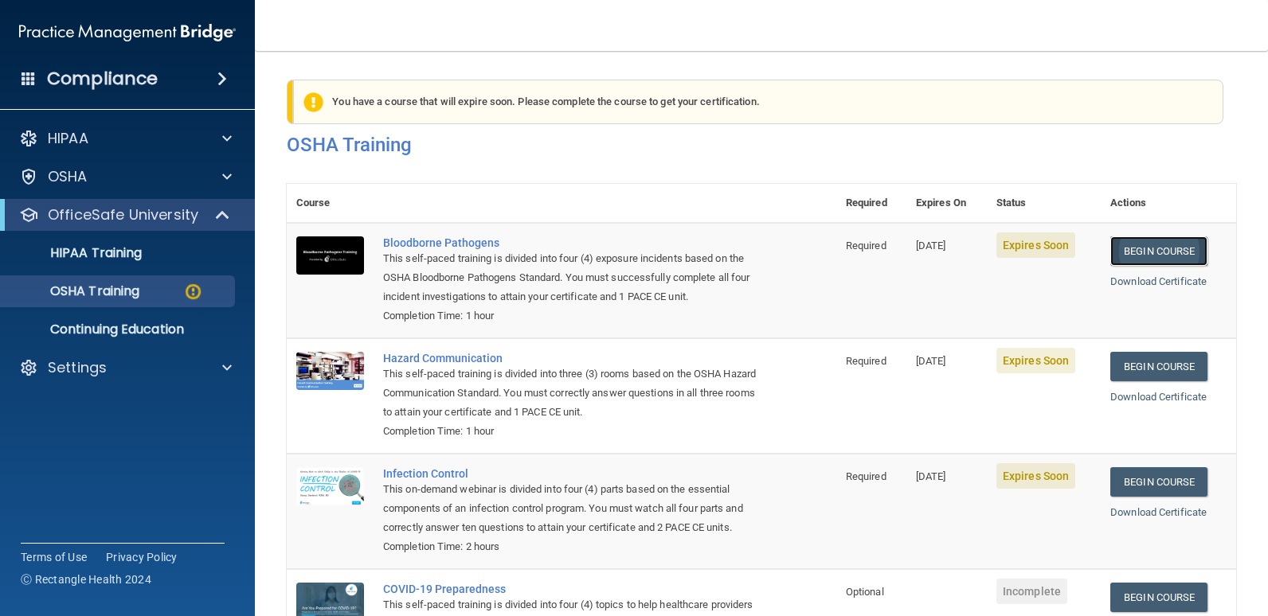
click at [1123, 256] on link "Begin Course" at bounding box center [1158, 250] width 97 height 29
click at [846, 248] on span "Required" at bounding box center [866, 246] width 41 height 12
click at [415, 265] on div "This self-paced training is divided into four (4) exposure incidents based on t…" at bounding box center [569, 277] width 373 height 57
click at [447, 248] on div "Bloodborne Pathogens" at bounding box center [569, 242] width 373 height 13
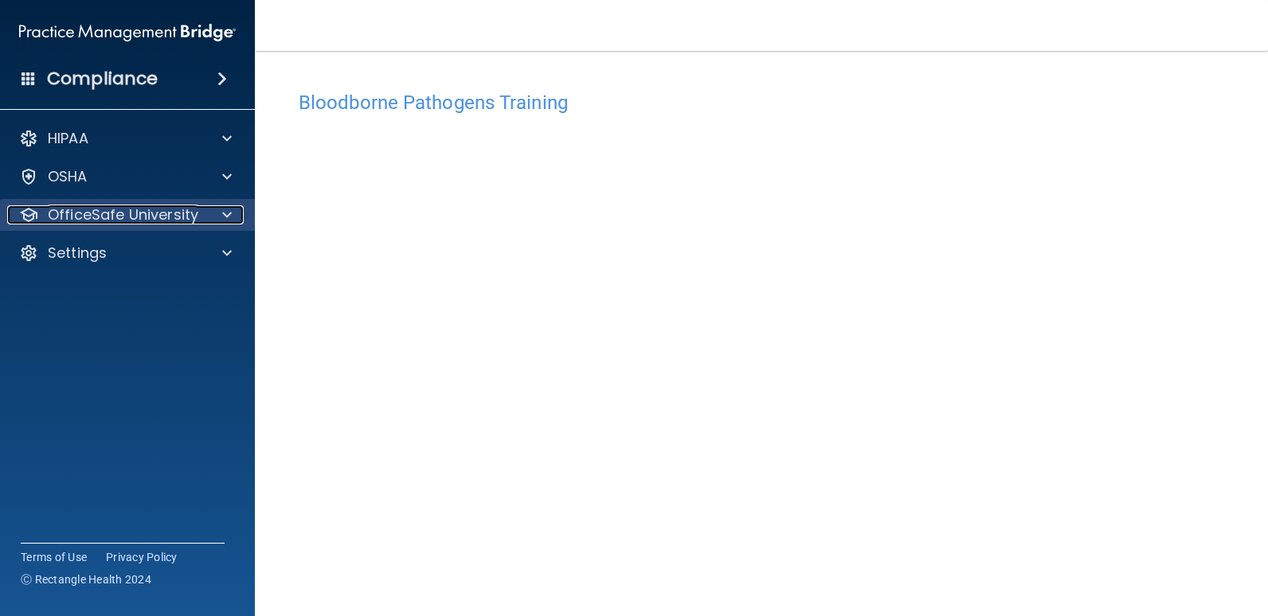
click at [134, 217] on p "OfficeSafe University" at bounding box center [123, 214] width 150 height 19
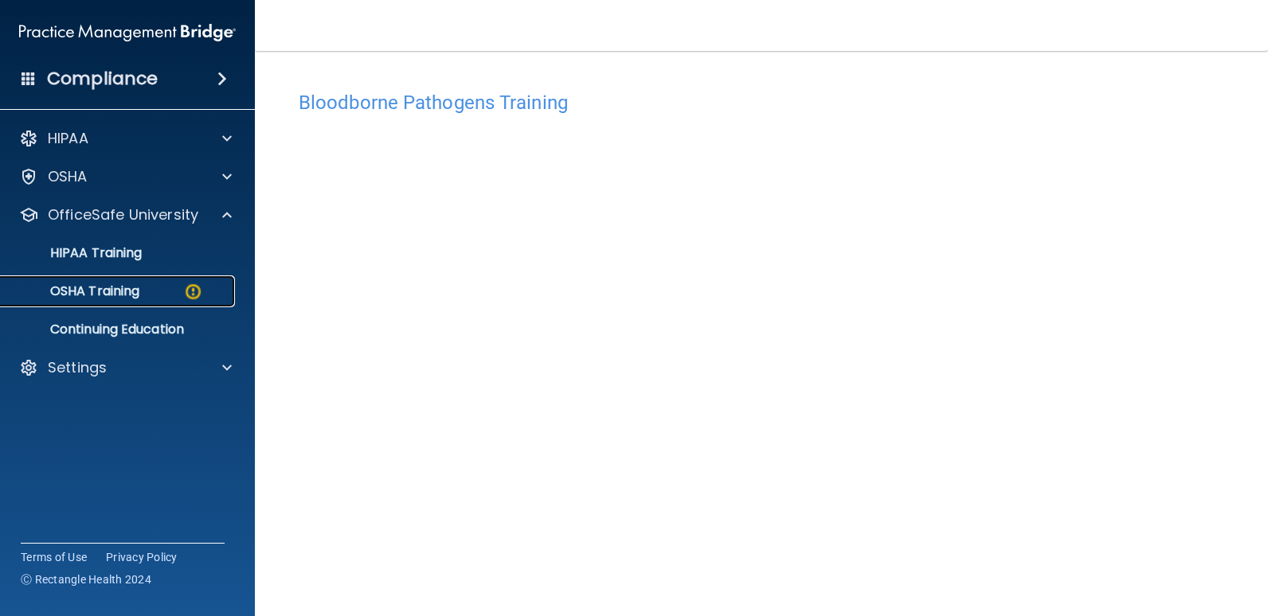
click at [108, 284] on p "OSHA Training" at bounding box center [74, 291] width 129 height 16
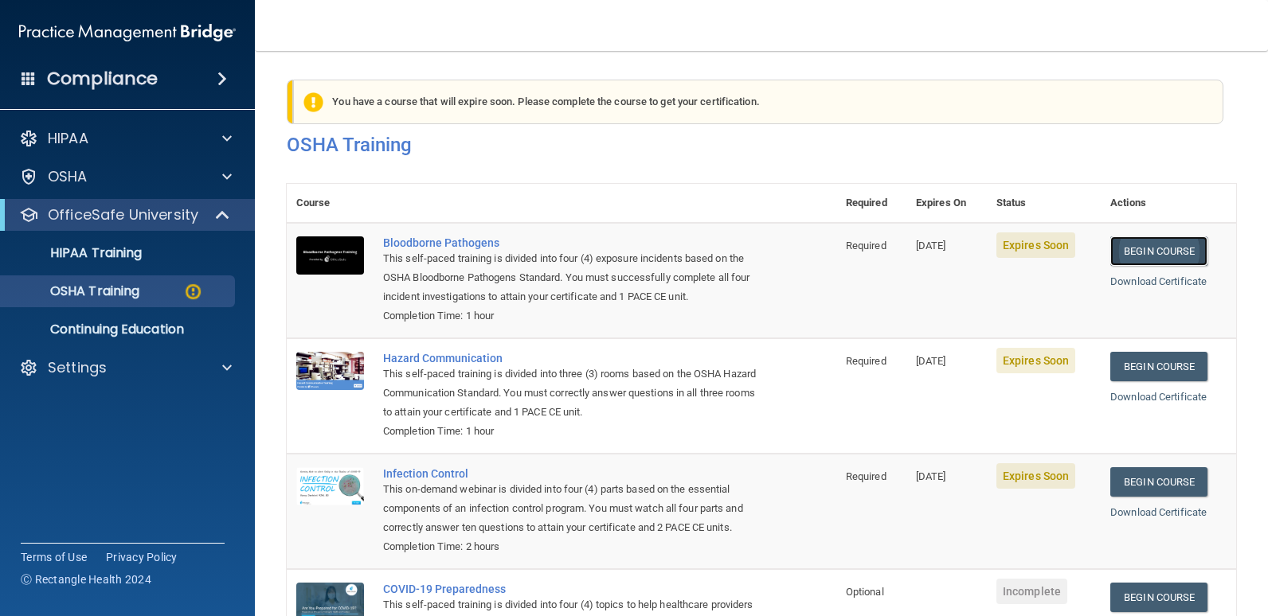
click at [1143, 253] on link "Begin Course" at bounding box center [1158, 250] width 97 height 29
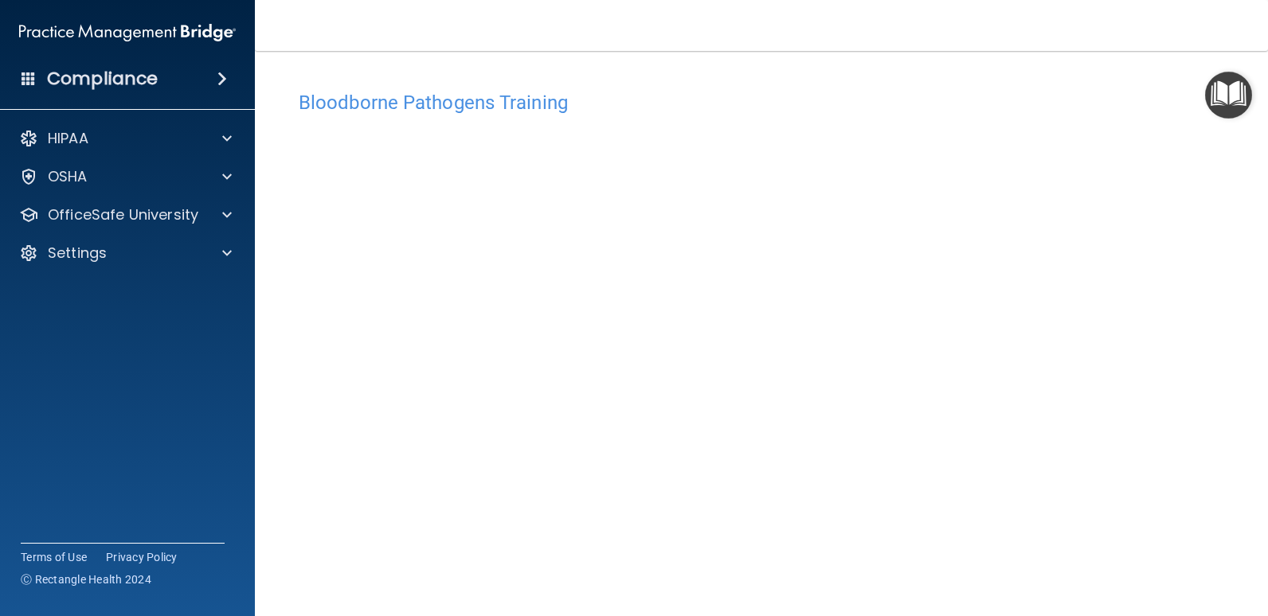
scroll to position [65, 0]
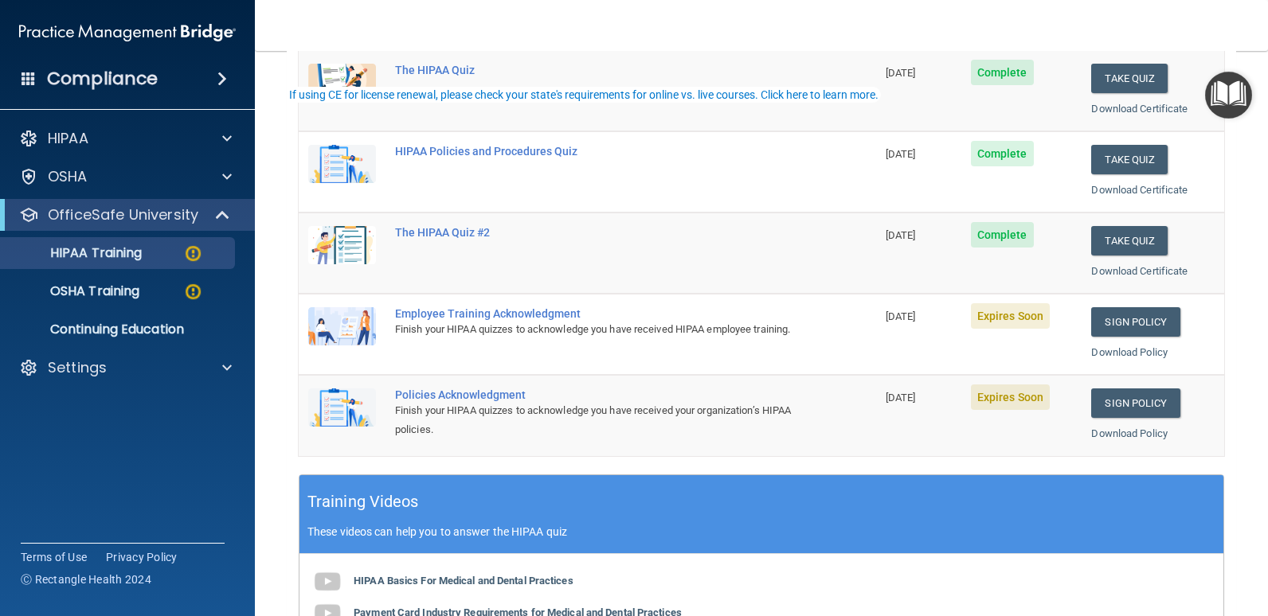
scroll to position [239, 0]
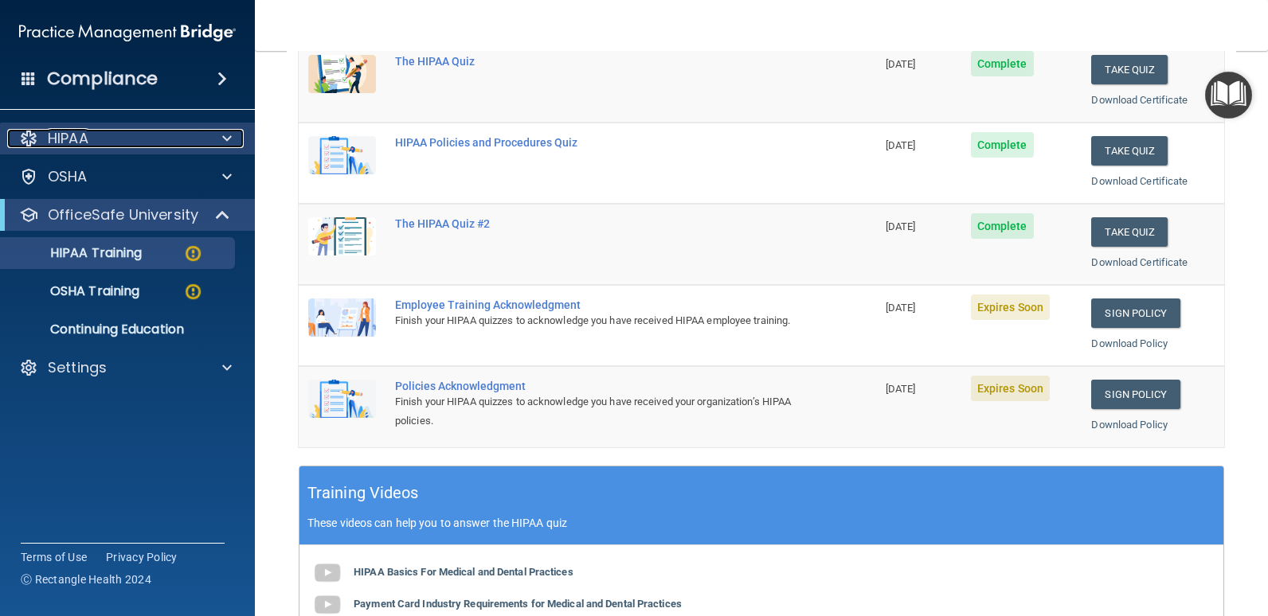
click at [75, 143] on p "HIPAA" at bounding box center [68, 138] width 41 height 19
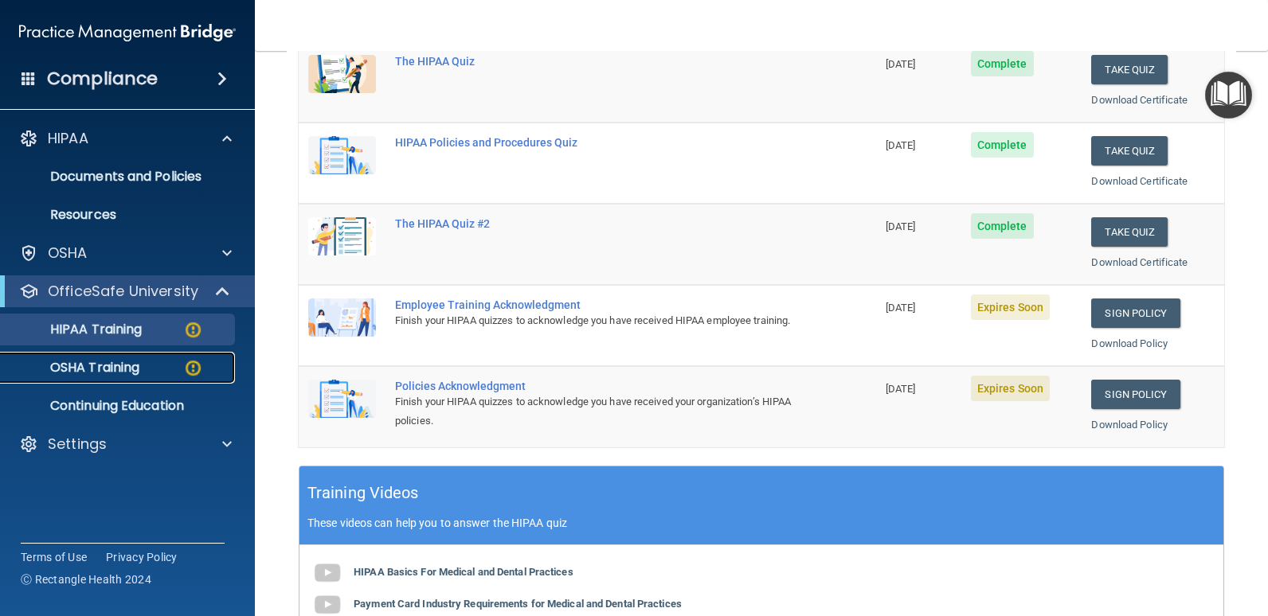
click at [95, 365] on p "OSHA Training" at bounding box center [74, 368] width 129 height 16
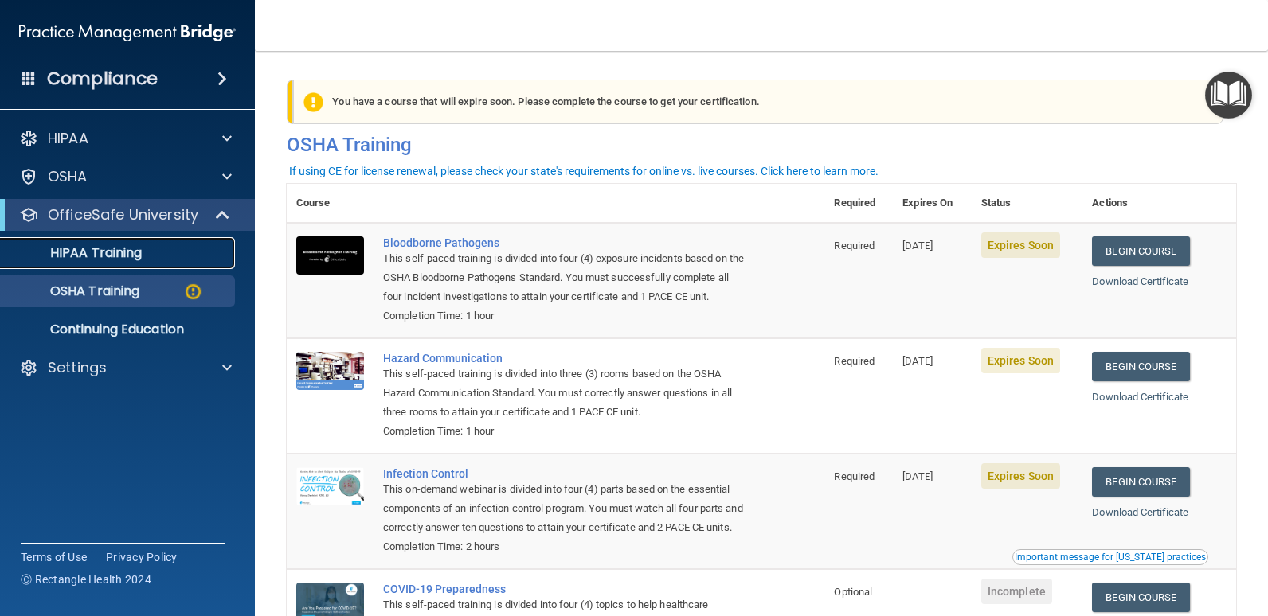
click at [122, 252] on p "HIPAA Training" at bounding box center [75, 253] width 131 height 16
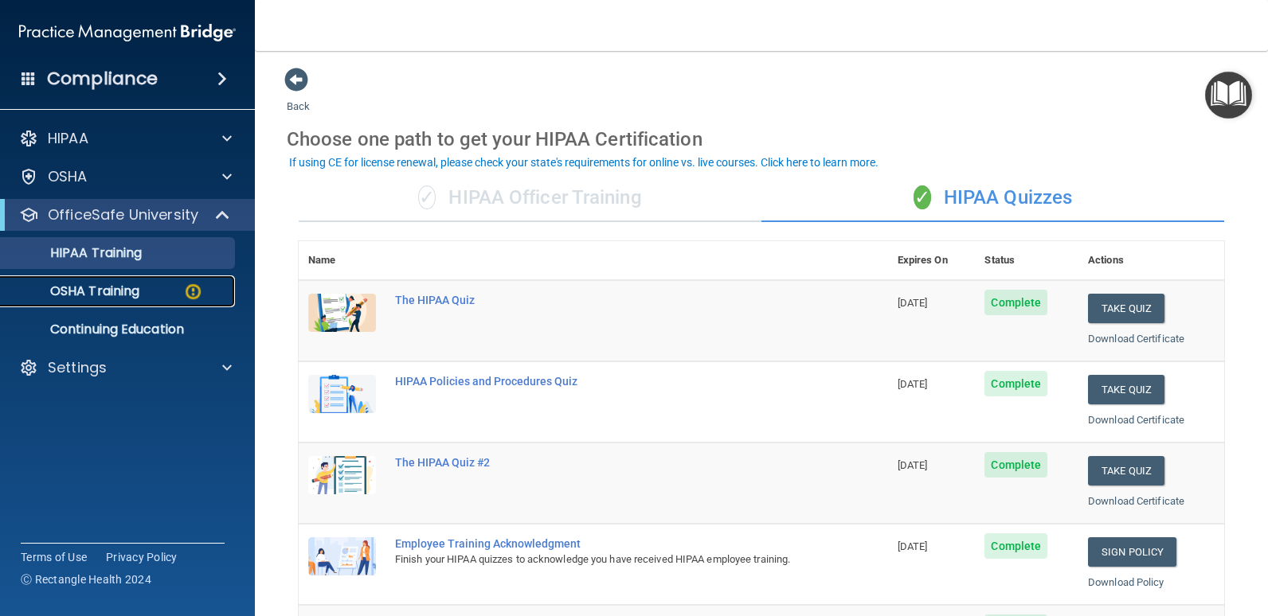
click at [111, 295] on p "OSHA Training" at bounding box center [74, 291] width 129 height 16
